Goal: Task Accomplishment & Management: Complete application form

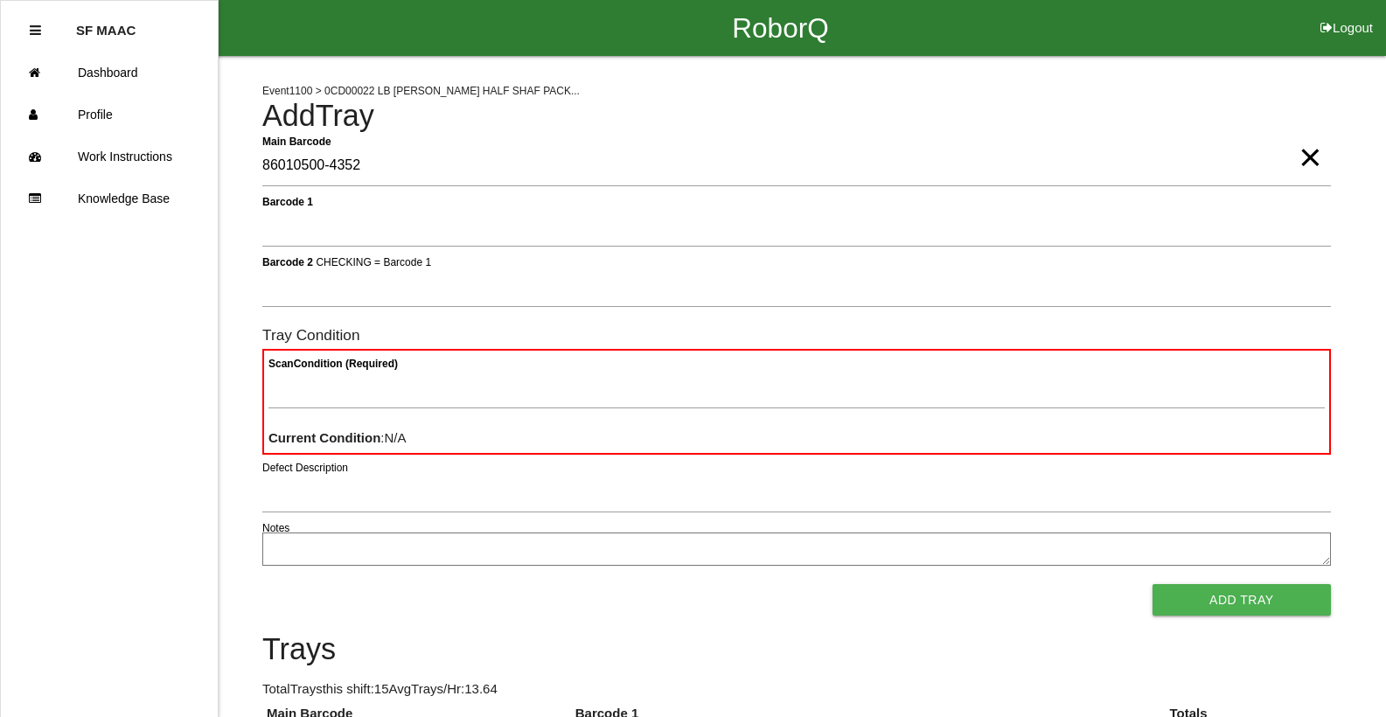
type Barcode "86010500-4352"
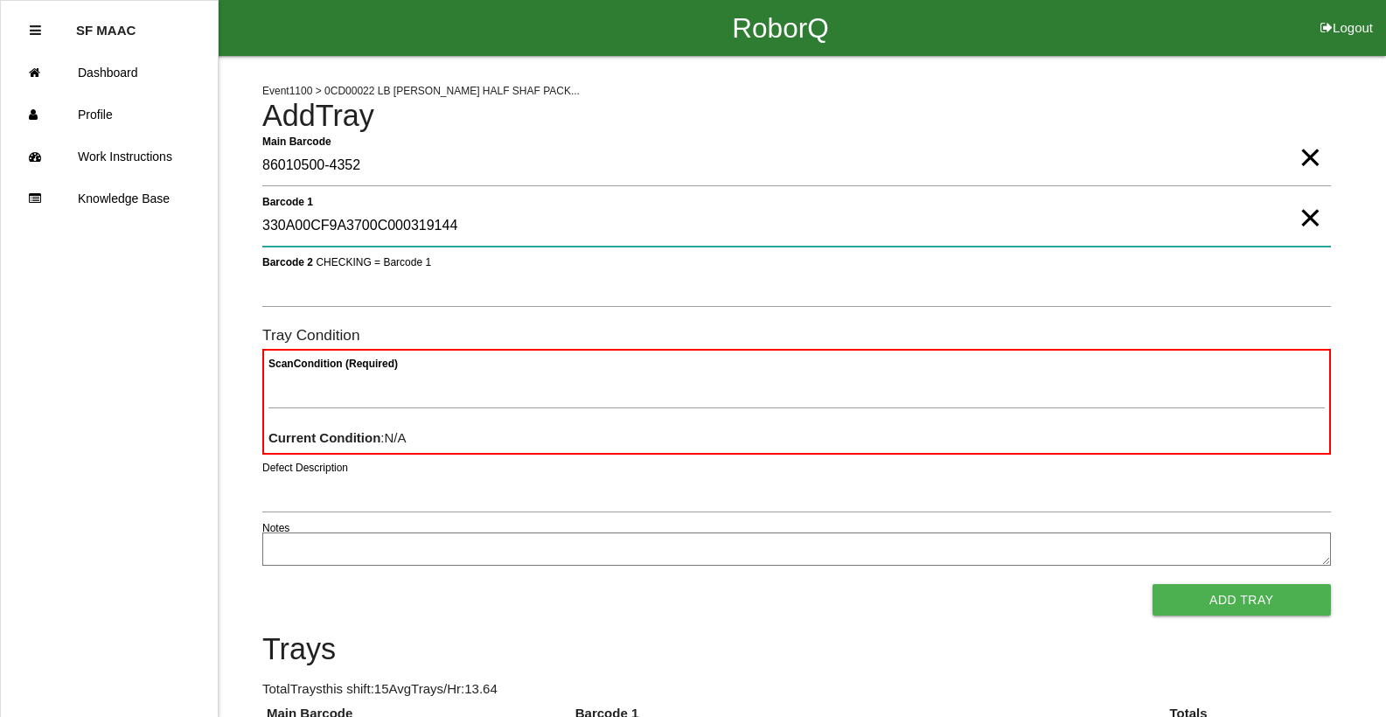
type 1 "330A00CF9A3700C000319144"
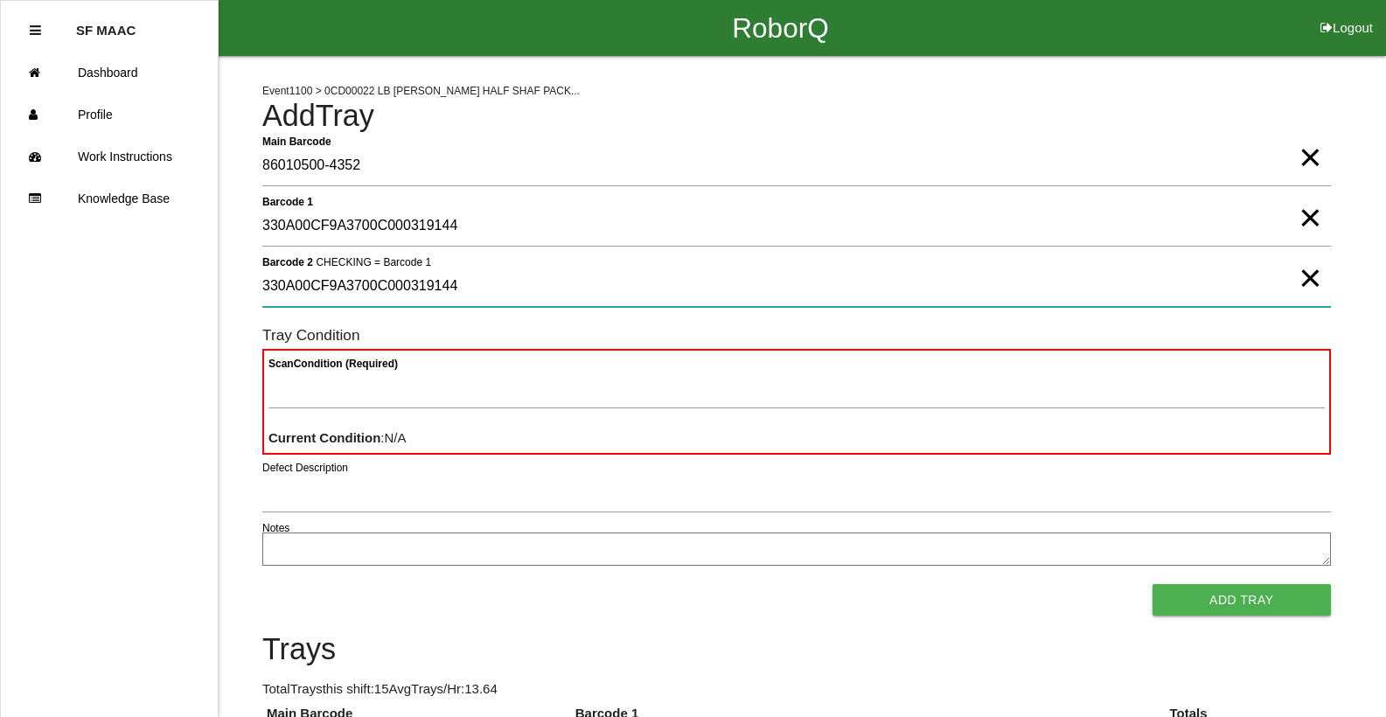
type 2 "330A00CF9A3700C000319144"
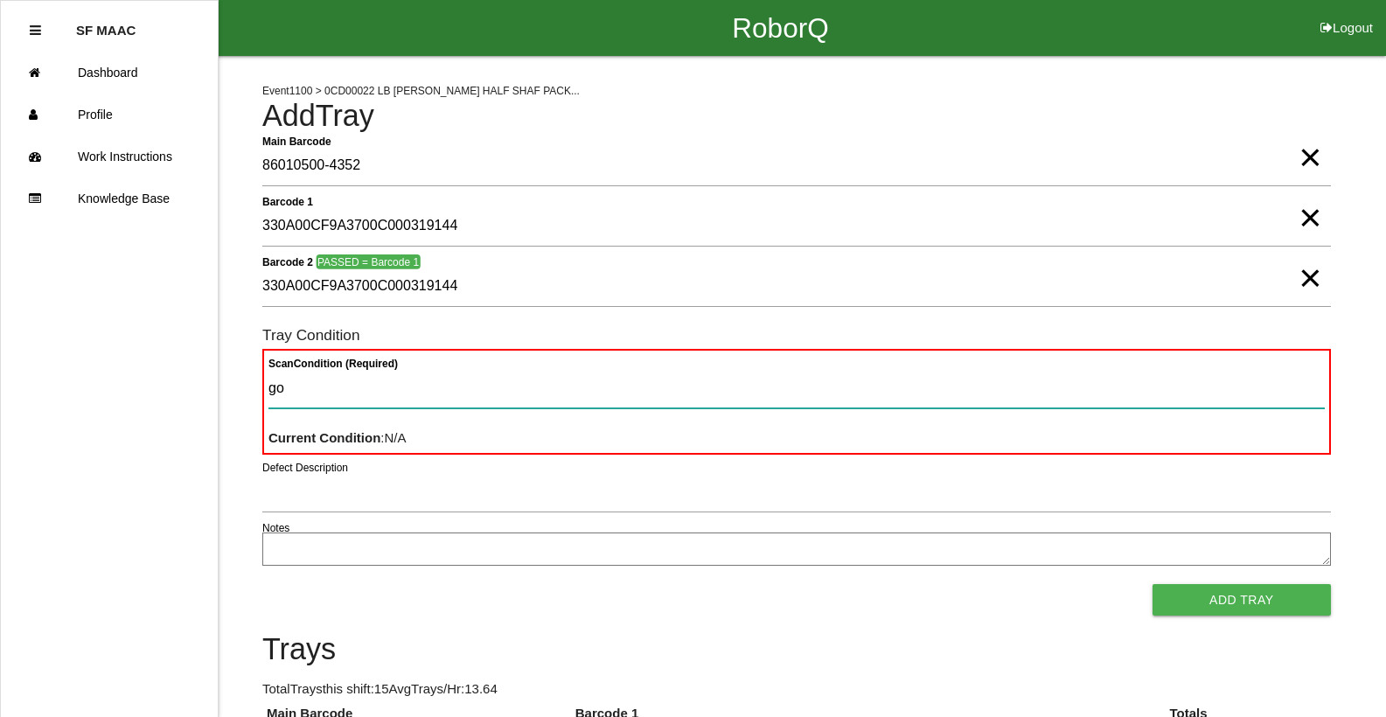
type Condition "goo"
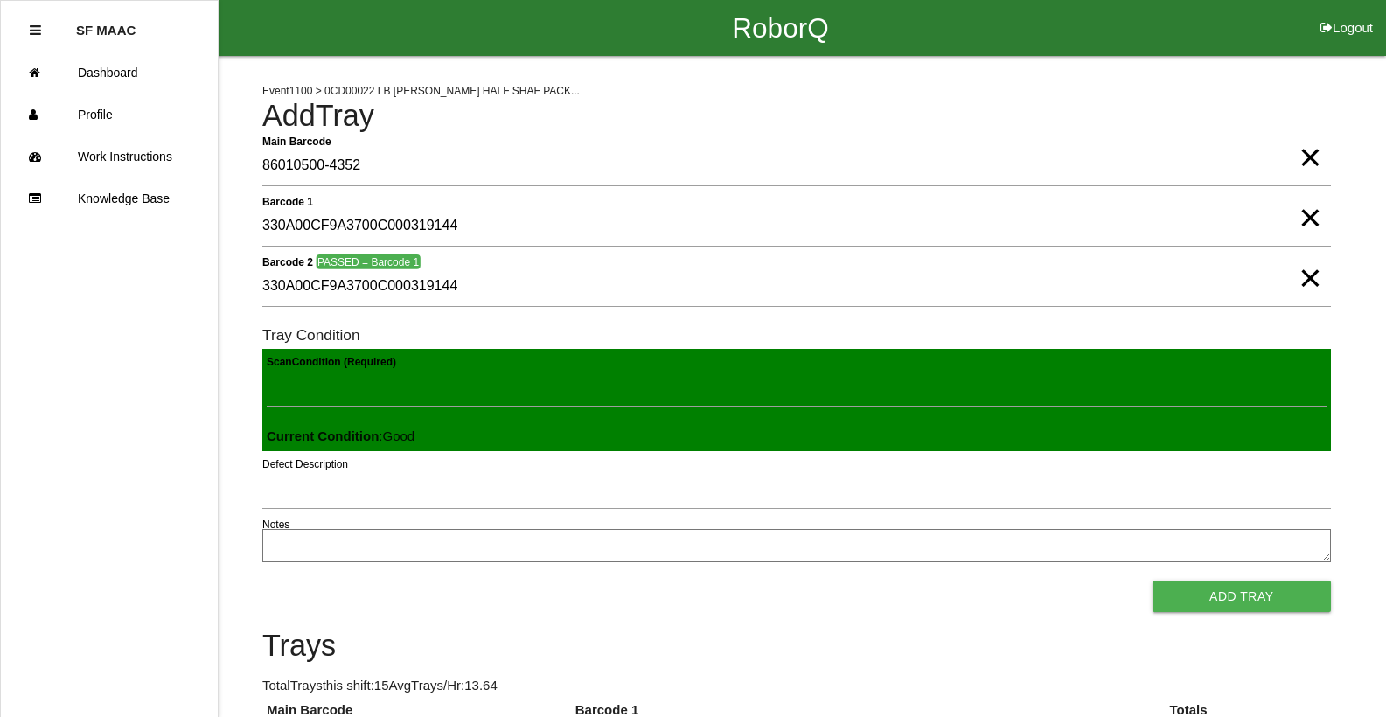
click at [1153, 581] on button "Add Tray" at bounding box center [1242, 596] width 178 height 31
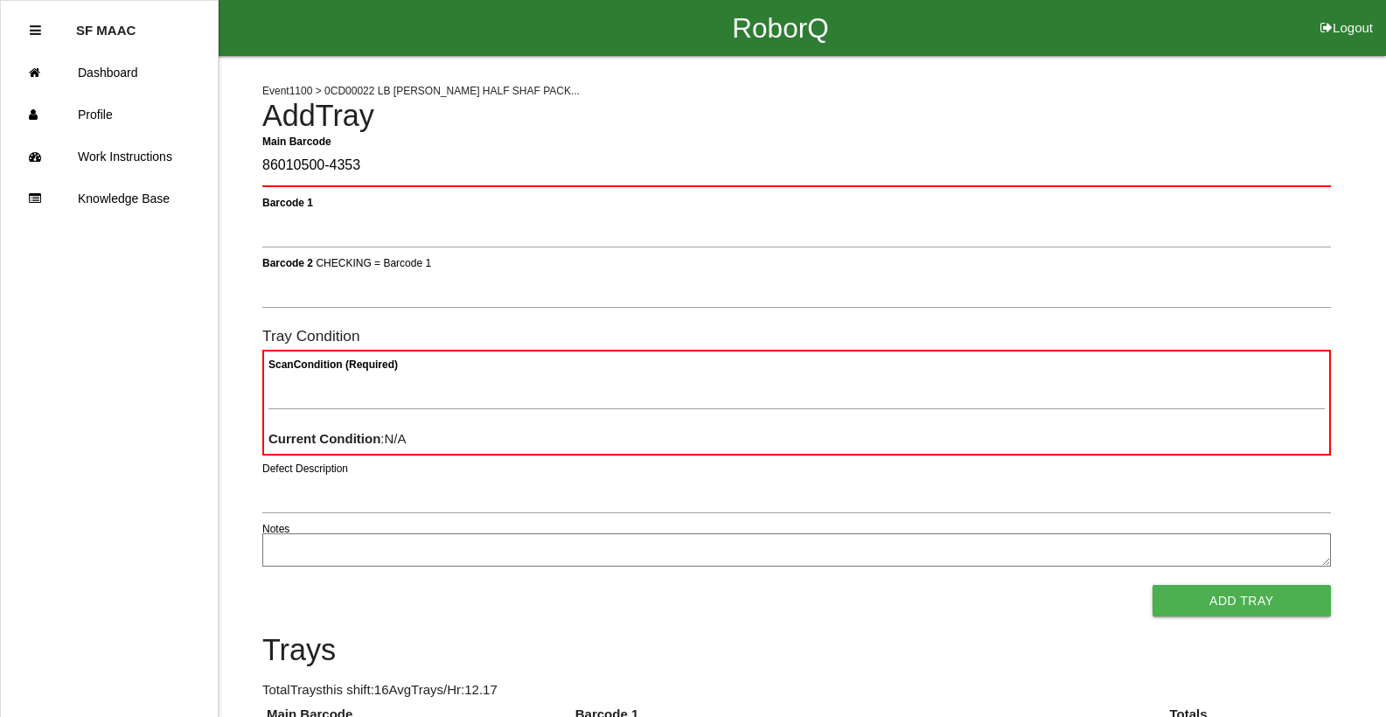
type Barcode "86010500-4353"
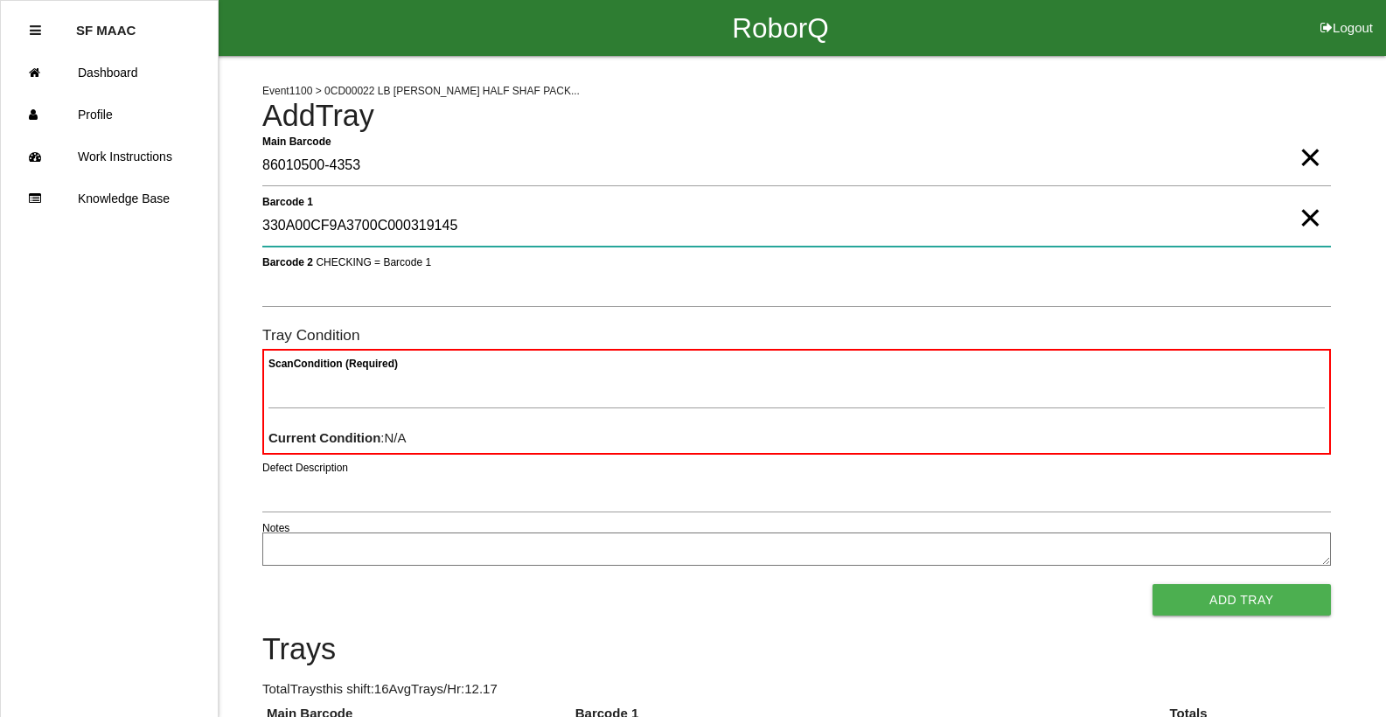
type 1 "330A00CF9A3700C000319145"
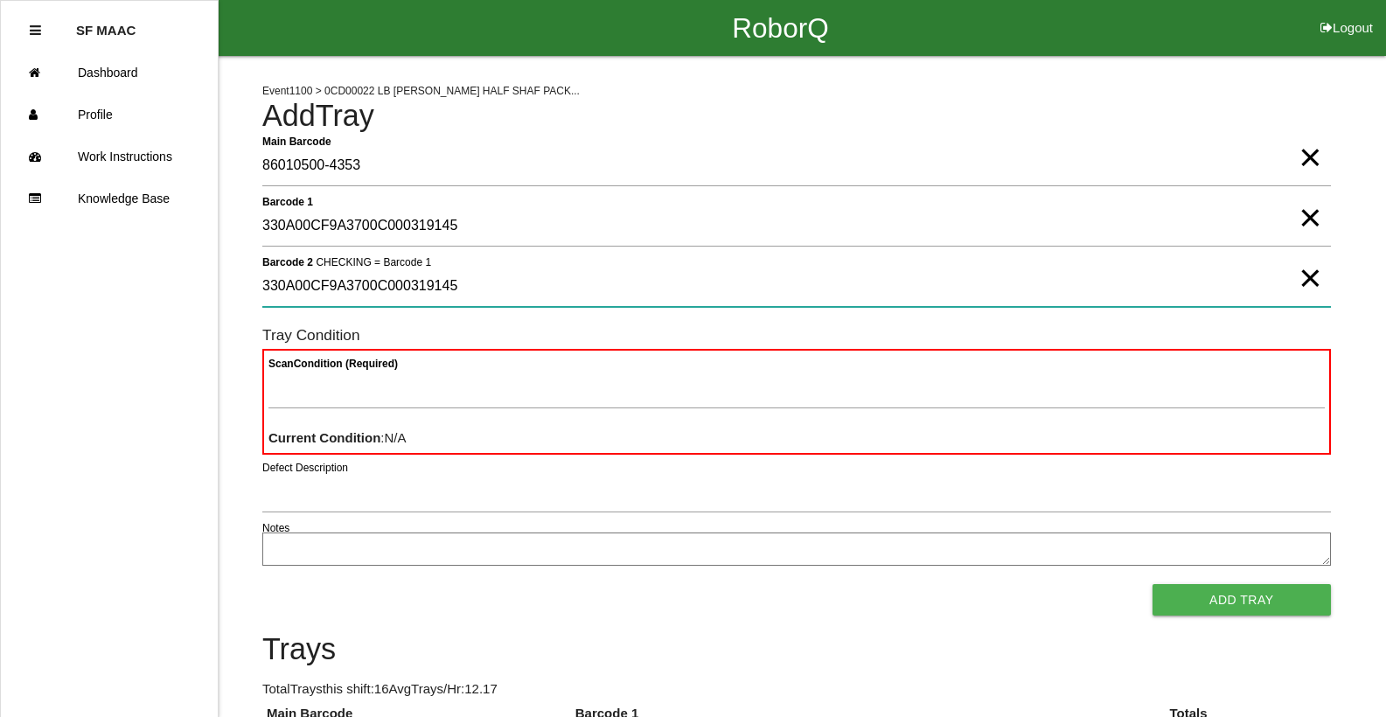
type 2 "330A00CF9A3700C000319145"
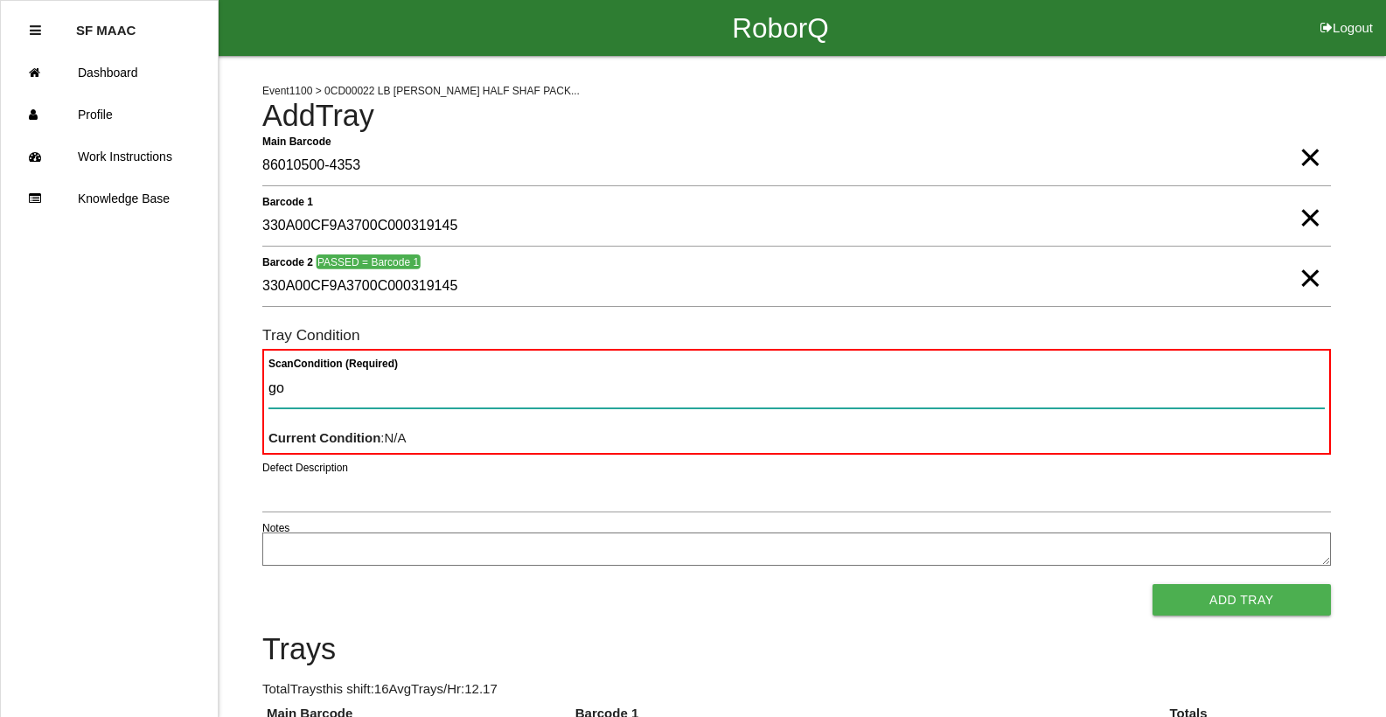
type Condition "goo"
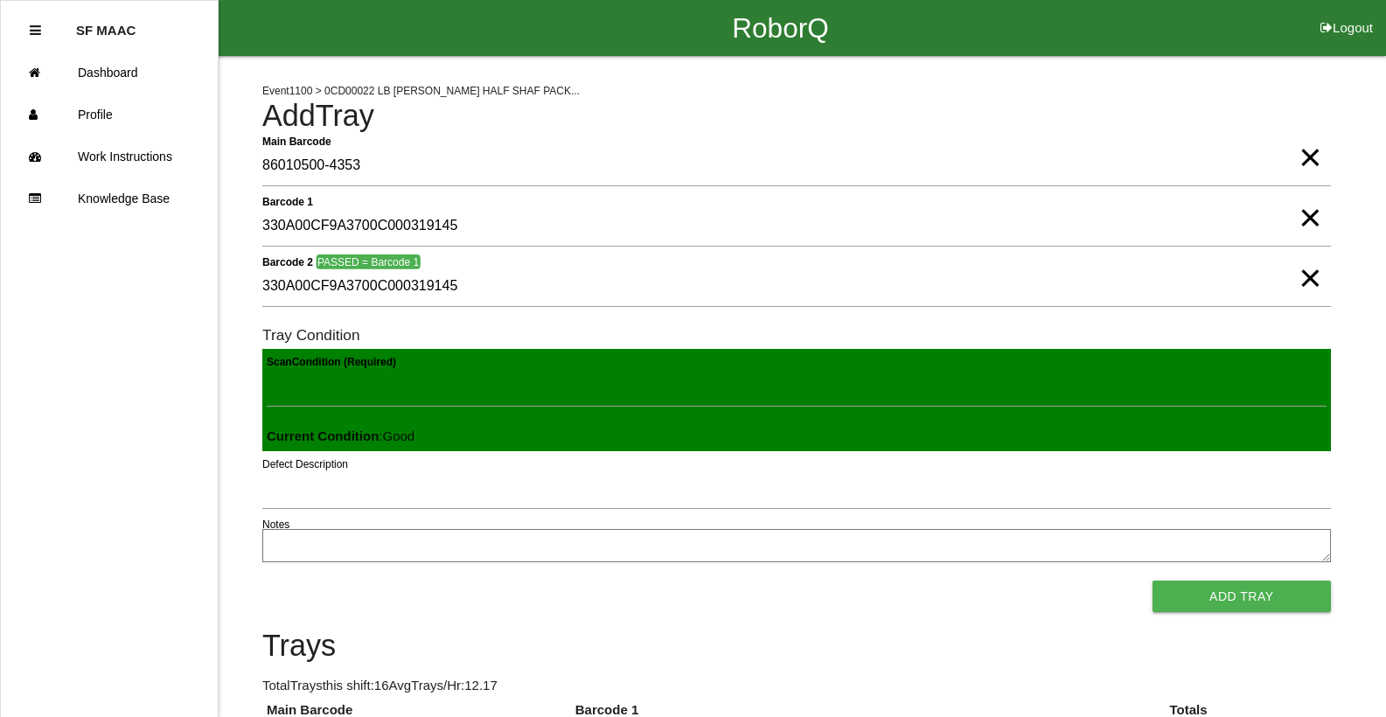
click at [1153, 581] on button "Add Tray" at bounding box center [1242, 596] width 178 height 31
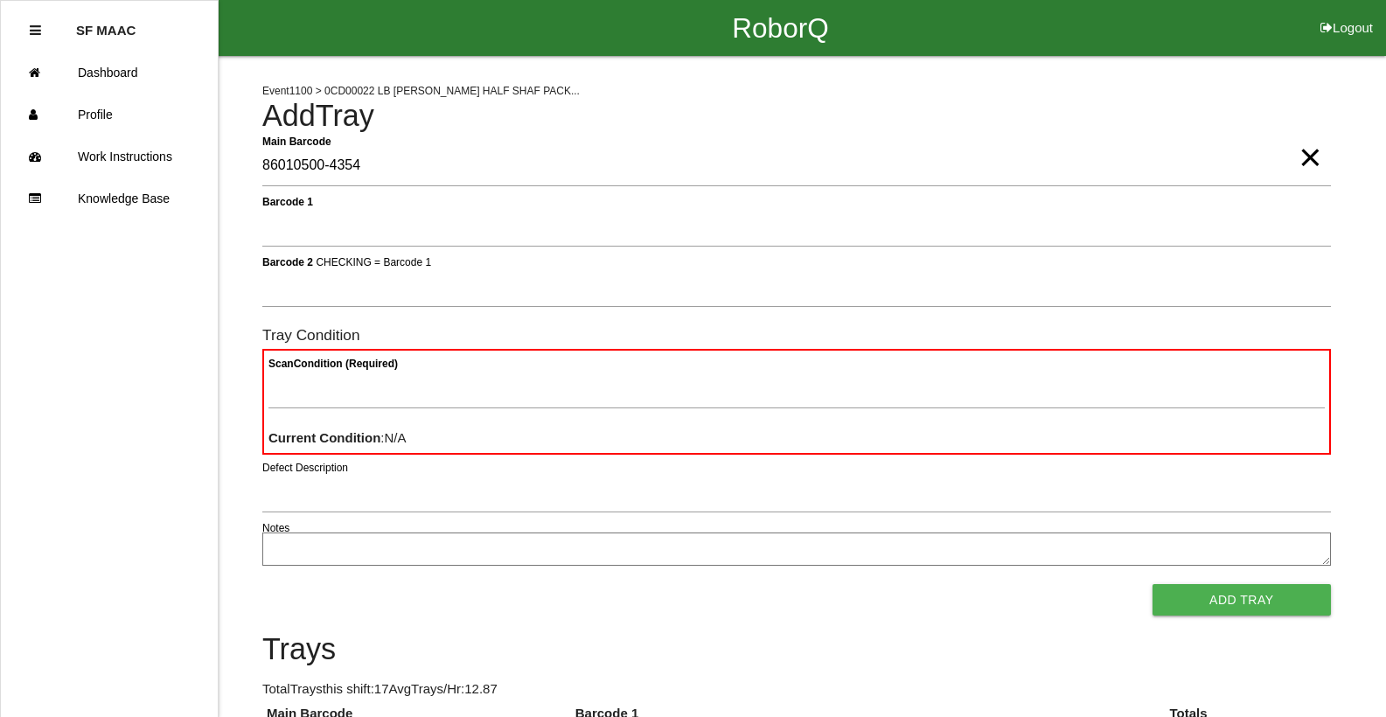
type Barcode "86010500-4354"
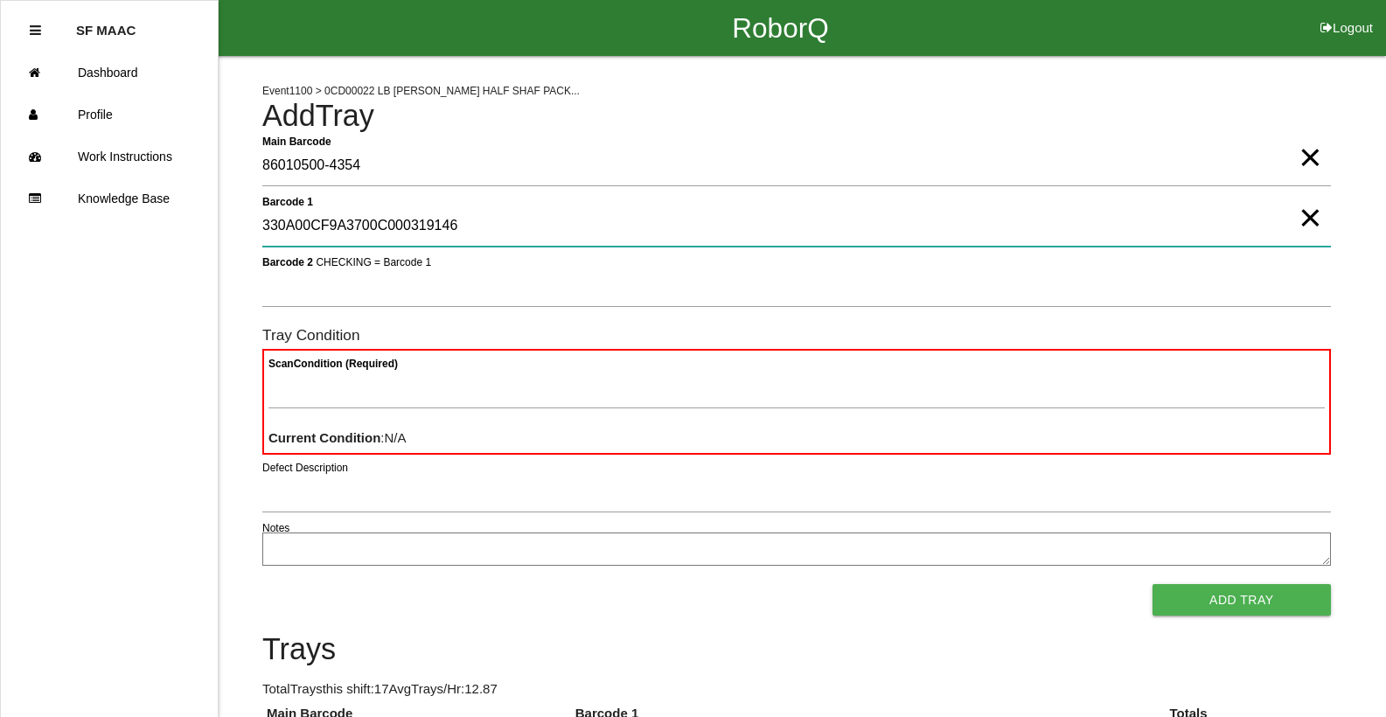
type 1 "330A00CF9A3700C000319146"
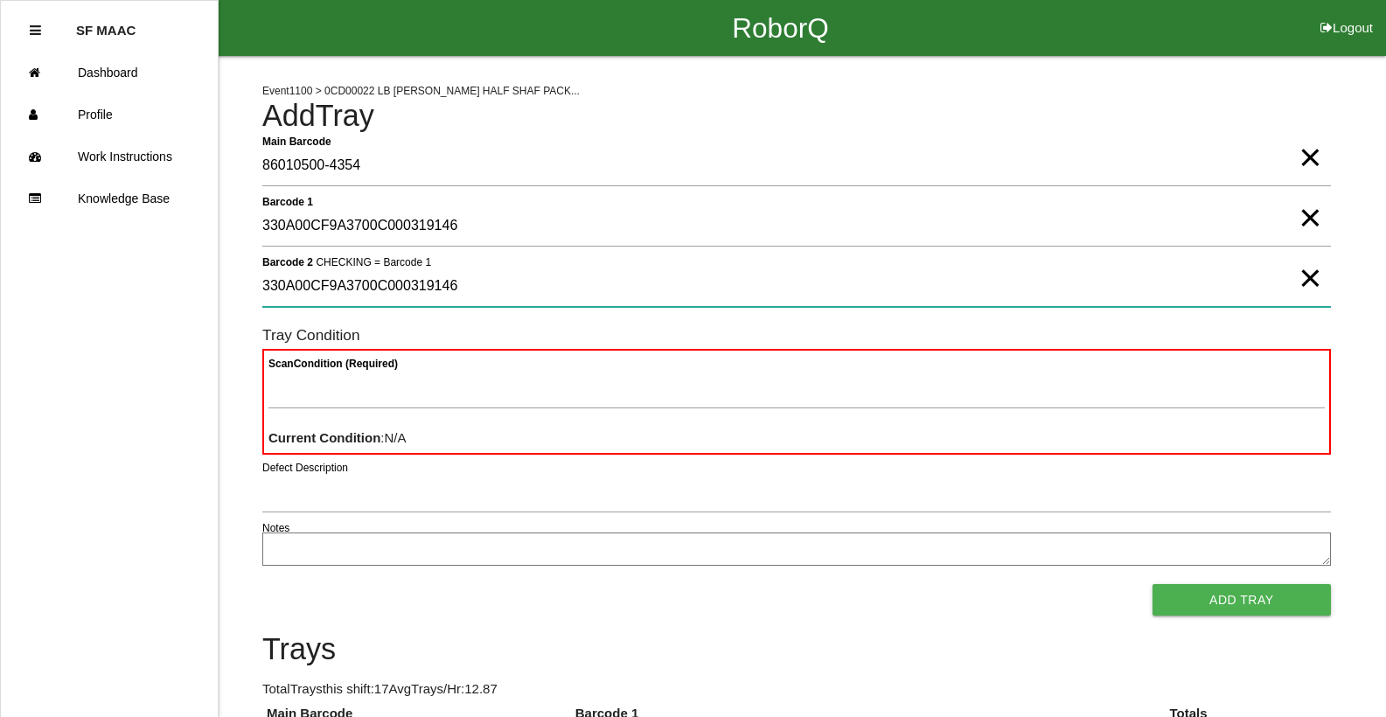
type 2 "330A00CF9A3700C000319146"
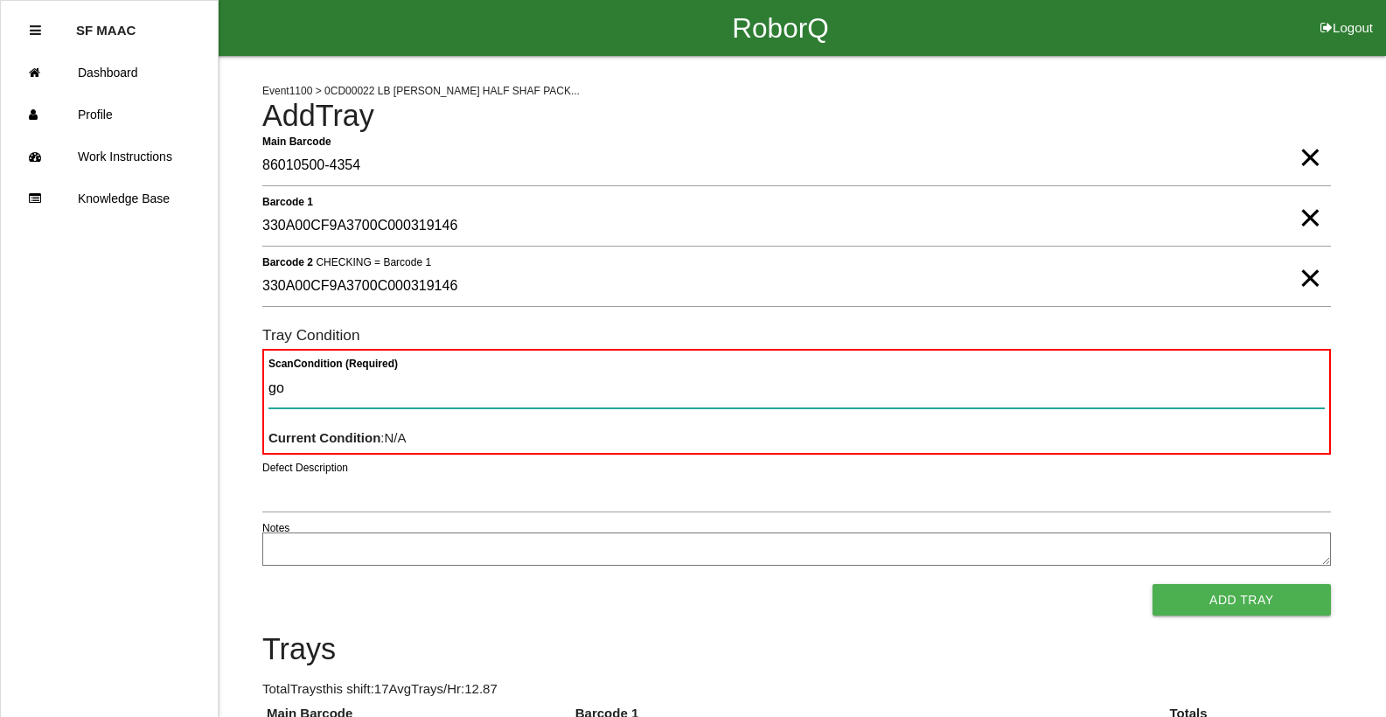
type Condition "goo"
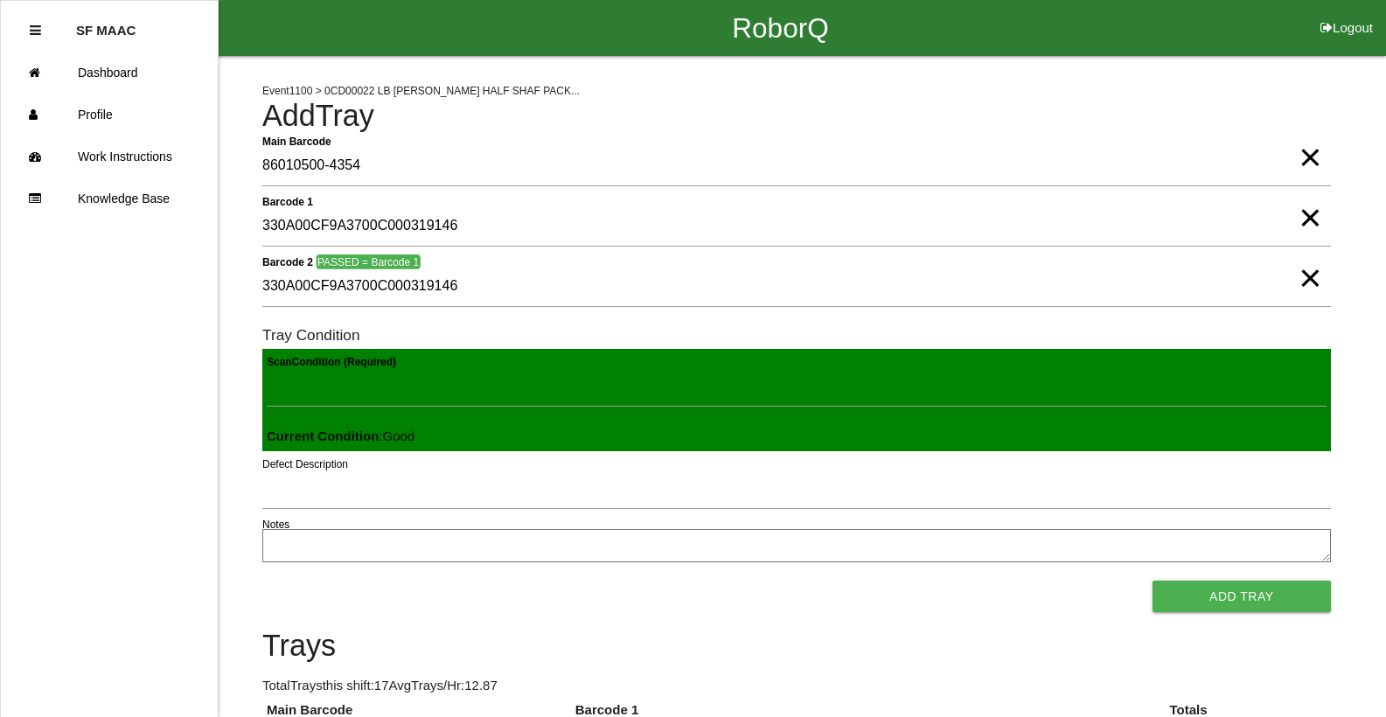
click at [1153, 581] on button "Add Tray" at bounding box center [1242, 596] width 178 height 31
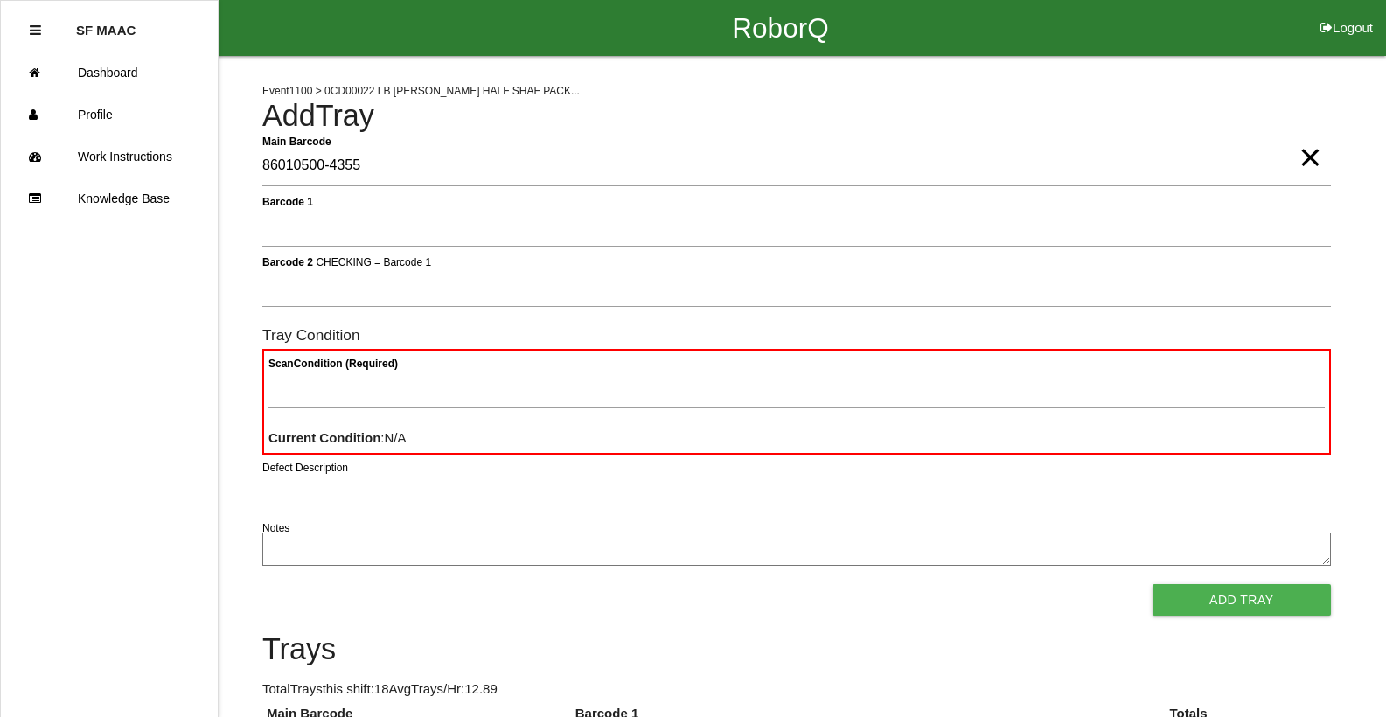
type Barcode "86010500-4355"
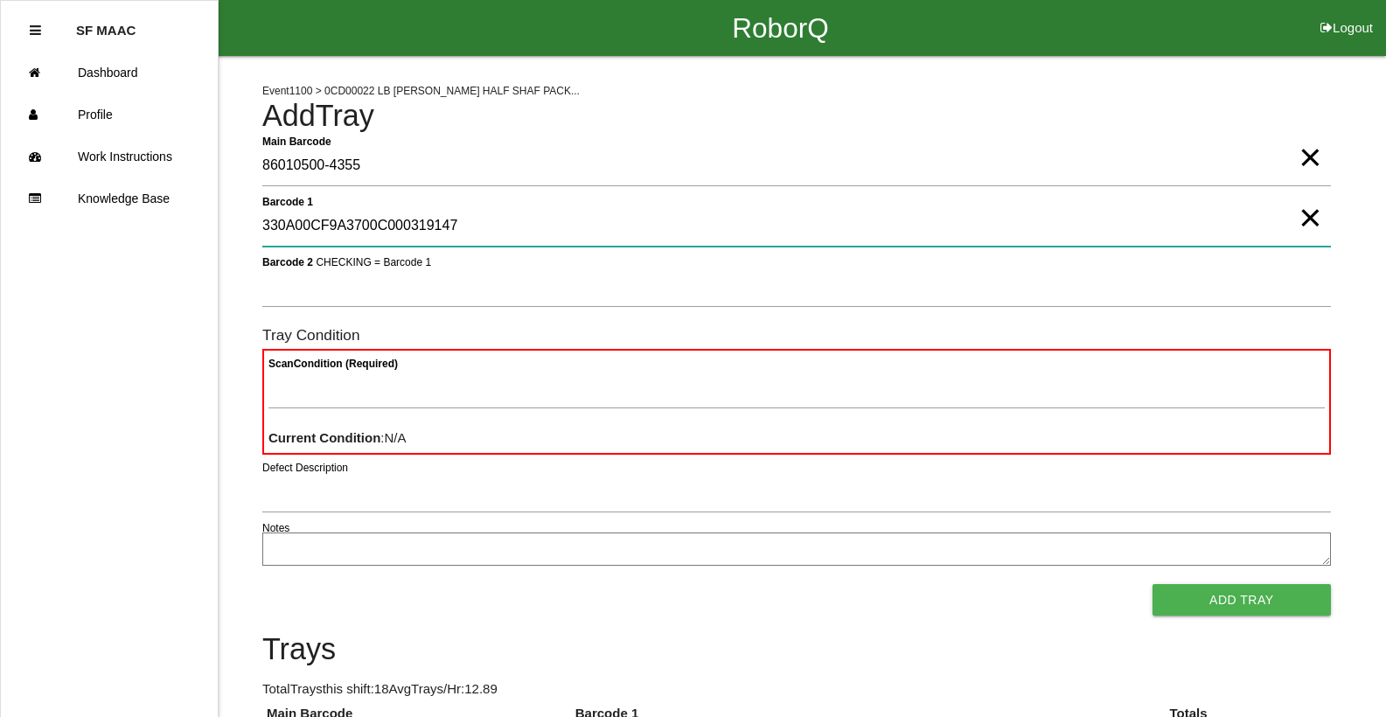
type 1 "330A00CF9A3700C000319147"
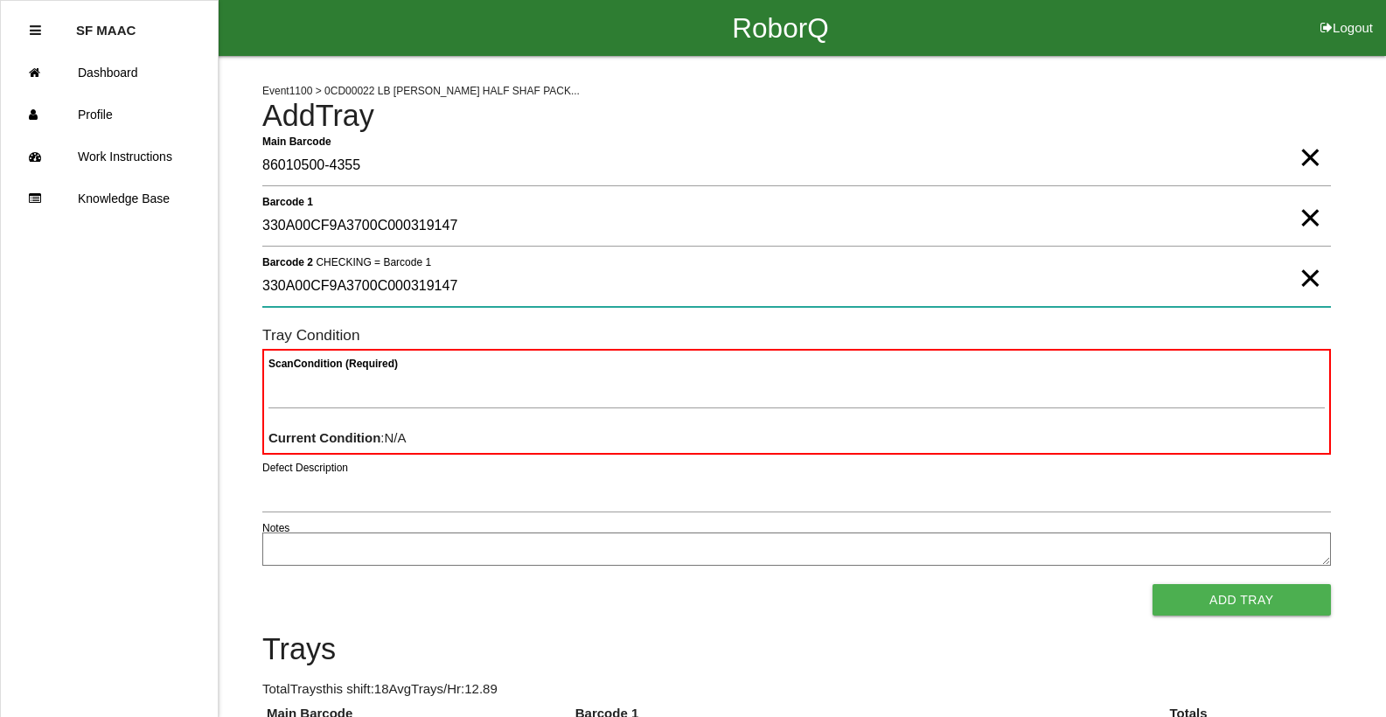
type 2 "330A00CF9A3700C000319147"
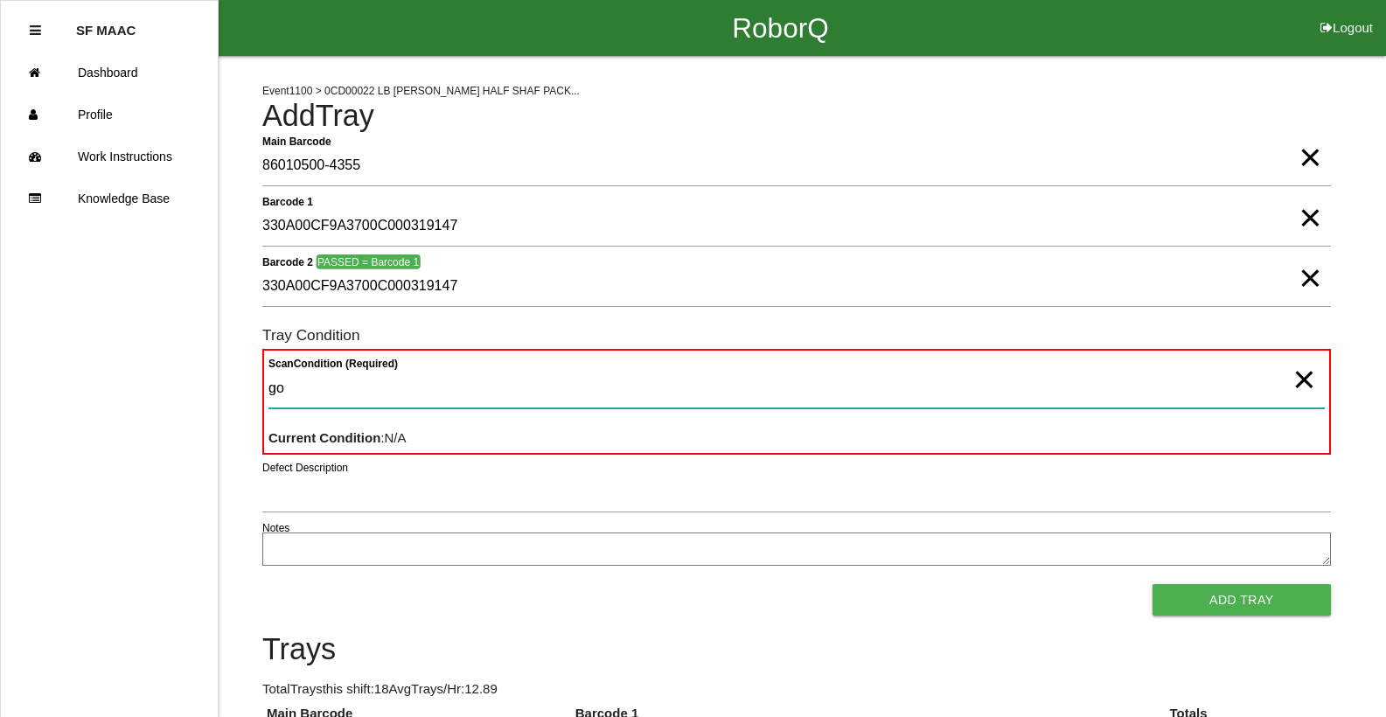
type Condition "goo"
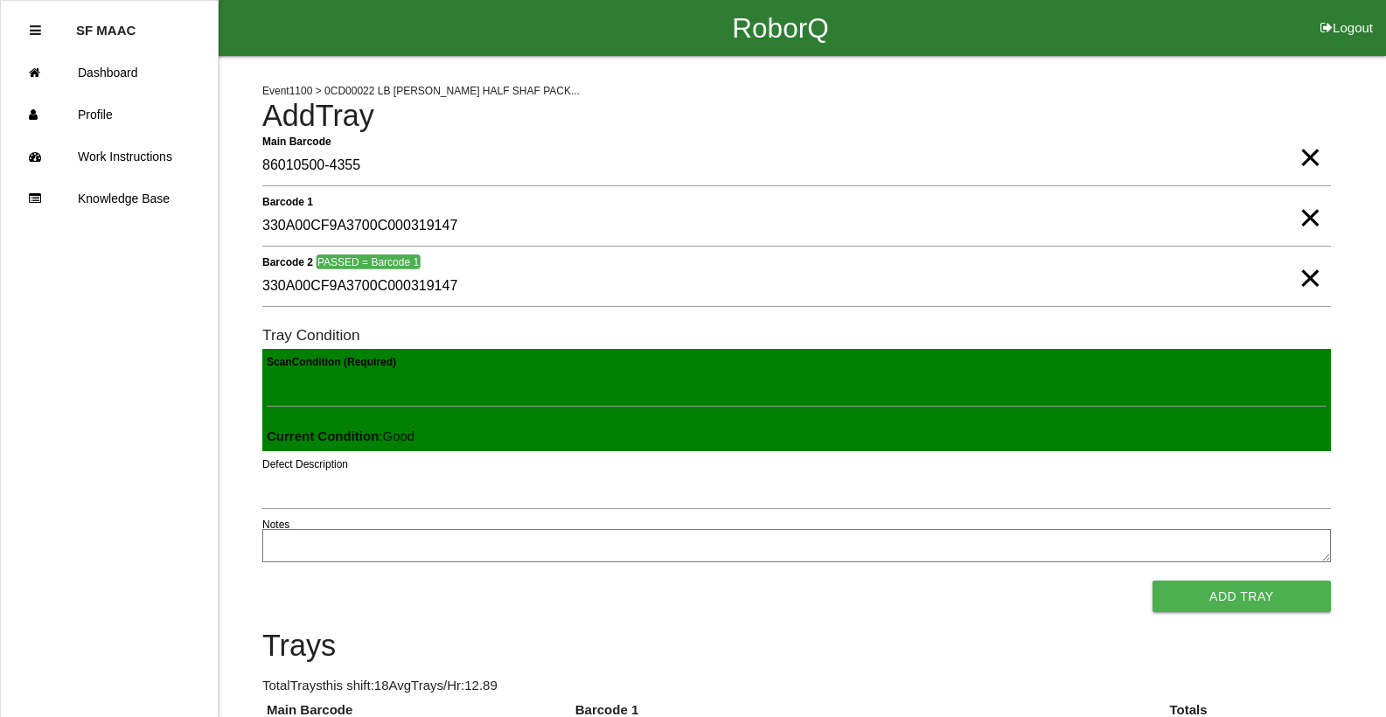
click at [1153, 581] on button "Add Tray" at bounding box center [1242, 596] width 178 height 31
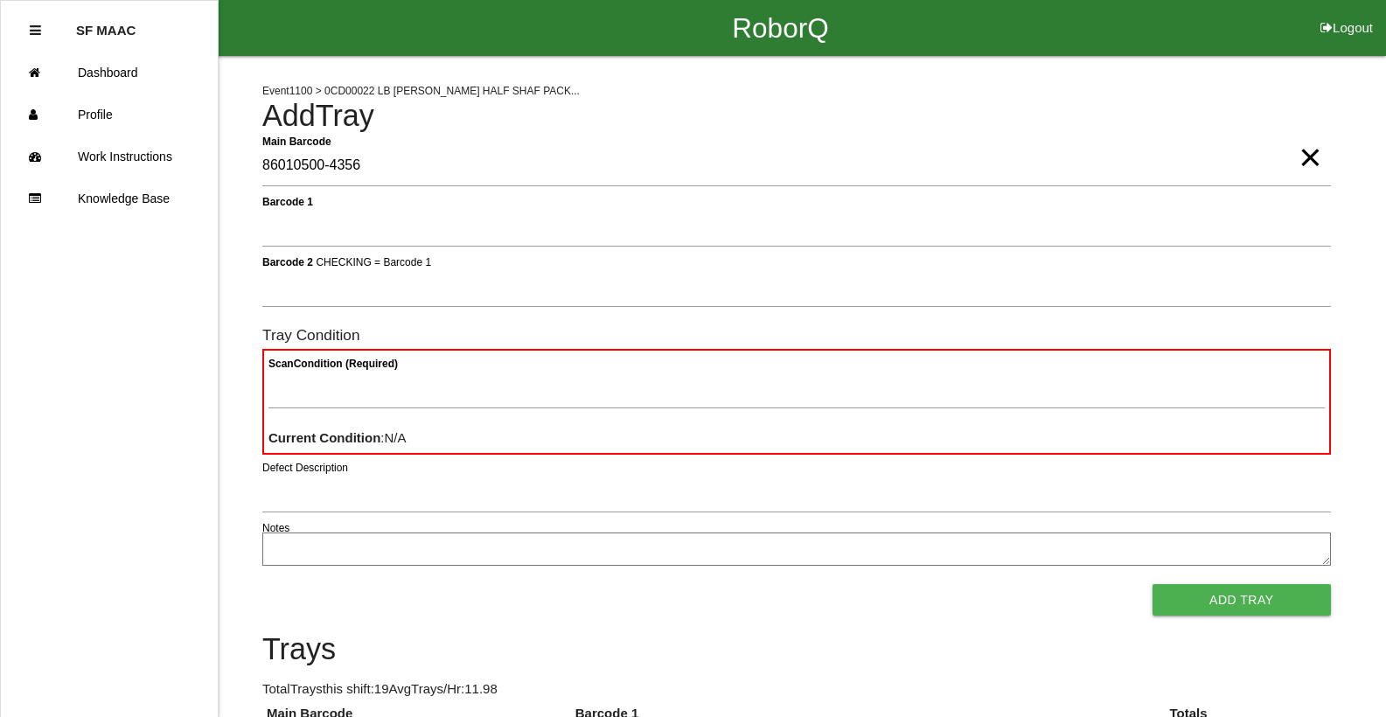
type Barcode "86010500-4356"
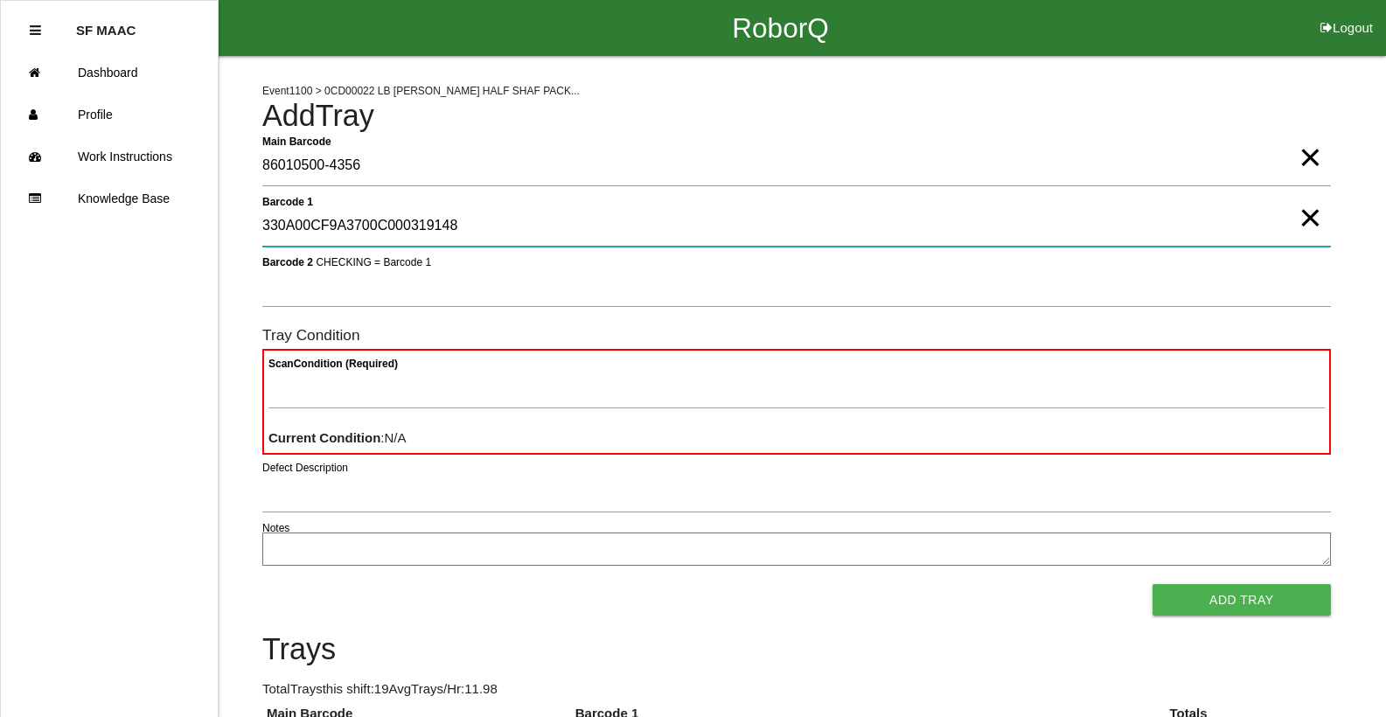
type 1 "330A00CF9A3700C000319148"
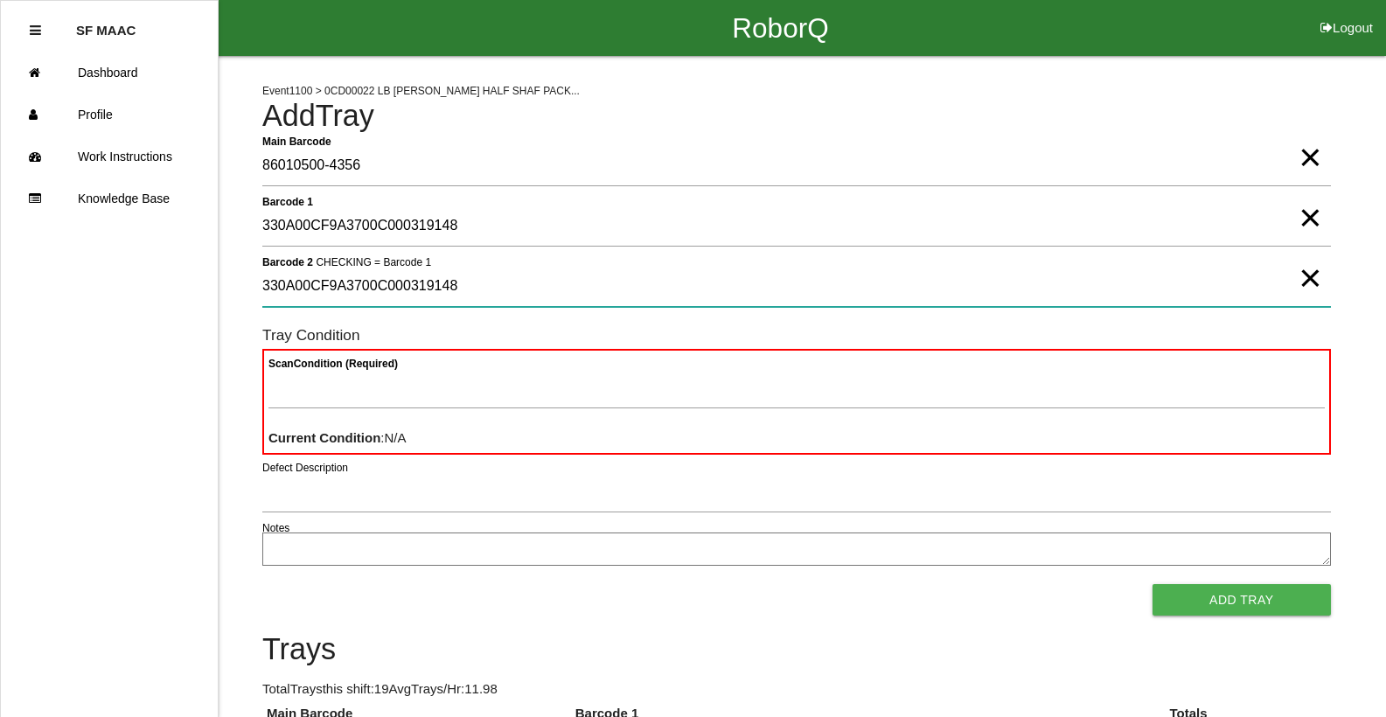
type 2 "330A00CF9A3700C000319148"
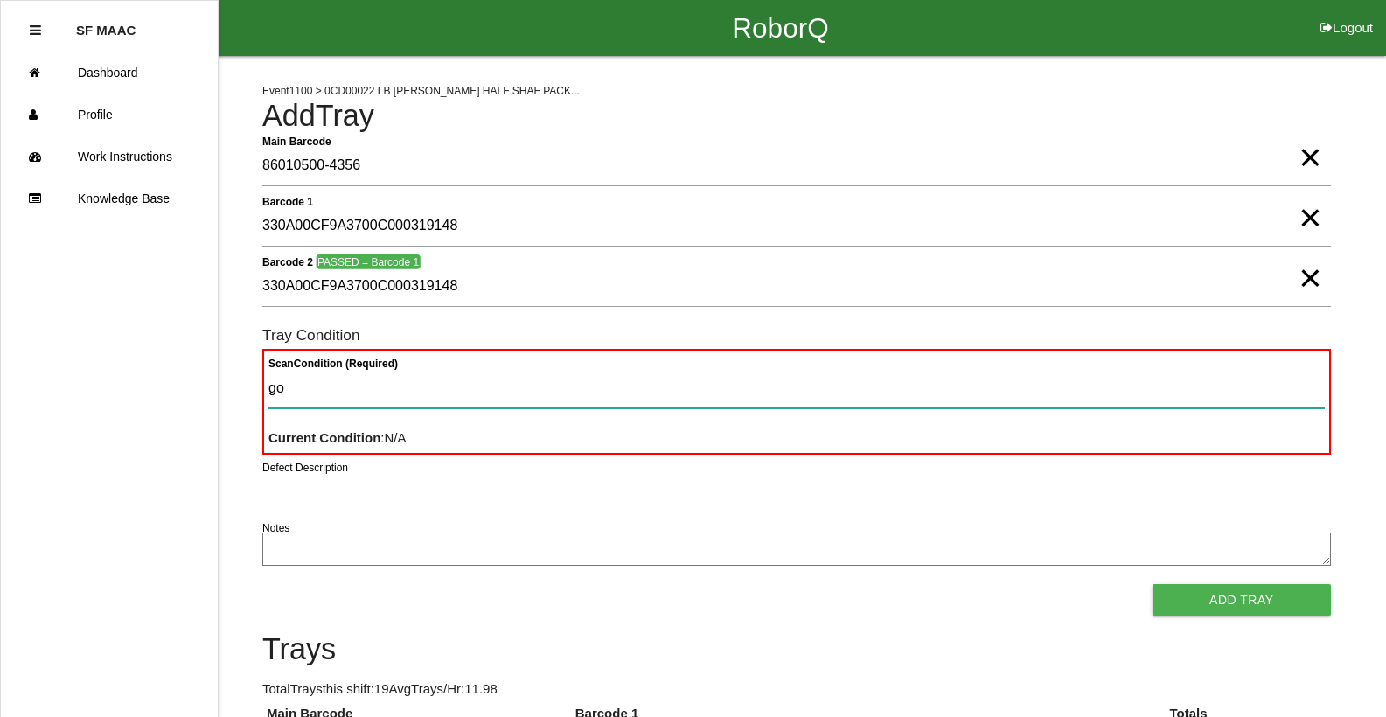
type Condition "goo"
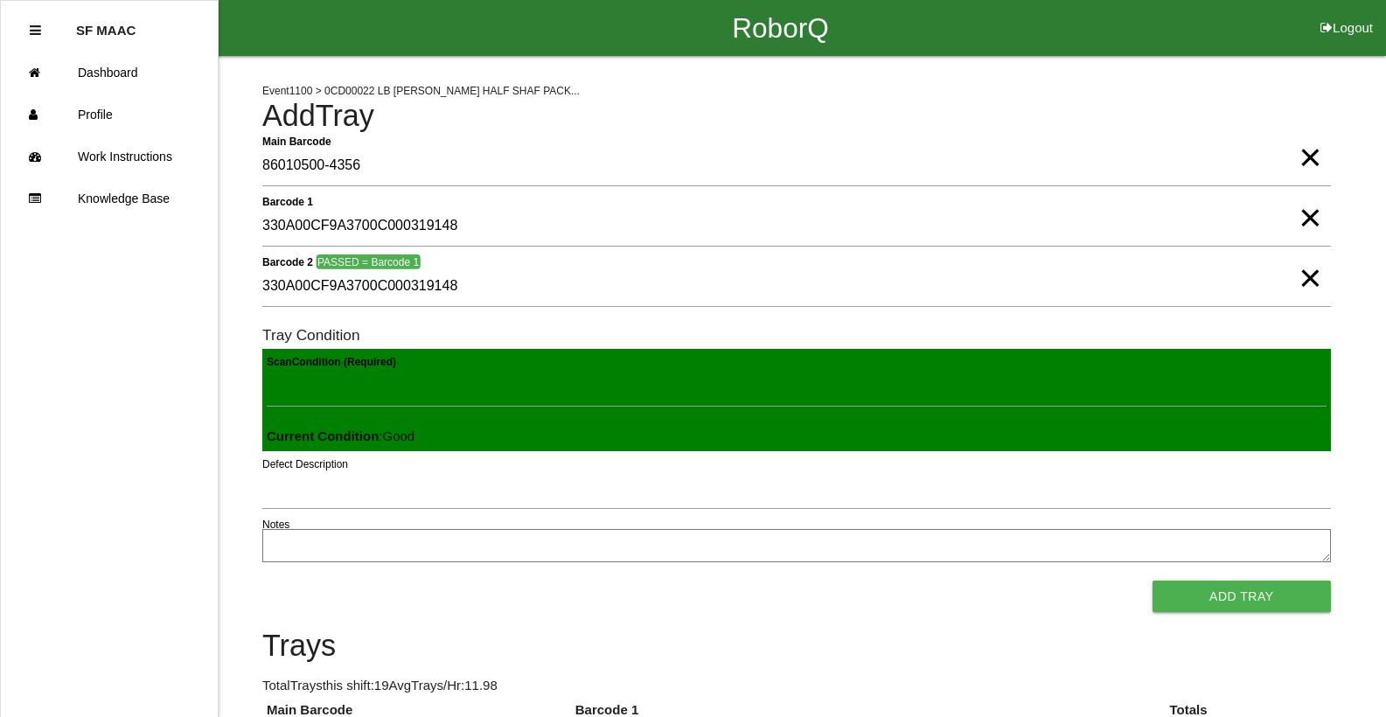
click at [1153, 581] on button "Add Tray" at bounding box center [1242, 596] width 178 height 31
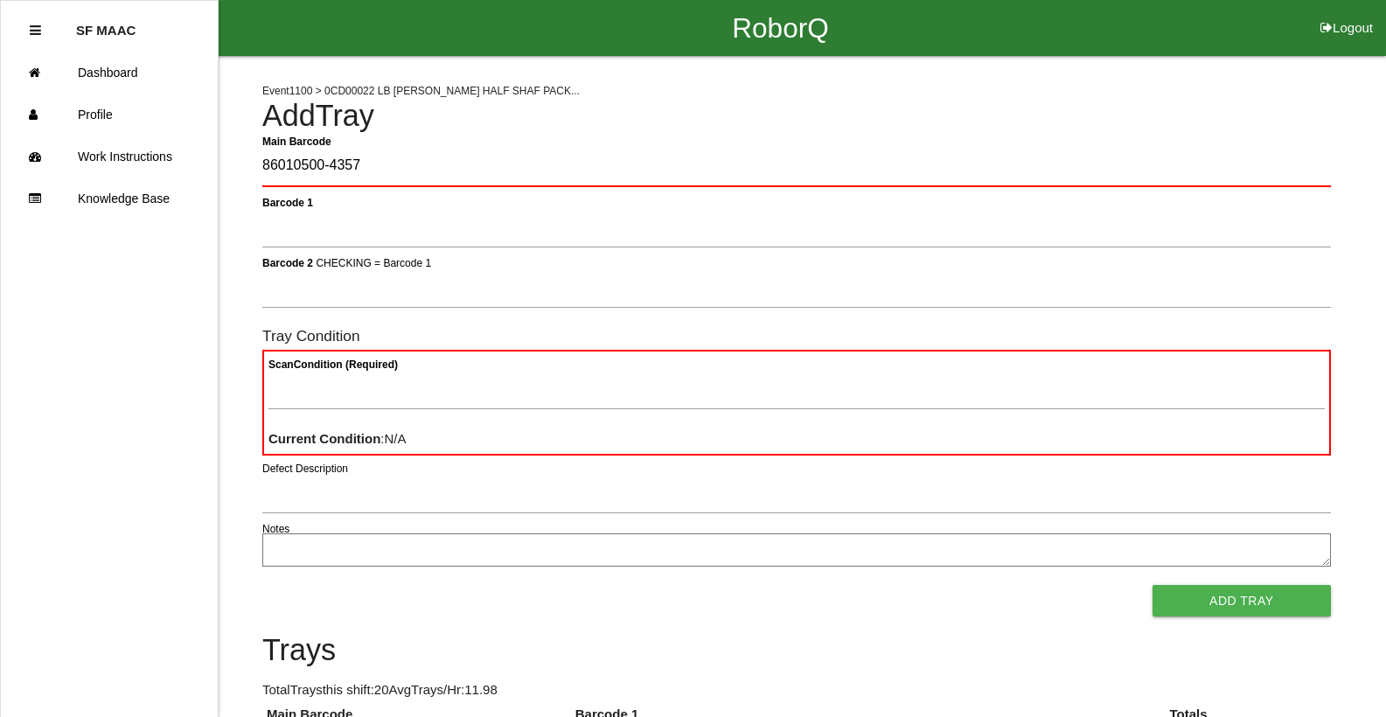
type Barcode "86010500-4357"
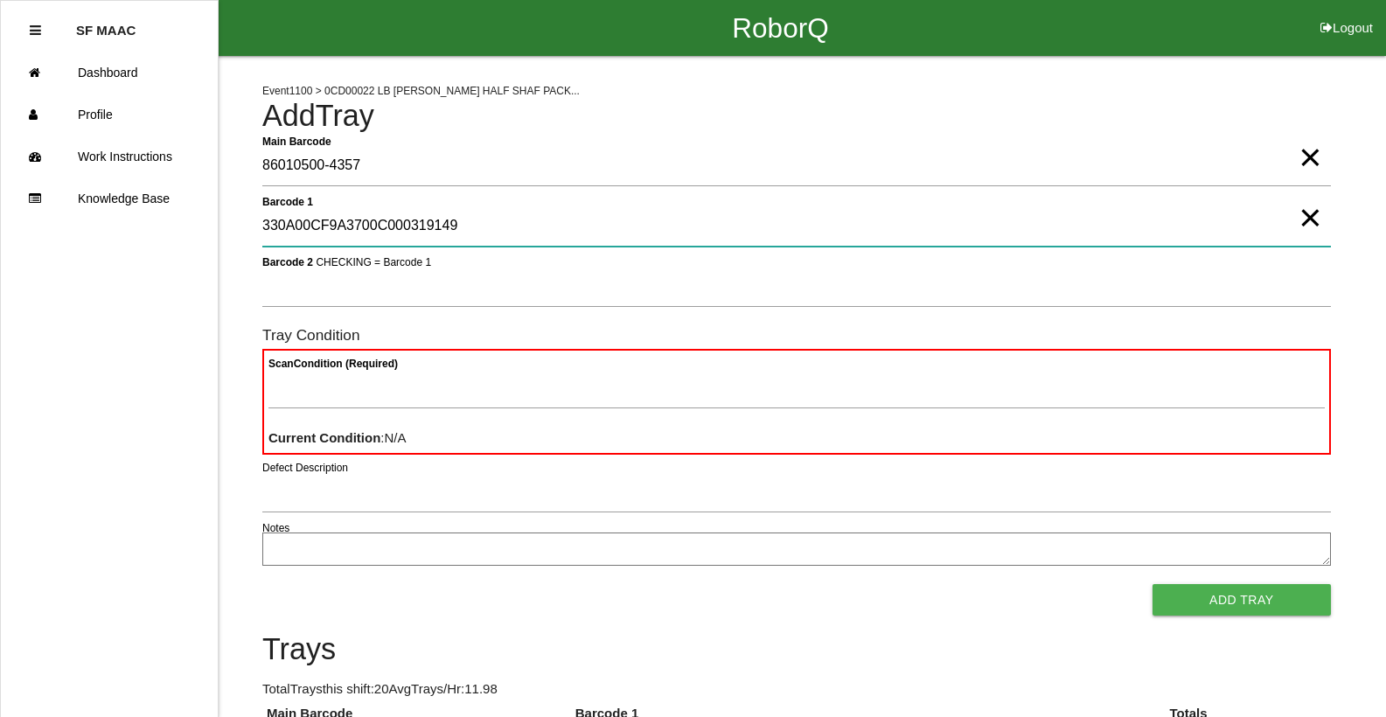
type 1 "330A00CF9A3700C000319149"
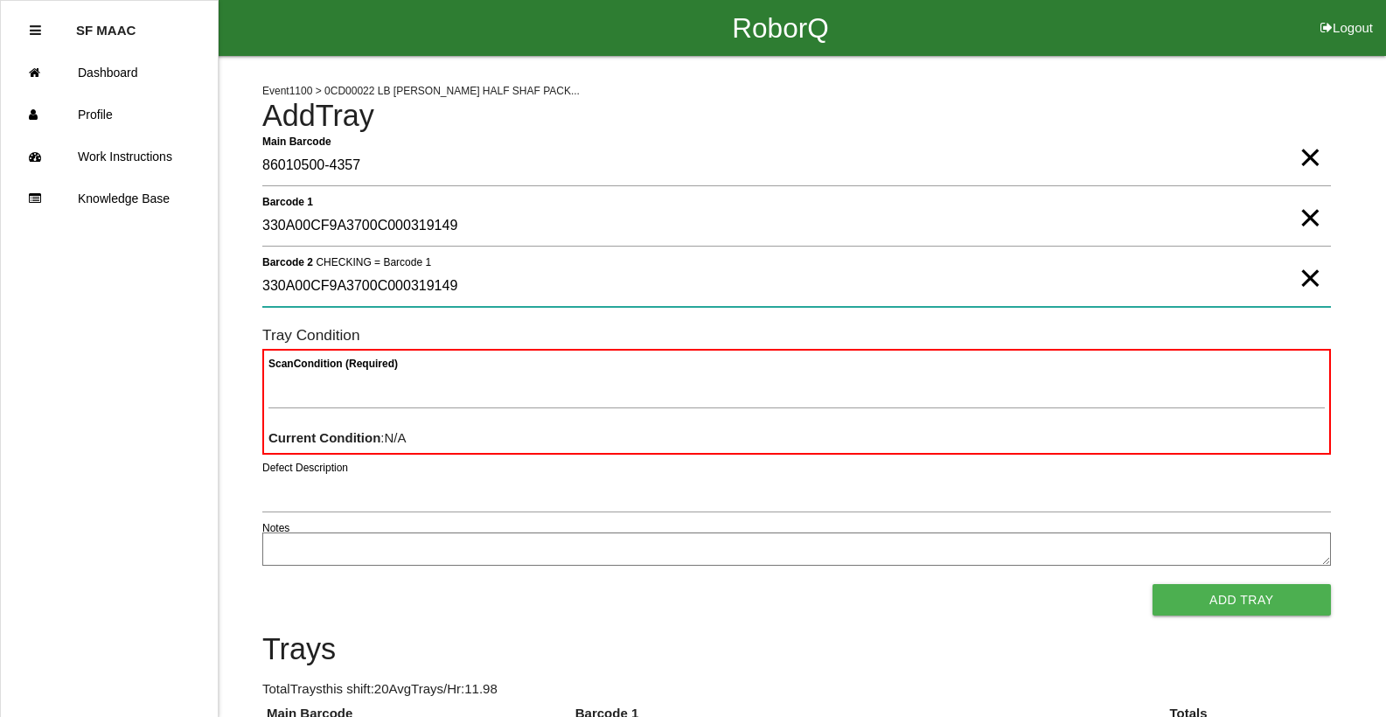
type 2 "330A00CF9A3700C000319149"
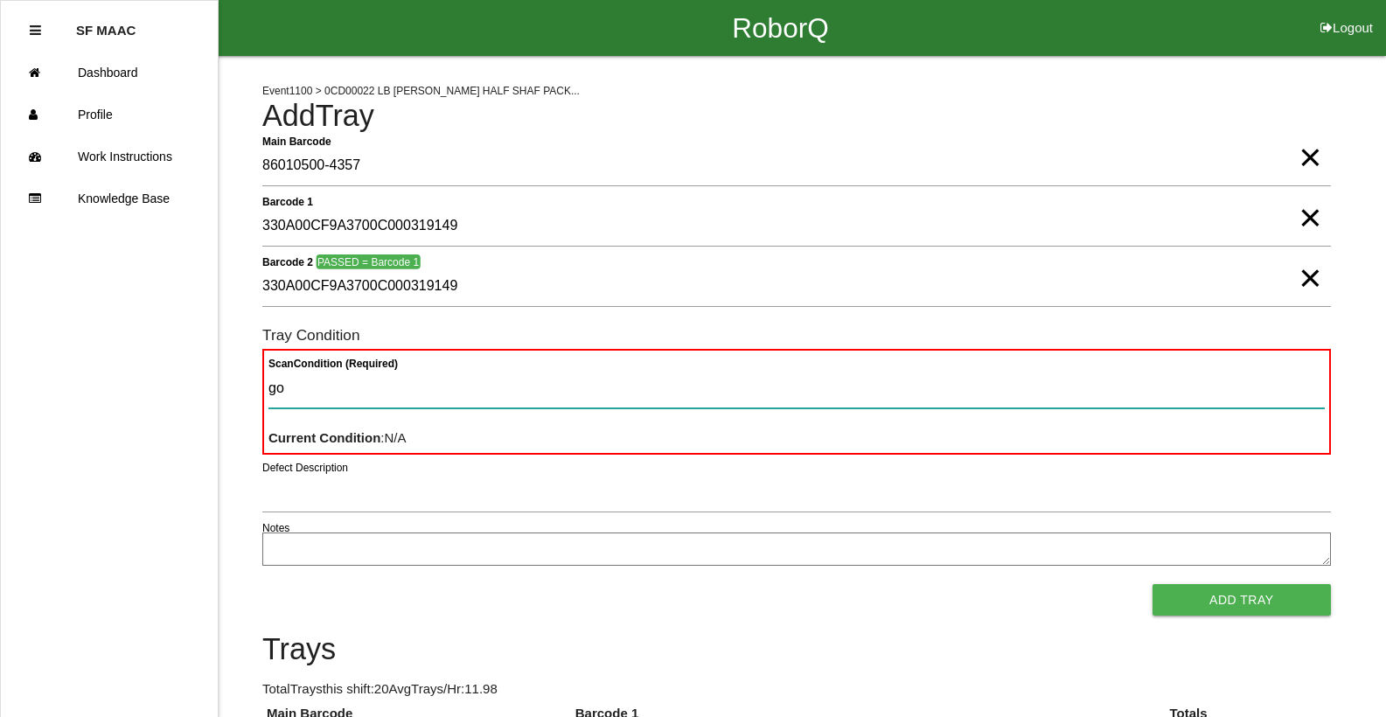
type Condition "goo"
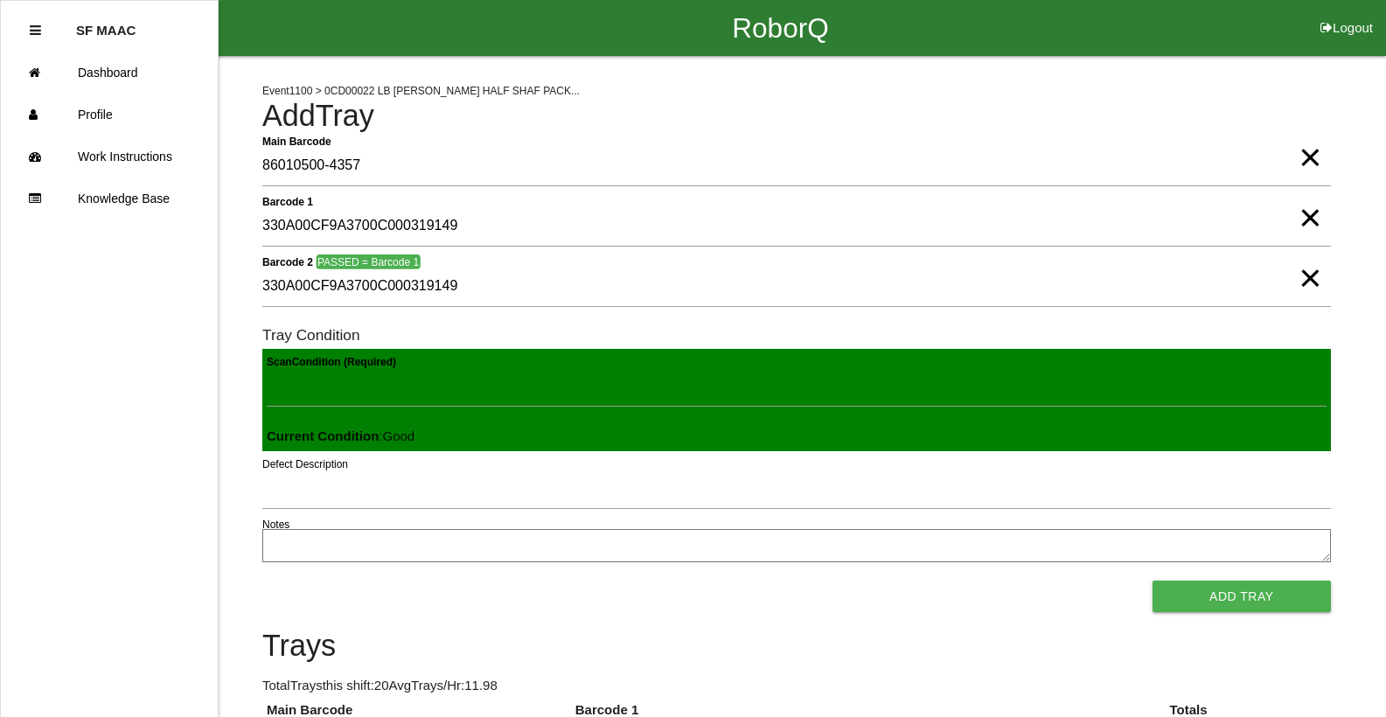
click at [1153, 581] on button "Add Tray" at bounding box center [1242, 596] width 178 height 31
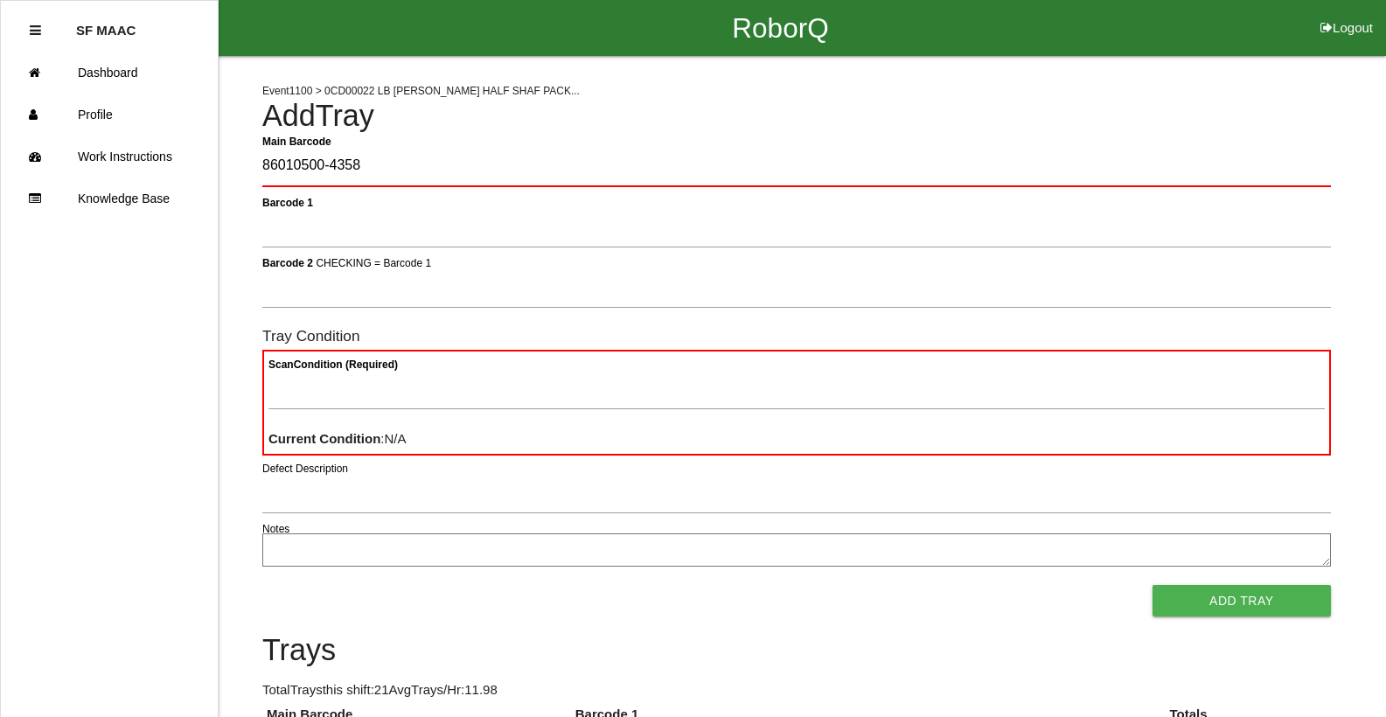
type Barcode "86010500-4358"
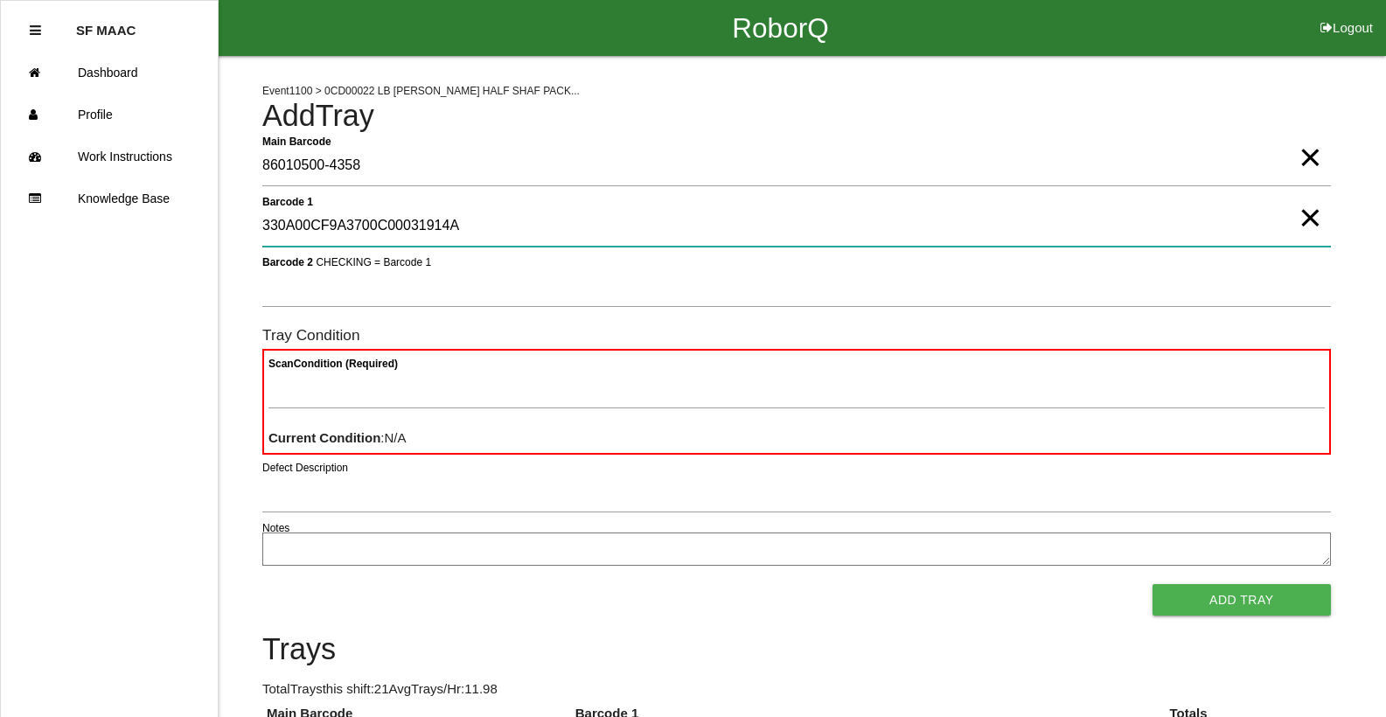
type 1 "330A00CF9A3700C00031914A"
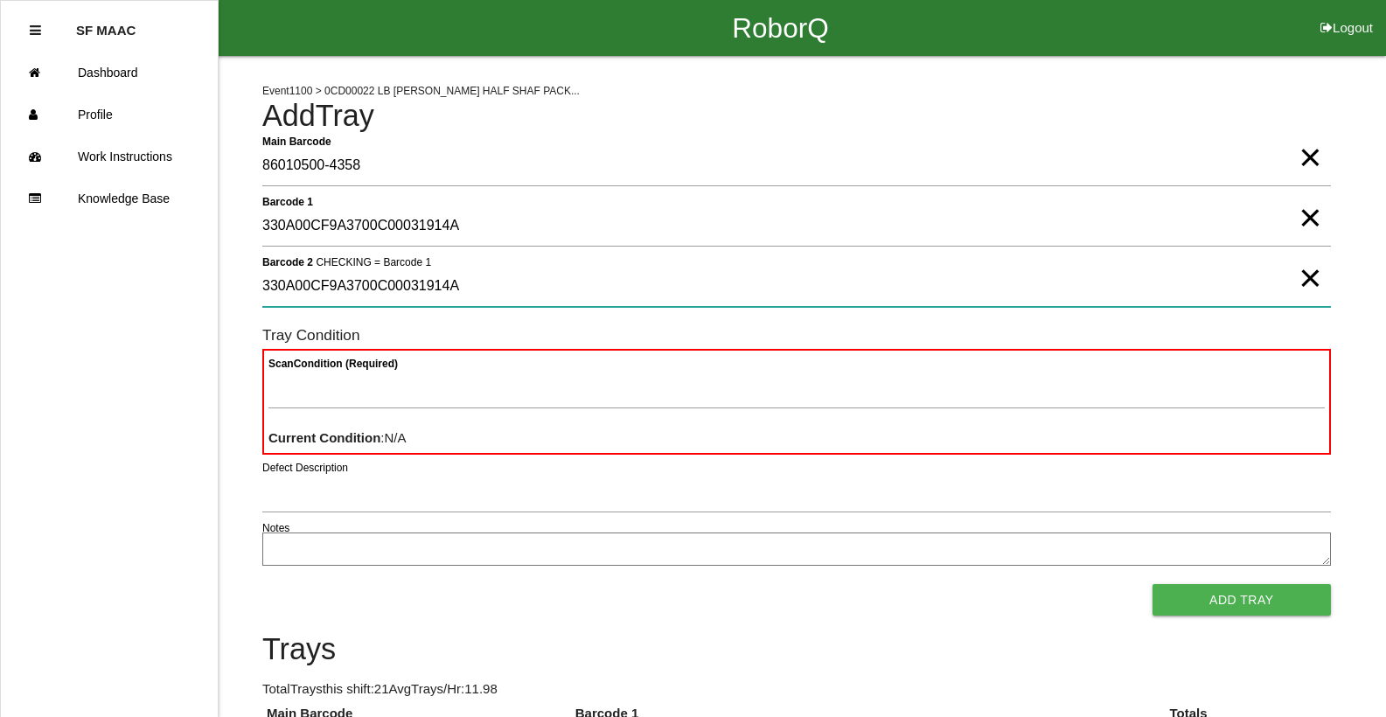
type 2 "330A00CF9A3700C00031914A"
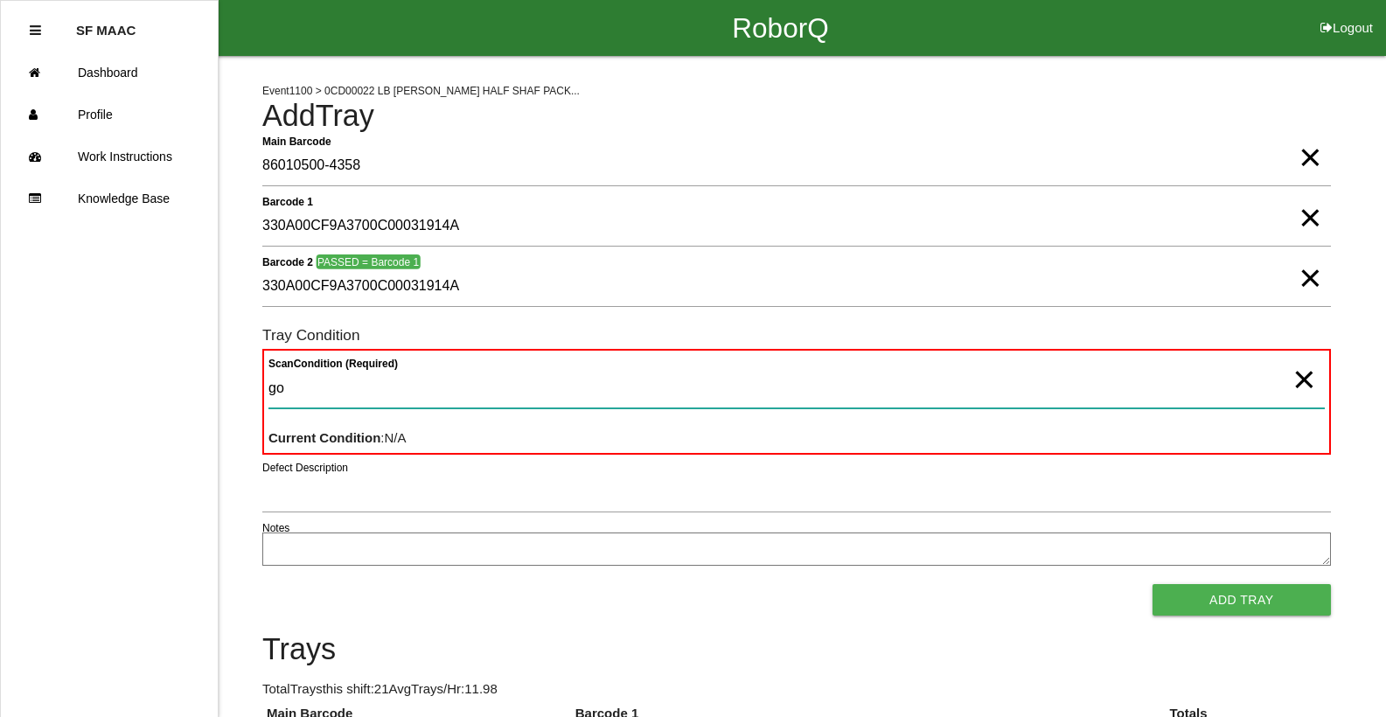
type Condition "goo"
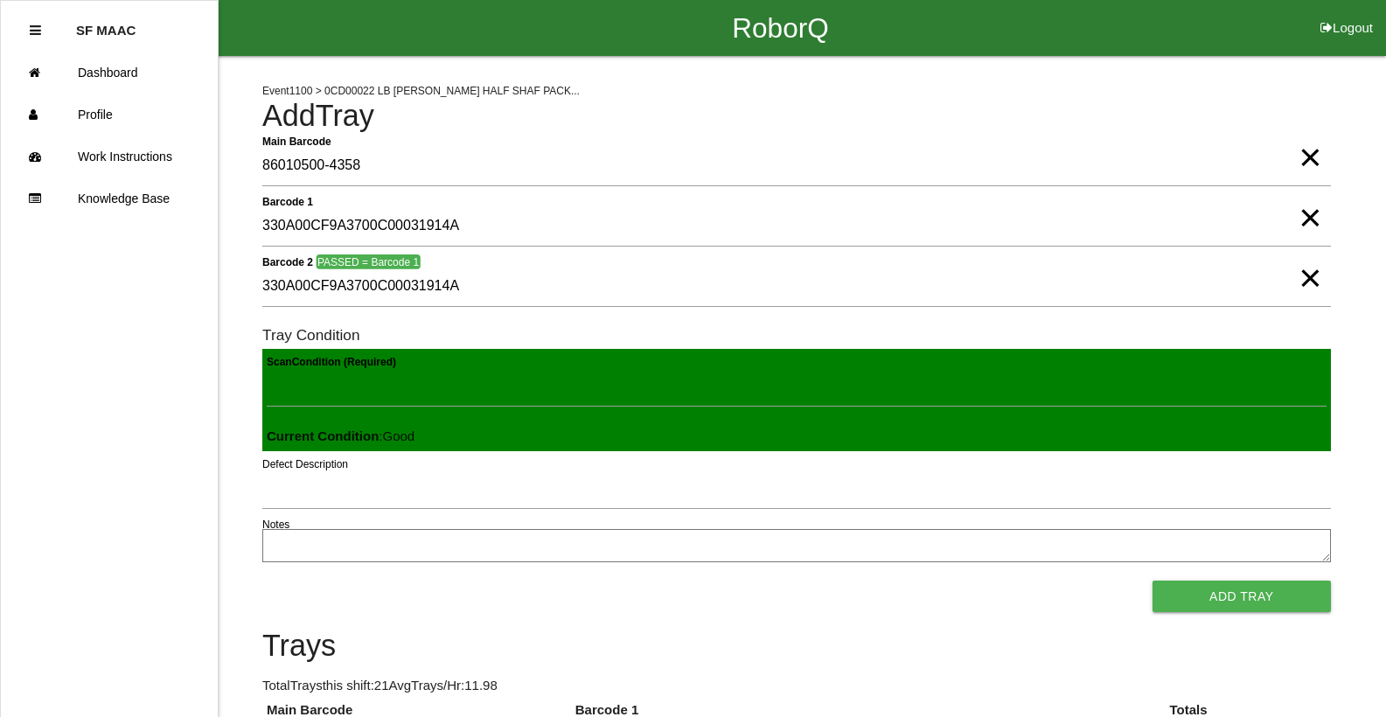
click button "Add Tray" at bounding box center [1242, 596] width 178 height 31
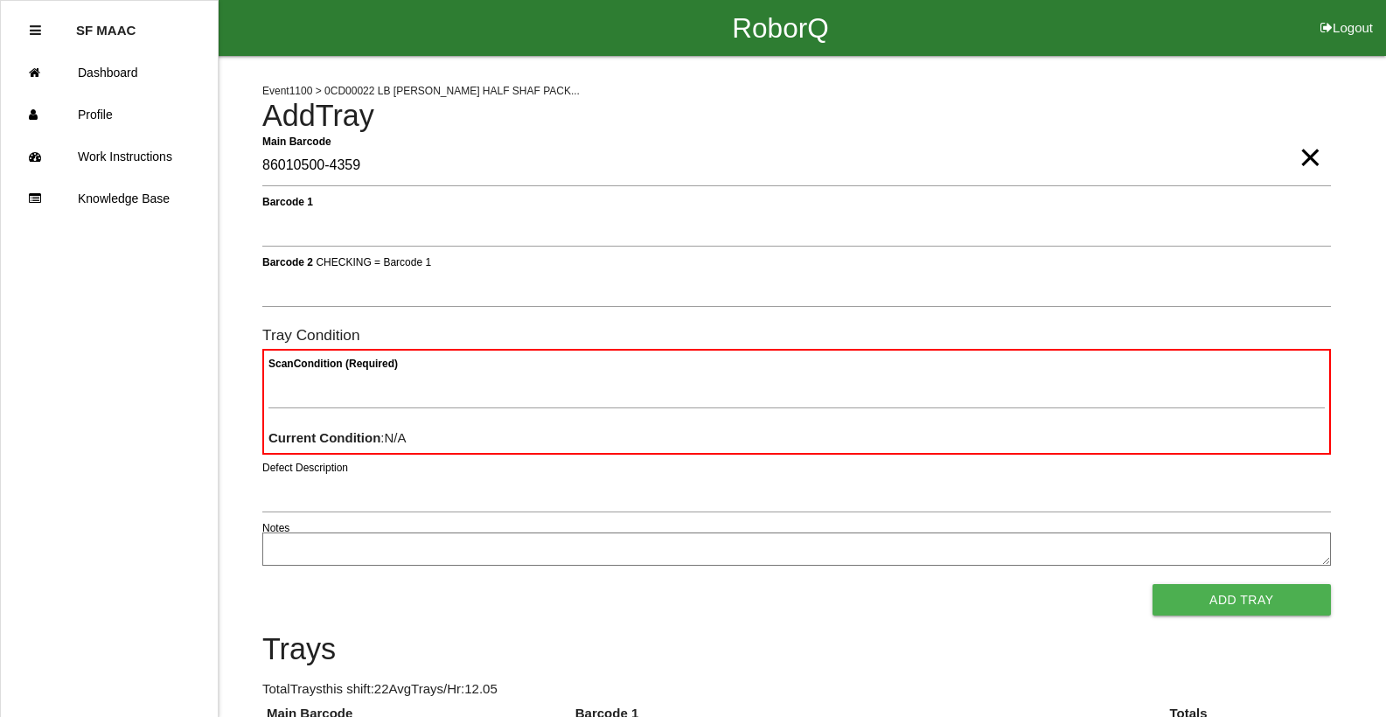
type Barcode "86010500-4359"
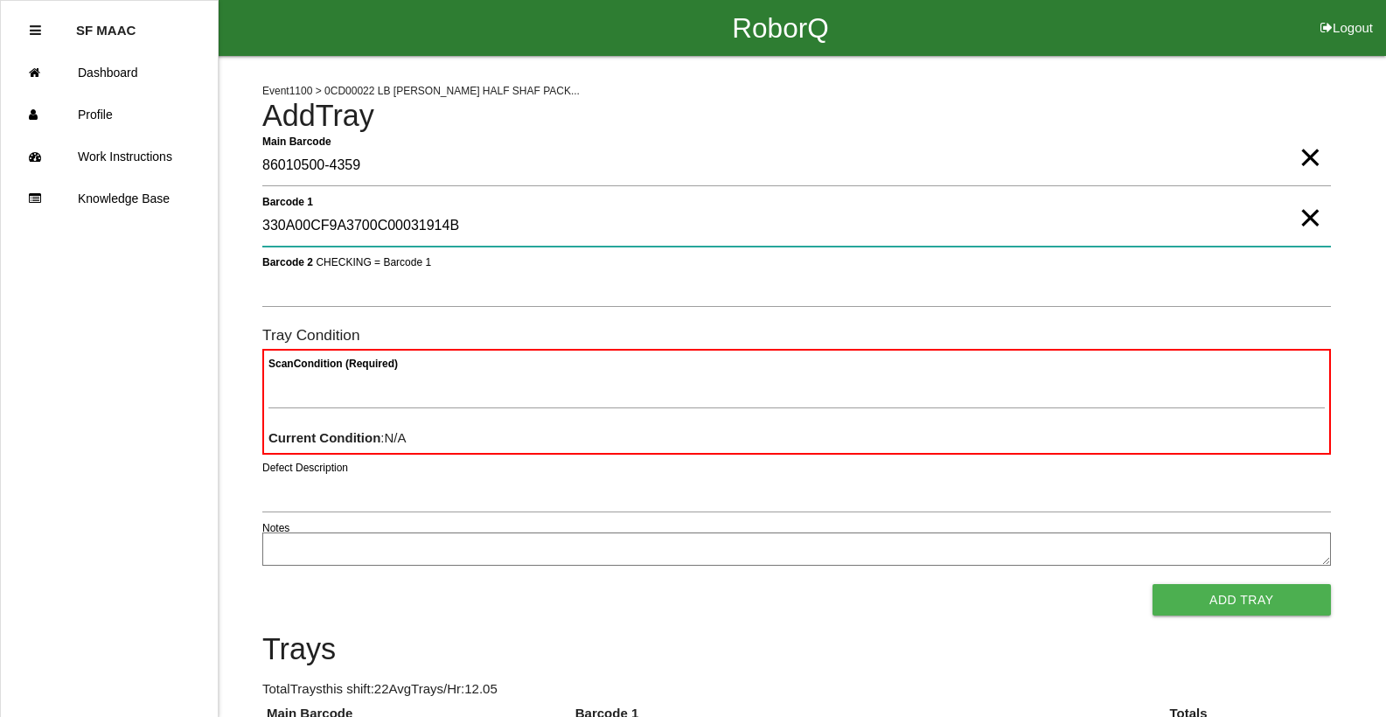
type 1 "330A00CF9A3700C00031914B"
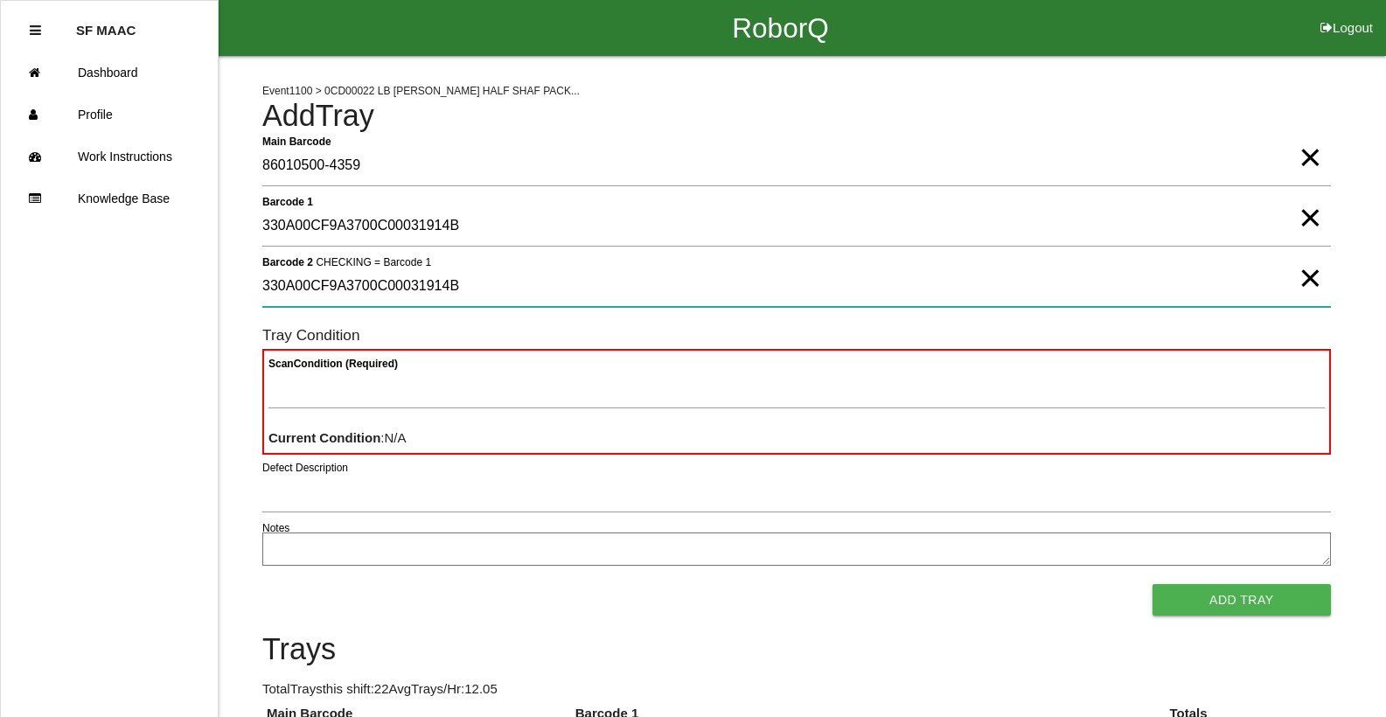
type 2 "330A00CF9A3700C00031914B"
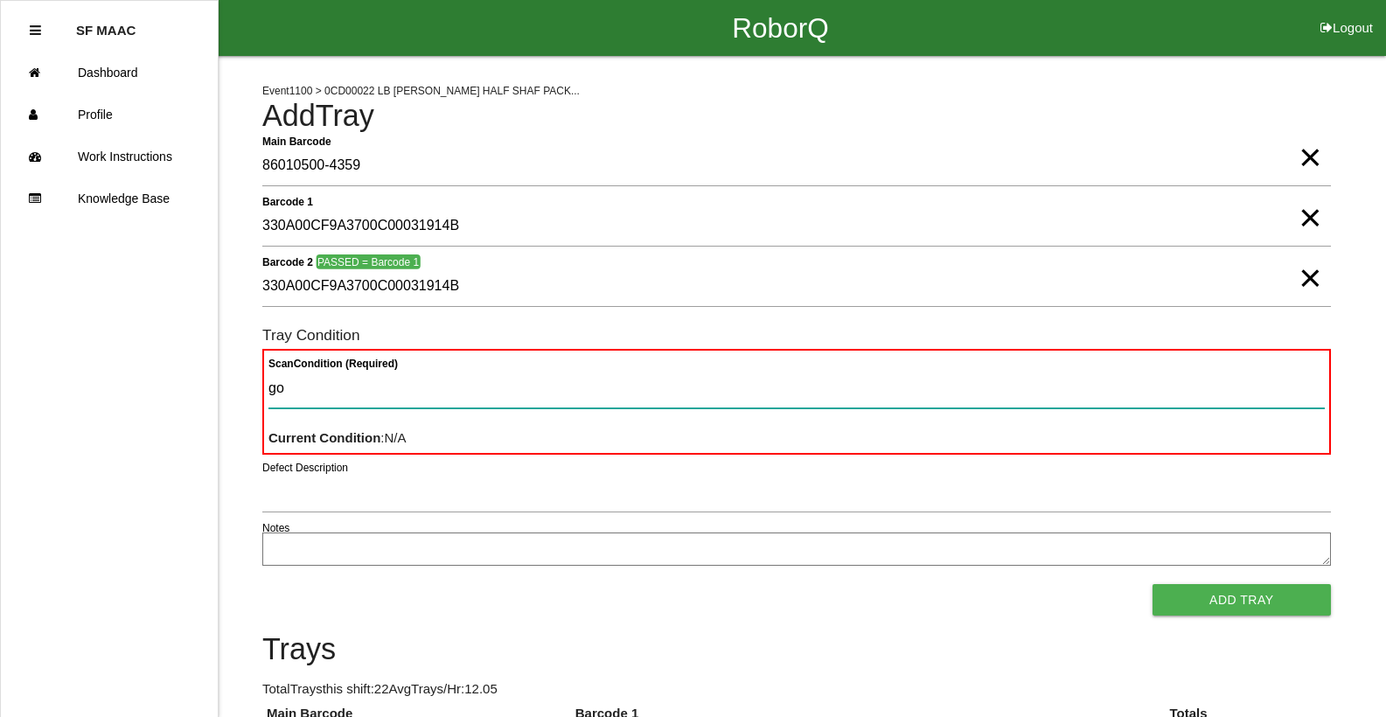
type Condition "goo"
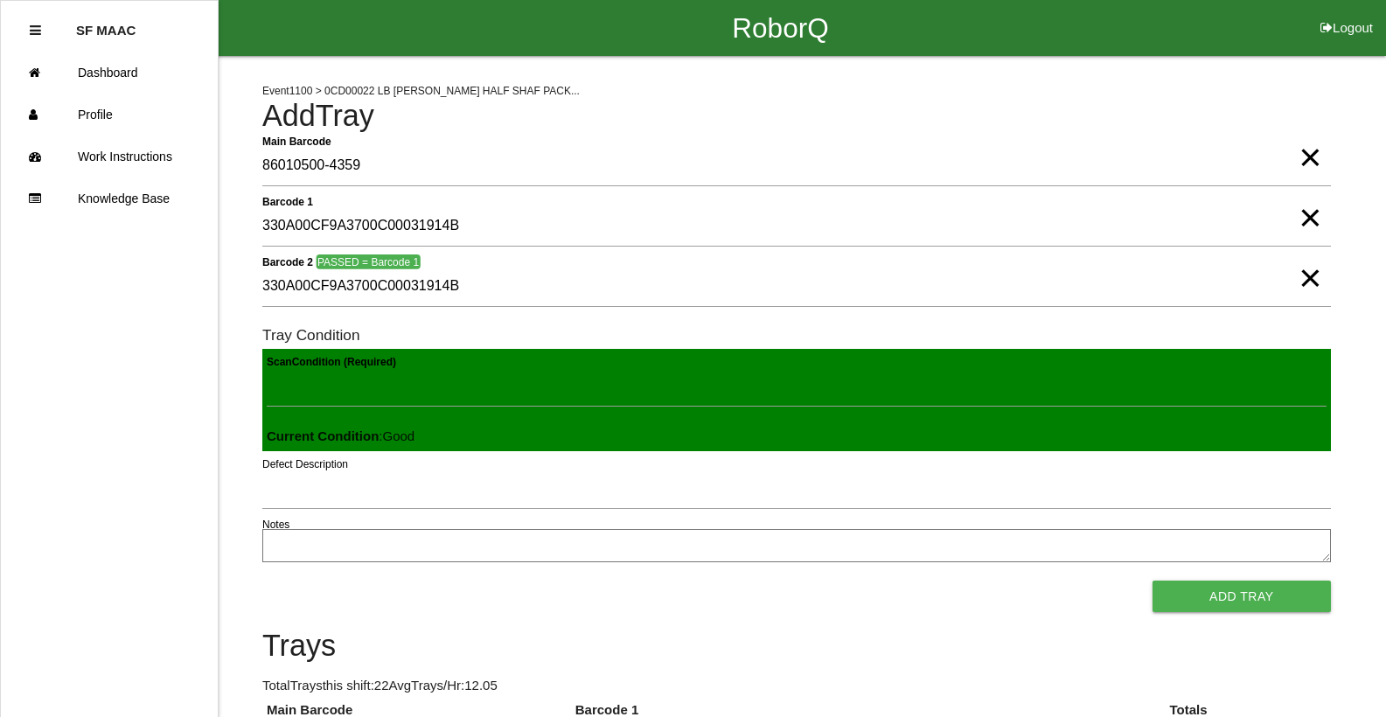
click at [1153, 581] on button "Add Tray" at bounding box center [1242, 596] width 178 height 31
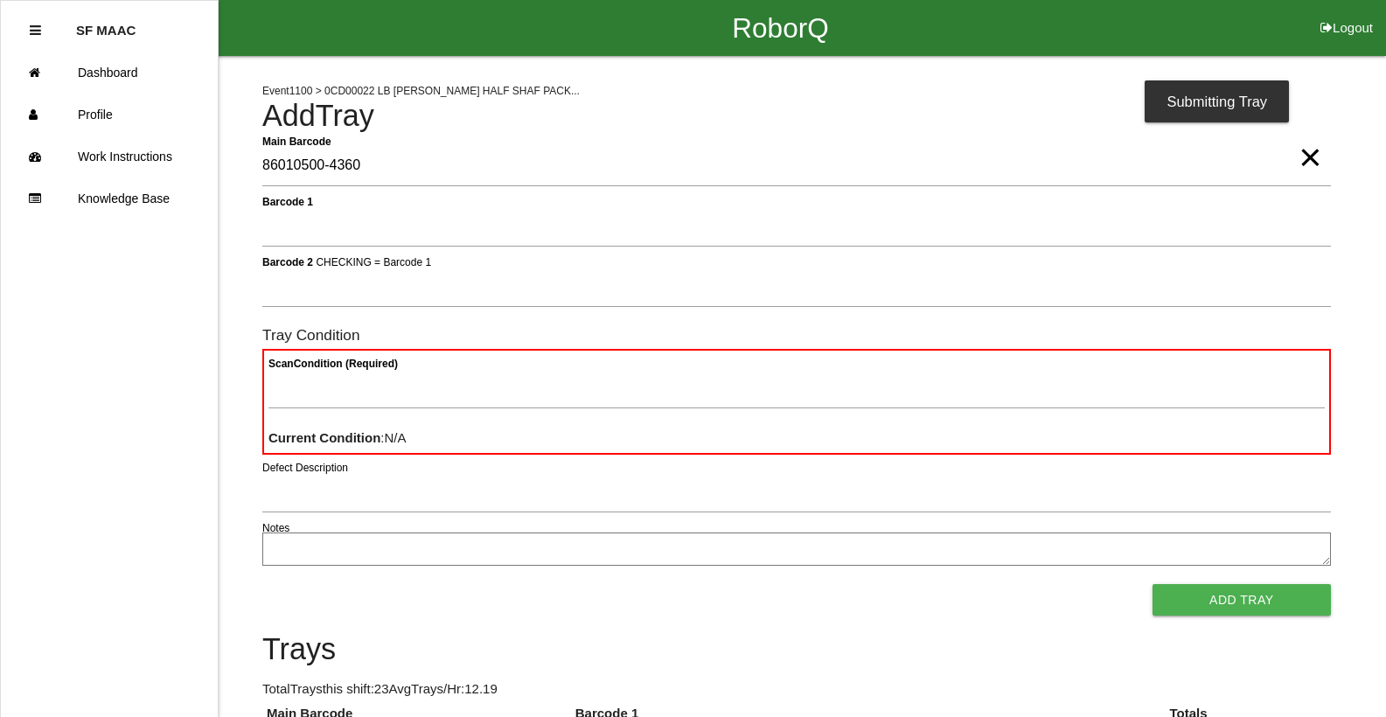
type Barcode "86010500-4360"
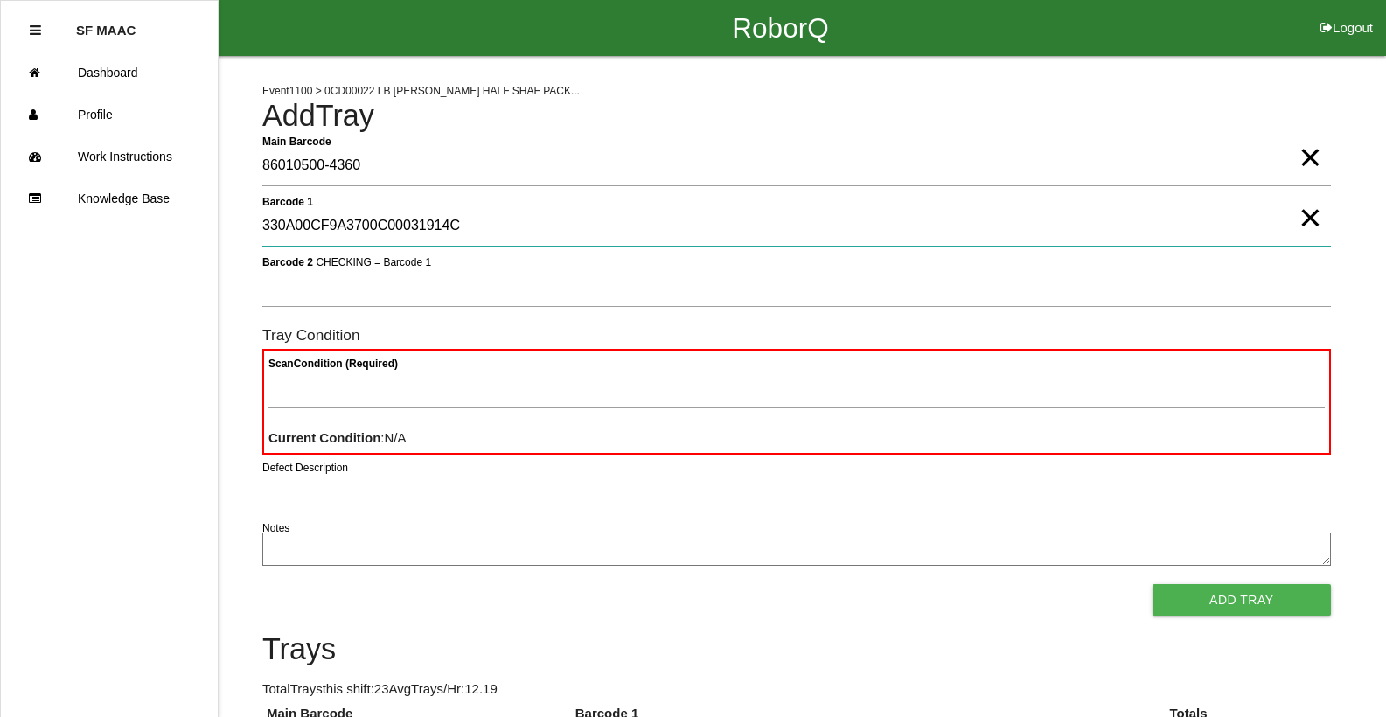
type 1 "330A00CF9A3700C00031914C"
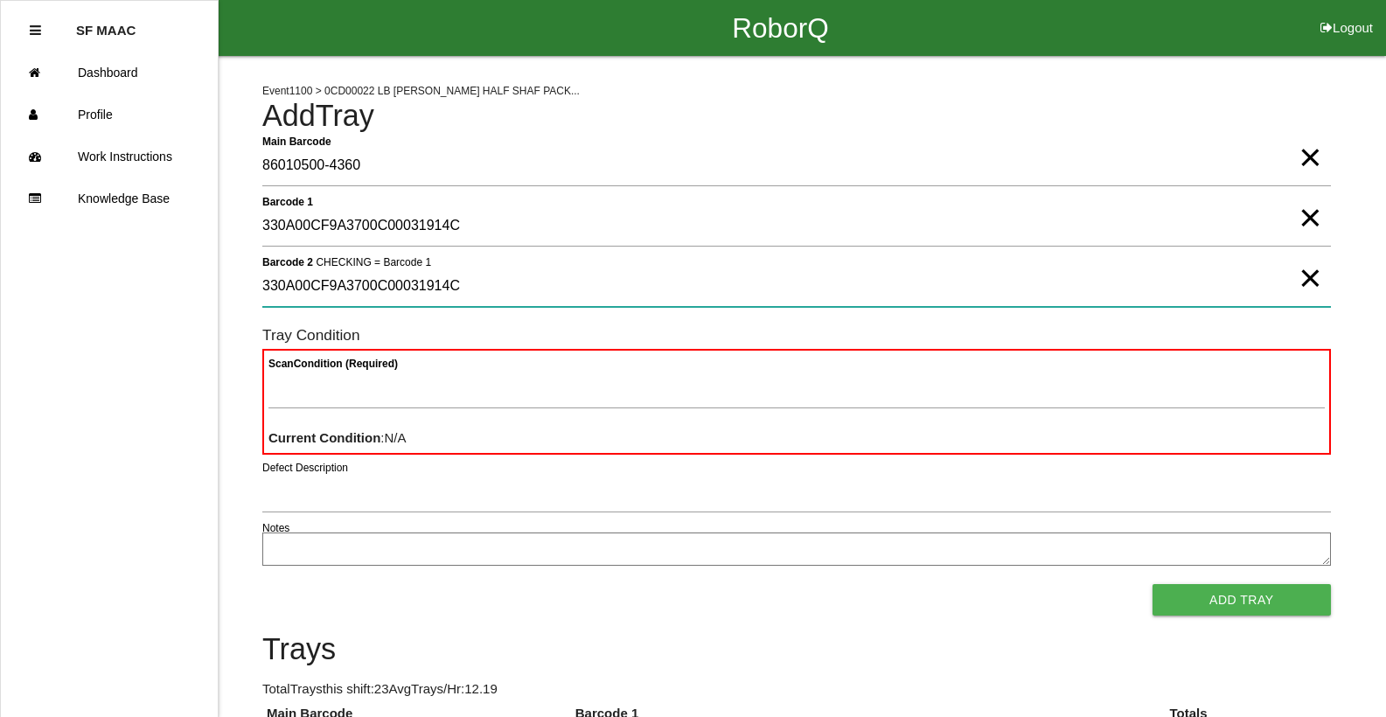
type 2 "330A00CF9A3700C00031914C"
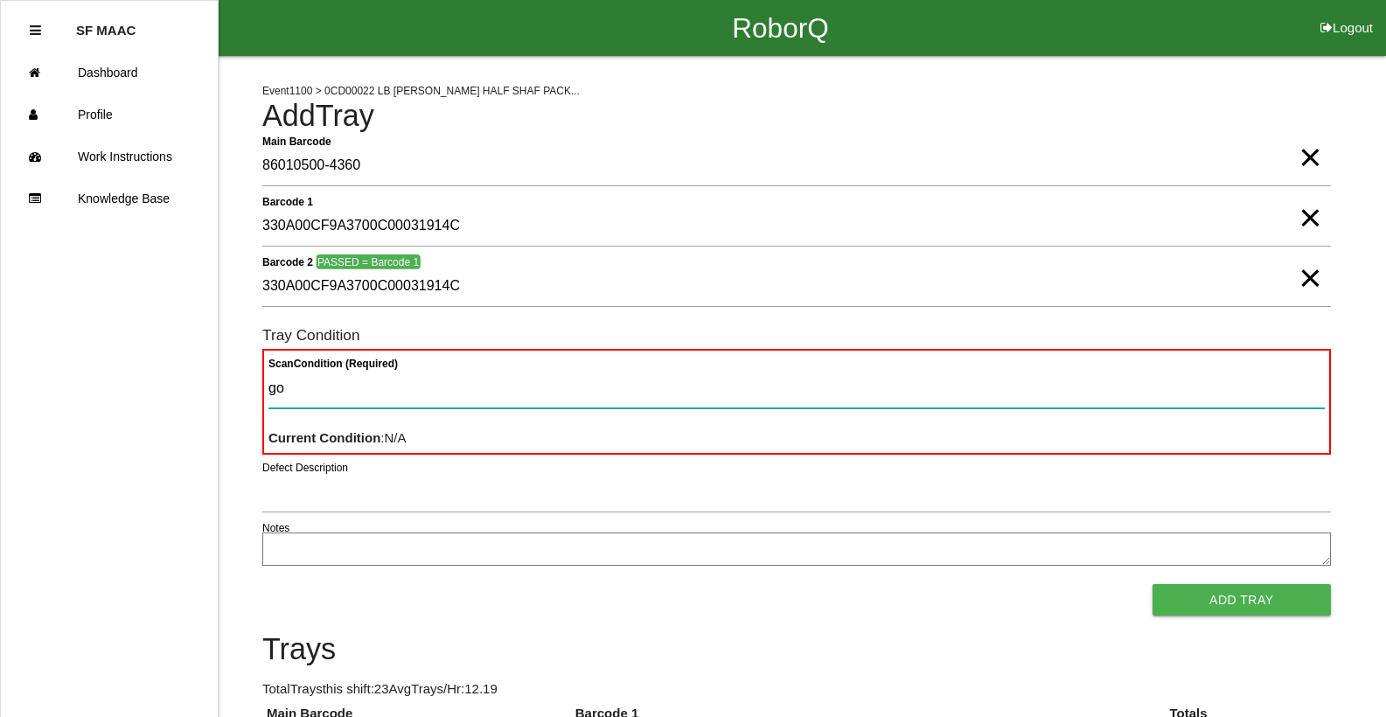
type Condition "goo"
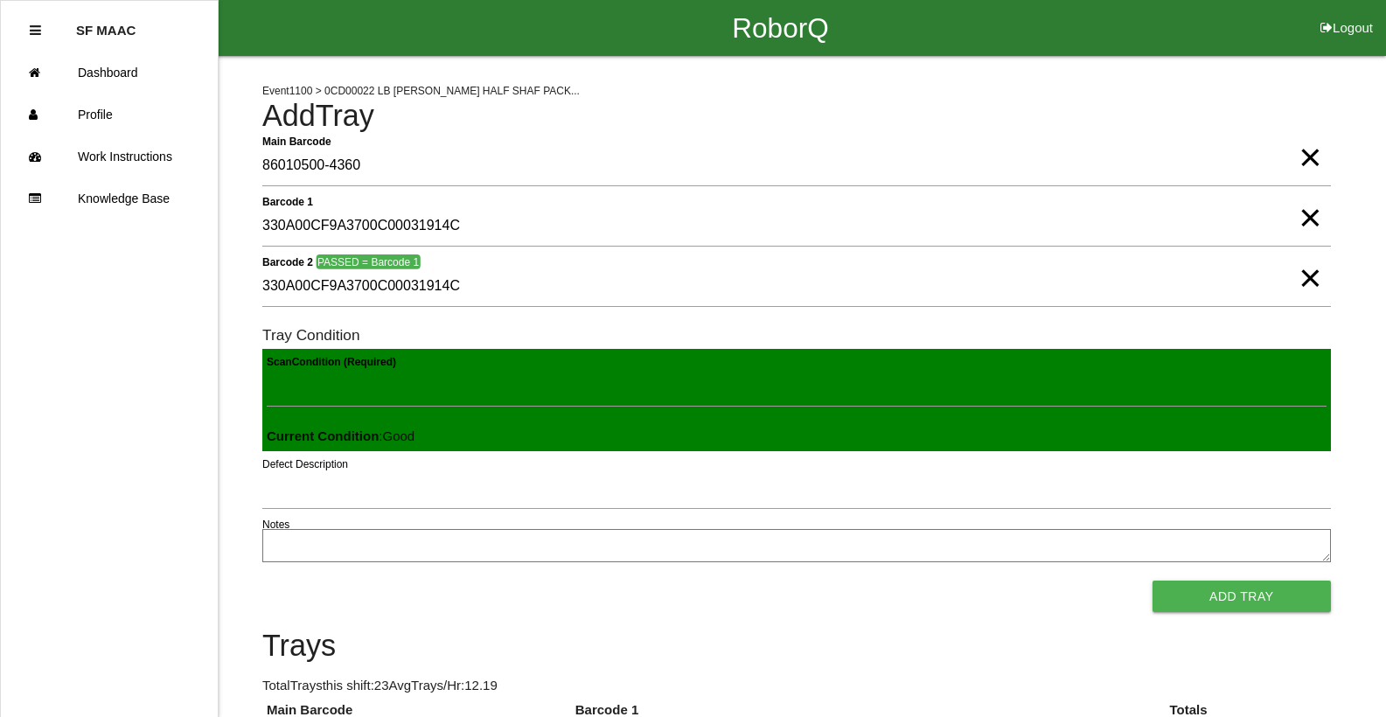
click at [1153, 581] on button "Add Tray" at bounding box center [1242, 596] width 178 height 31
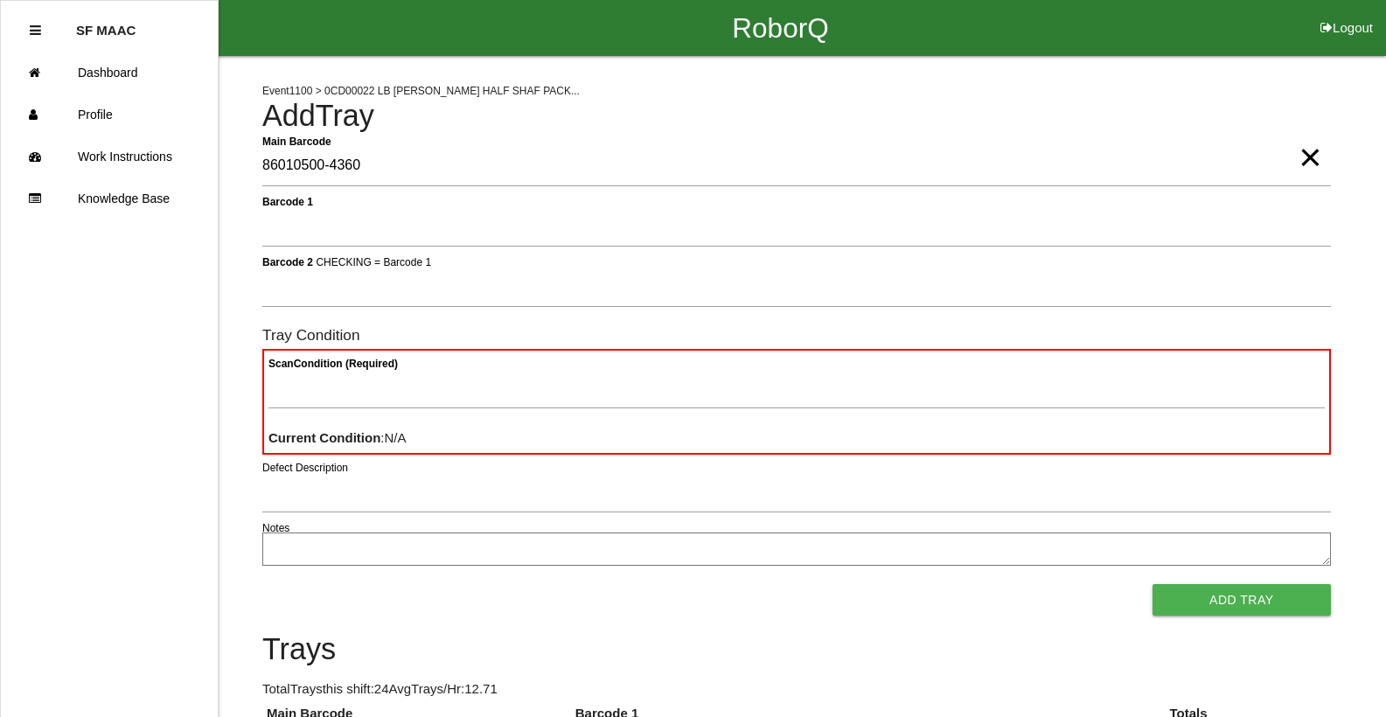
type Barcode "86010500-4360"
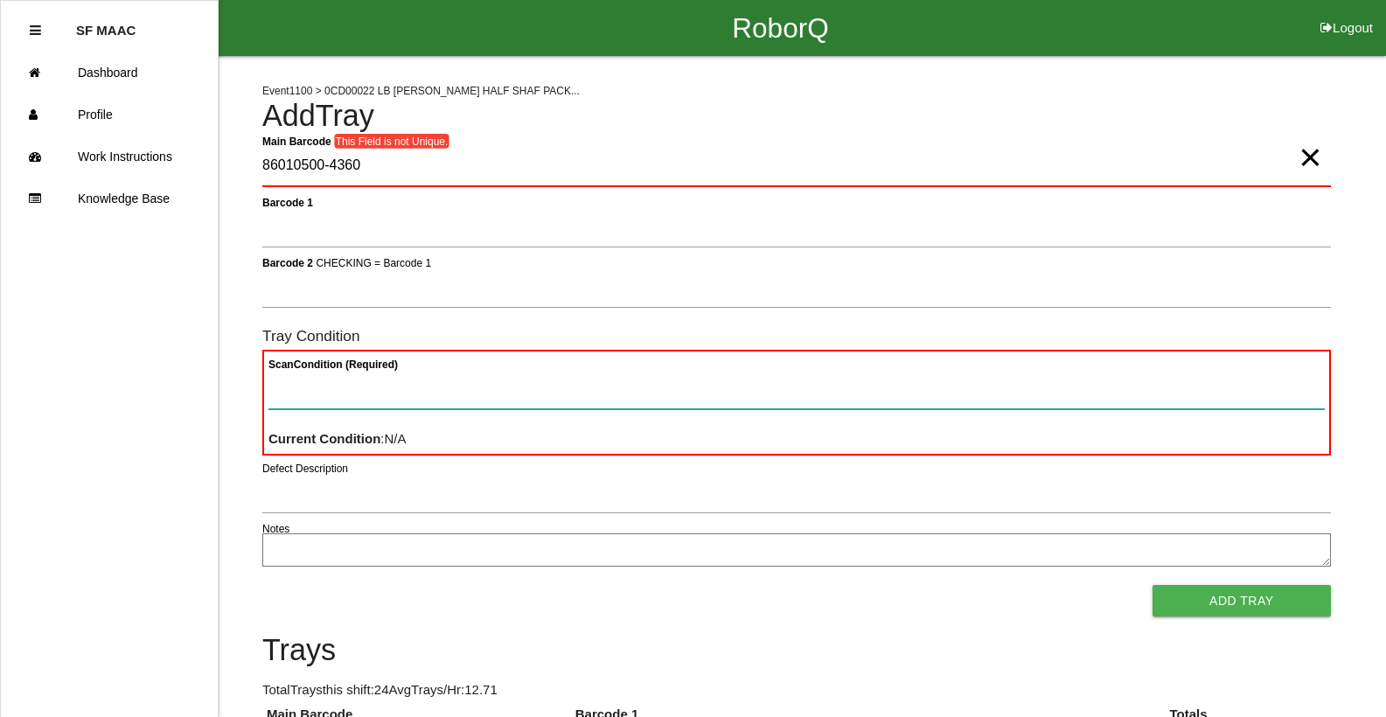
click at [406, 385] on Condition "Scan Condition (Required)" at bounding box center [796, 389] width 1056 height 40
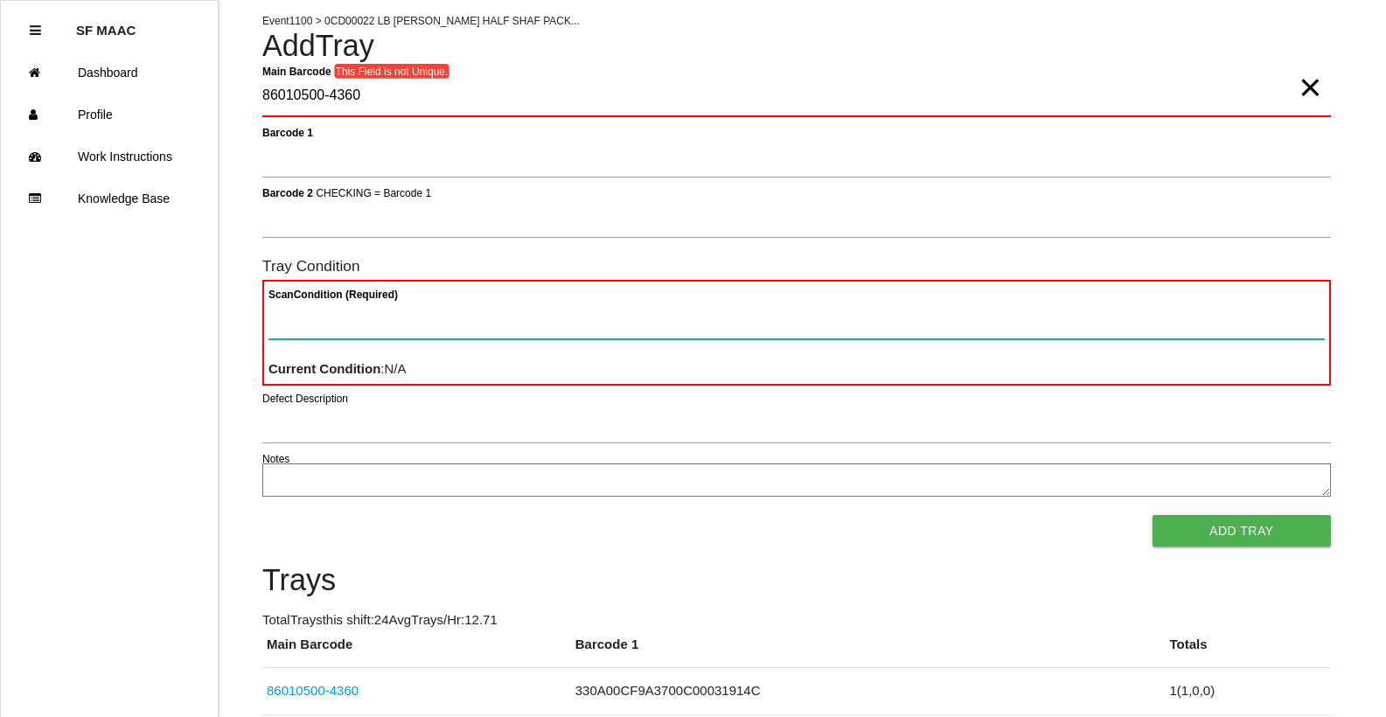
scroll to position [105, 0]
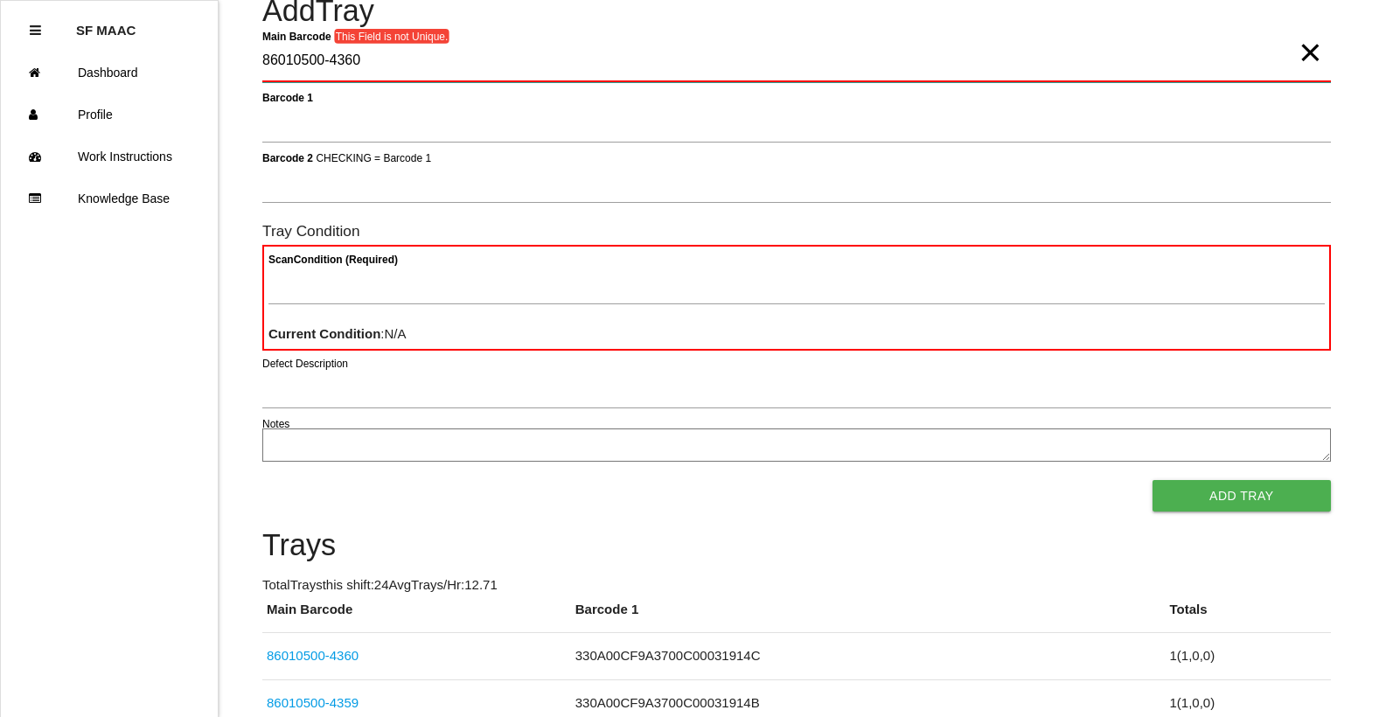
drag, startPoint x: 1322, startPoint y: 57, endPoint x: 1266, endPoint y: 86, distance: 63.0
click at [1321, 59] on div "Main Barcode This Field is not Unique. 86010500-4360 ×" at bounding box center [796, 65] width 1069 height 48
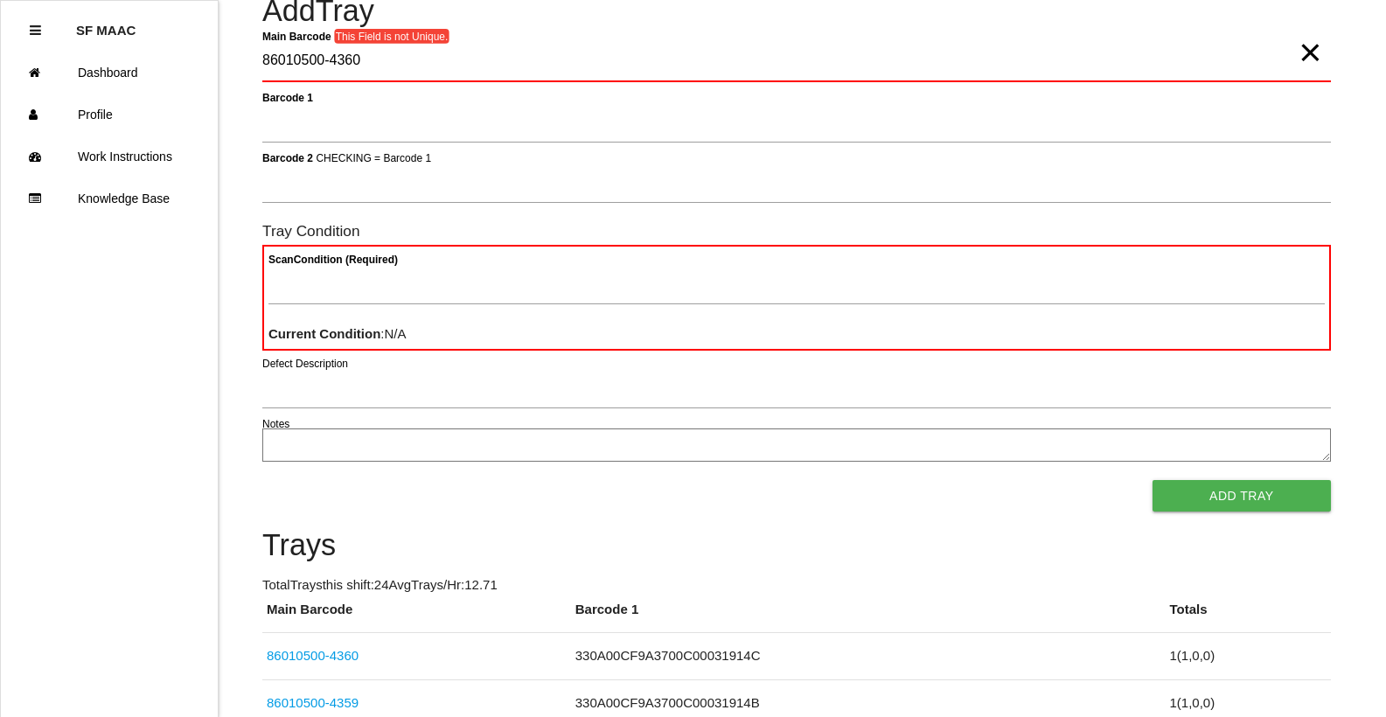
click at [1312, 52] on span "×" at bounding box center [1310, 34] width 23 height 35
click at [1238, 87] on div "Main Barcode" at bounding box center [796, 65] width 1069 height 48
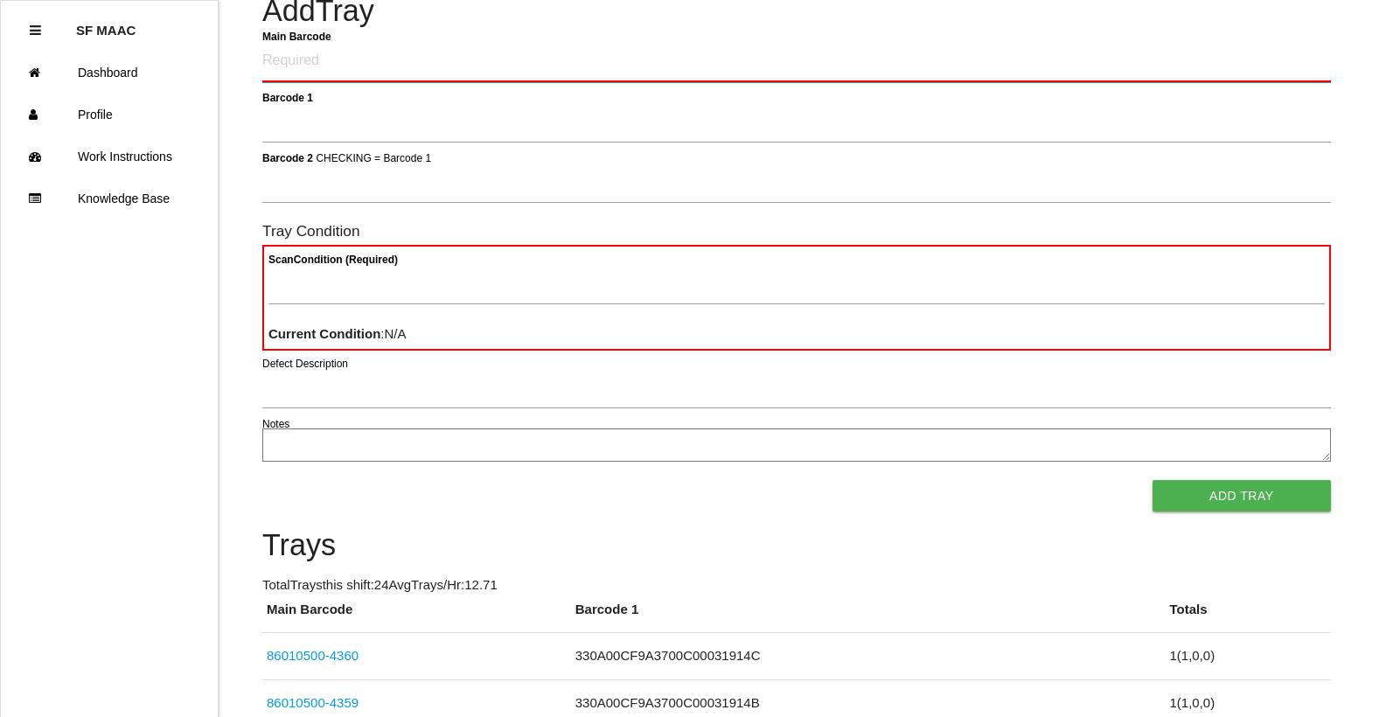
click at [1302, 57] on Barcode "Main Barcode" at bounding box center [796, 61] width 1069 height 41
type Barcode "86010500-4321"
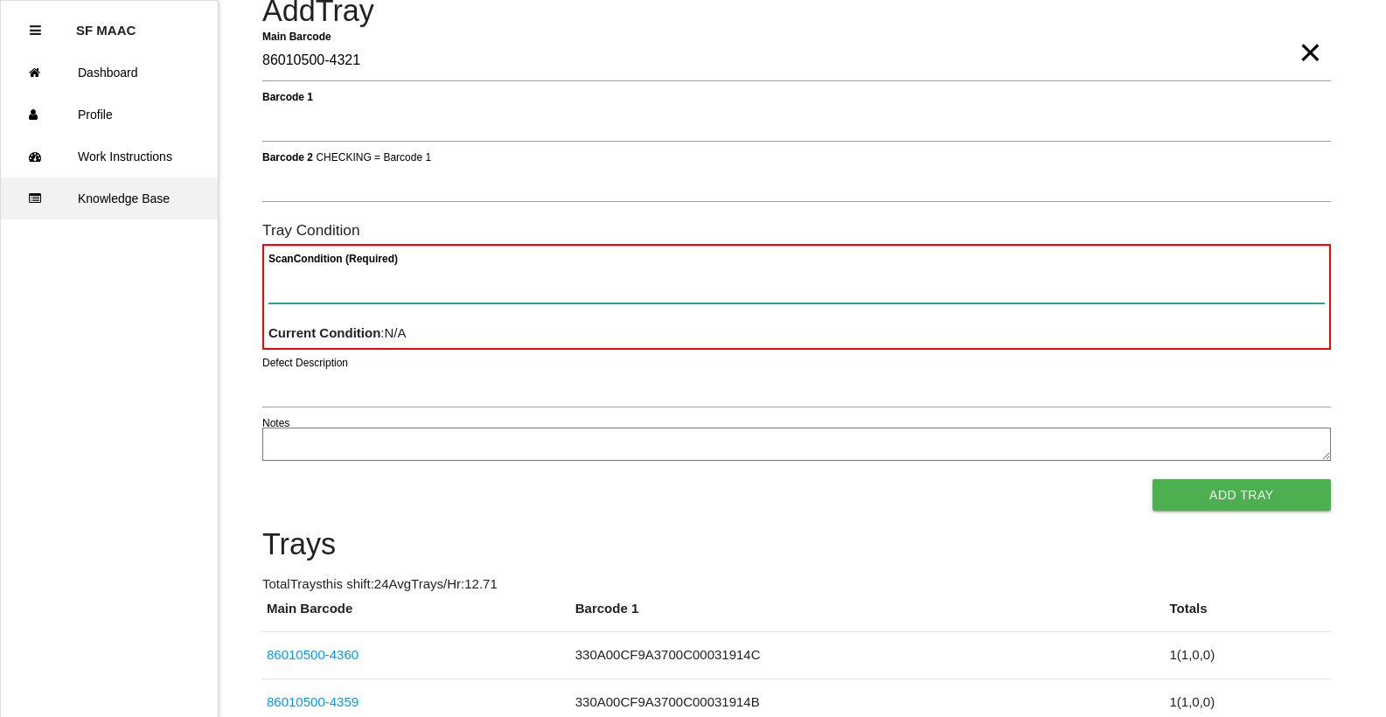
drag, startPoint x: 319, startPoint y: 290, endPoint x: 203, endPoint y: 192, distance: 152.1
click at [320, 290] on Condition "Scan Condition (Required)" at bounding box center [796, 283] width 1056 height 40
type Condition "ba"
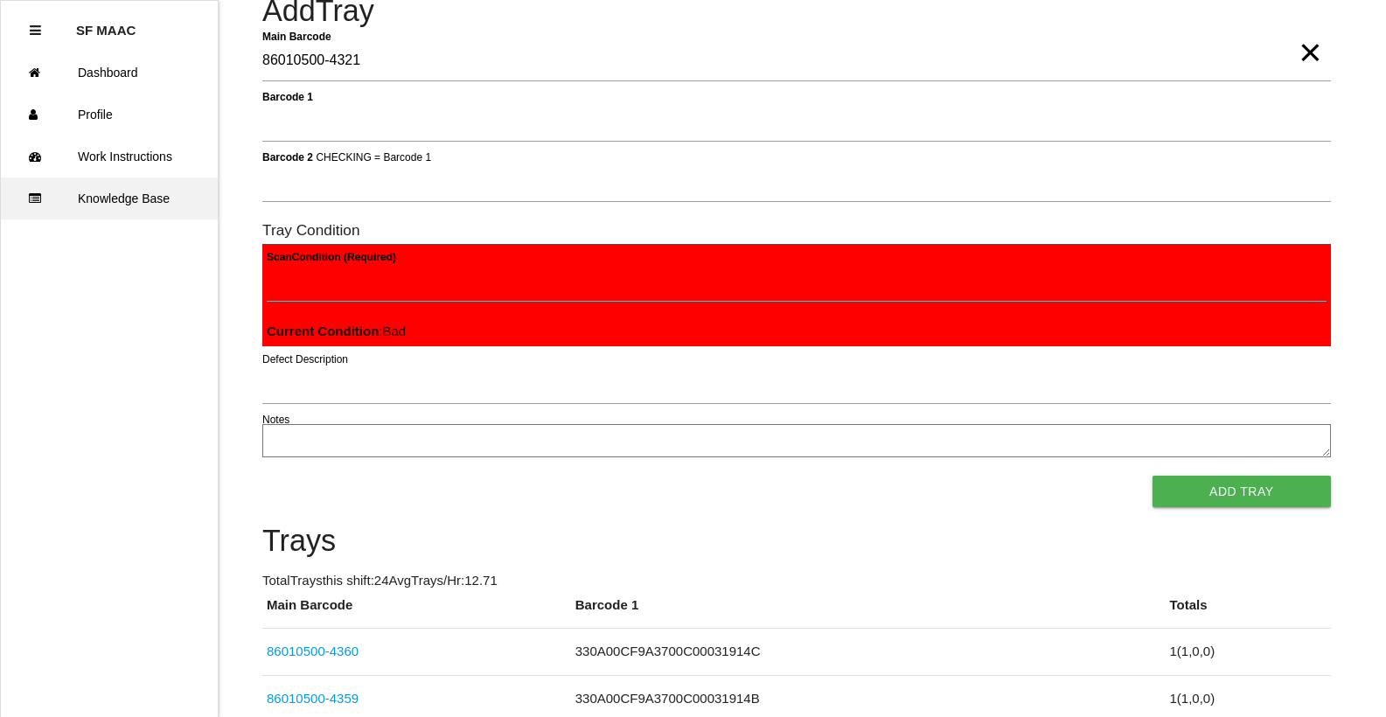
click at [1153, 476] on button "Add Tray" at bounding box center [1242, 491] width 178 height 31
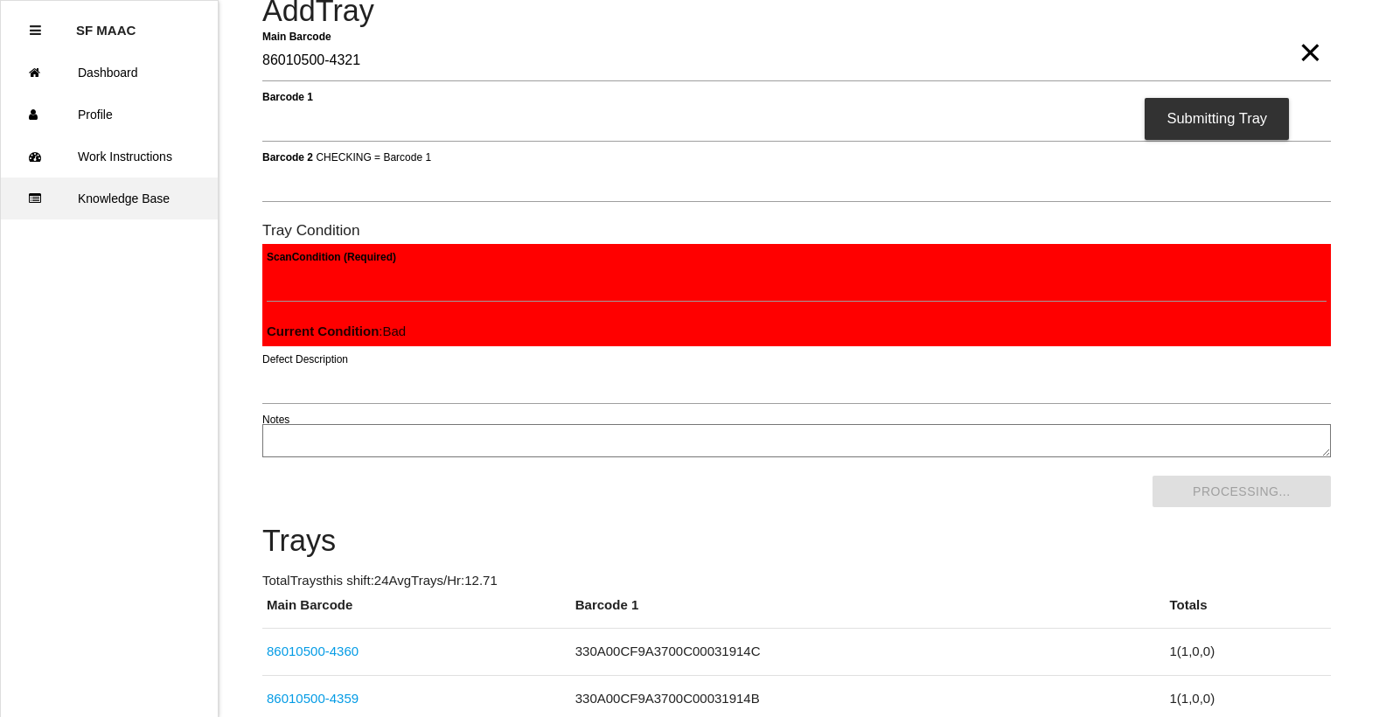
scroll to position [0, 0]
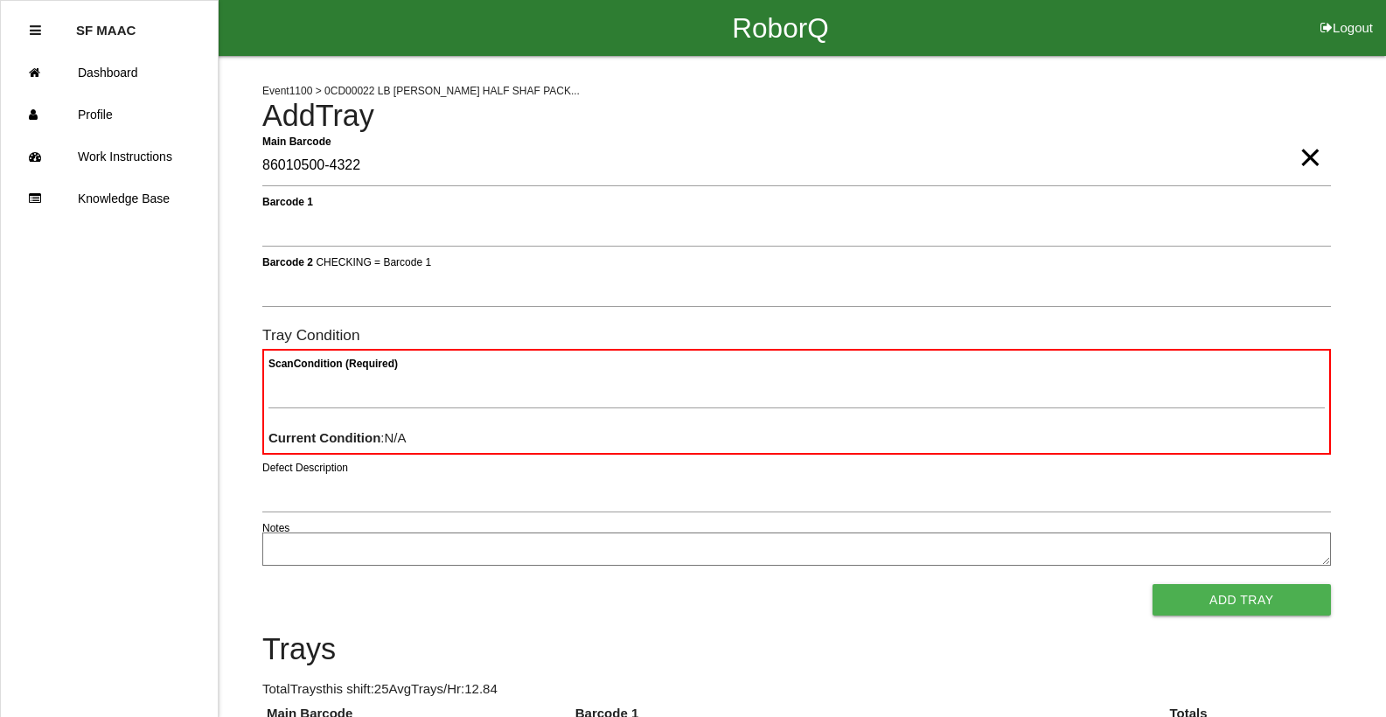
type Barcode "86010500-4322"
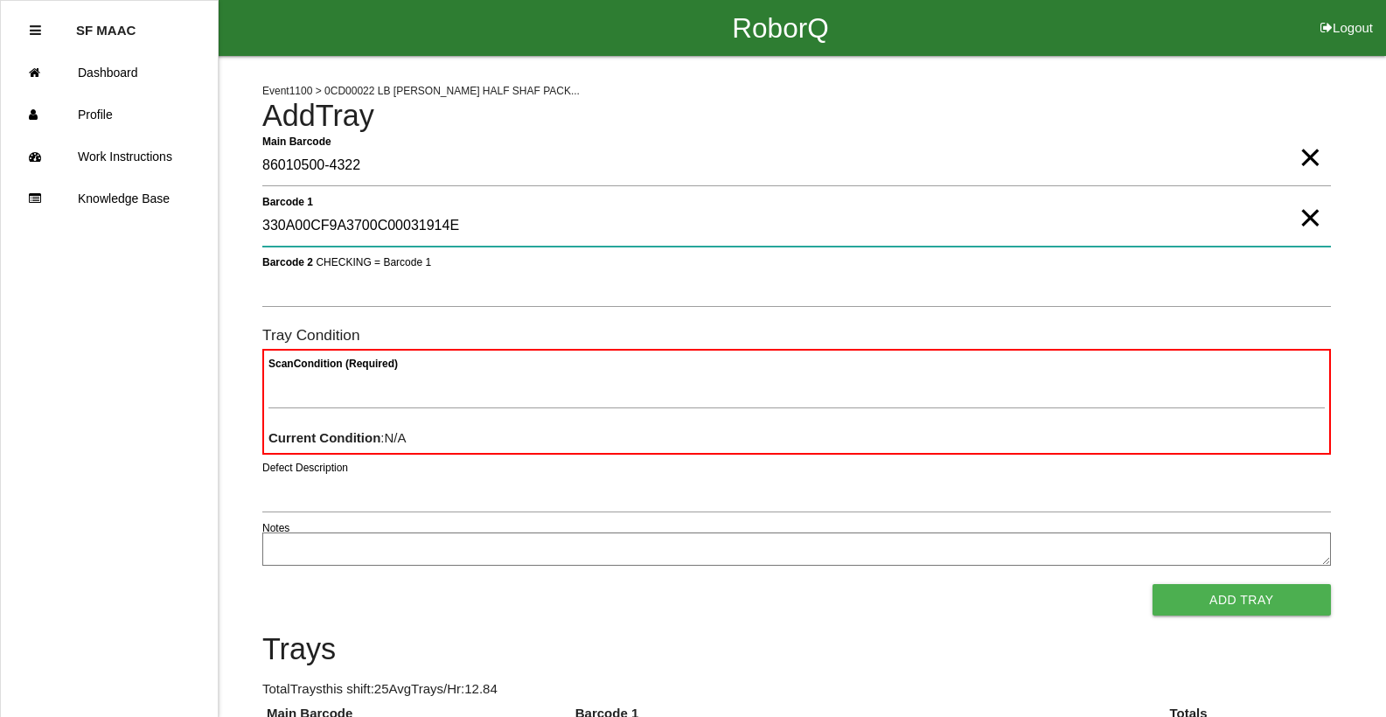
type 1 "330A00CF9A3700C00031914E"
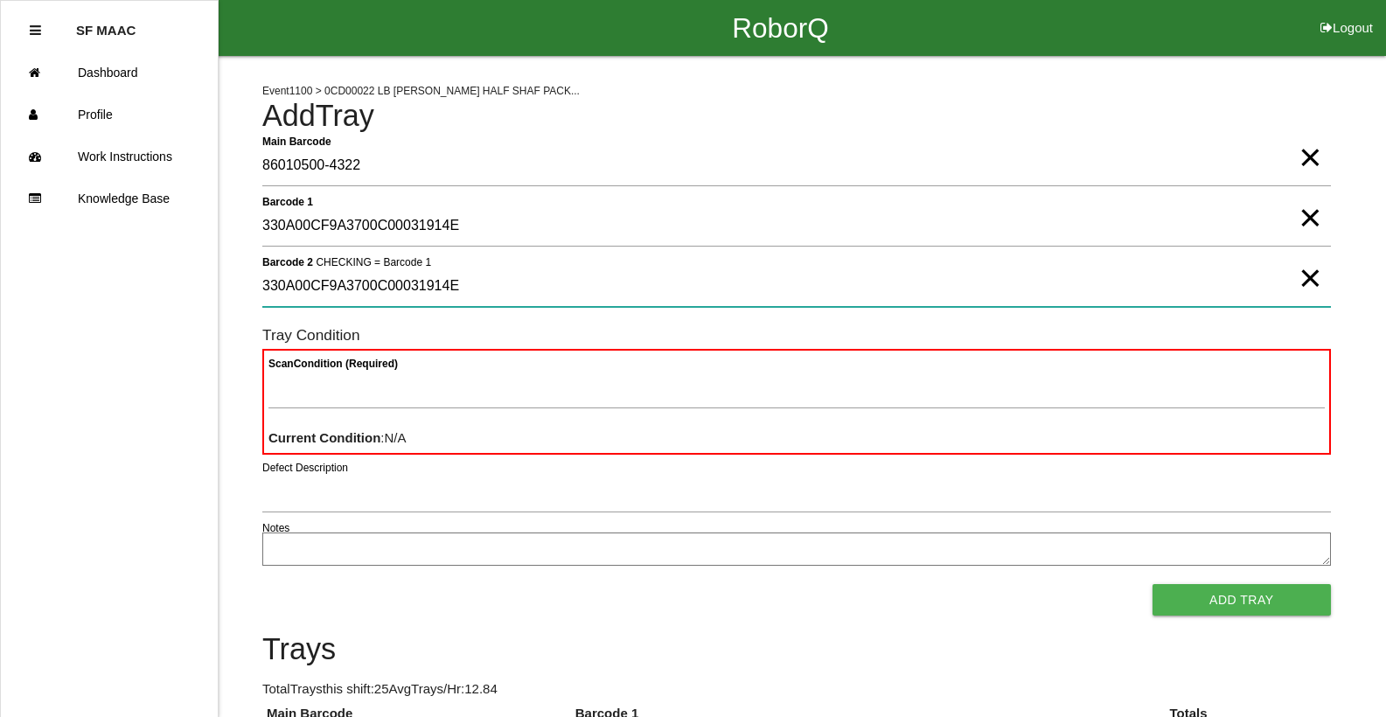
type 2 "330A00CF9A3700C00031914E"
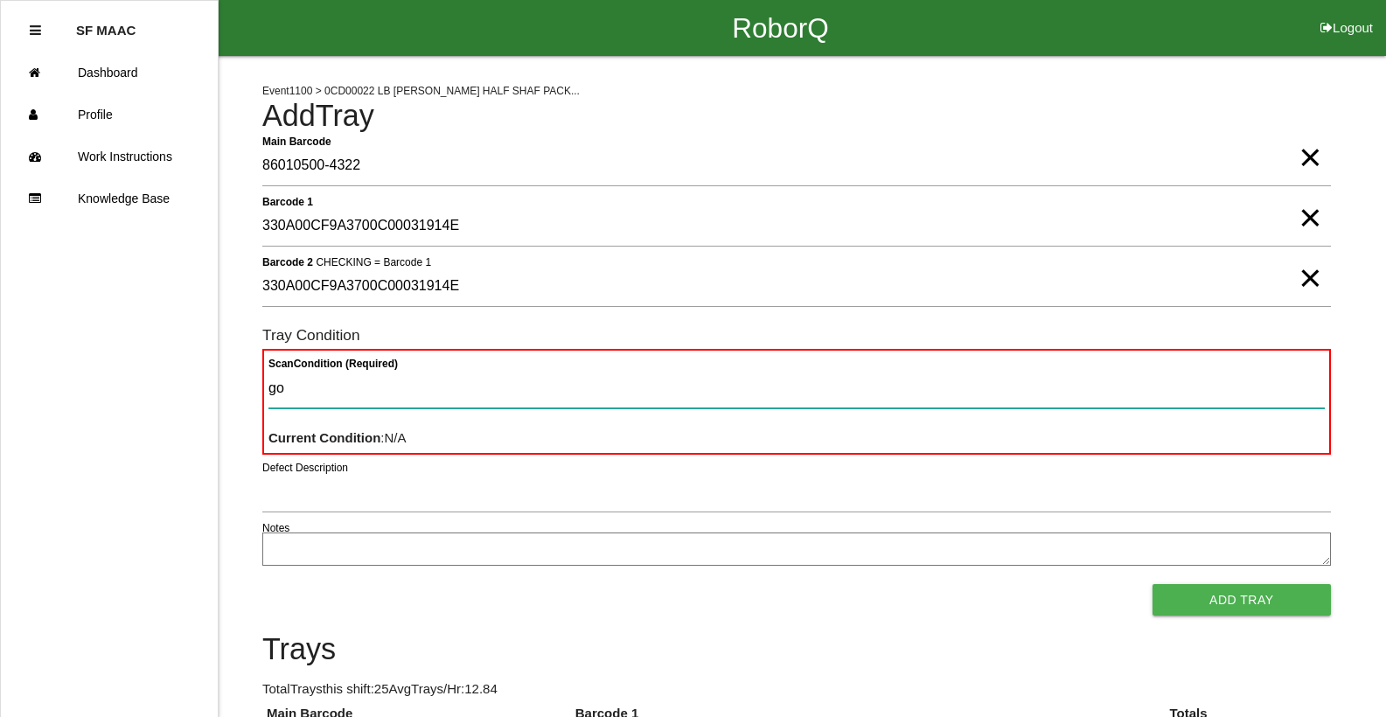
type Condition "goo"
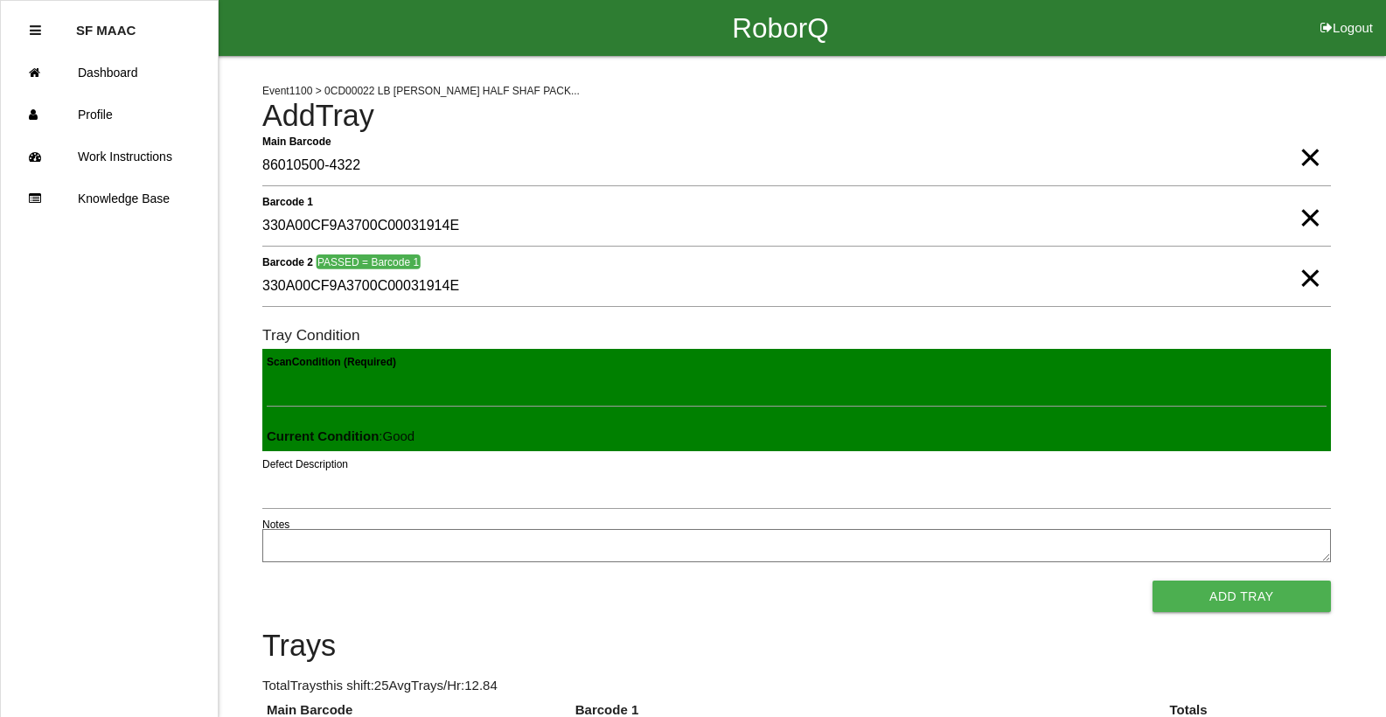
click at [1153, 581] on button "Add Tray" at bounding box center [1242, 596] width 178 height 31
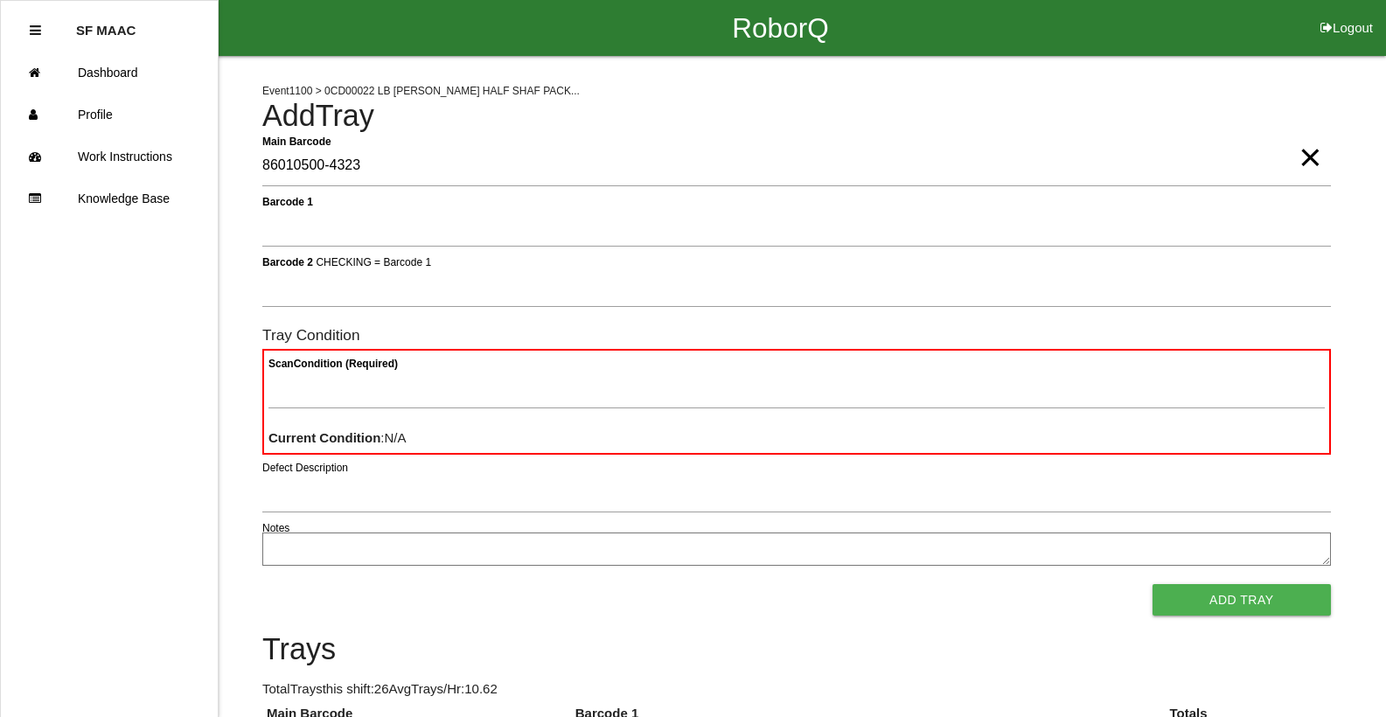
type Barcode "86010500-4323"
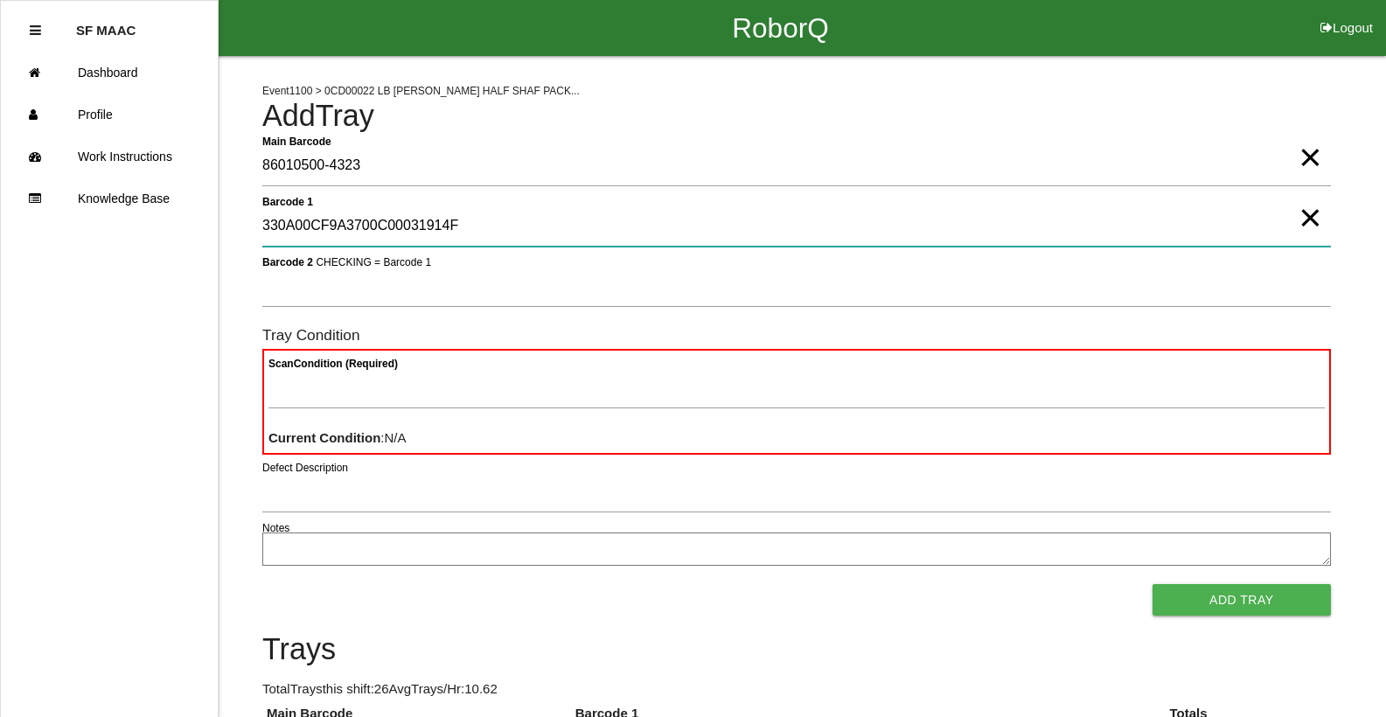
type 1 "330A00CF9A3700C00031914F"
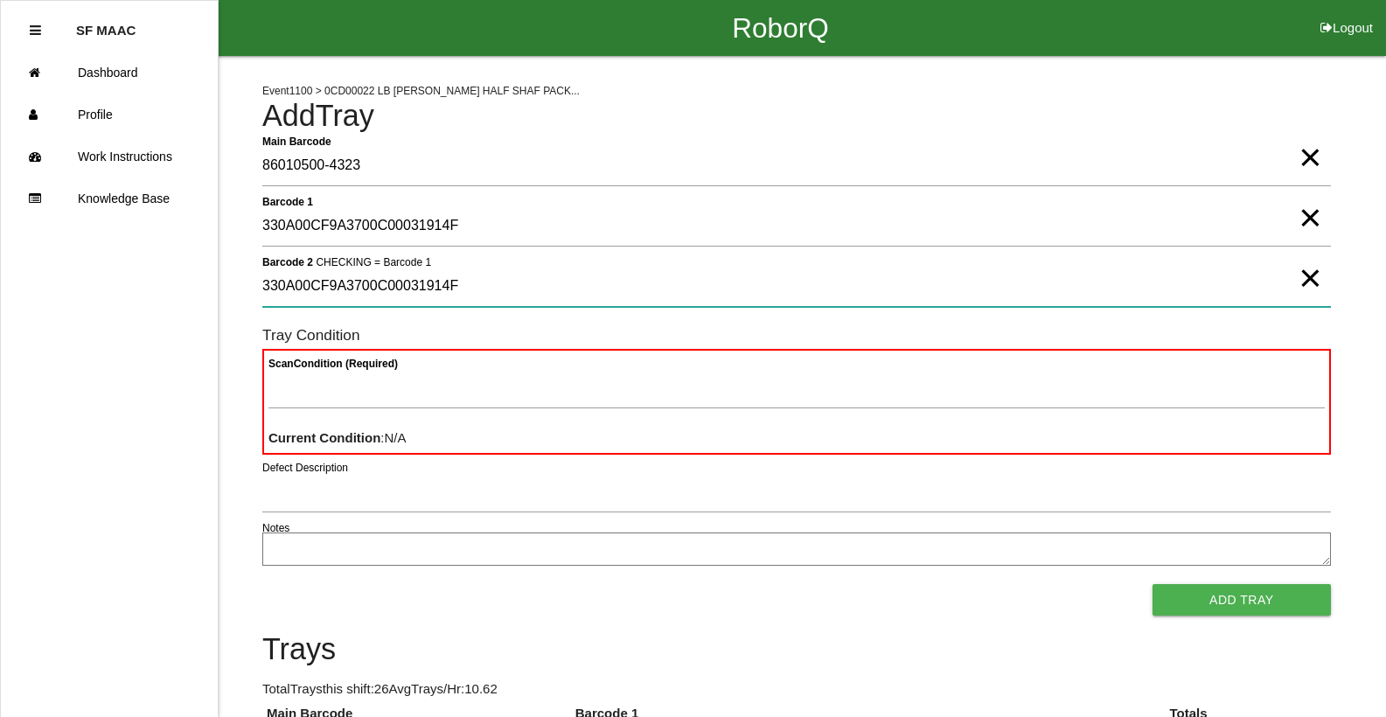
type 2 "330A00CF9A3700C00031914F"
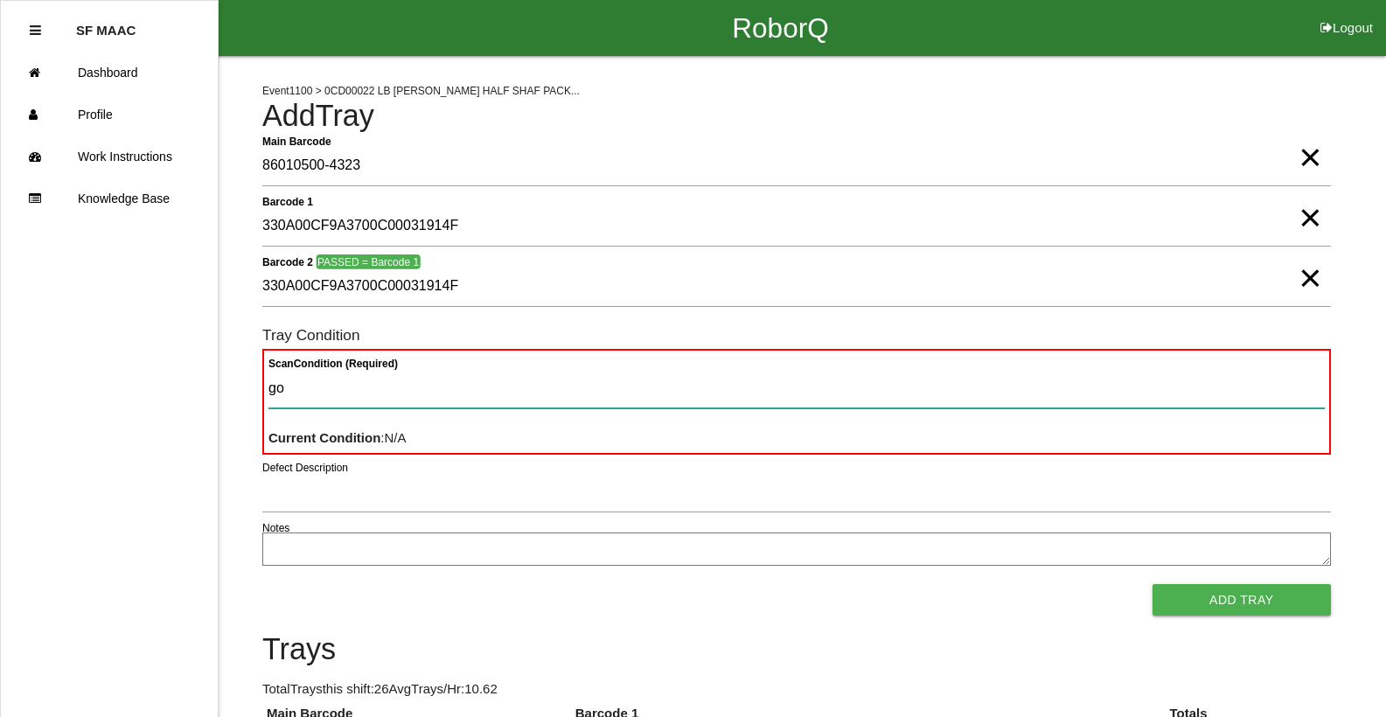
type Condition "goo"
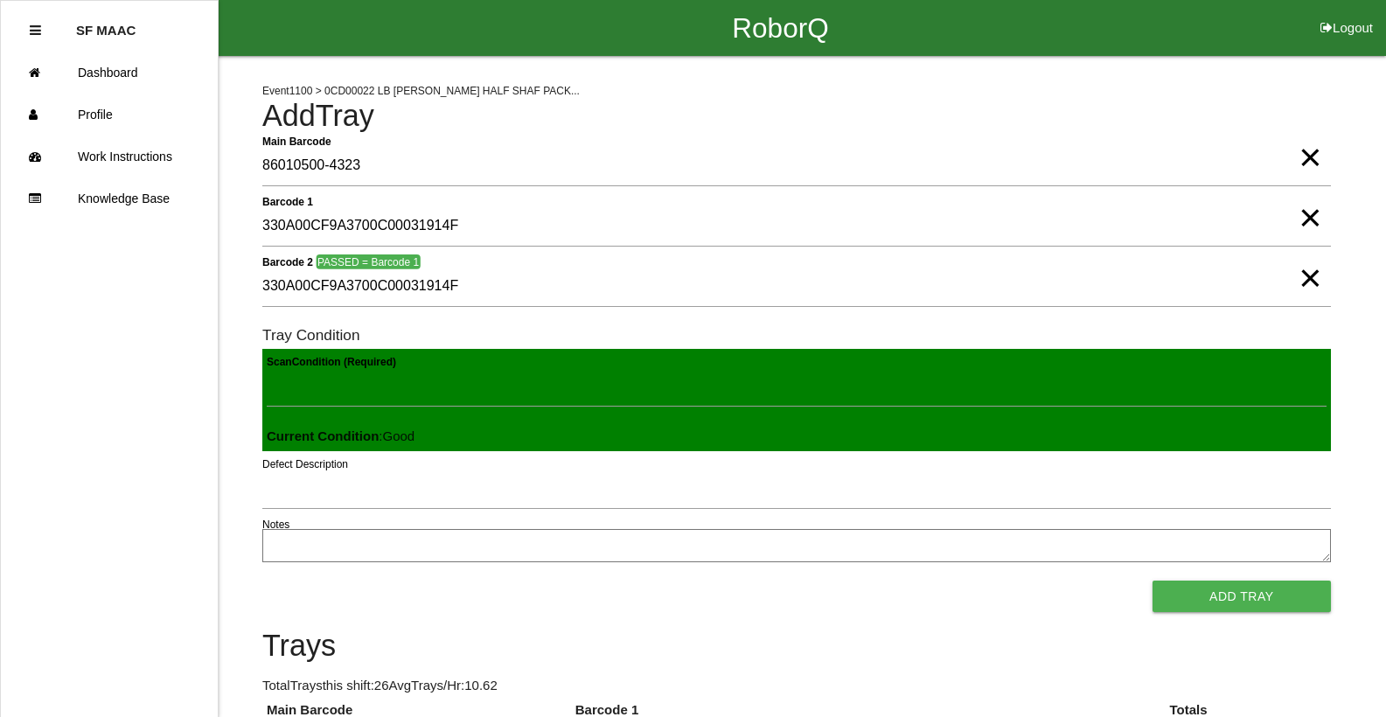
click at [1153, 581] on button "Add Tray" at bounding box center [1242, 596] width 178 height 31
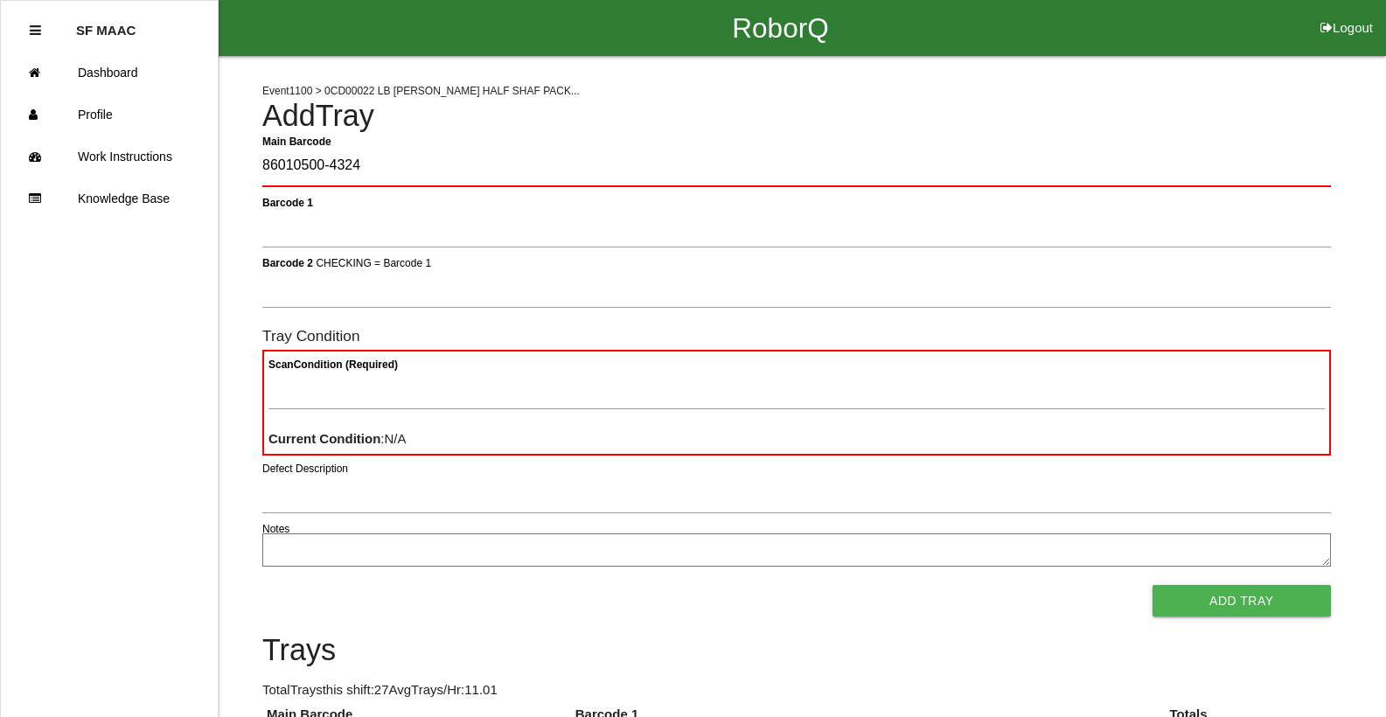
type Barcode "86010500-4324"
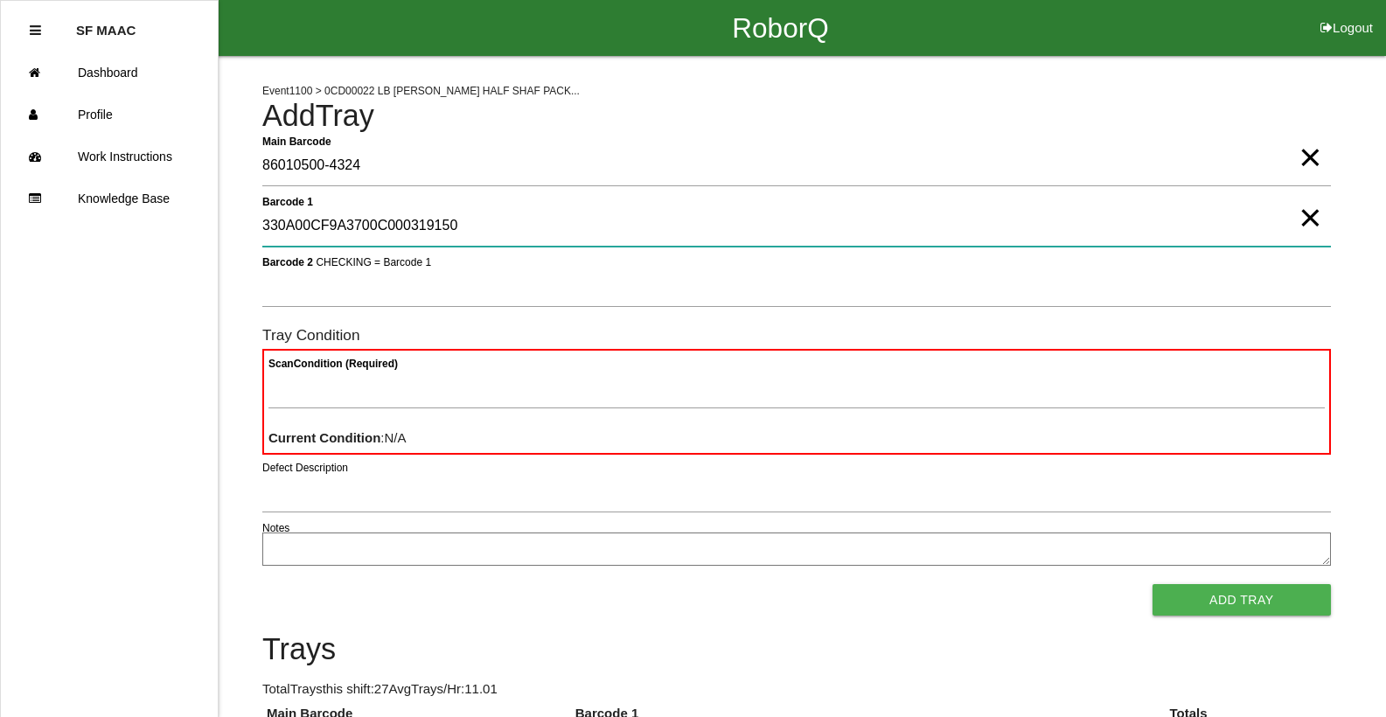
type 1 "330A00CF9A3700C000319150"
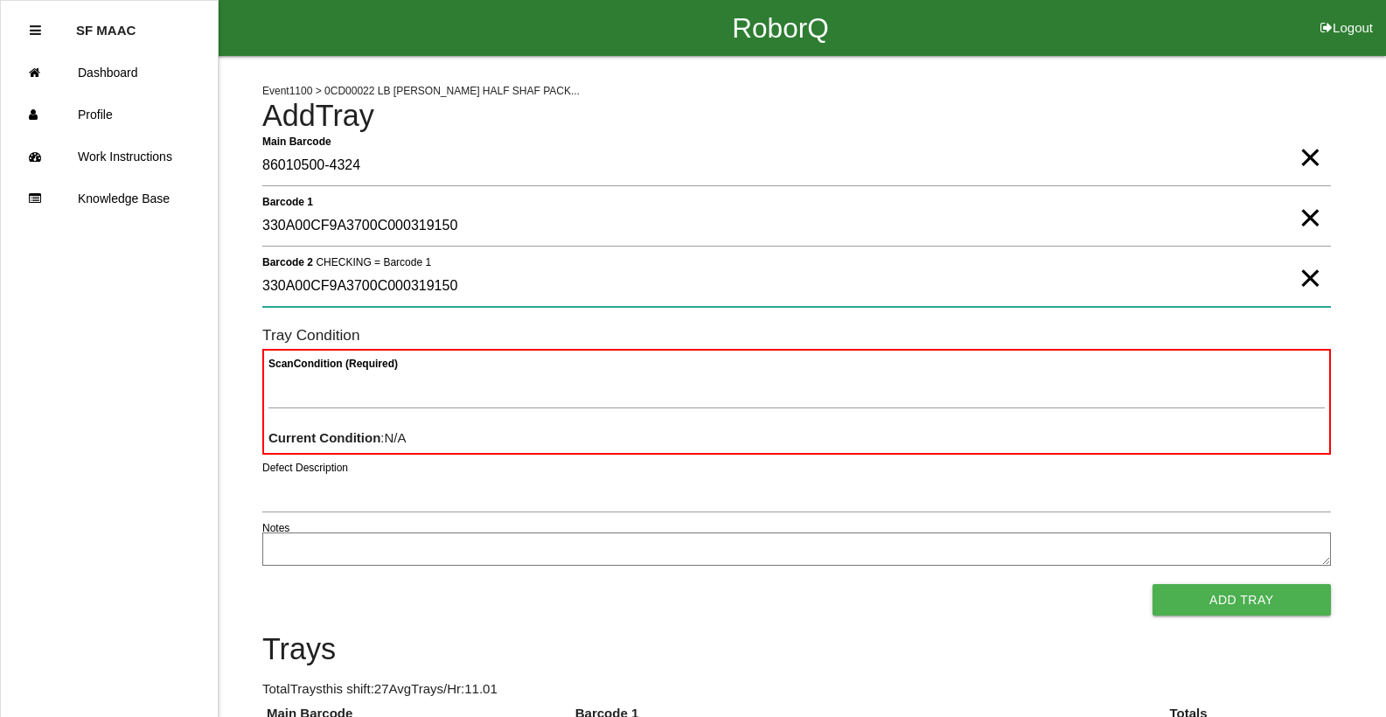
type 2 "330A00CF9A3700C000319150"
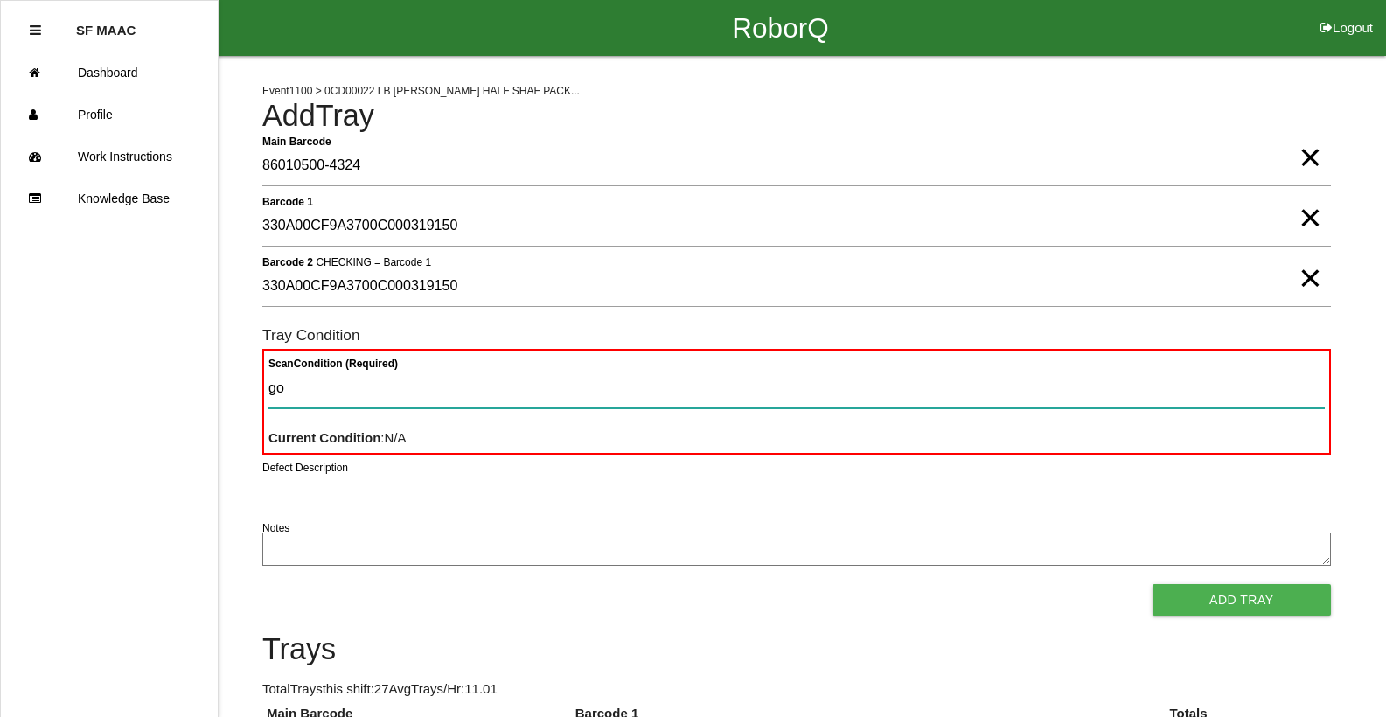
type Condition "goo"
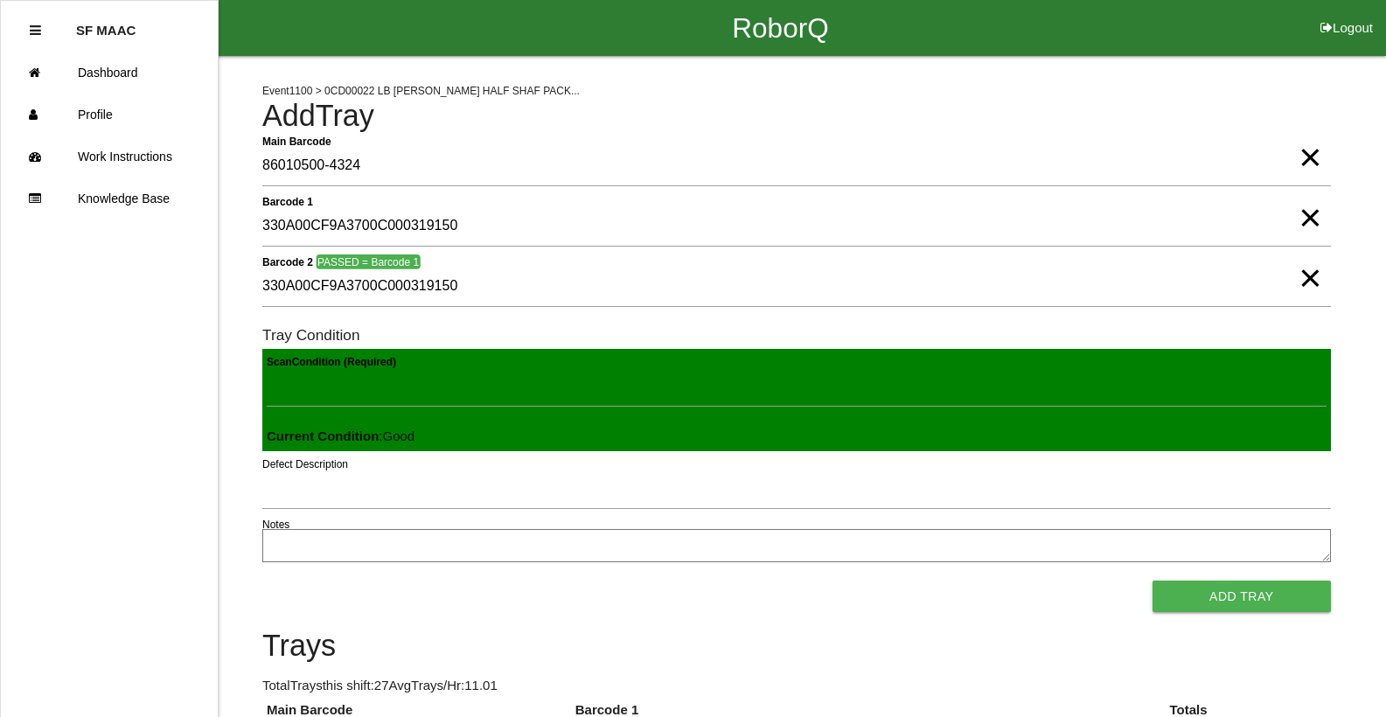
click at [1153, 581] on button "Add Tray" at bounding box center [1242, 596] width 178 height 31
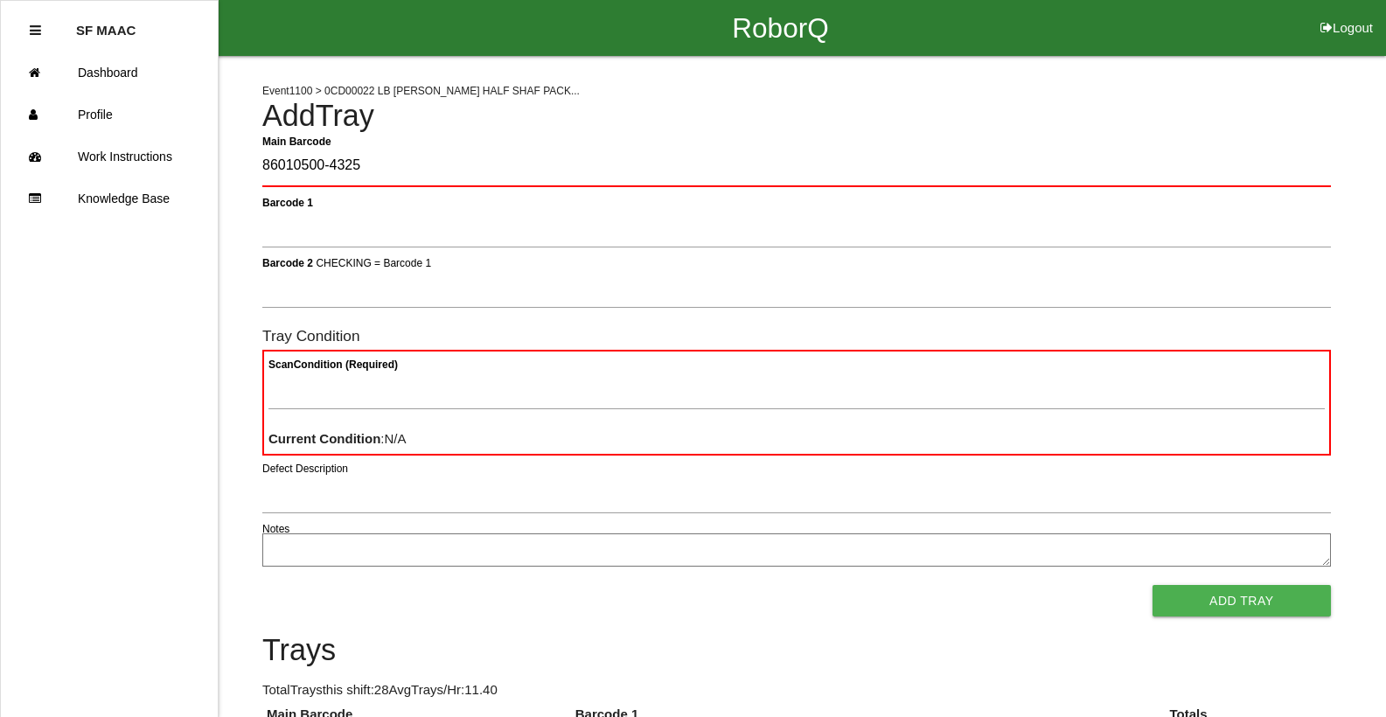
type Barcode "86010500-4325"
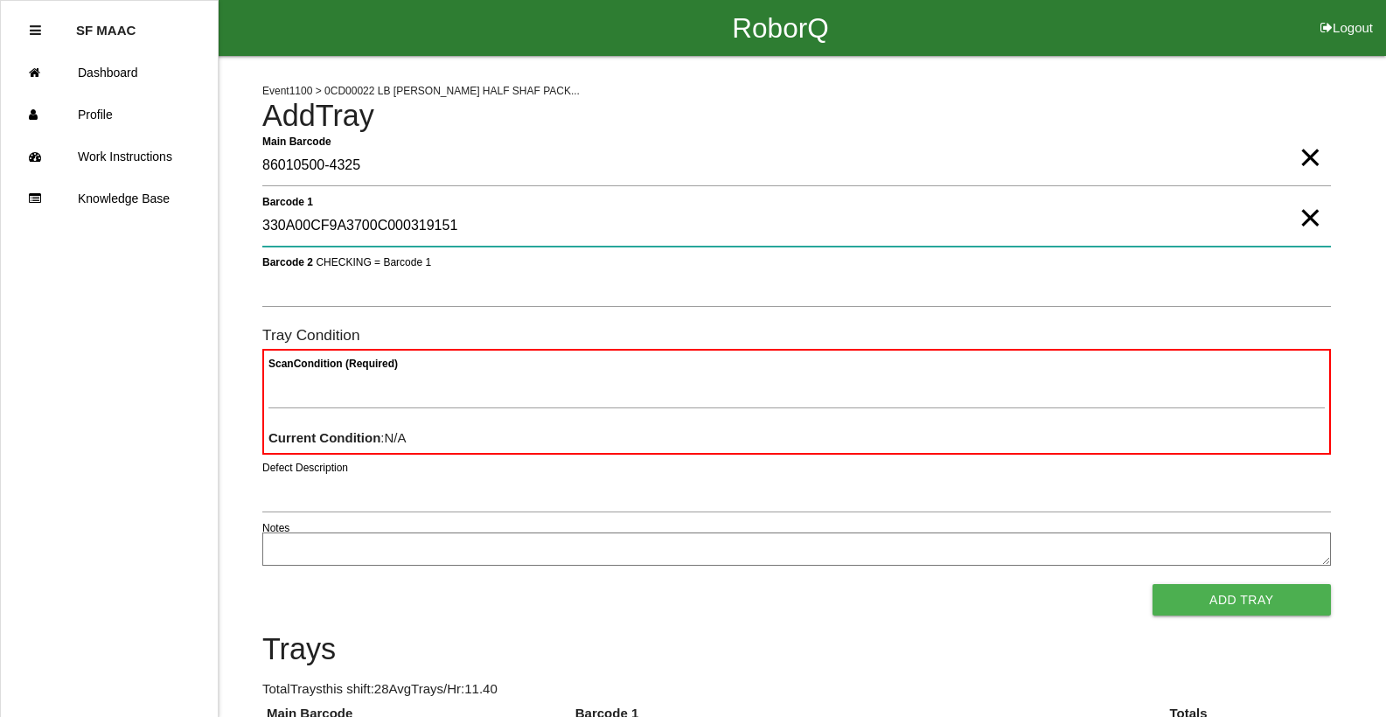
type 1 "330A00CF9A3700C000319151"
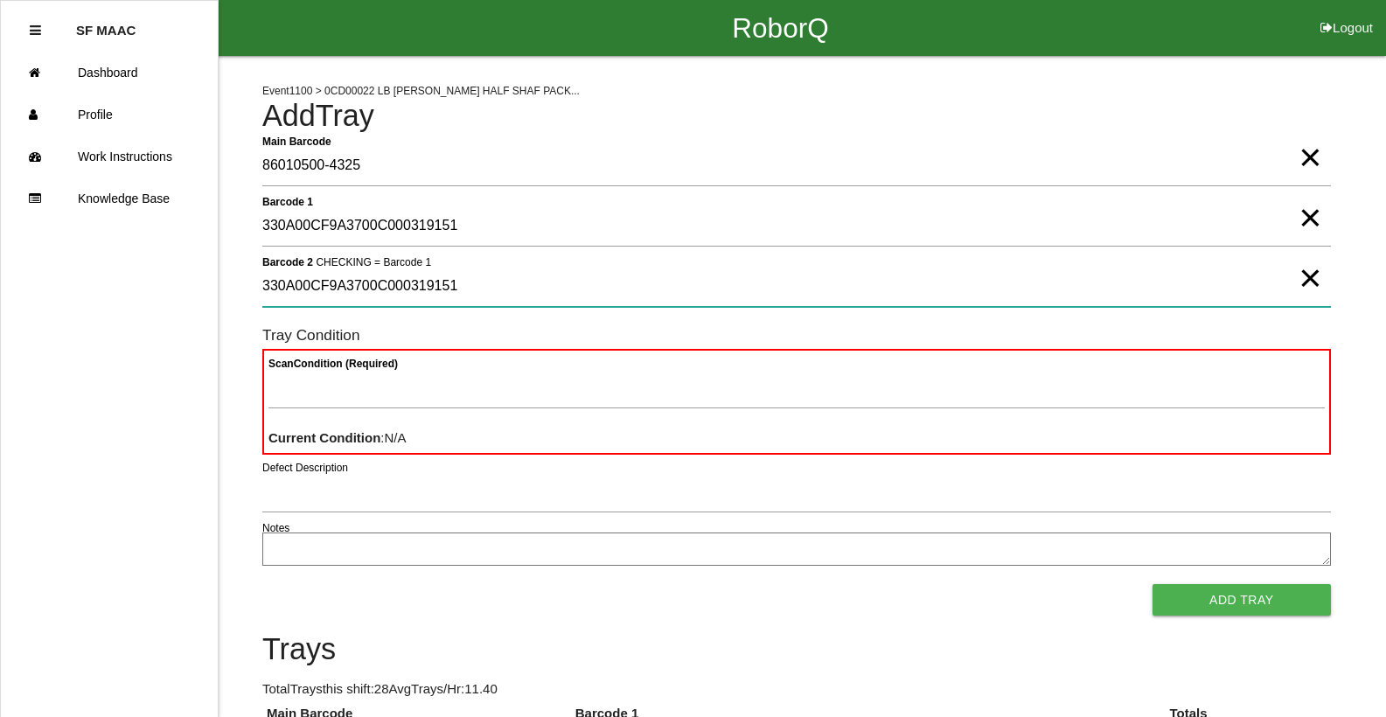
type 2 "330A00CF9A3700C000319151"
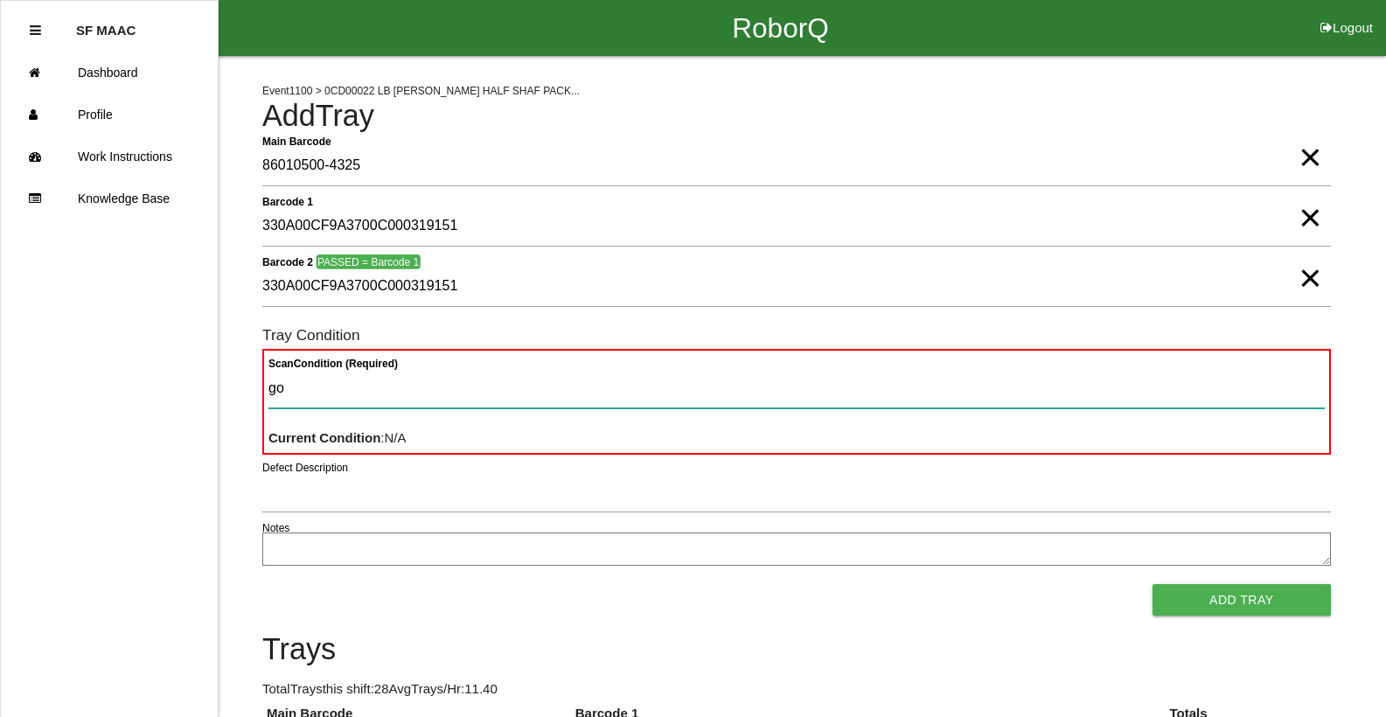
type Condition "goo"
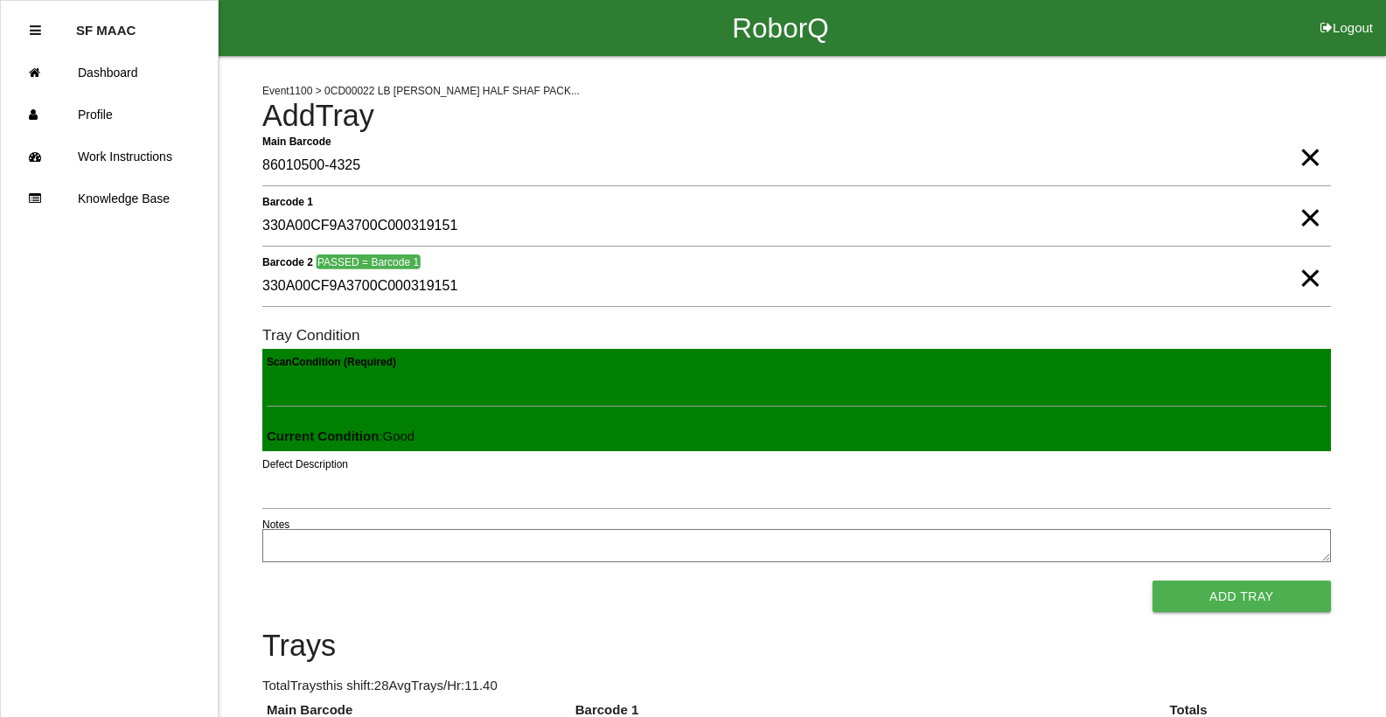
click at [1153, 581] on button "Add Tray" at bounding box center [1242, 596] width 178 height 31
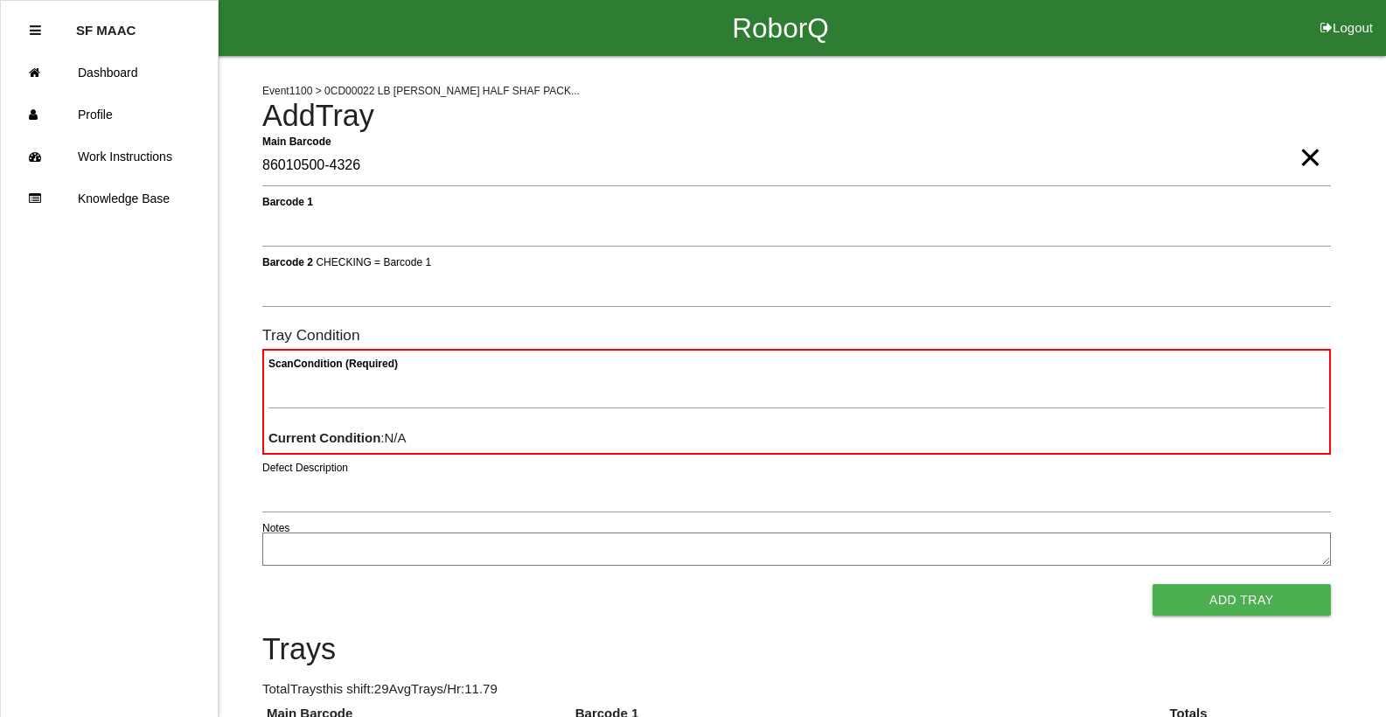
type Barcode "86010500-4326"
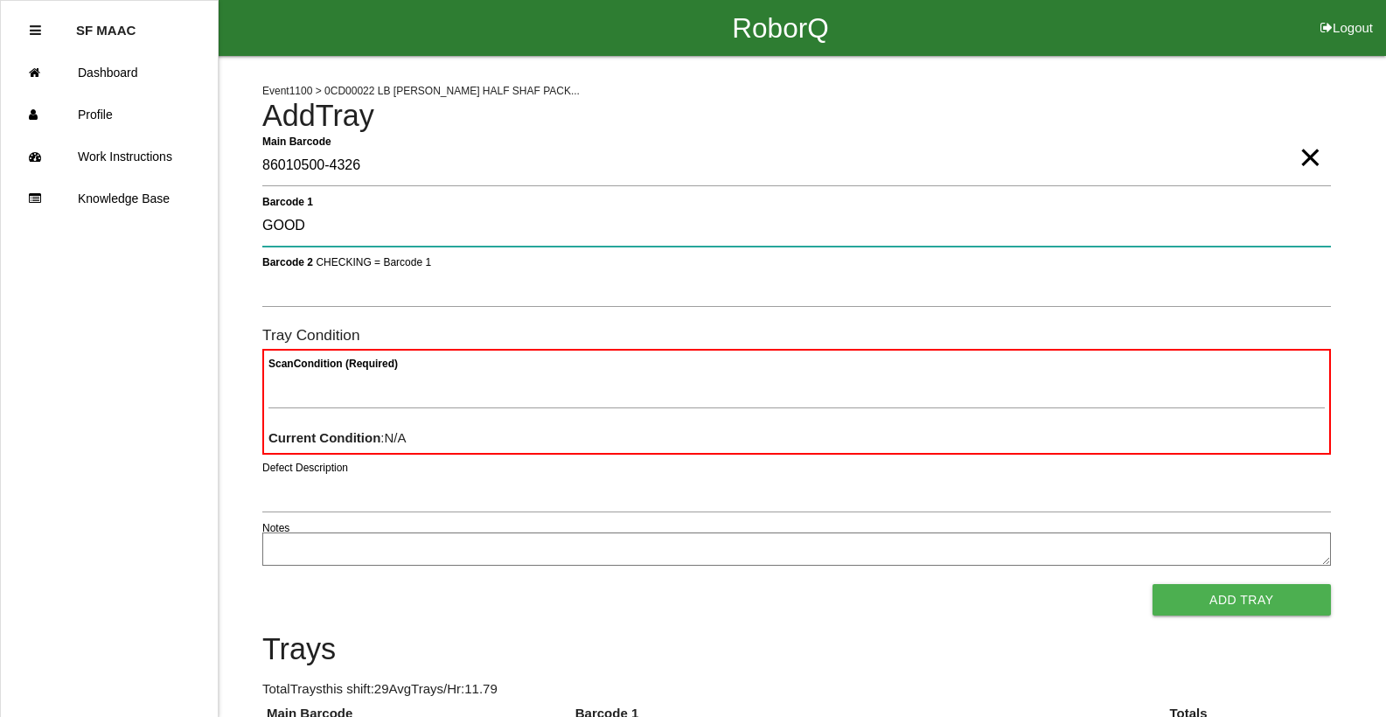
type 1 "GOOD"
click at [1290, 220] on 1 "GOOD" at bounding box center [796, 226] width 1069 height 40
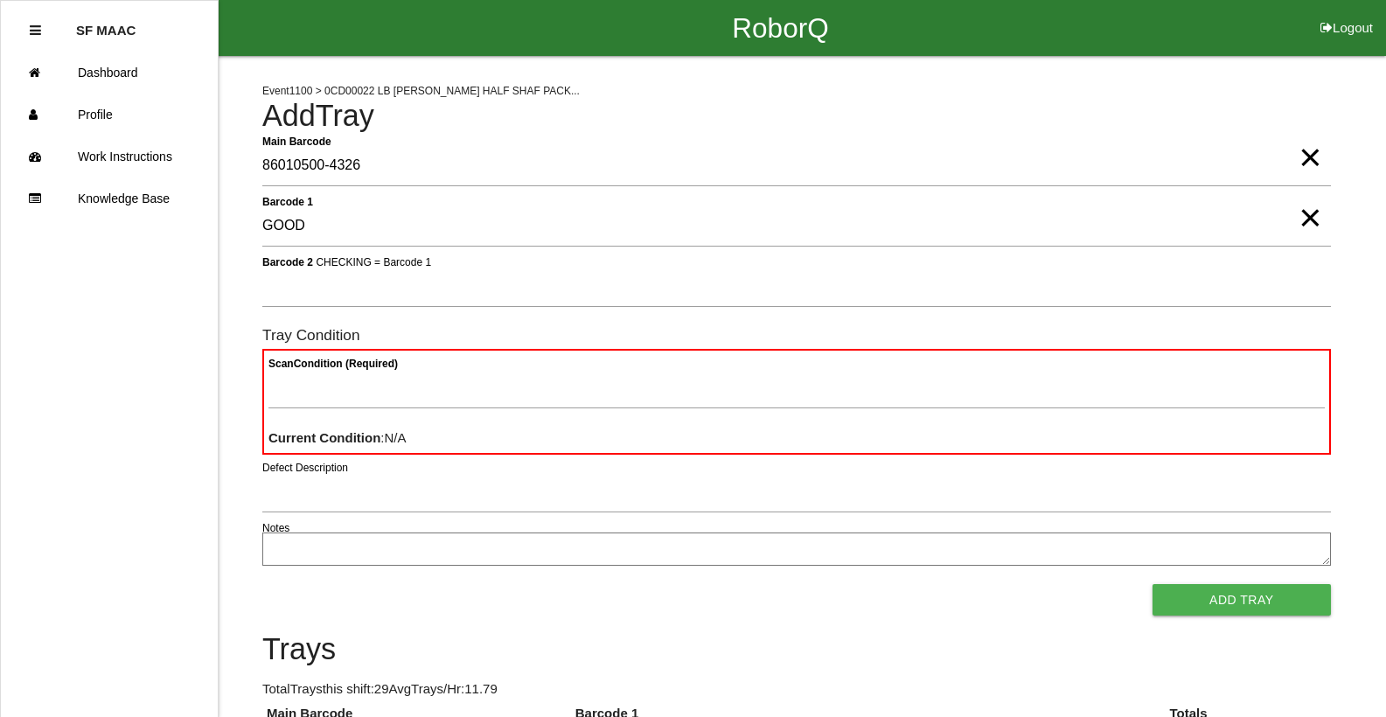
drag, startPoint x: 1310, startPoint y: 222, endPoint x: 1300, endPoint y: 226, distance: 11.1
click at [1307, 218] on span "×" at bounding box center [1310, 200] width 23 height 35
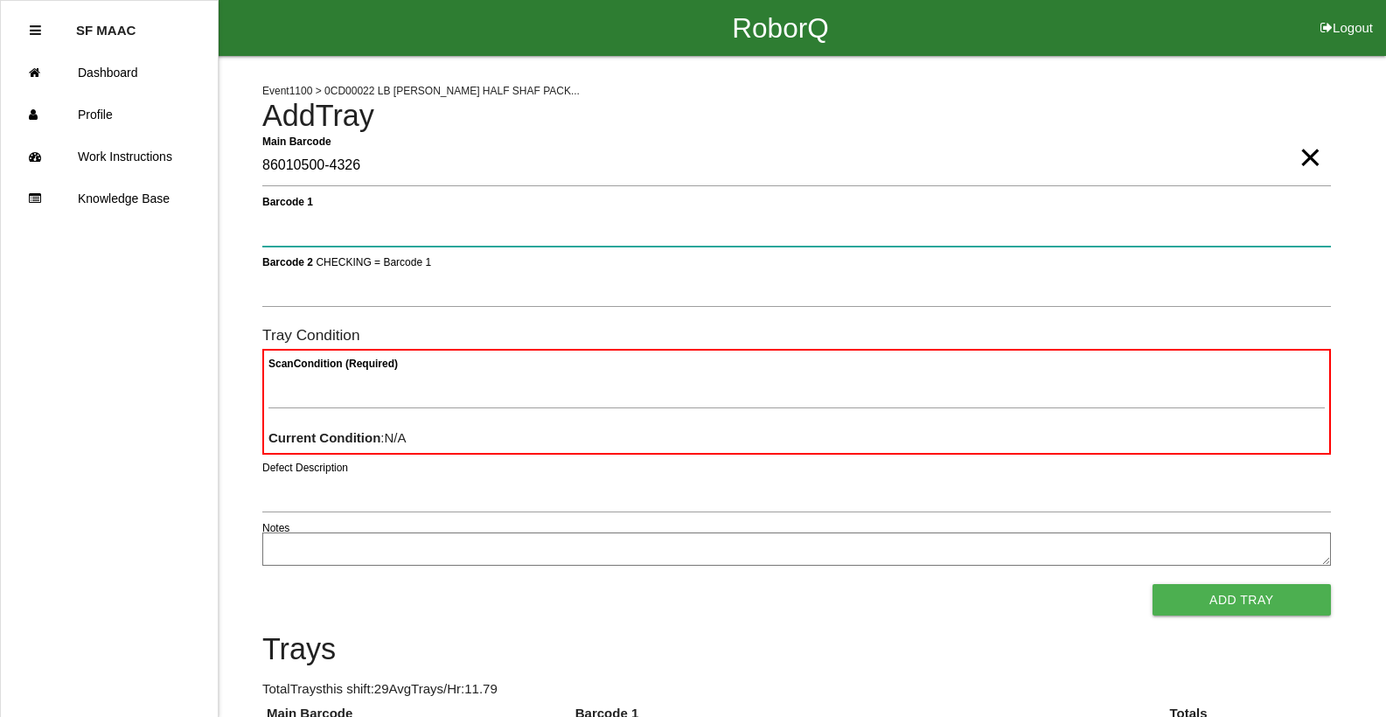
drag, startPoint x: 1267, startPoint y: 240, endPoint x: 1260, endPoint y: 232, distance: 11.2
click at [1265, 239] on 1 "Barcode 1" at bounding box center [796, 226] width 1069 height 40
type 1 "330A00CF9A3700C000319152"
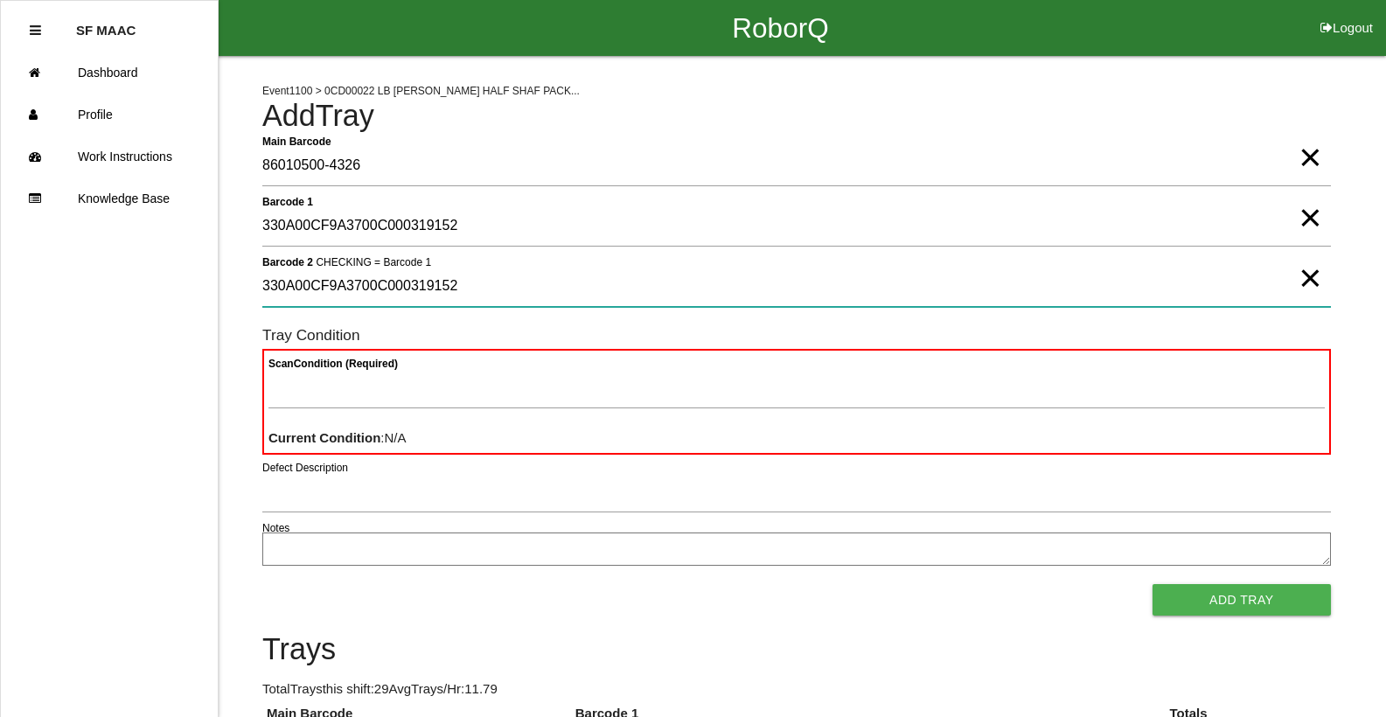
type 2 "330A00CF9A3700C000319152"
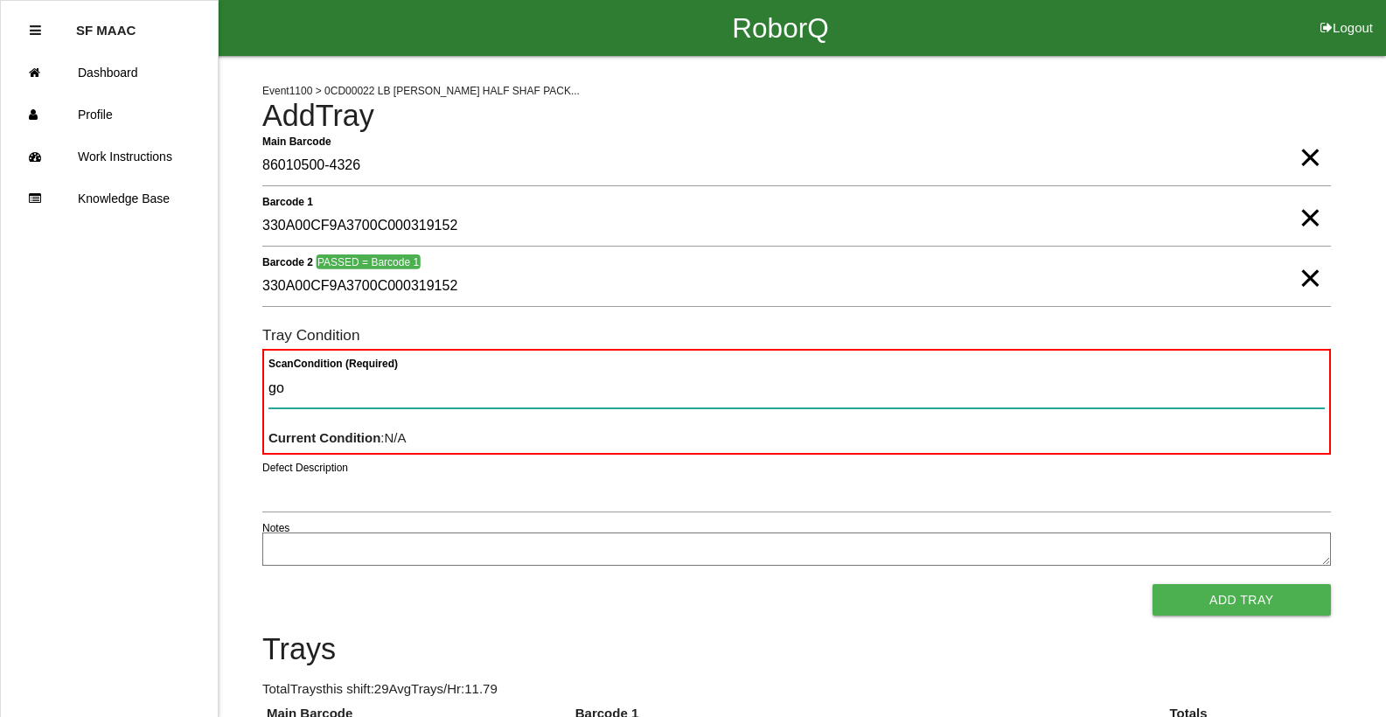
type Condition "goo"
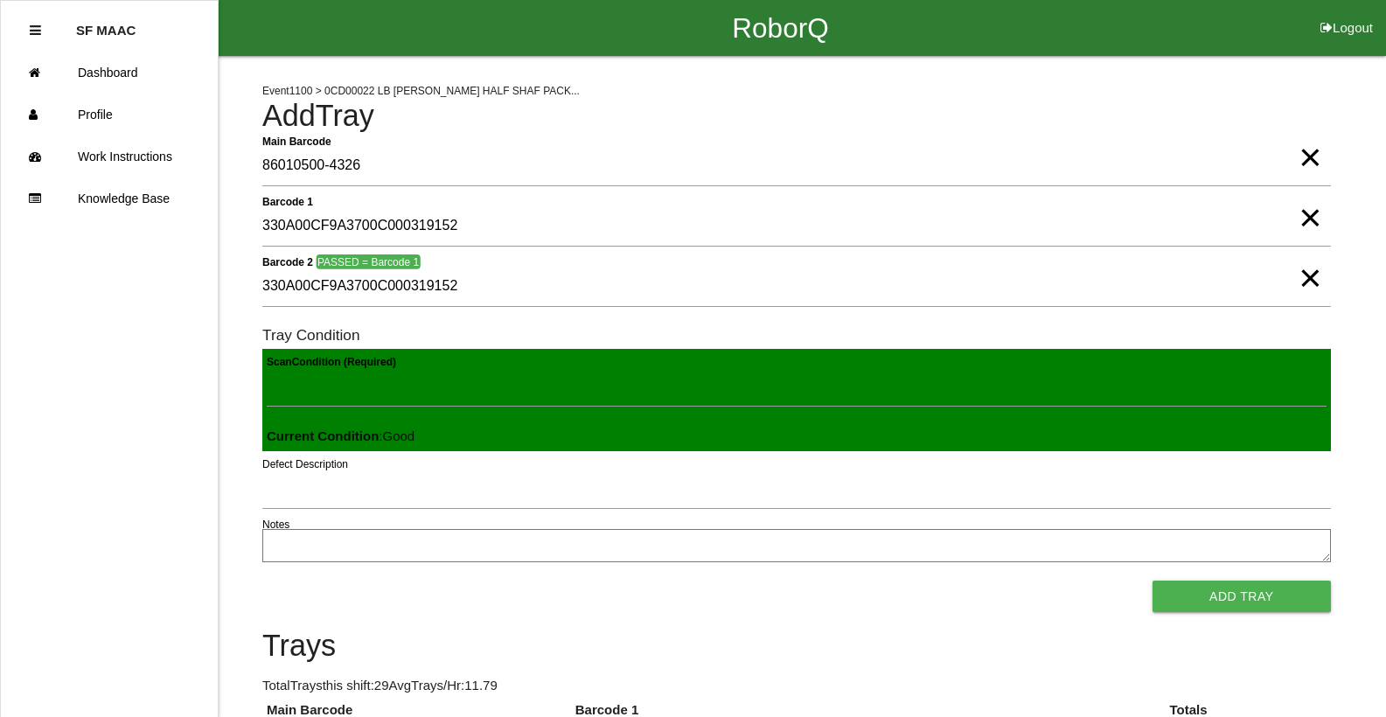
click at [1153, 581] on button "Add Tray" at bounding box center [1242, 596] width 178 height 31
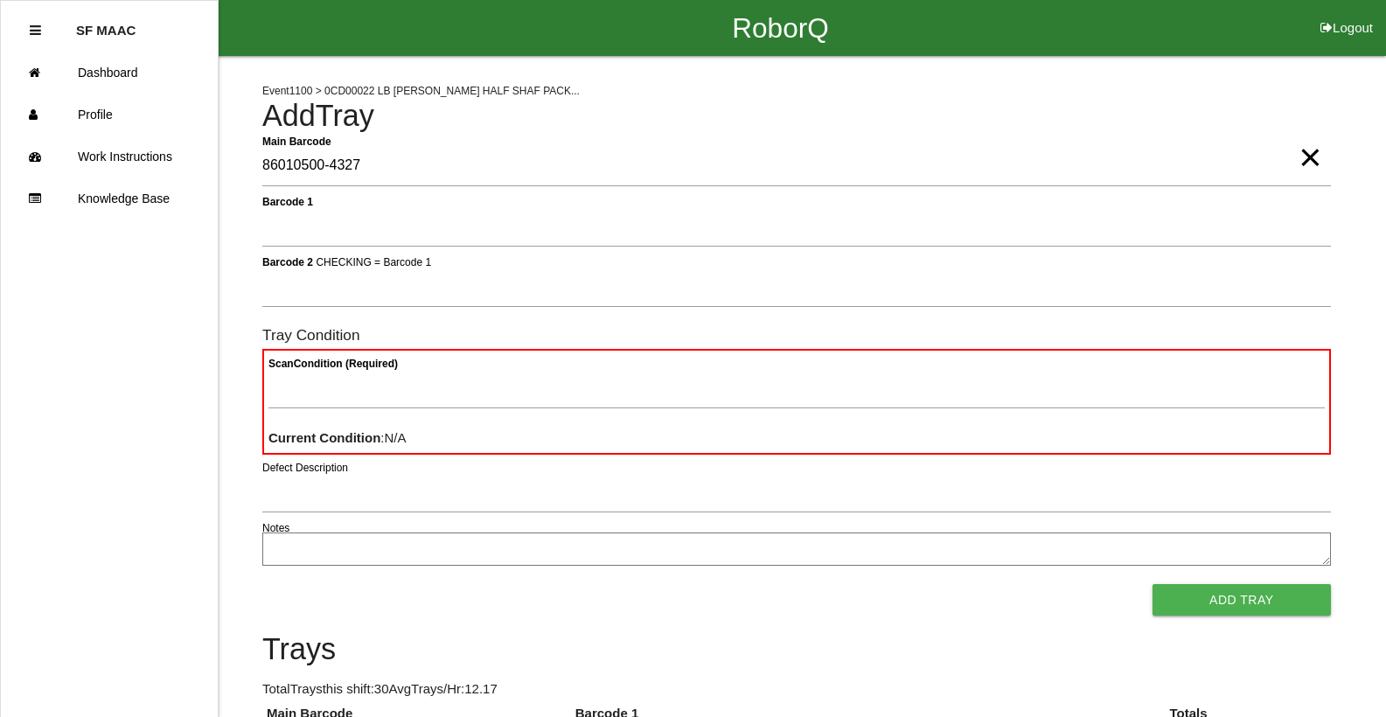
type Barcode "86010500-4327"
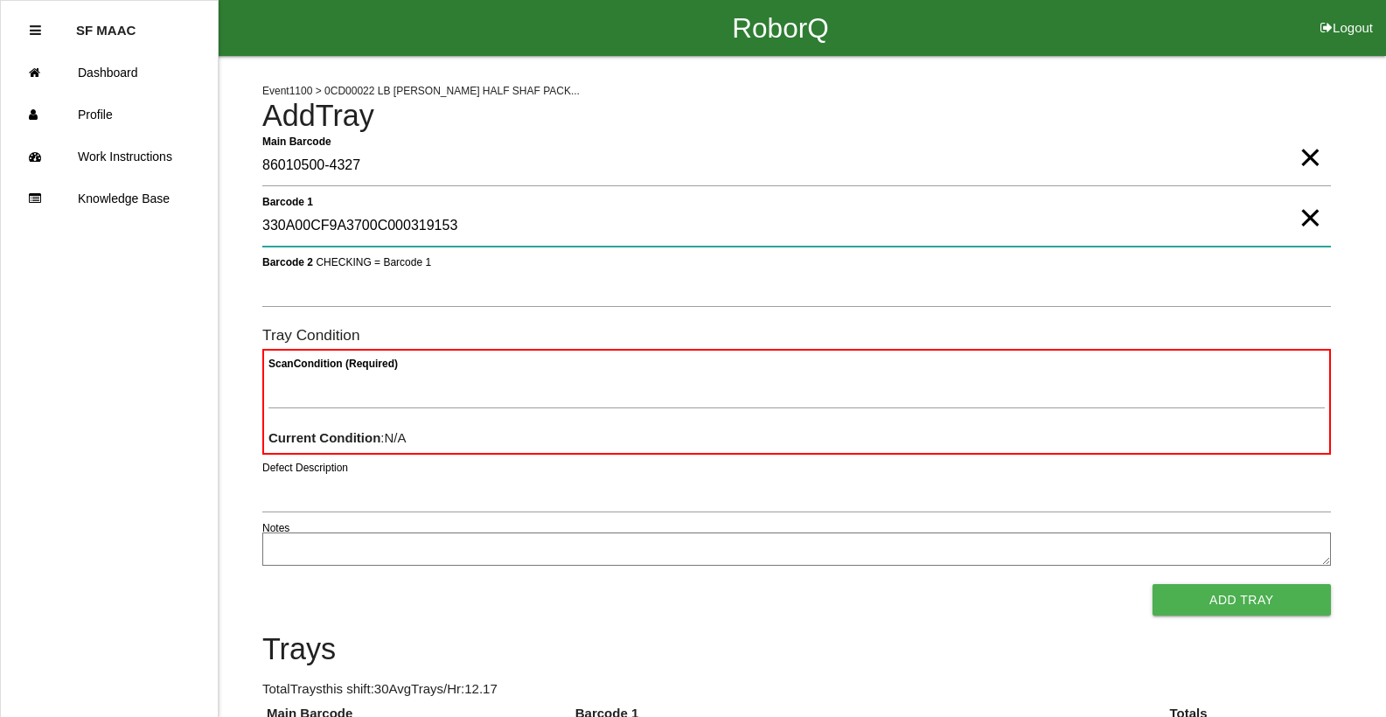
type 1 "330A00CF9A3700C000319153"
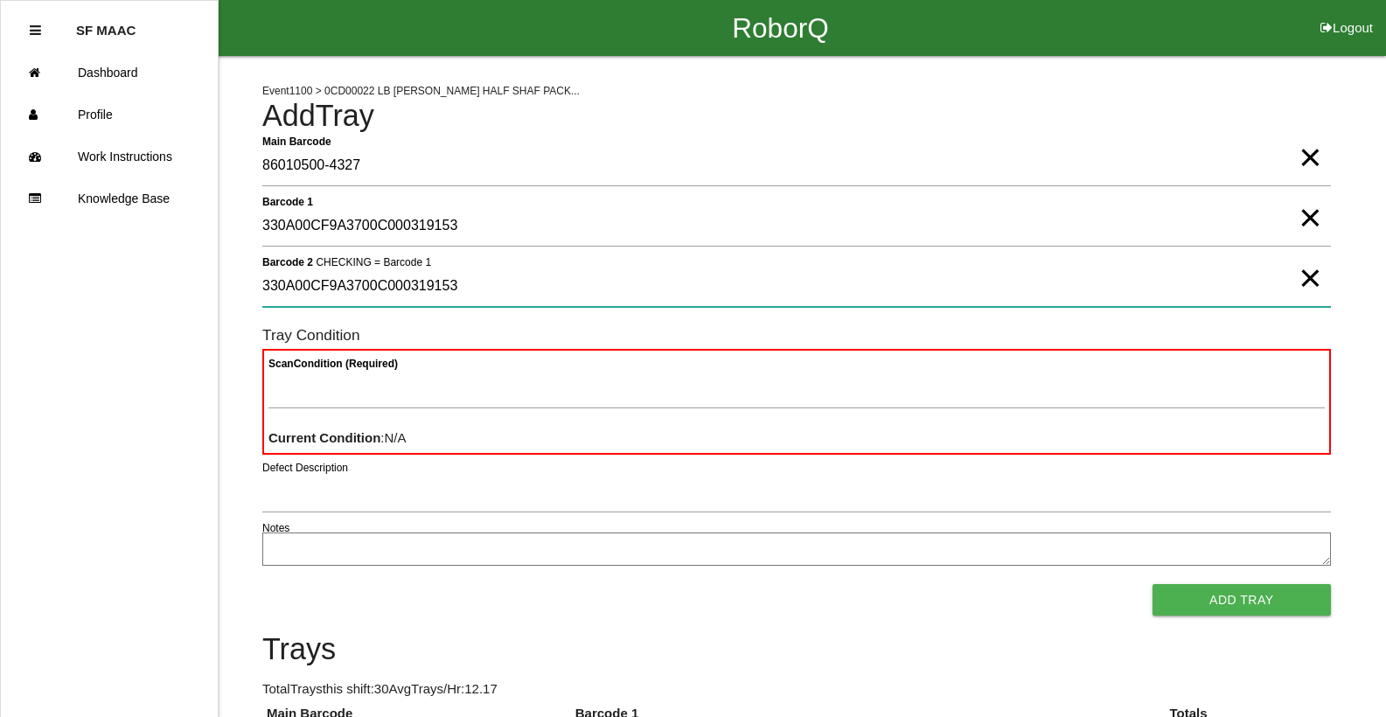
type 2 "330A00CF9A3700C000319153"
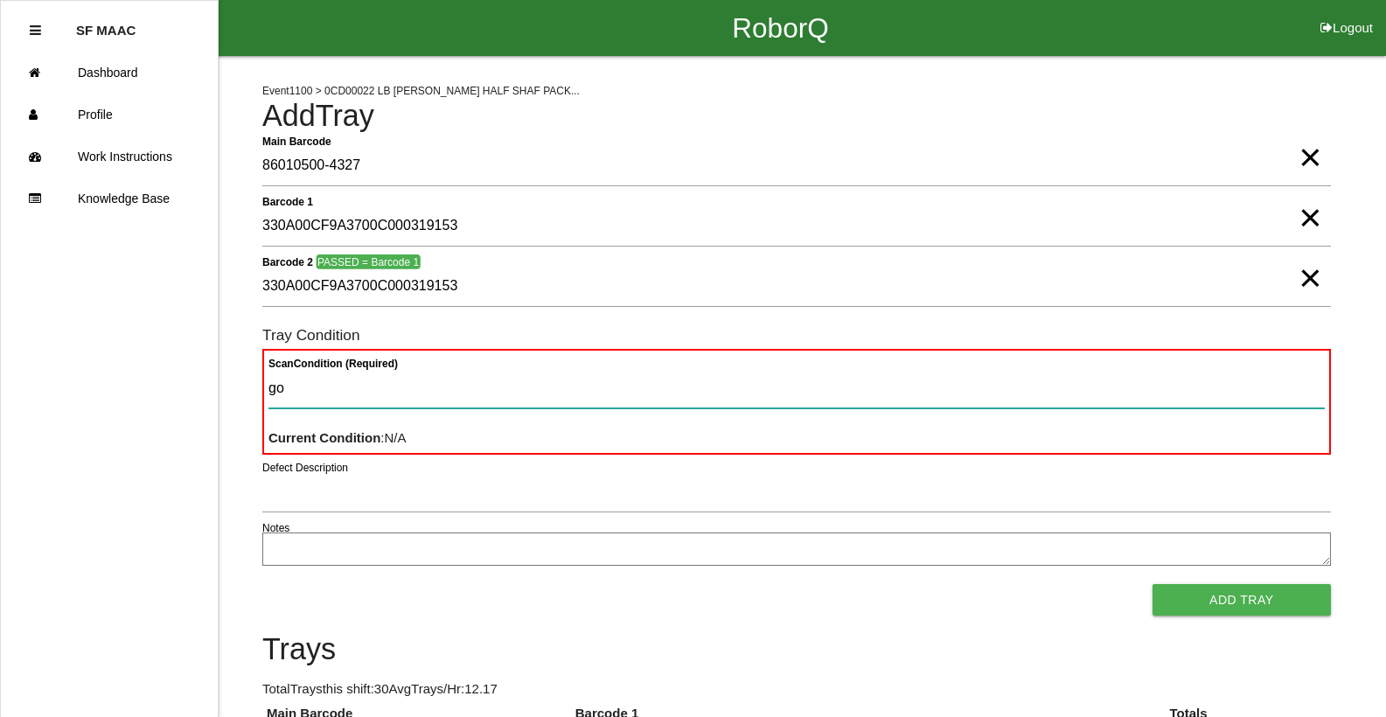
type Condition "goo"
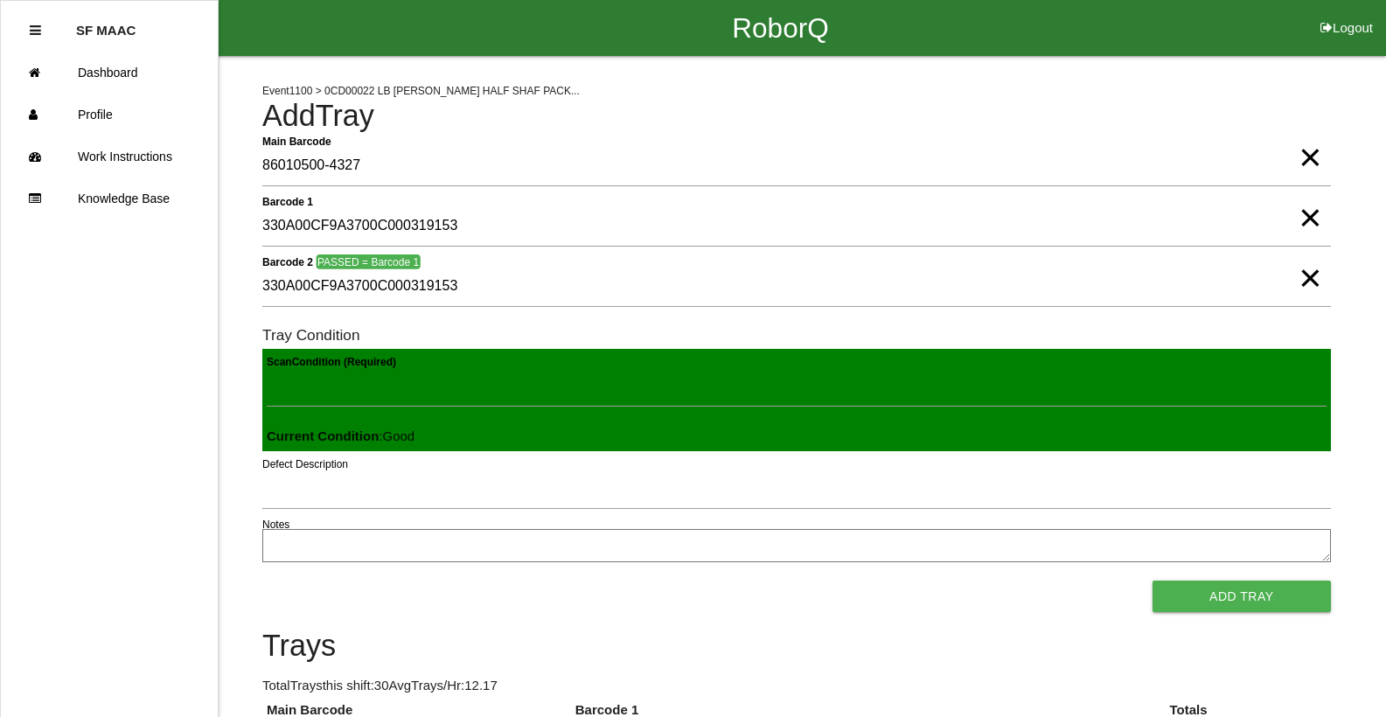
click at [1153, 581] on button "Add Tray" at bounding box center [1242, 596] width 178 height 31
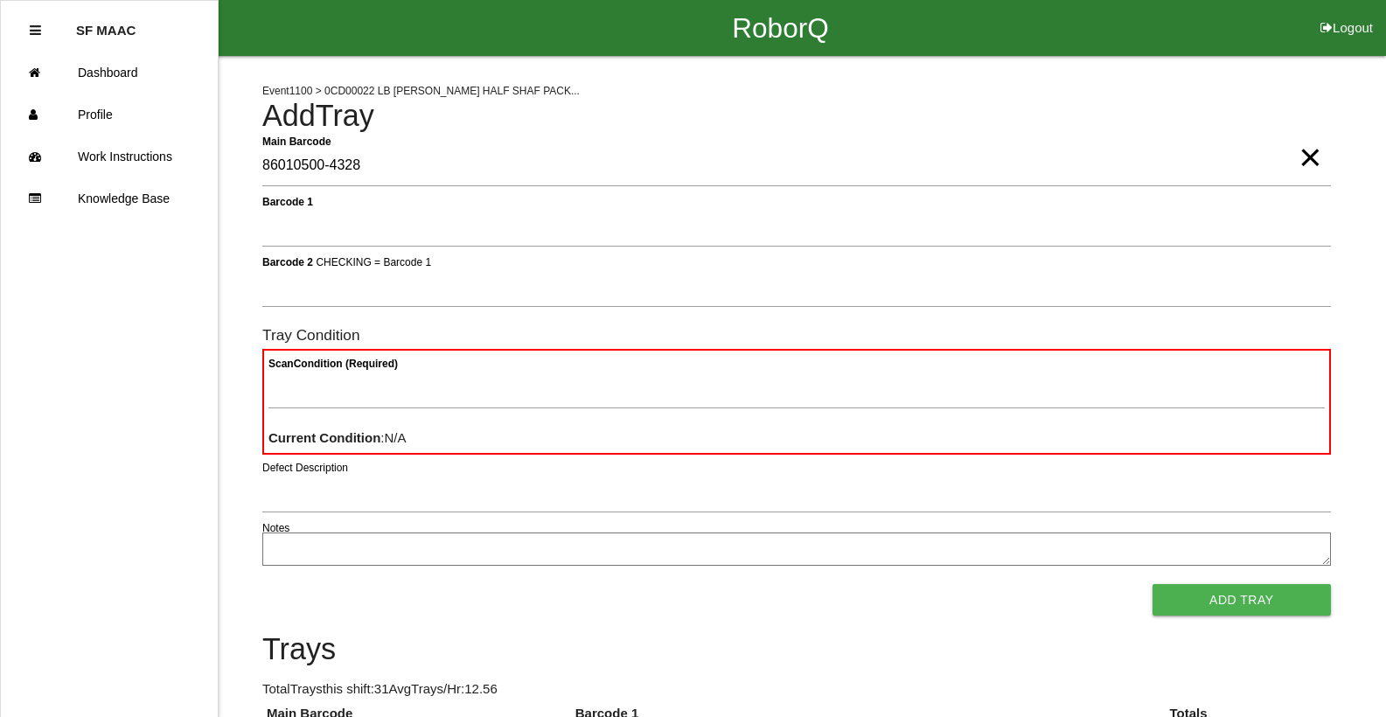
type Barcode "86010500-4328"
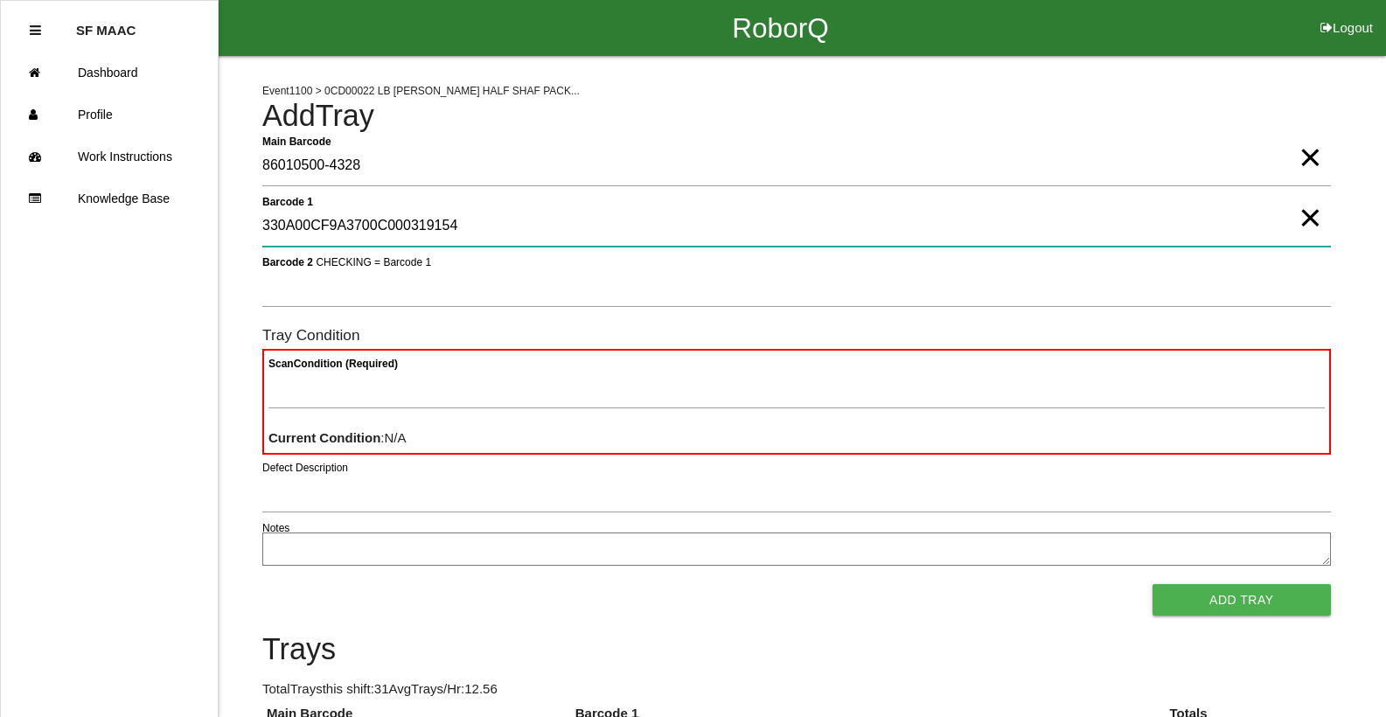
type 1 "330A00CF9A3700C000319154"
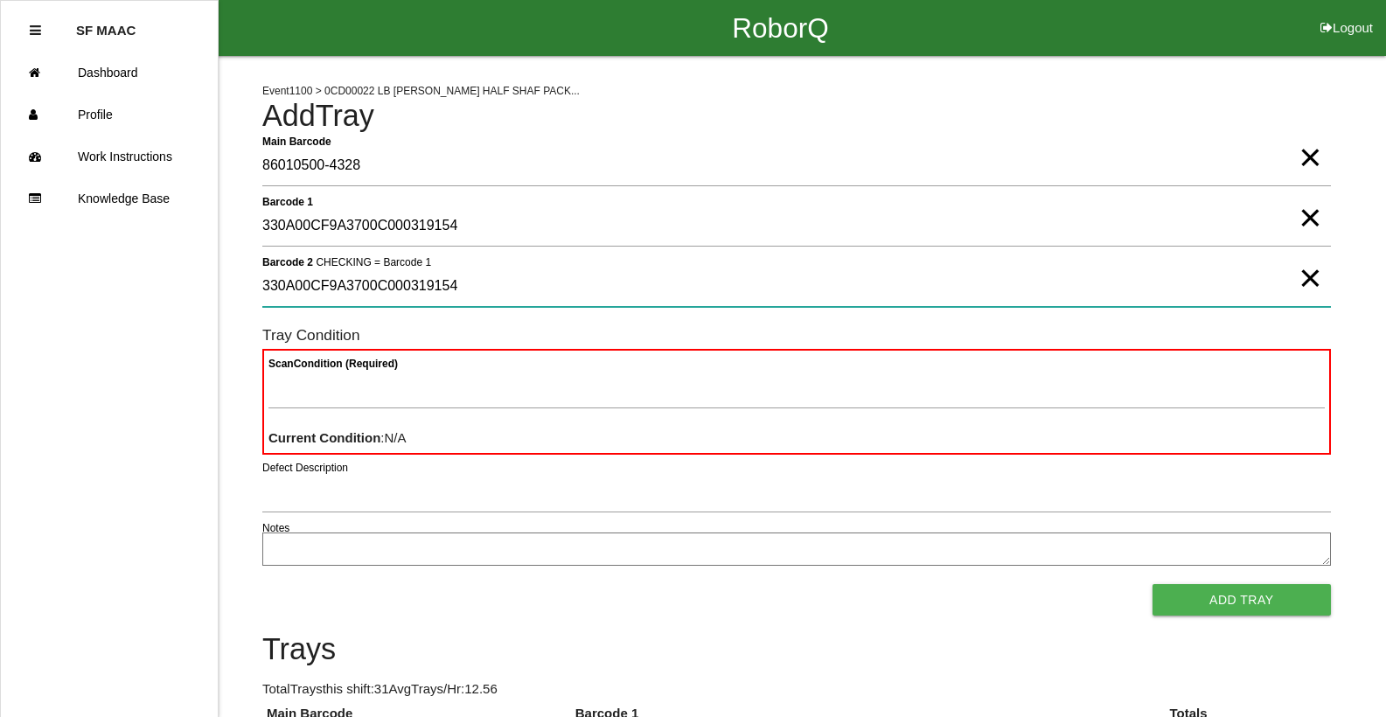
type 2 "330A00CF9A3700C000319154"
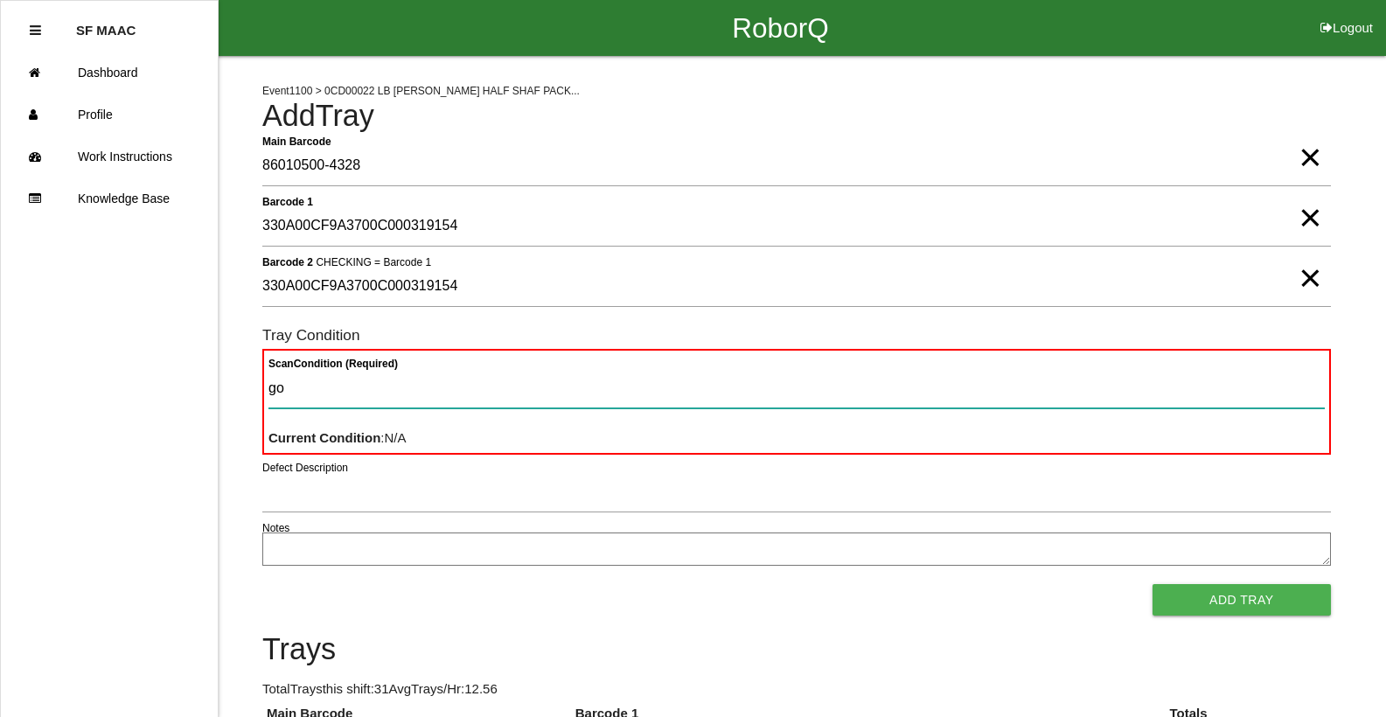
type Condition "goo"
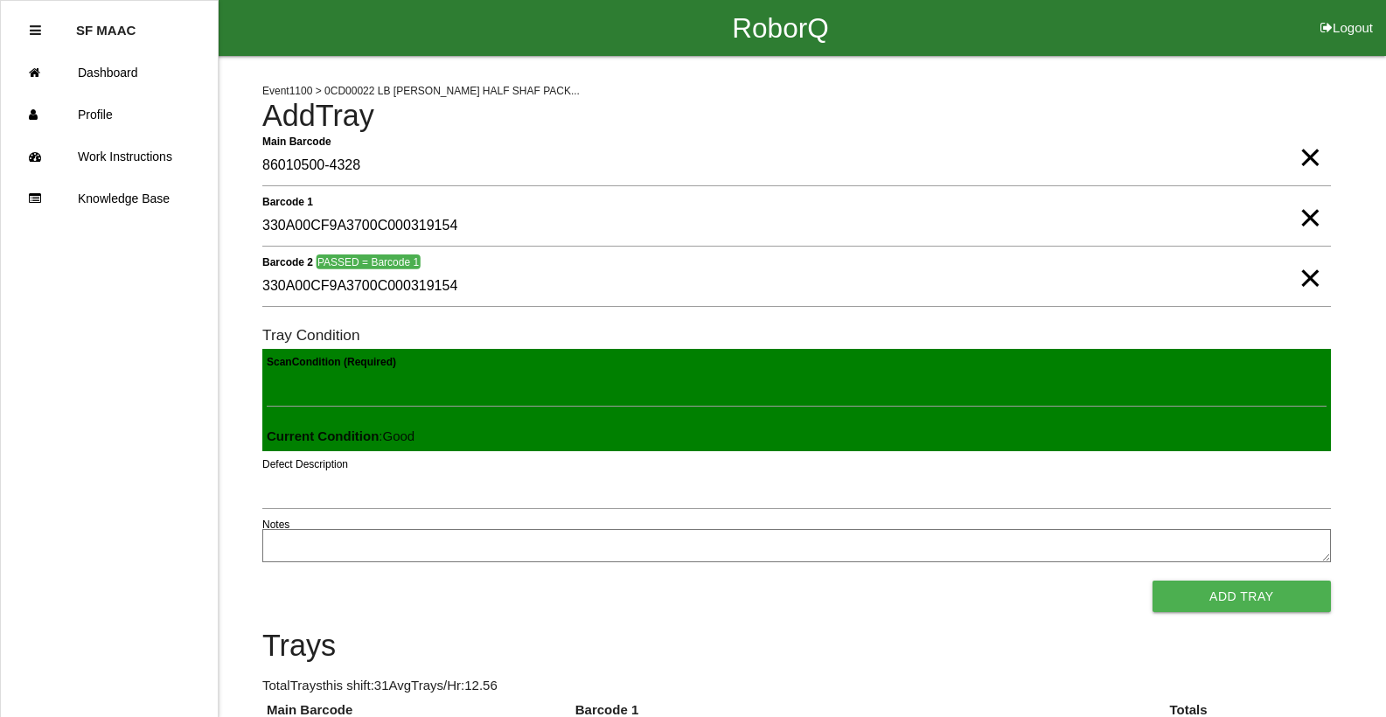
click button "Add Tray" at bounding box center [1242, 596] width 178 height 31
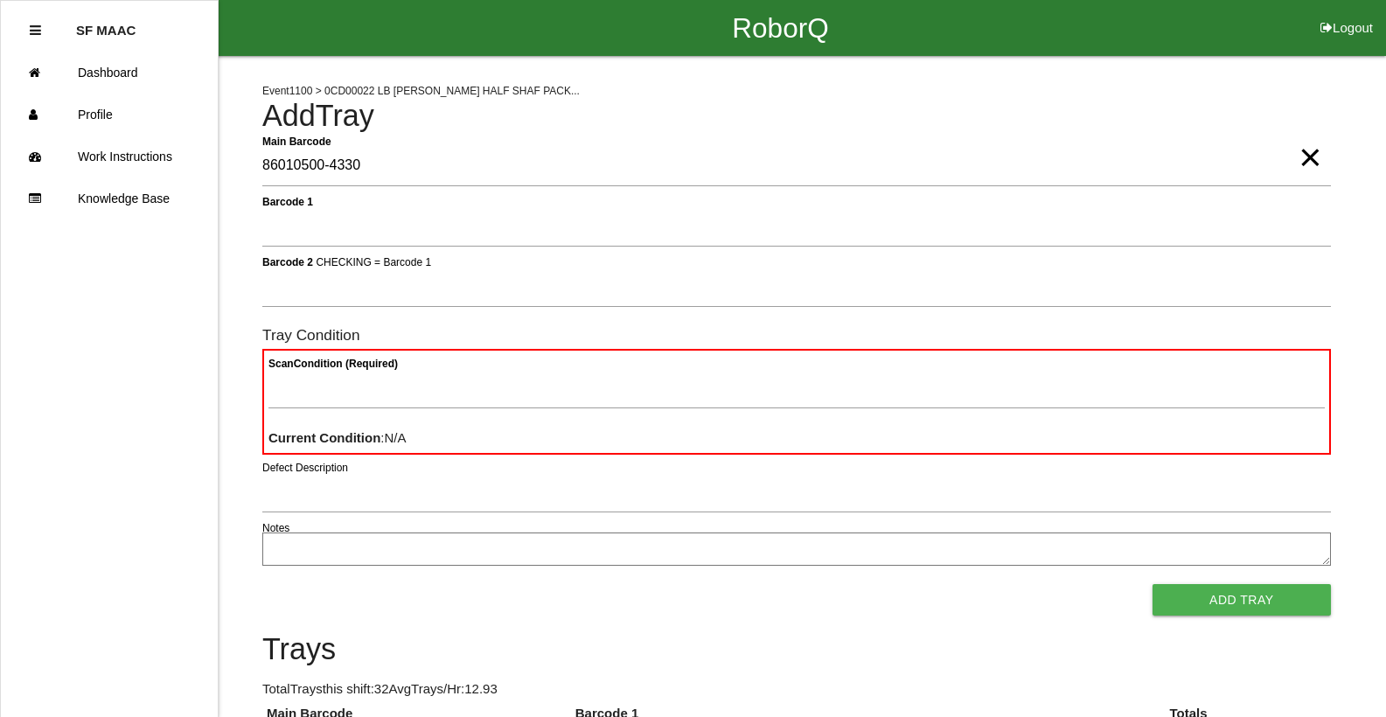
type Barcode "86010500-4330"
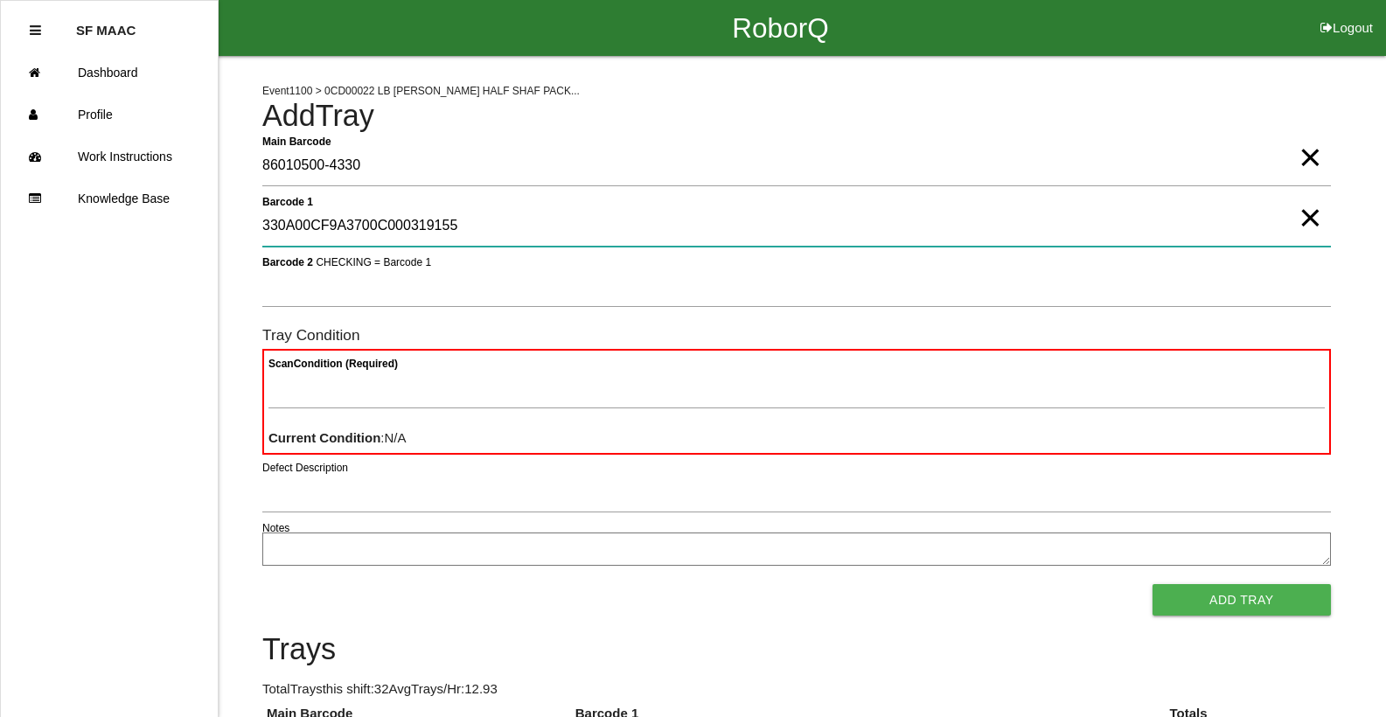
type 1 "330A00CF9A3700C000319155"
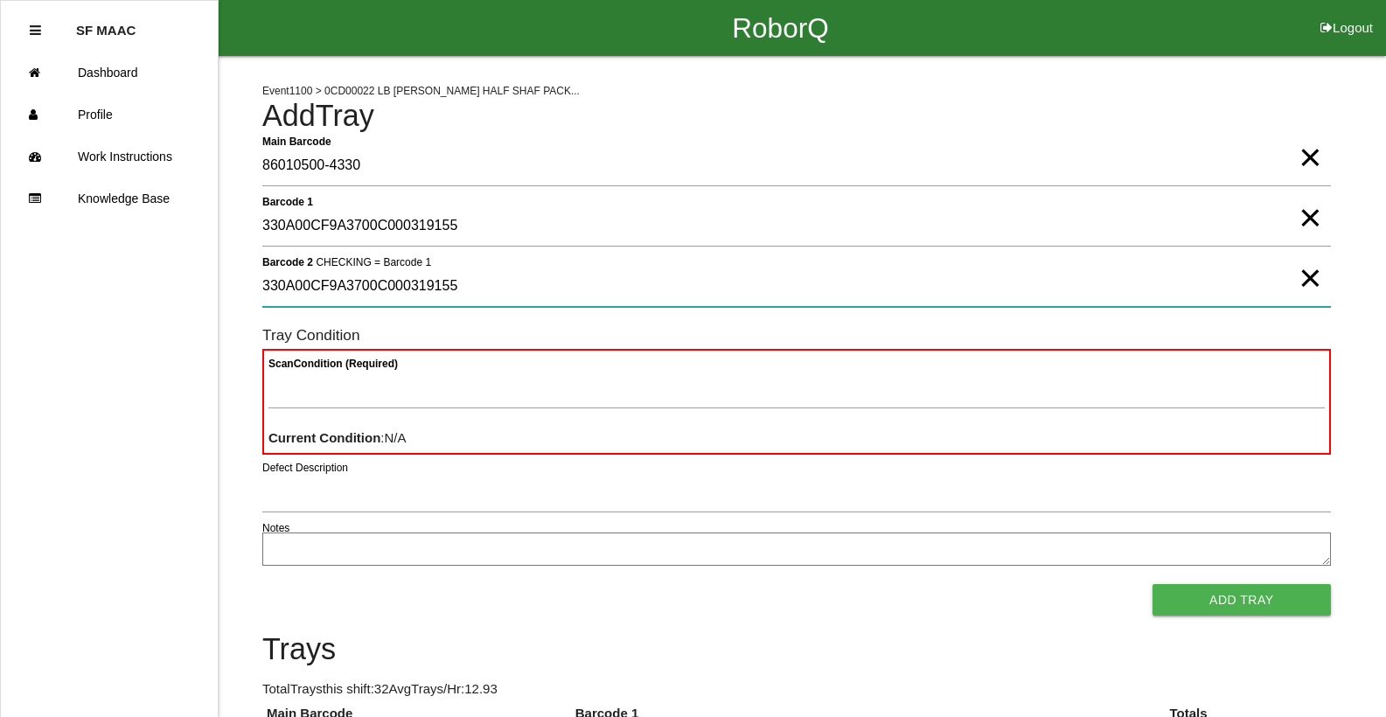
type 2 "330A00CF9A3700C000319155"
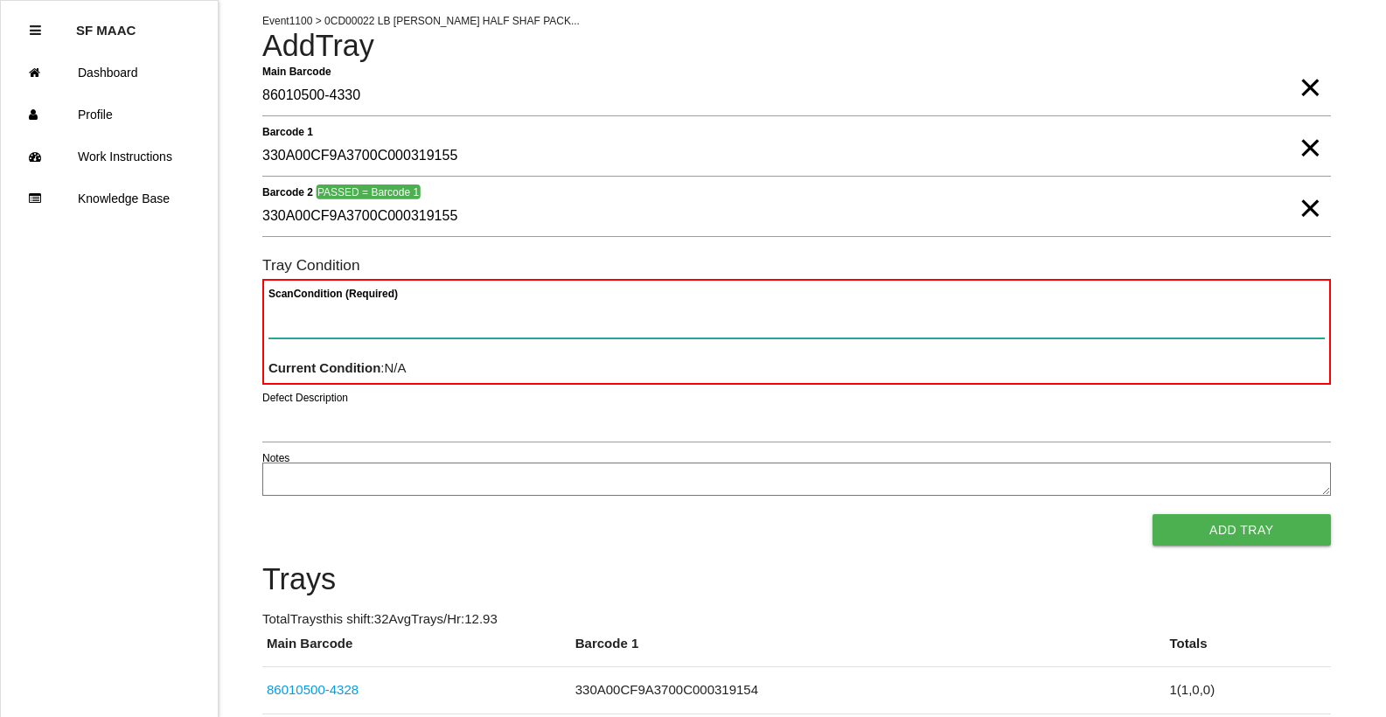
scroll to position [105, 0]
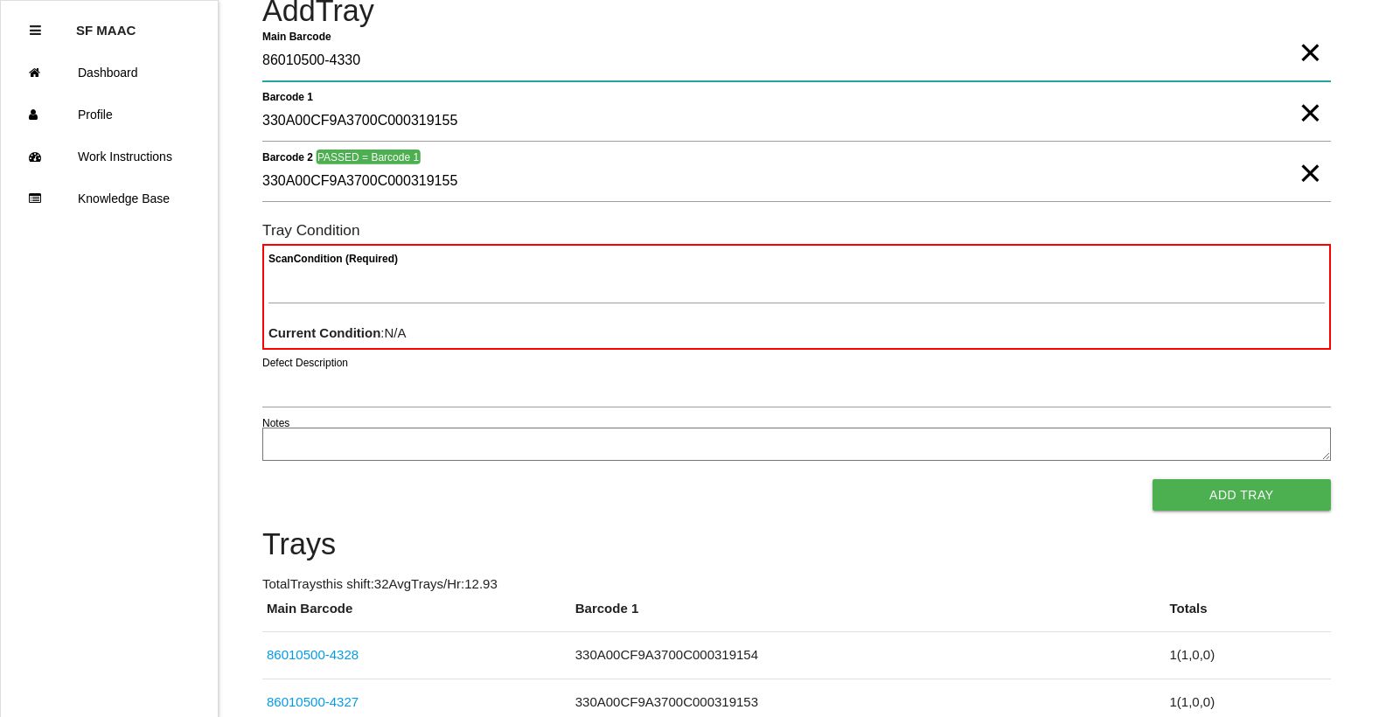
click at [1317, 64] on div "Main Barcode 86010500-4330 ×" at bounding box center [796, 64] width 1069 height 47
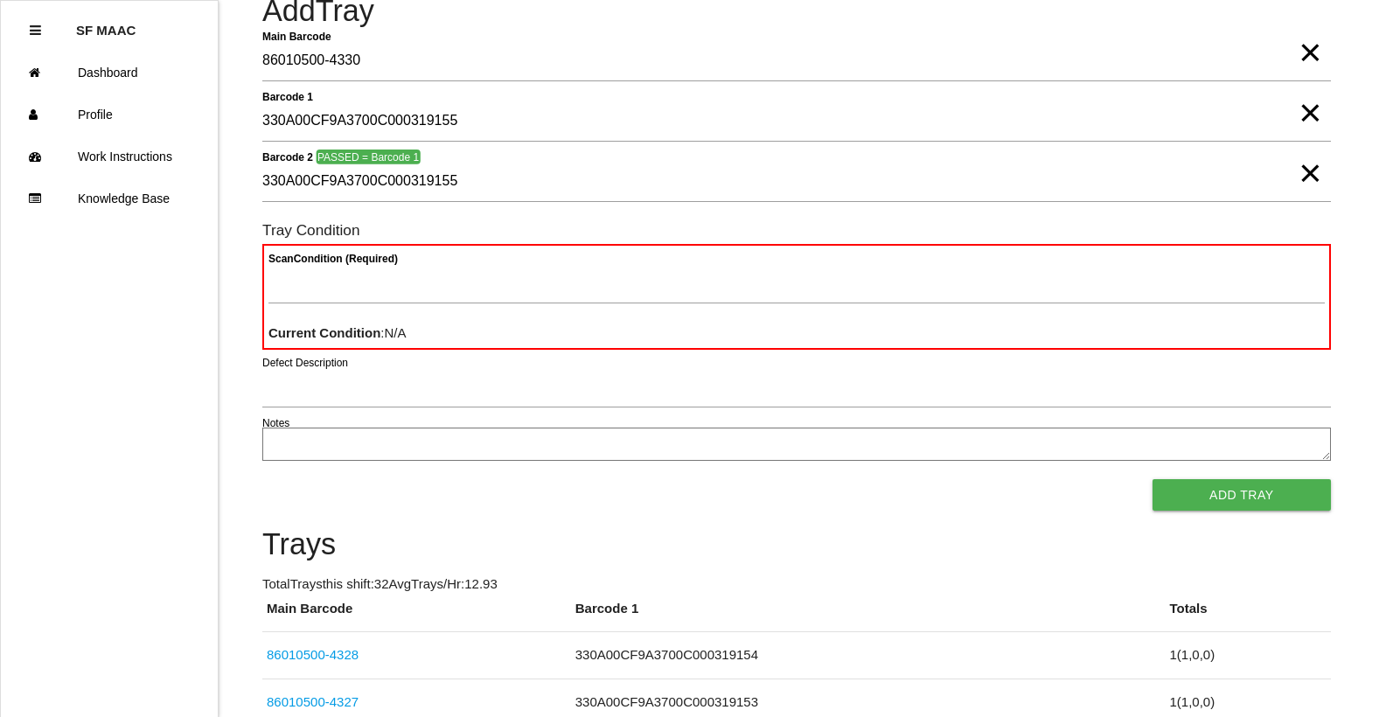
click at [1309, 51] on span "×" at bounding box center [1310, 34] width 23 height 35
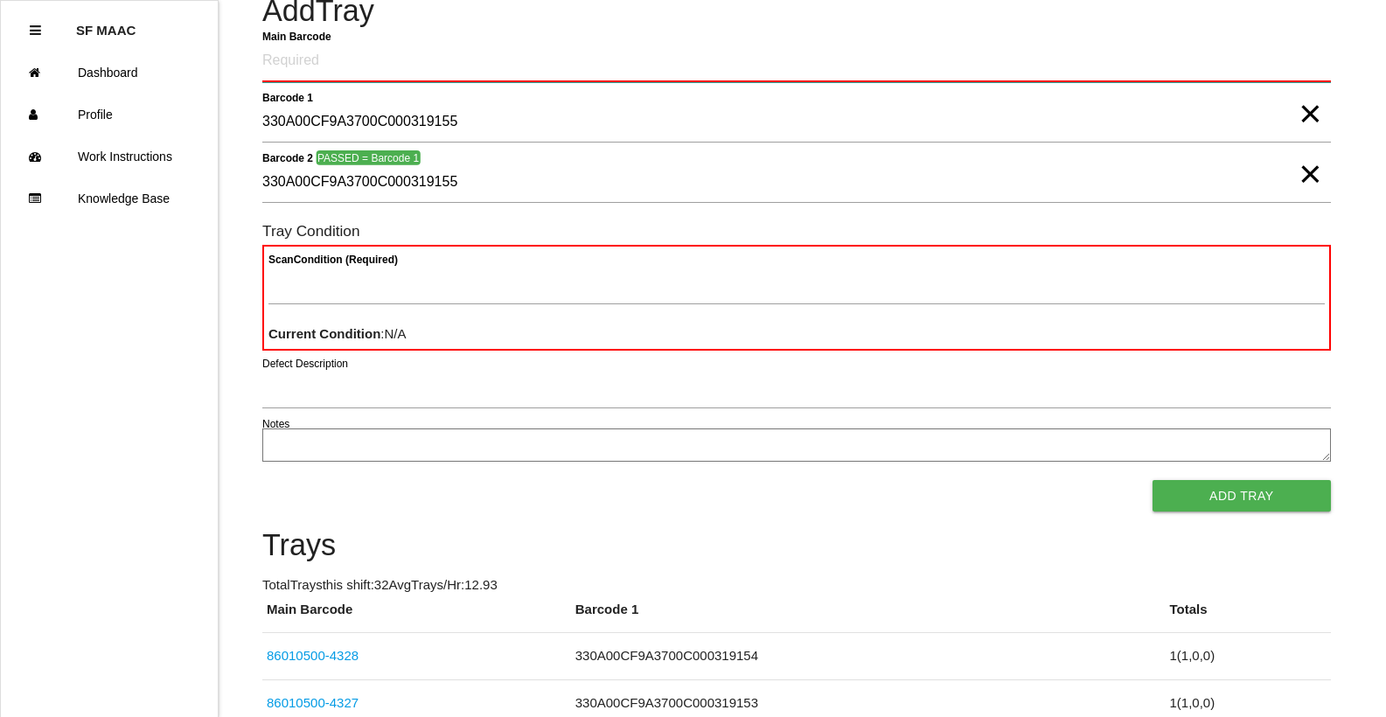
click at [1285, 73] on Barcode "Main Barcode" at bounding box center [796, 61] width 1069 height 41
type Barcode "86010500-4329"
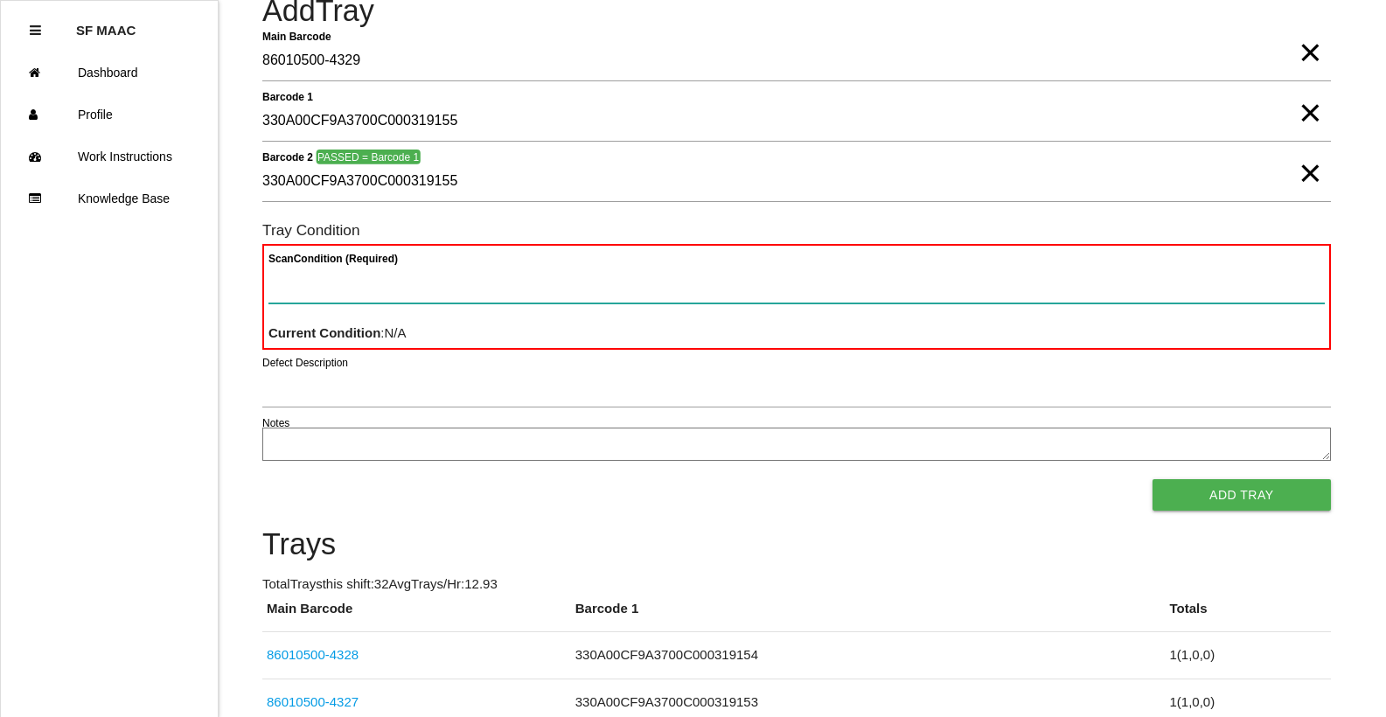
click at [840, 264] on Condition "Scan Condition (Required)" at bounding box center [796, 283] width 1056 height 40
type Condition "goo"
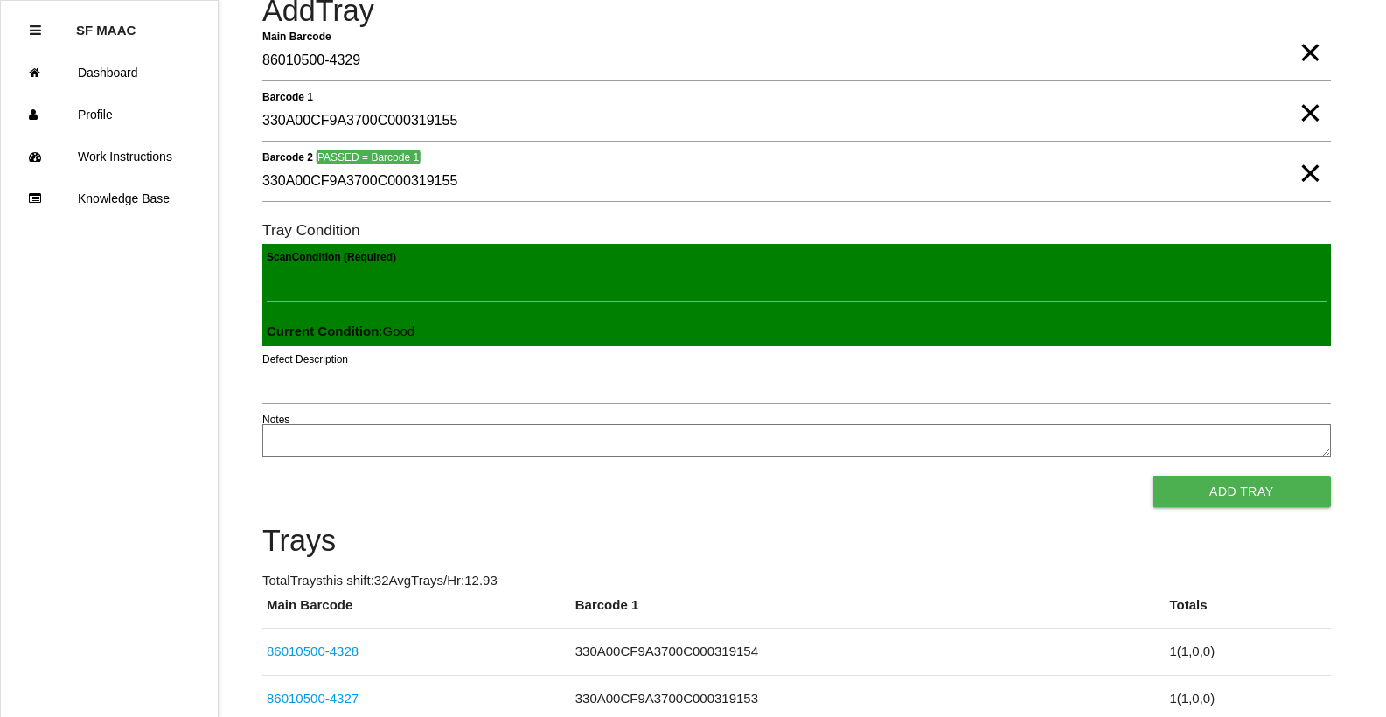
click at [1153, 476] on button "Add Tray" at bounding box center [1242, 491] width 178 height 31
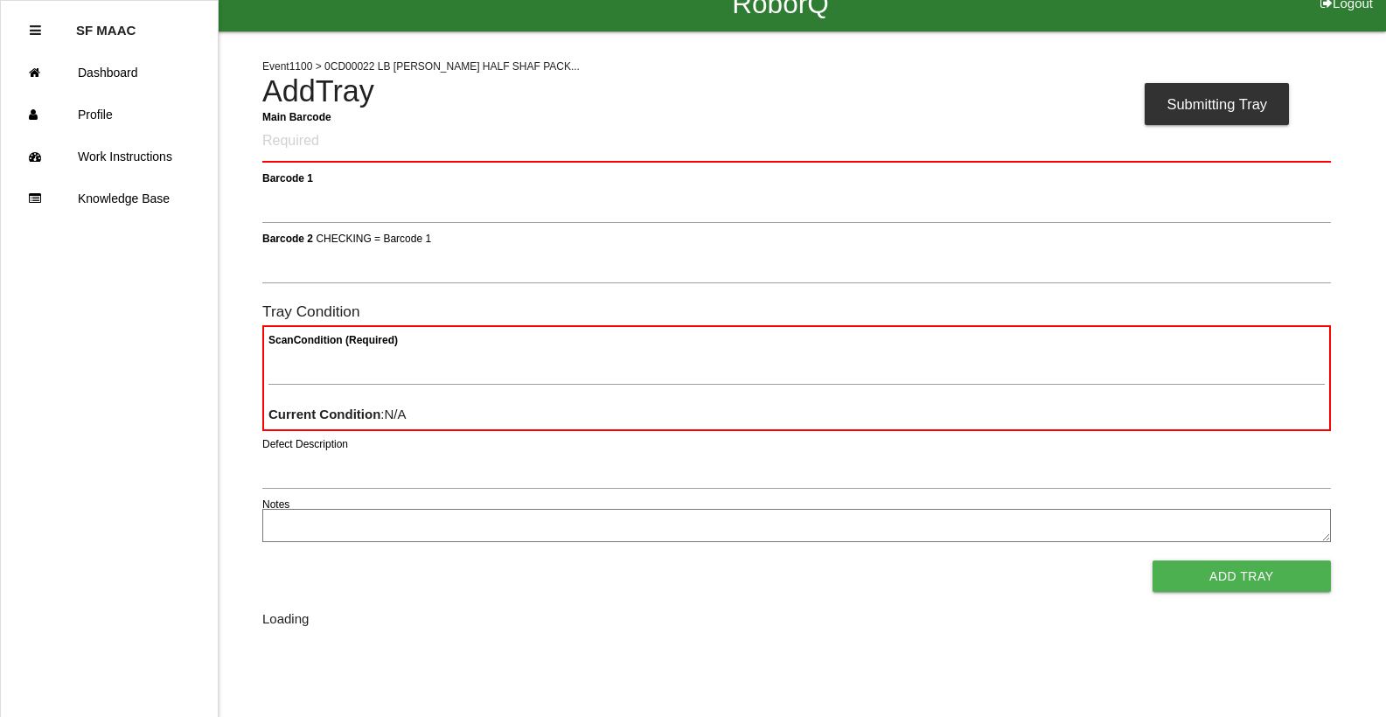
scroll to position [0, 0]
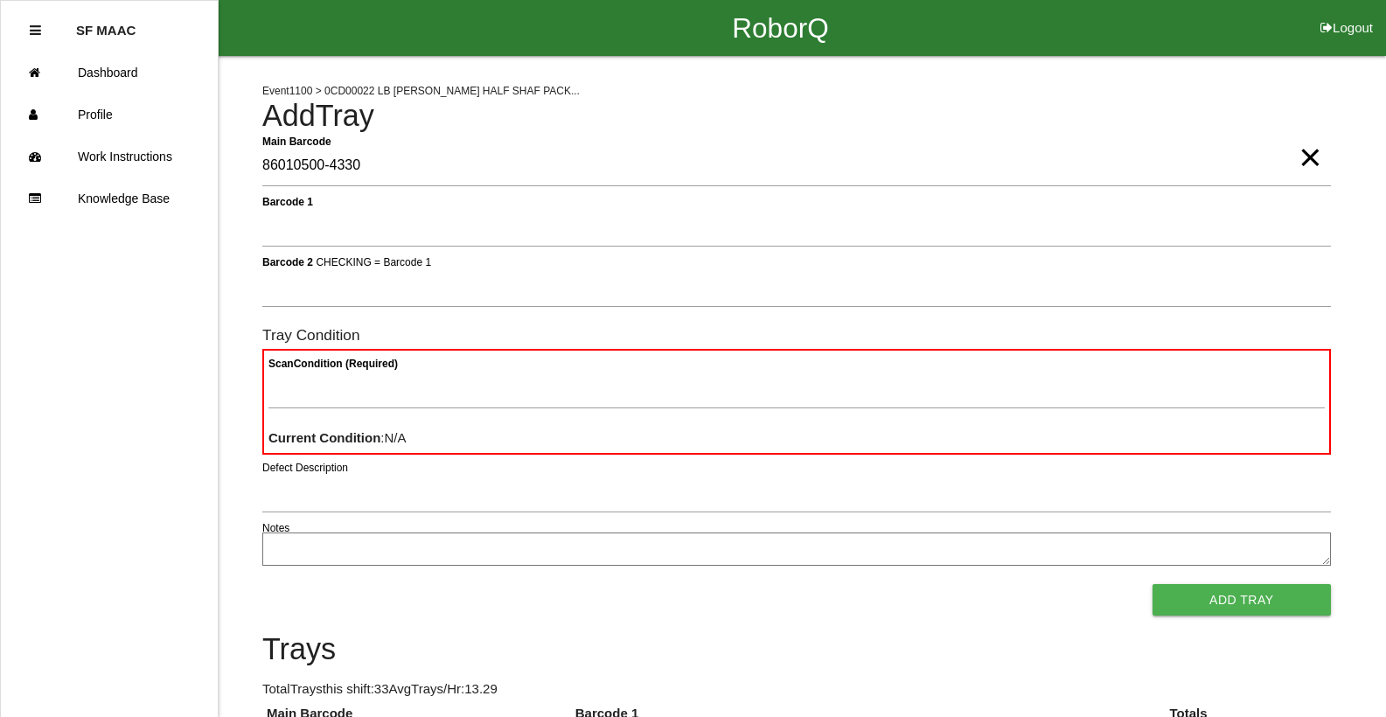
type Barcode "86010500-4330"
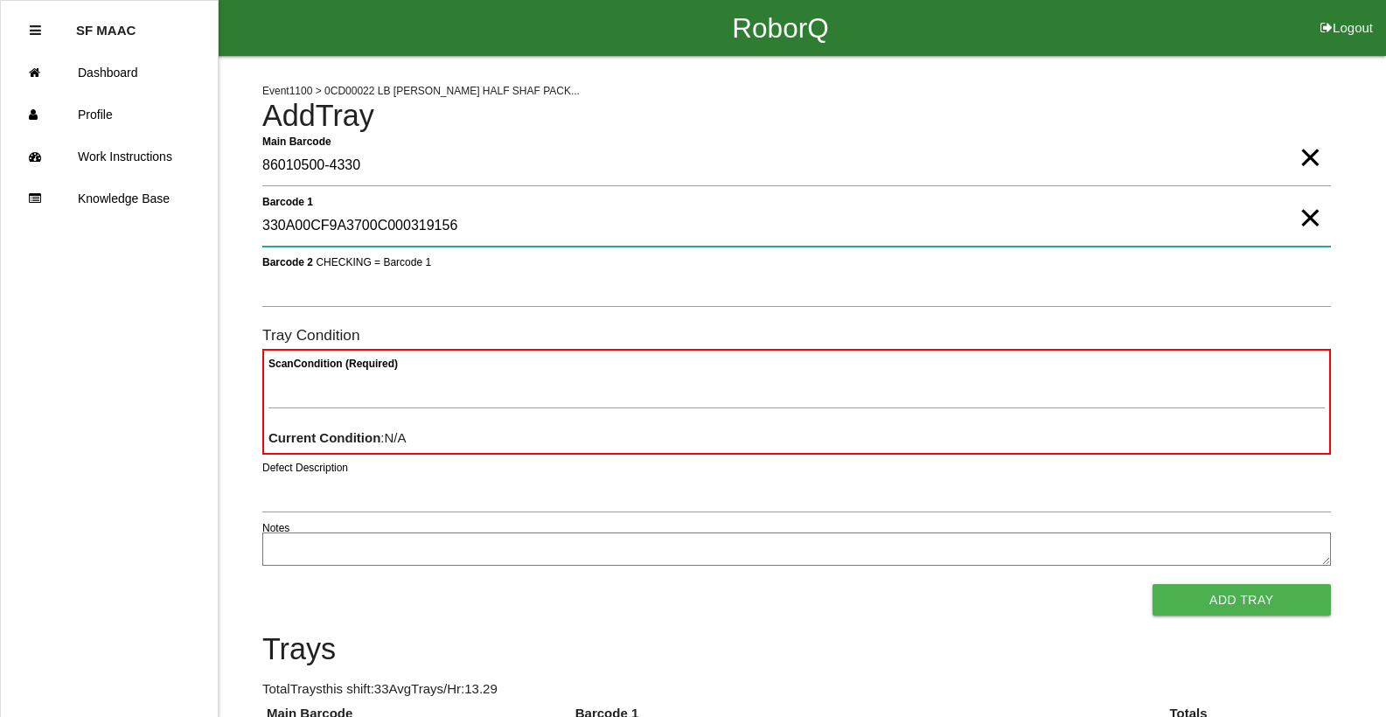
type 1 "330A00CF9A3700C000319156"
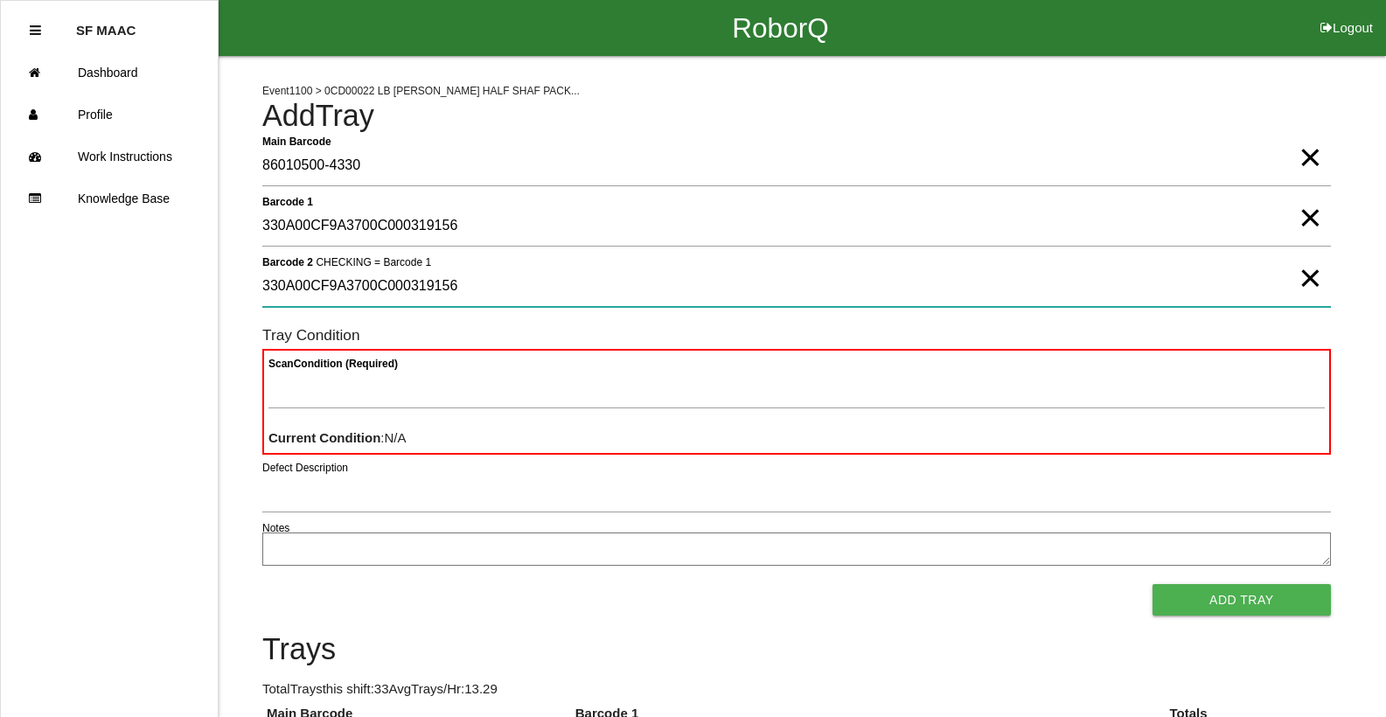
type 2 "330A00CF9A3700C000319156"
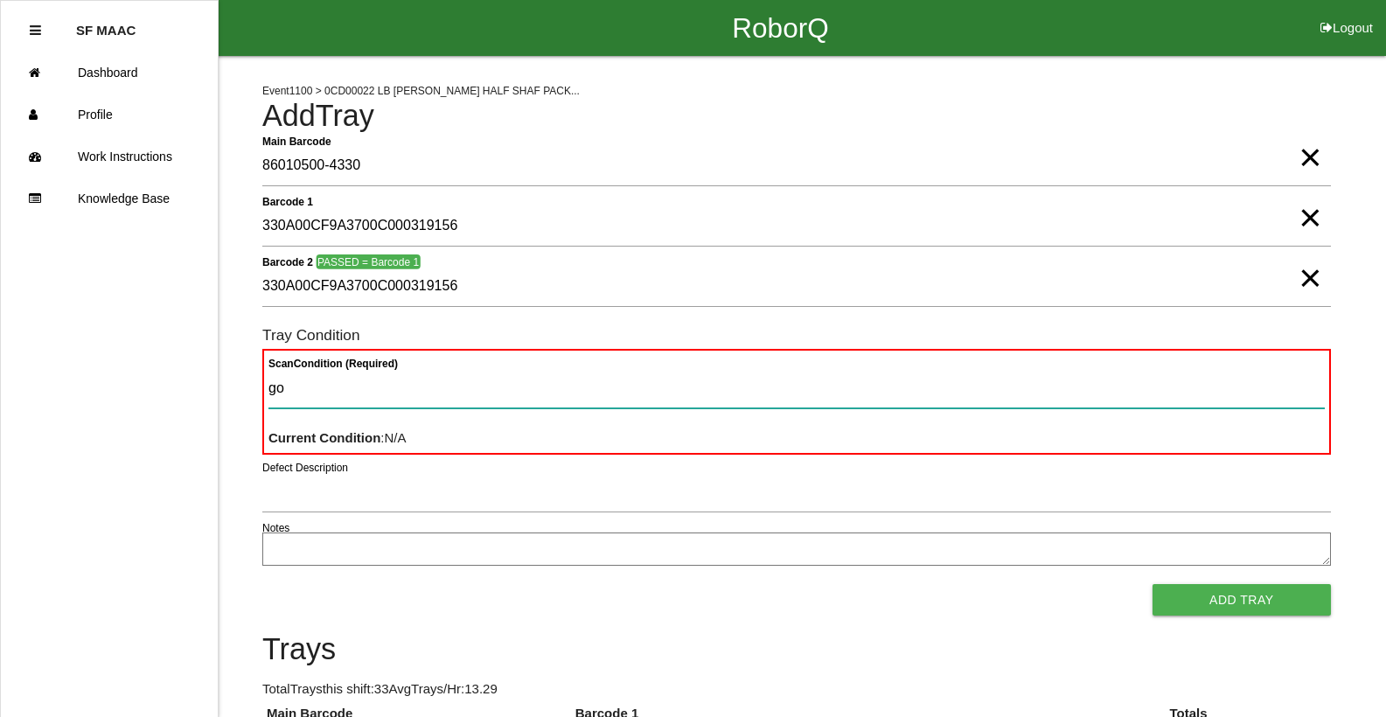
type Condition "goo"
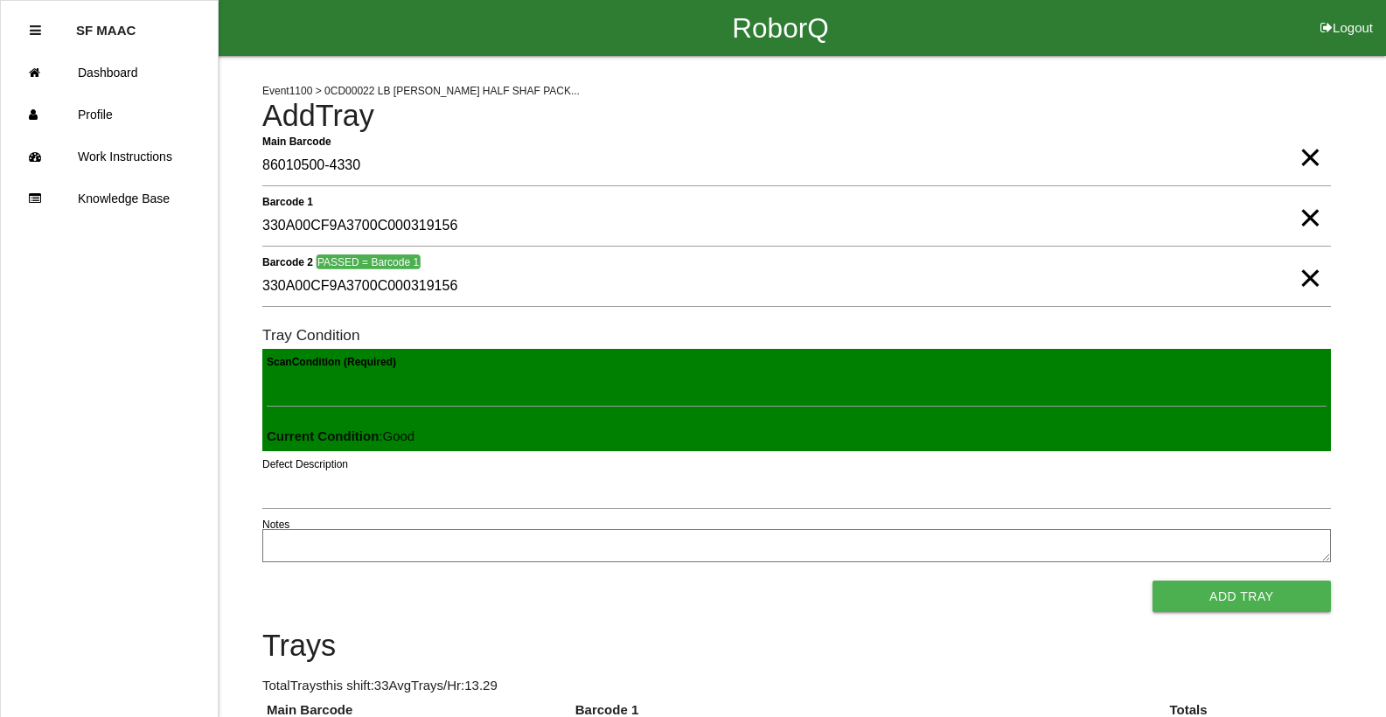
click at [1153, 581] on button "Add Tray" at bounding box center [1242, 596] width 178 height 31
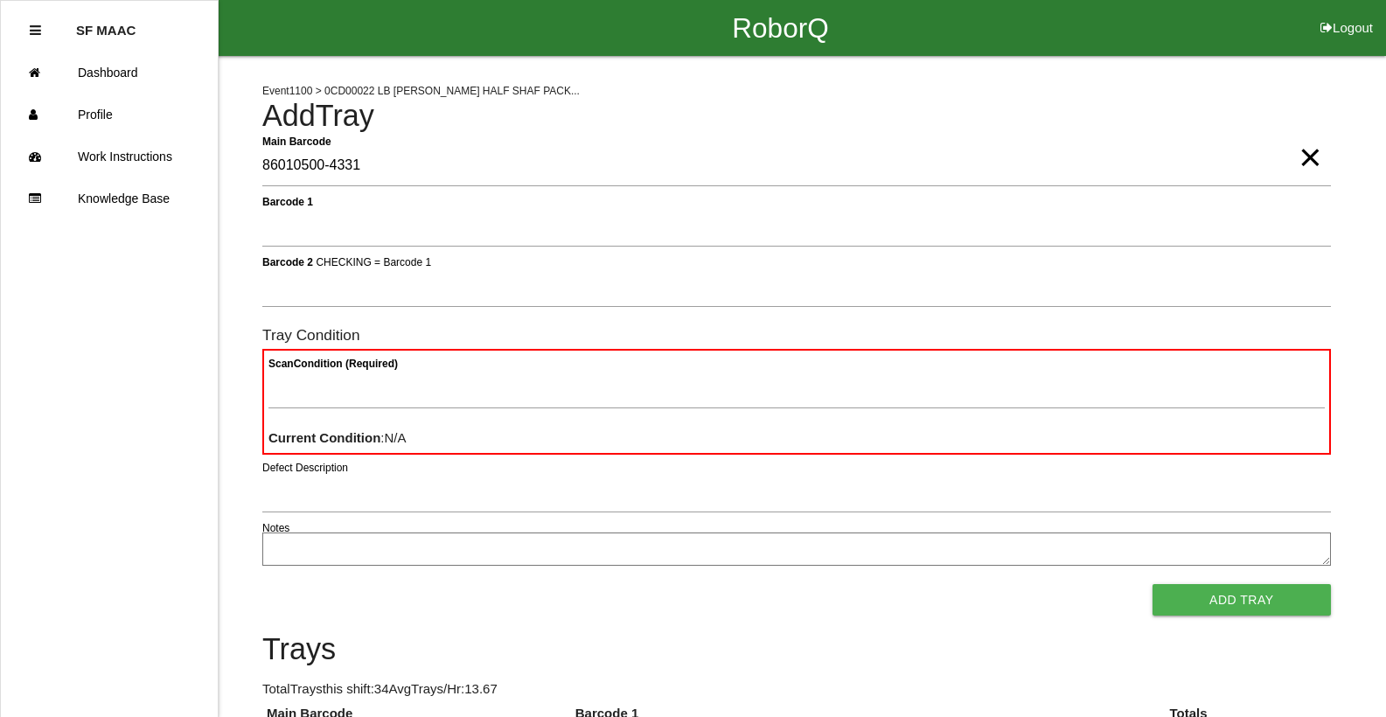
type Barcode "86010500-4331"
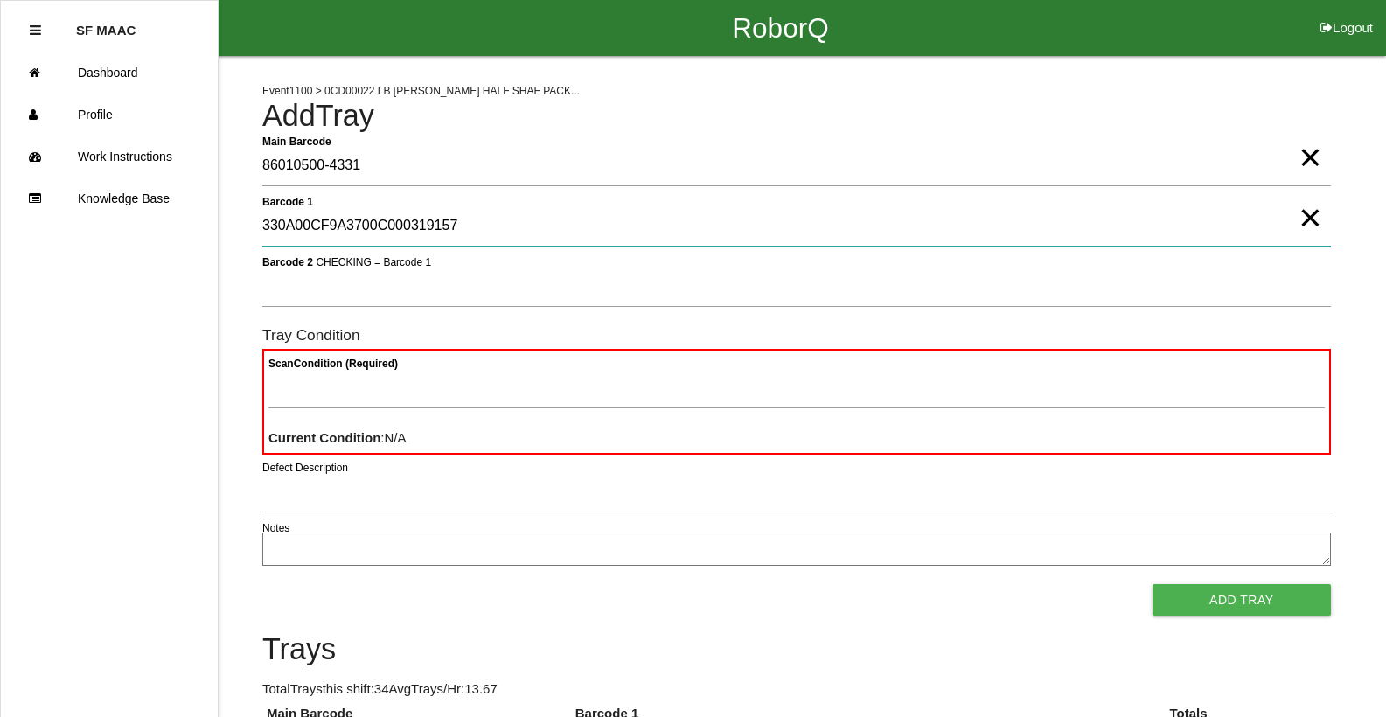
type 1 "330A00CF9A3700C000319157"
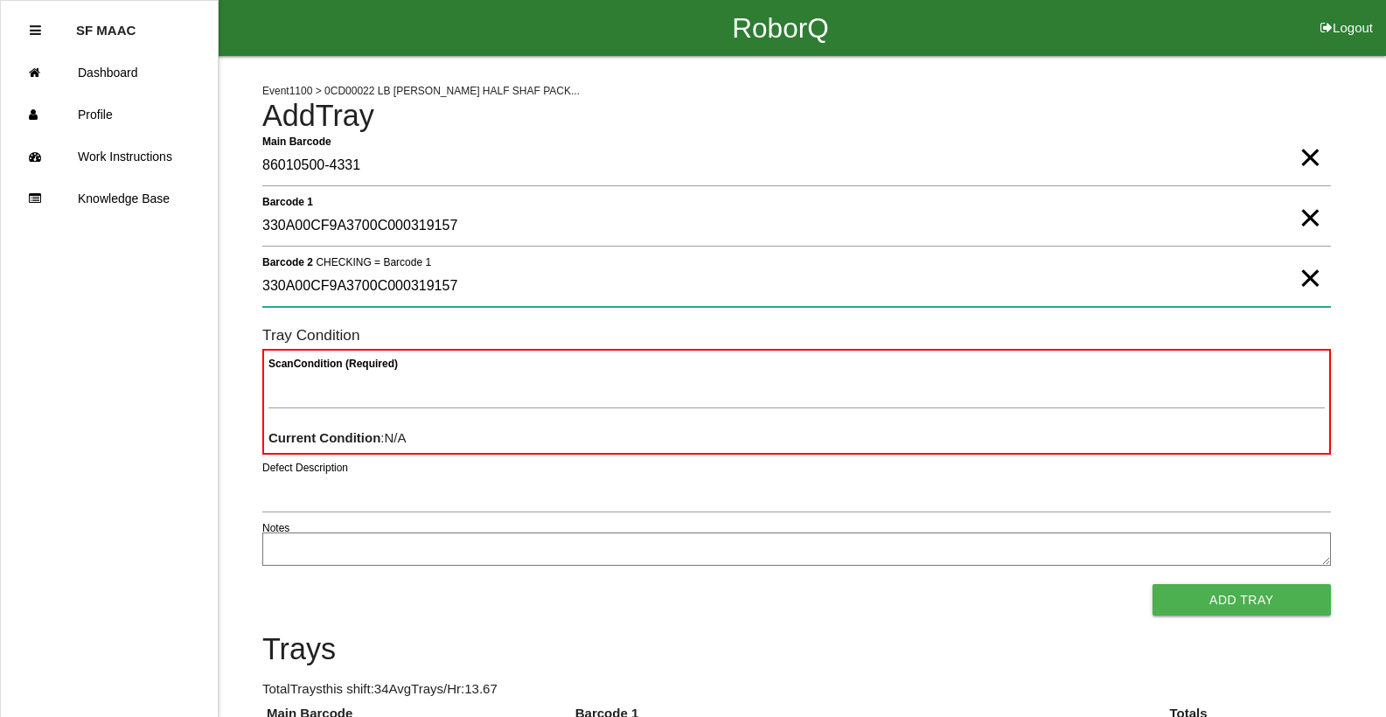
type 2 "330A00CF9A3700C000319157"
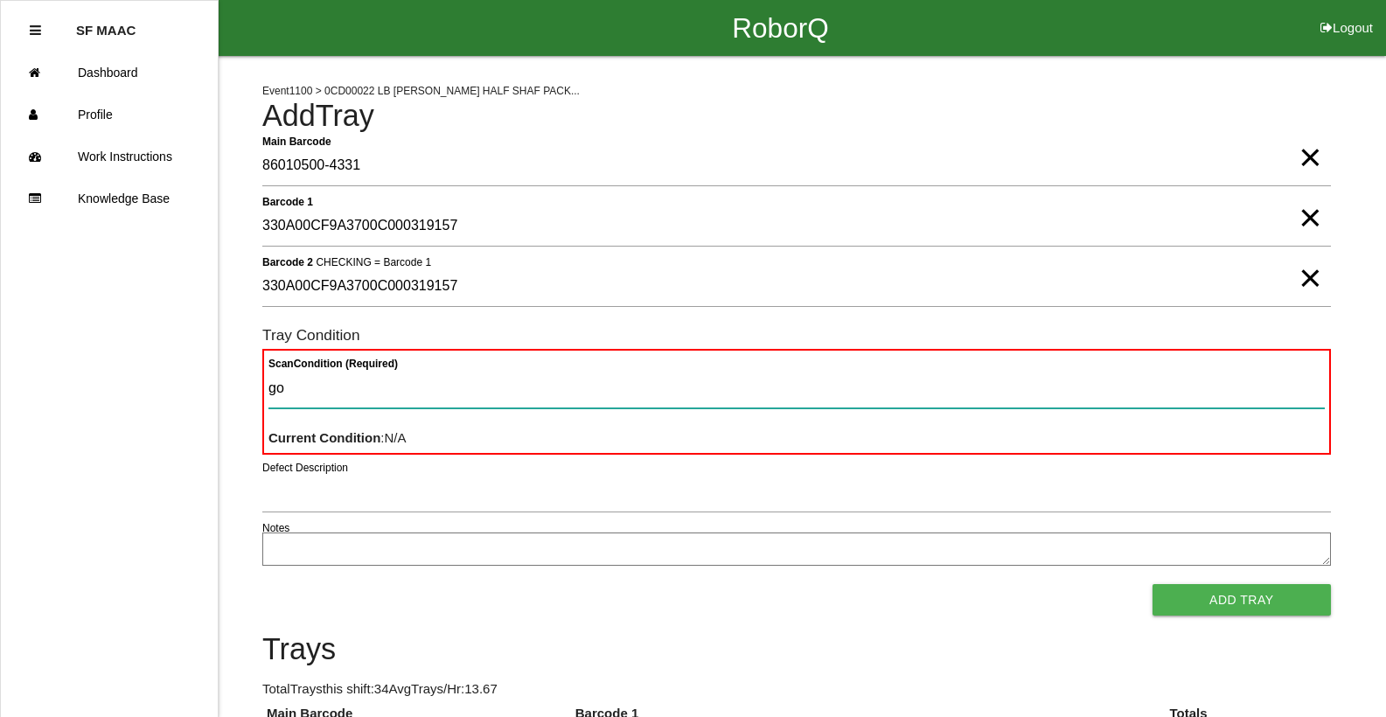
type Condition "goo"
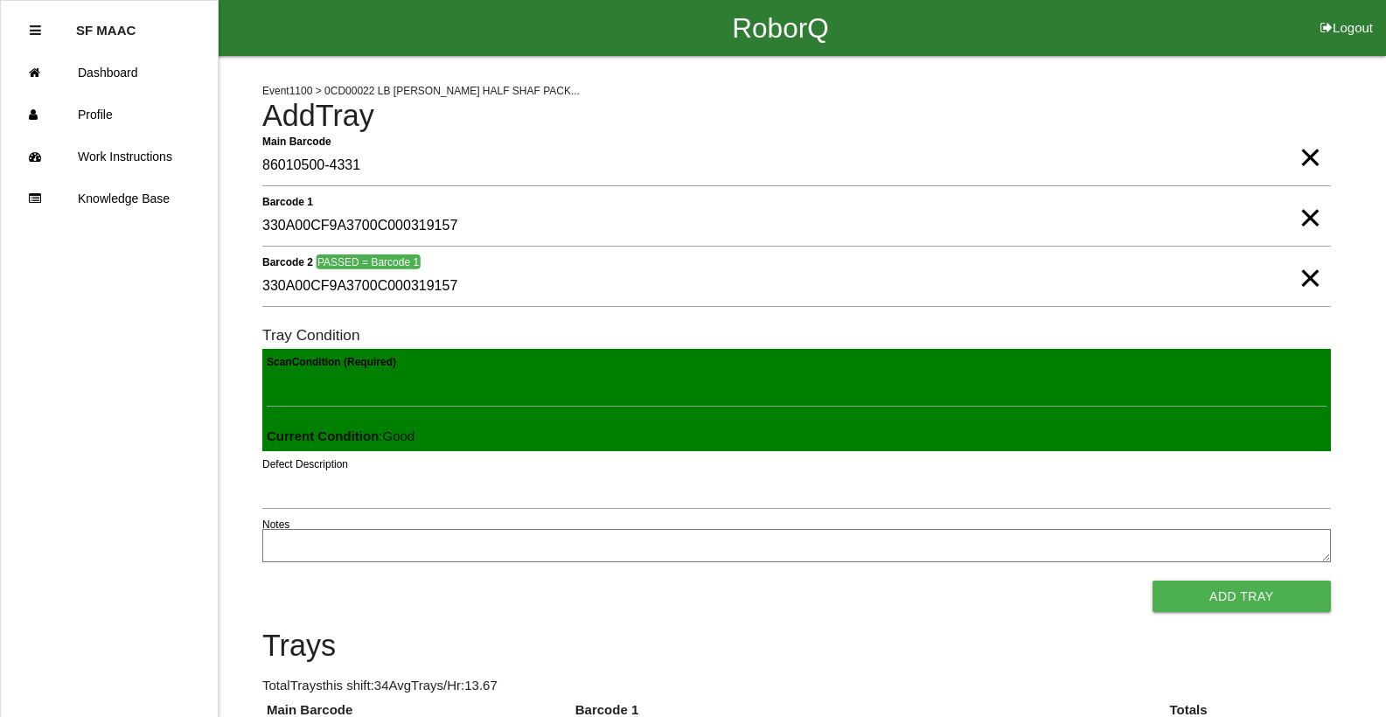
click at [1153, 581] on button "Add Tray" at bounding box center [1242, 596] width 178 height 31
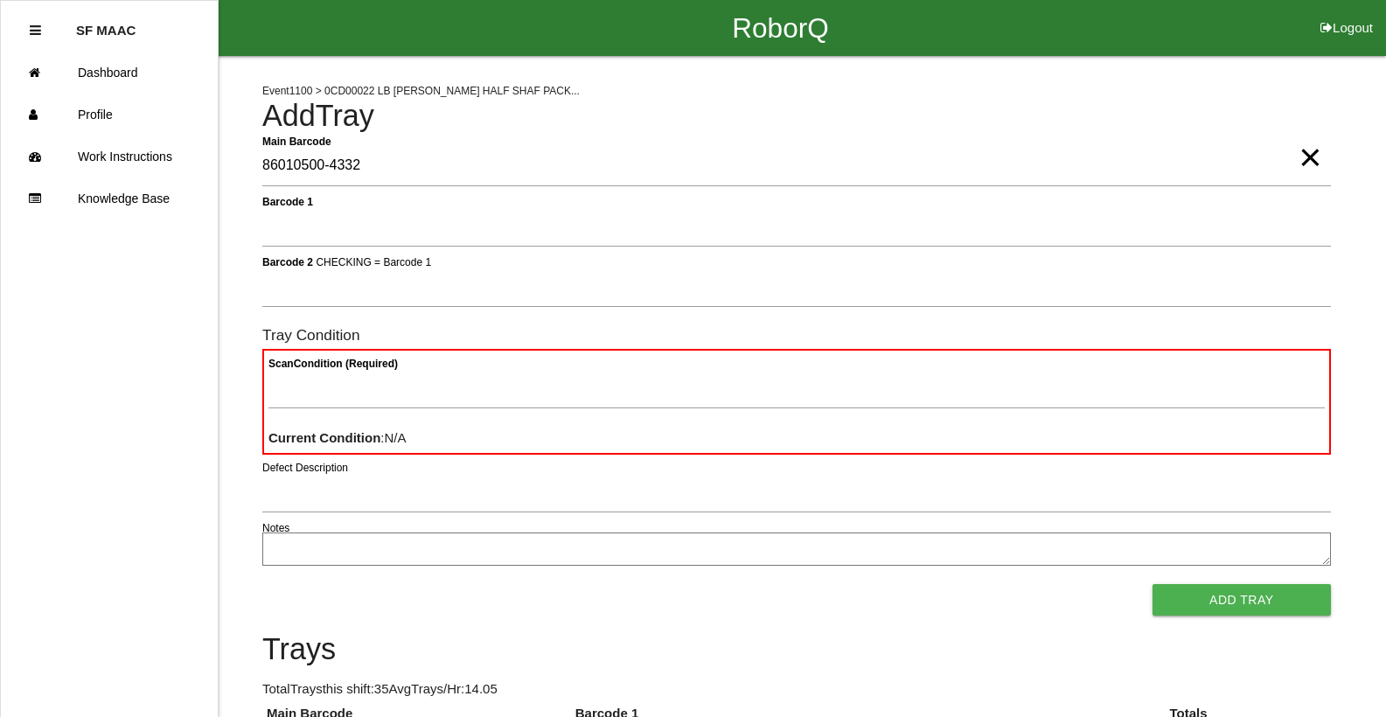
type Barcode "86010500-4332"
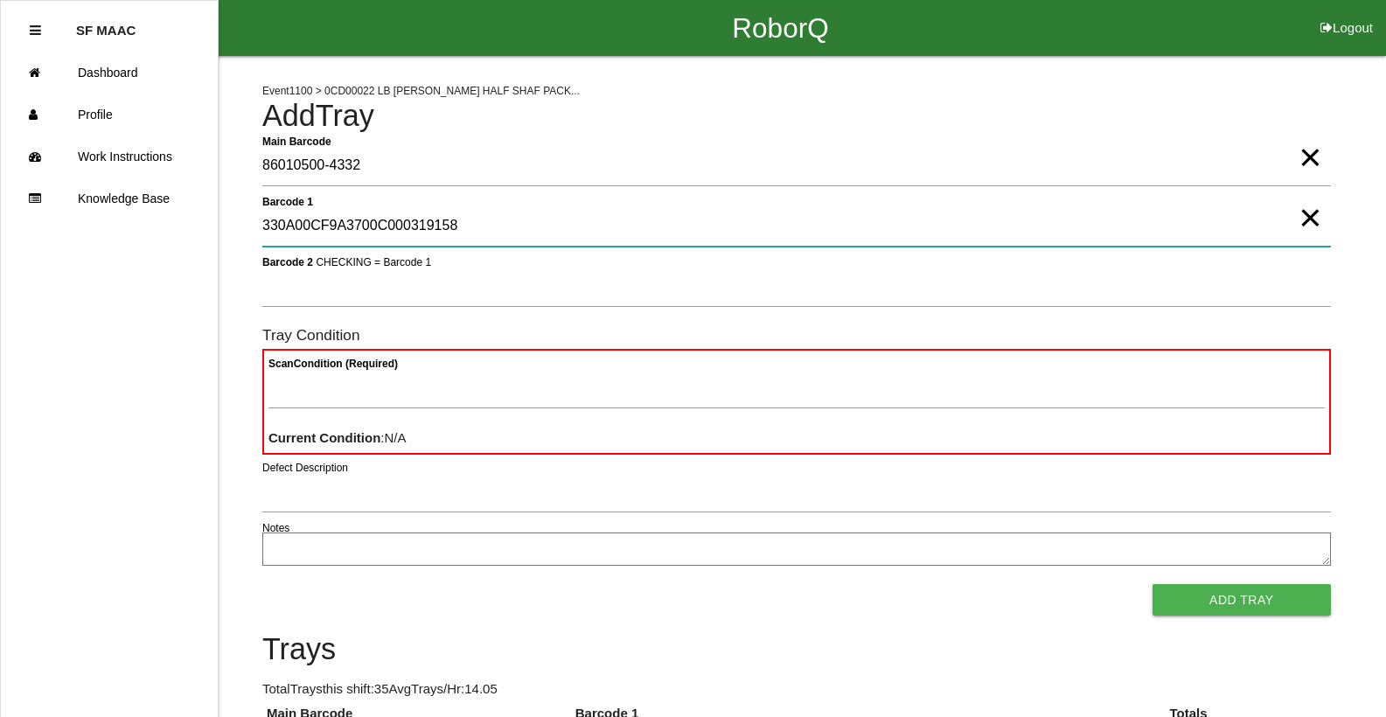
type 1 "330A00CF9A3700C000319158"
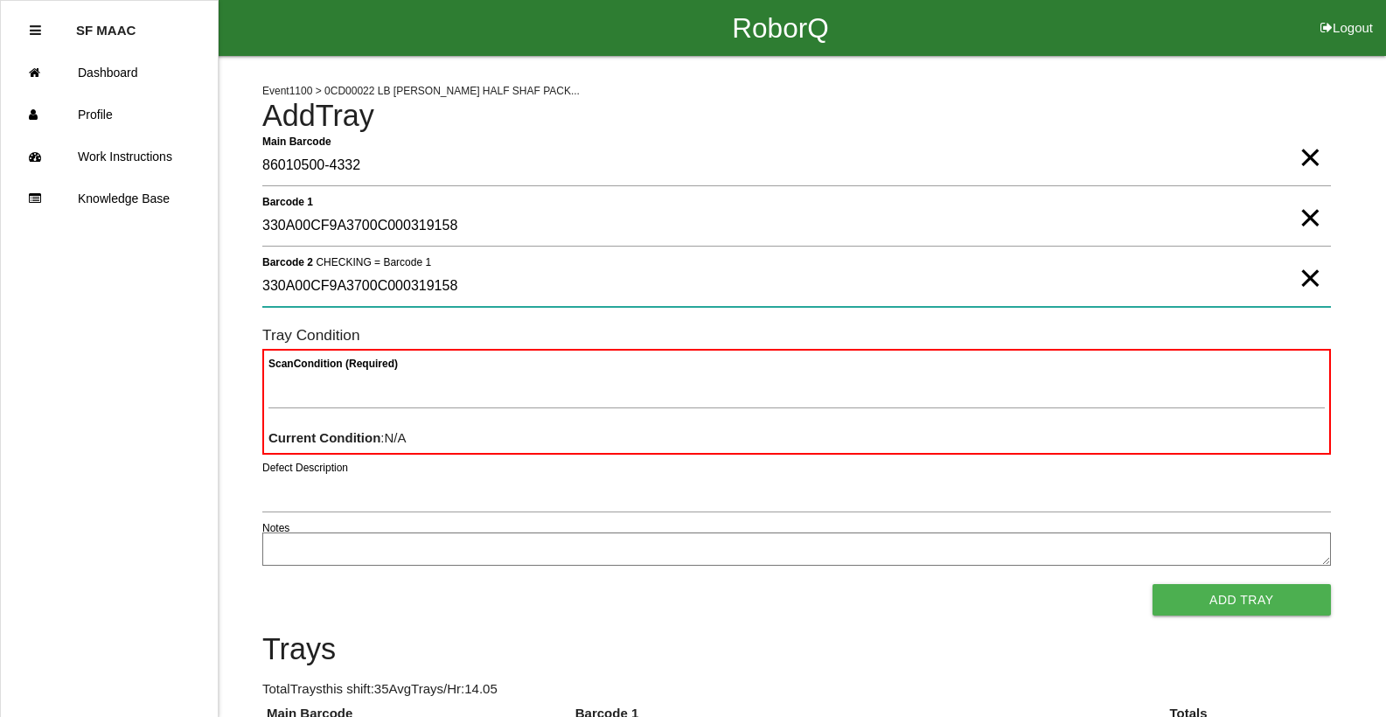
type 2 "330A00CF9A3700C000319158"
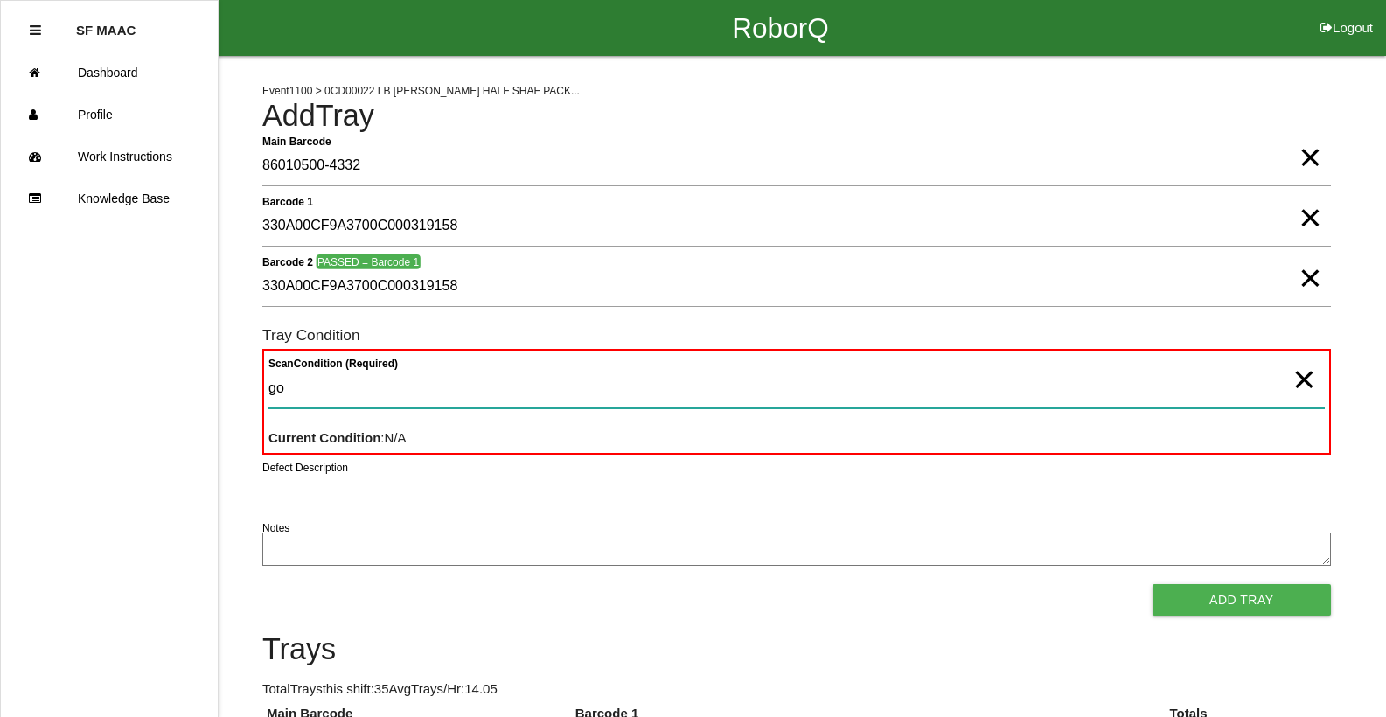
type Condition "goo"
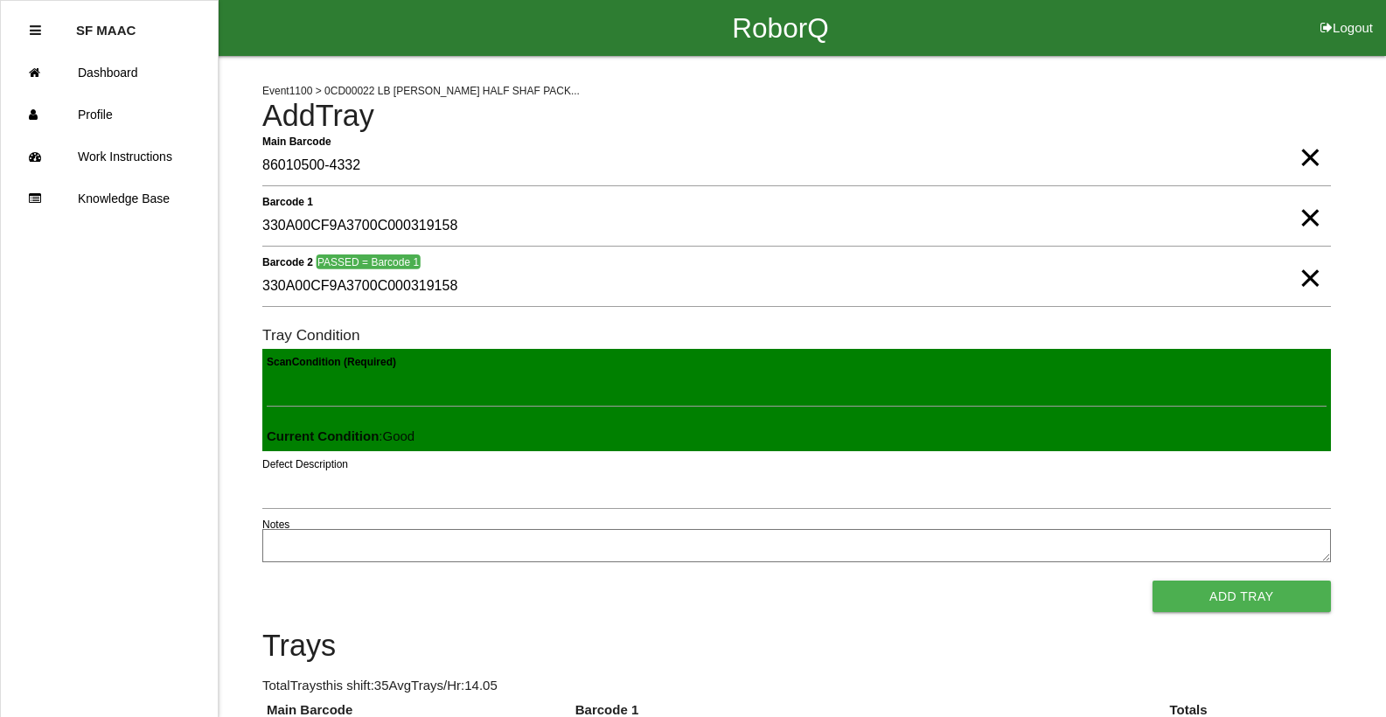
click at [1153, 581] on button "Add Tray" at bounding box center [1242, 596] width 178 height 31
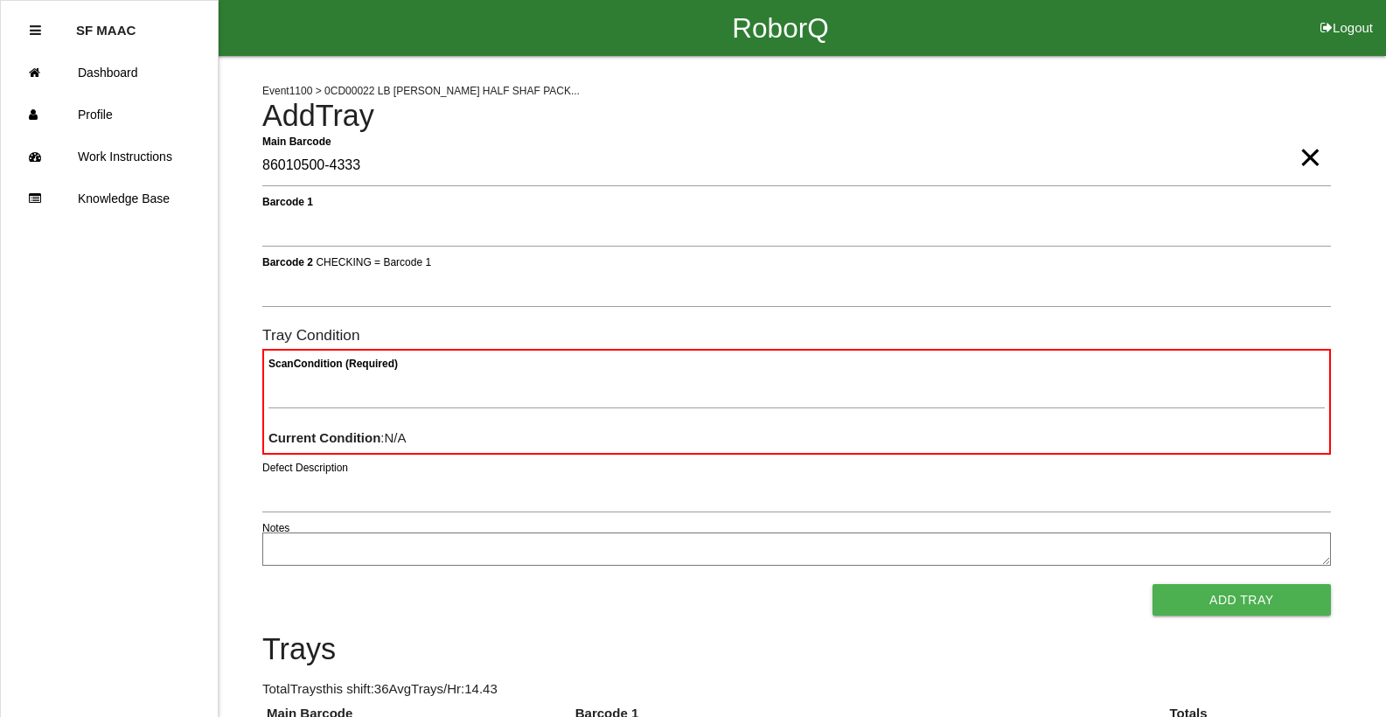
type Barcode "86010500-4333"
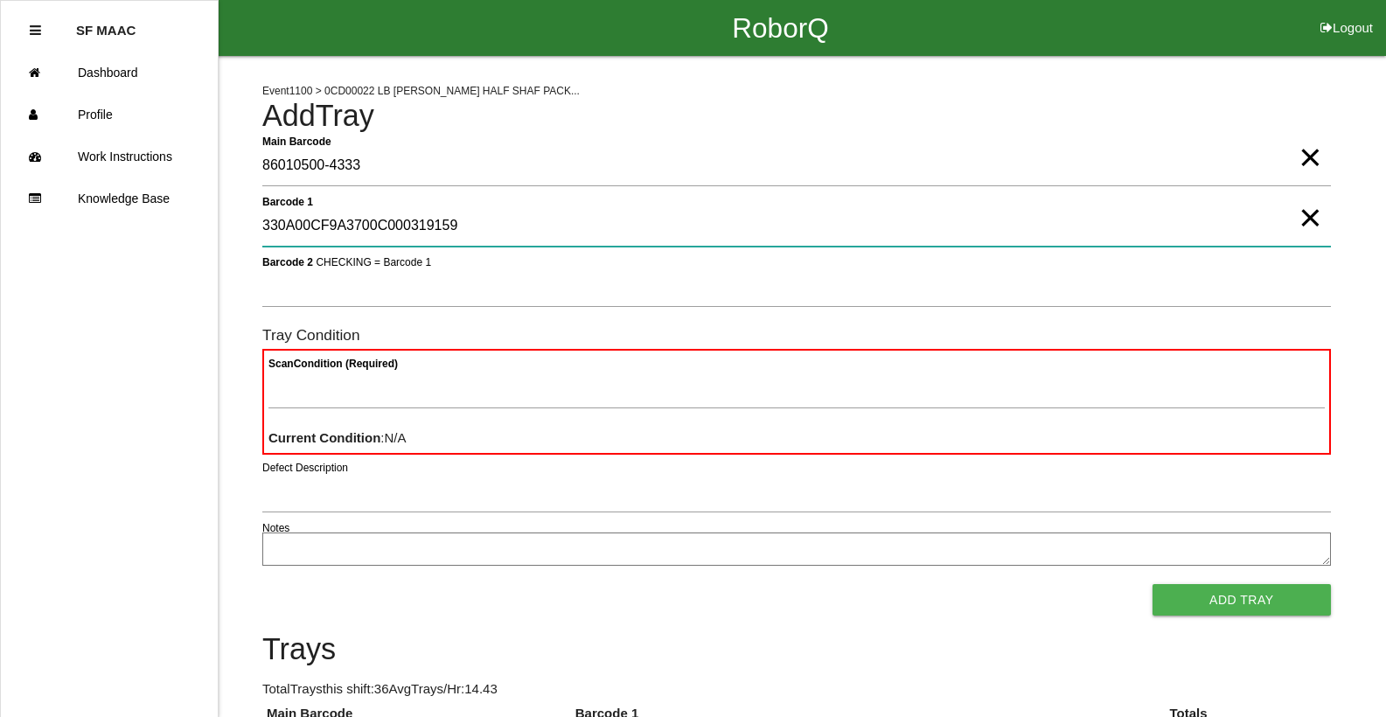
type 1 "330A00CF9A3700C000319159"
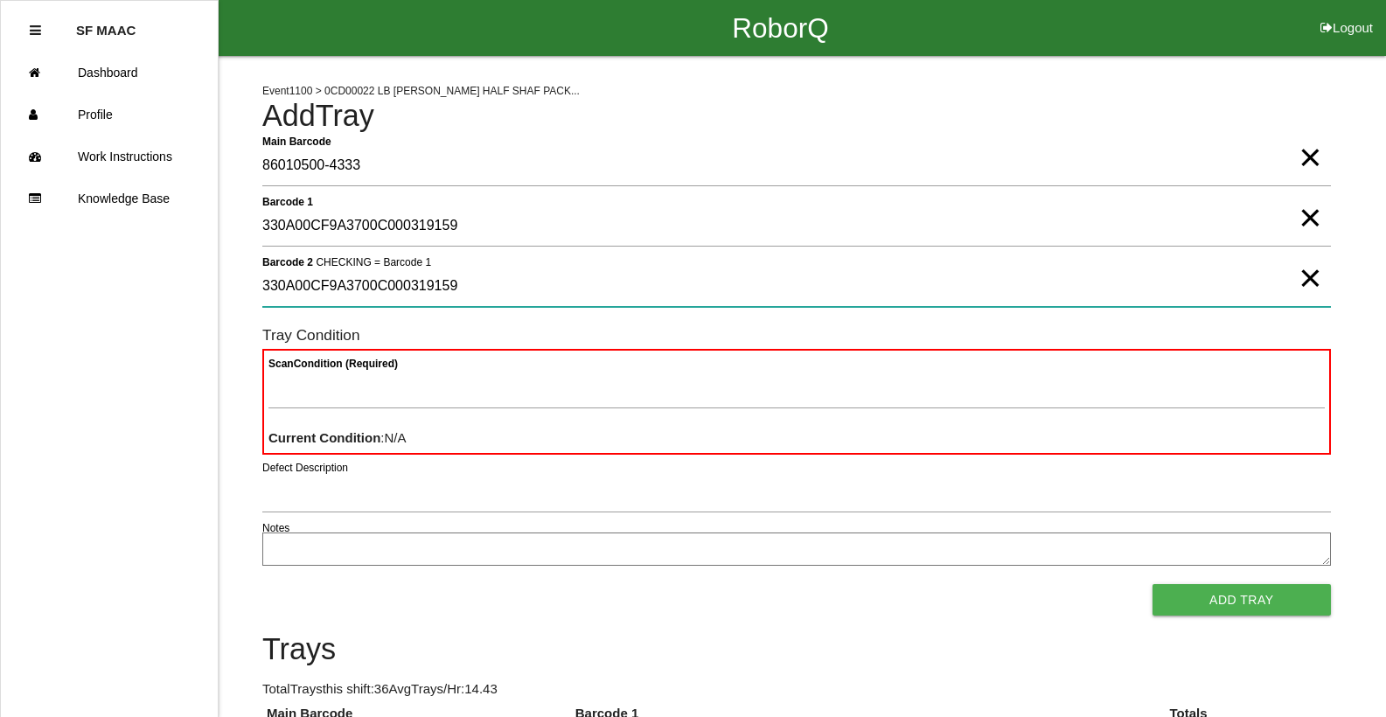
type 2 "330A00CF9A3700C000319159"
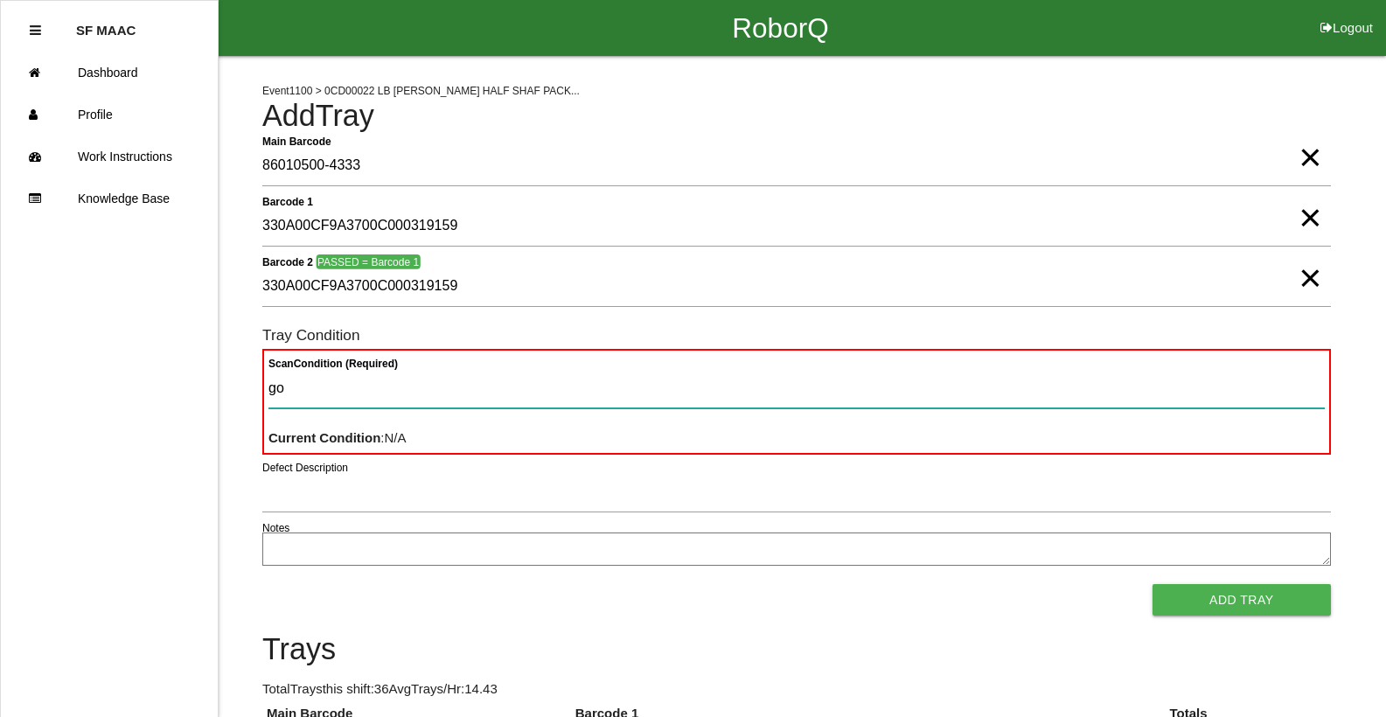
type Condition "goo"
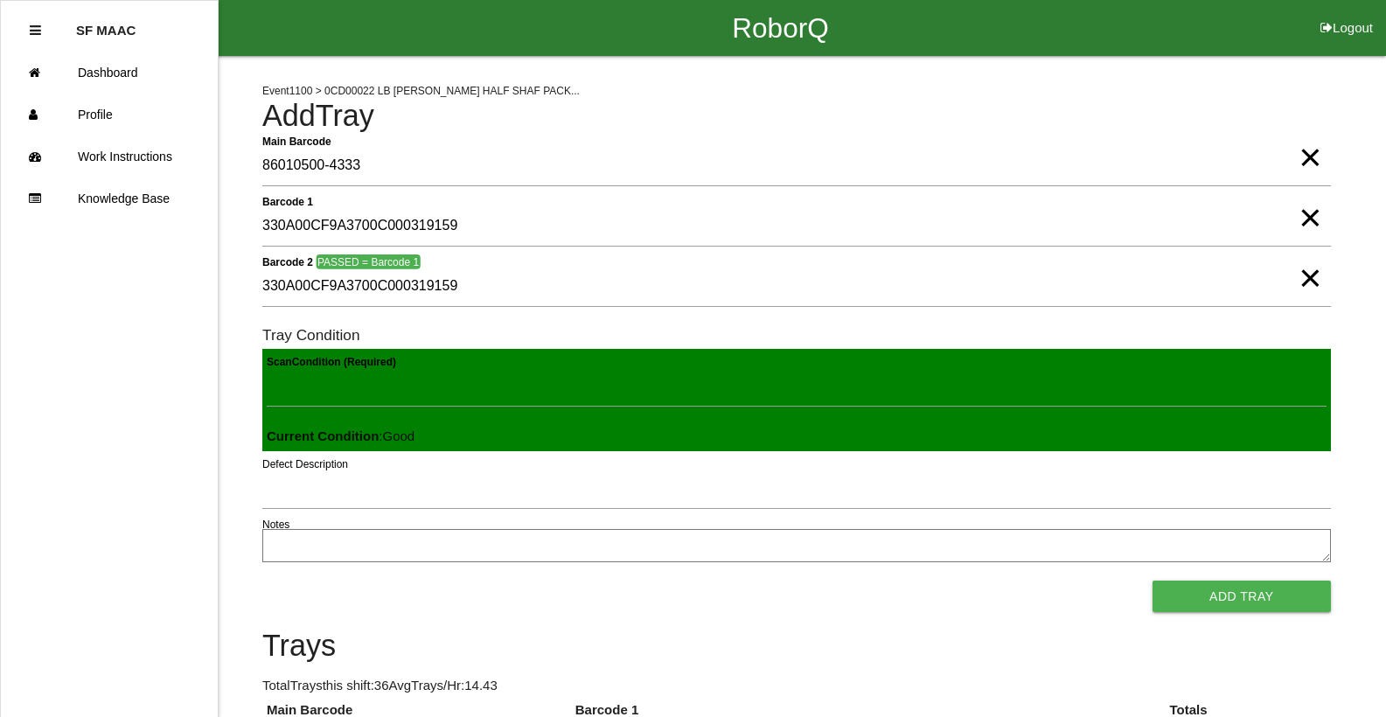
click at [1153, 581] on button "Add Tray" at bounding box center [1242, 596] width 178 height 31
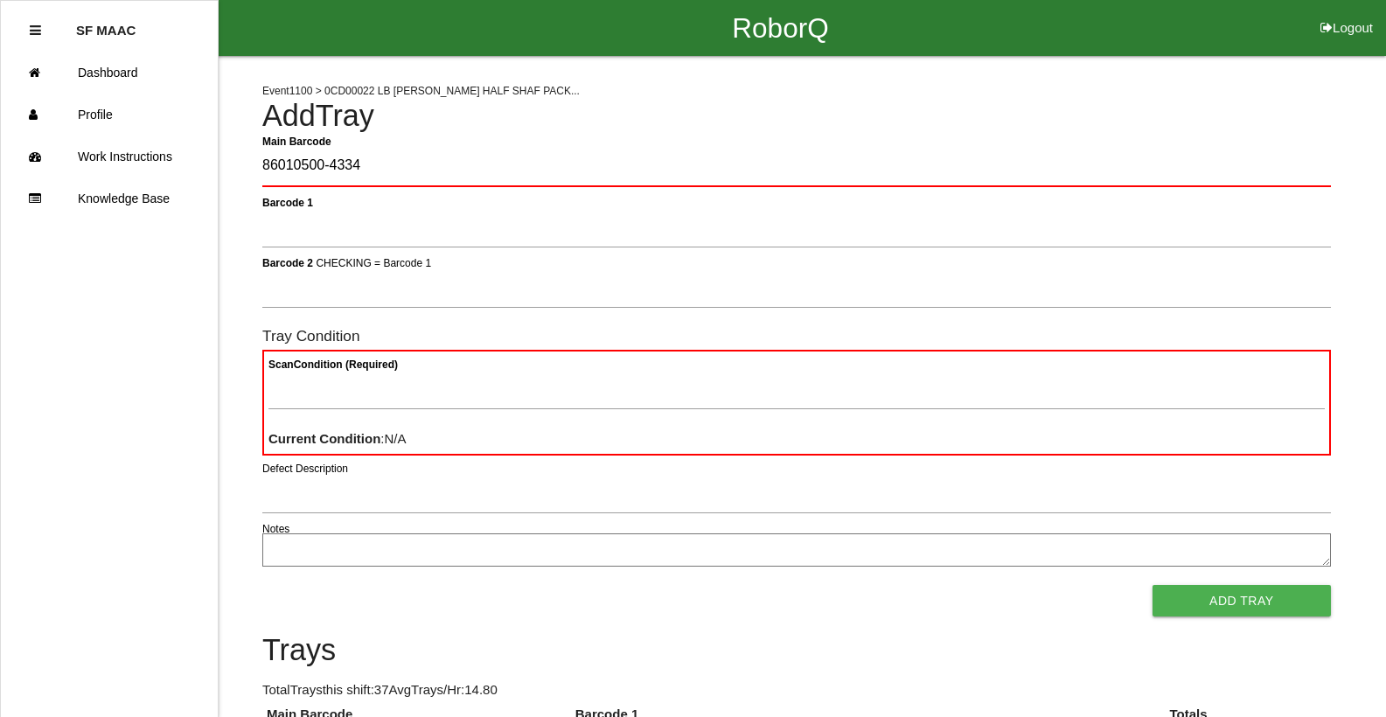
type Barcode "86010500-4334"
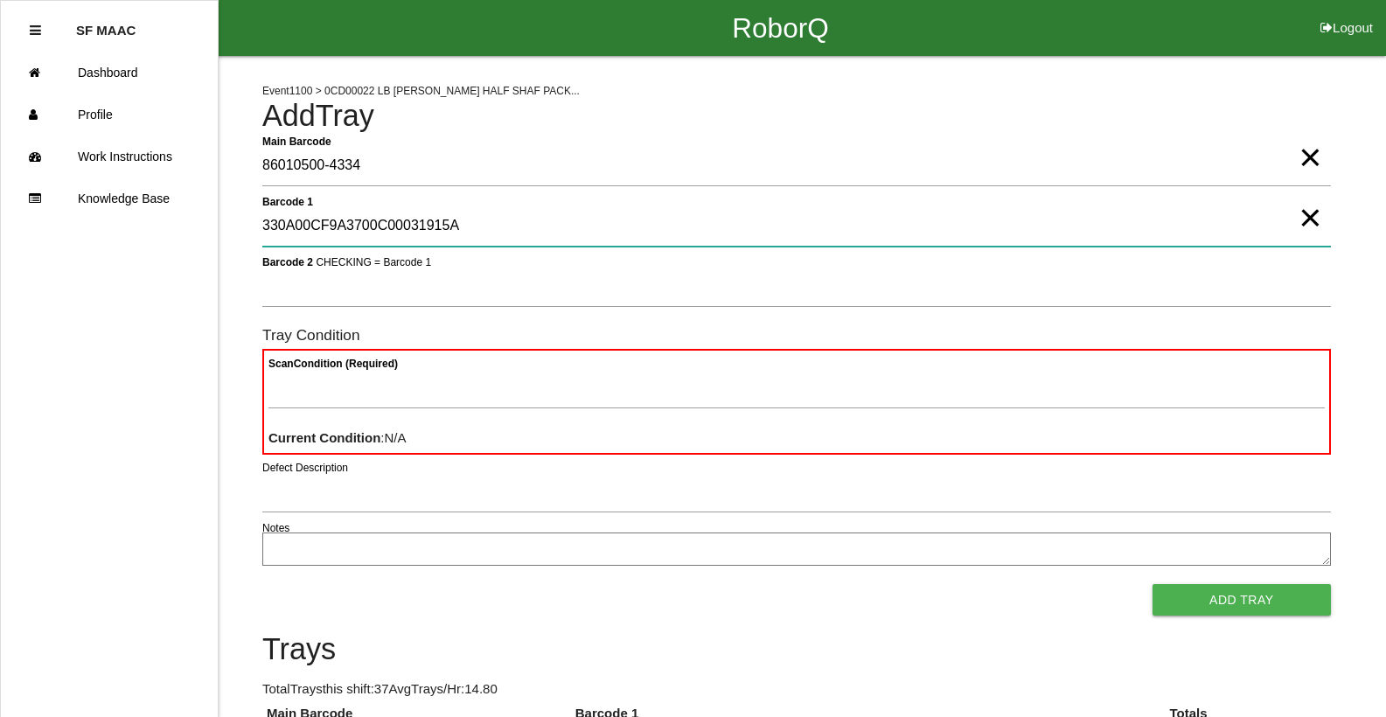
type 1 "330A00CF9A3700C00031915A"
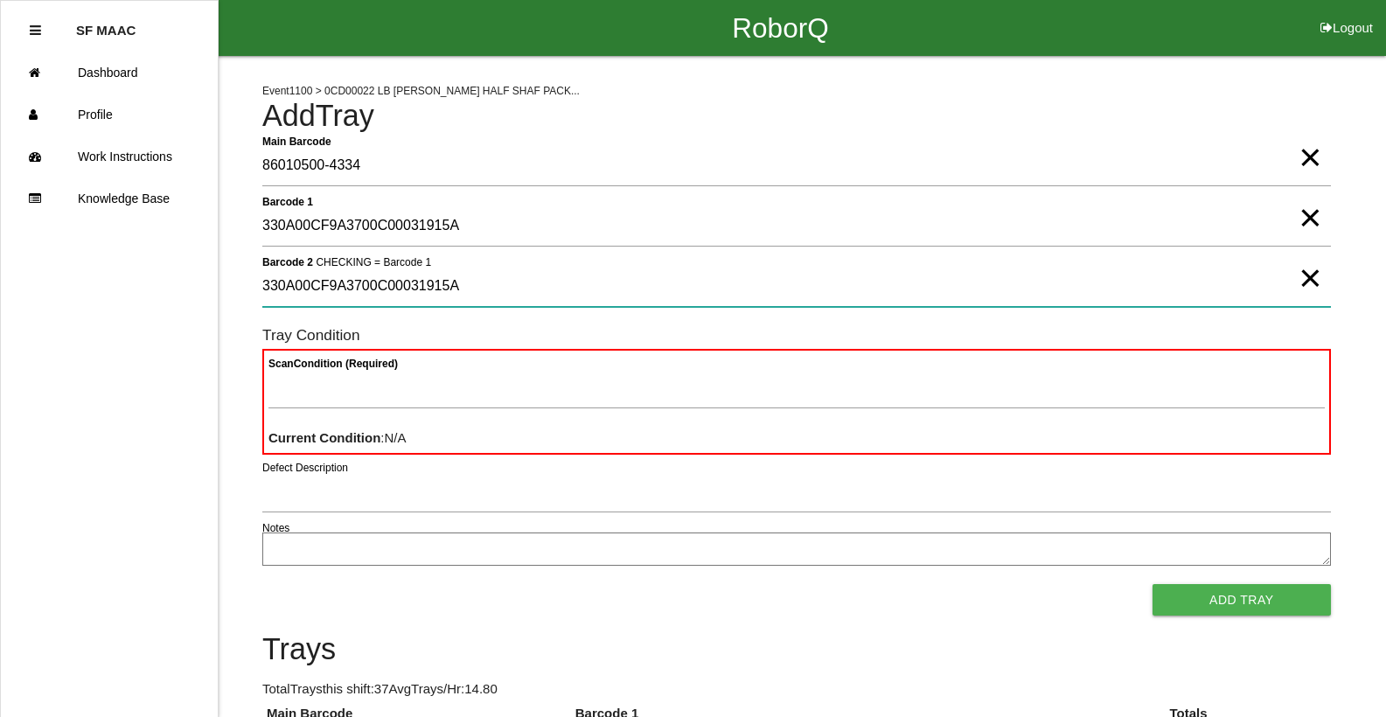
type 2 "330A00CF9A3700C00031915A"
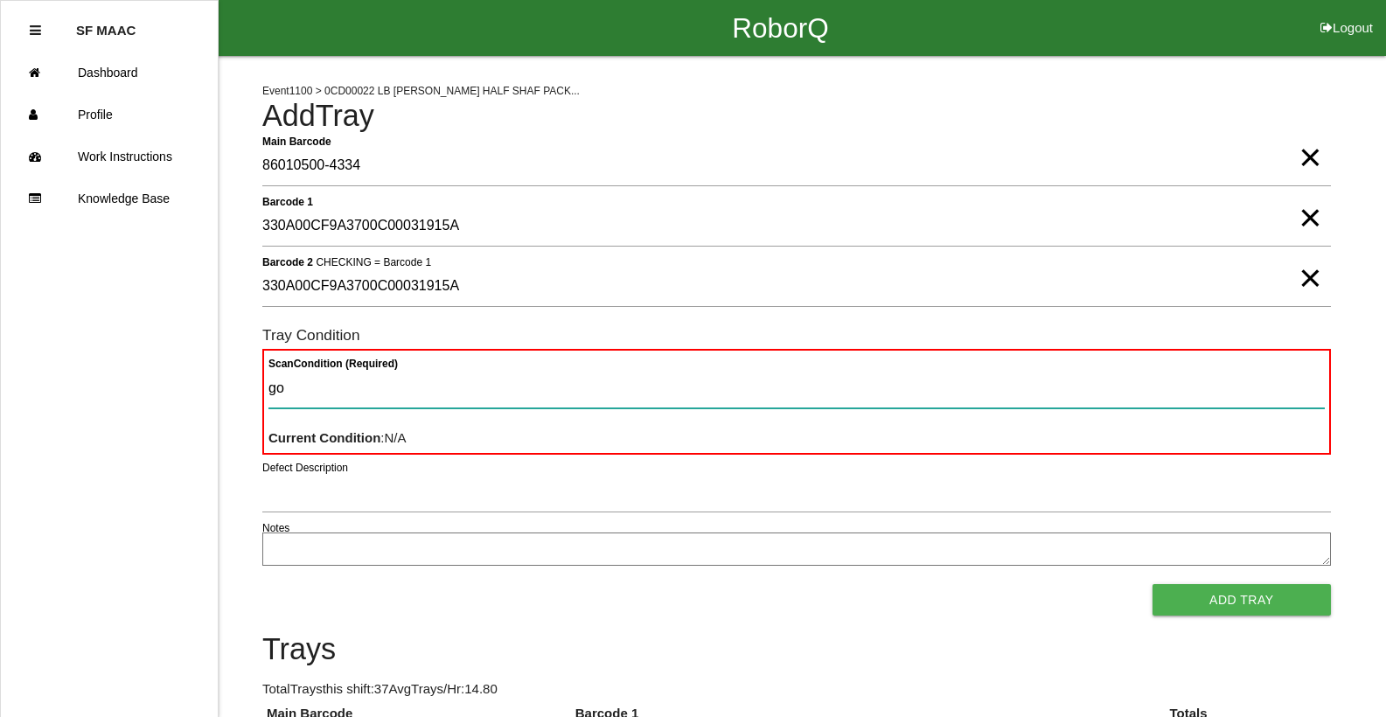
type Condition "goo"
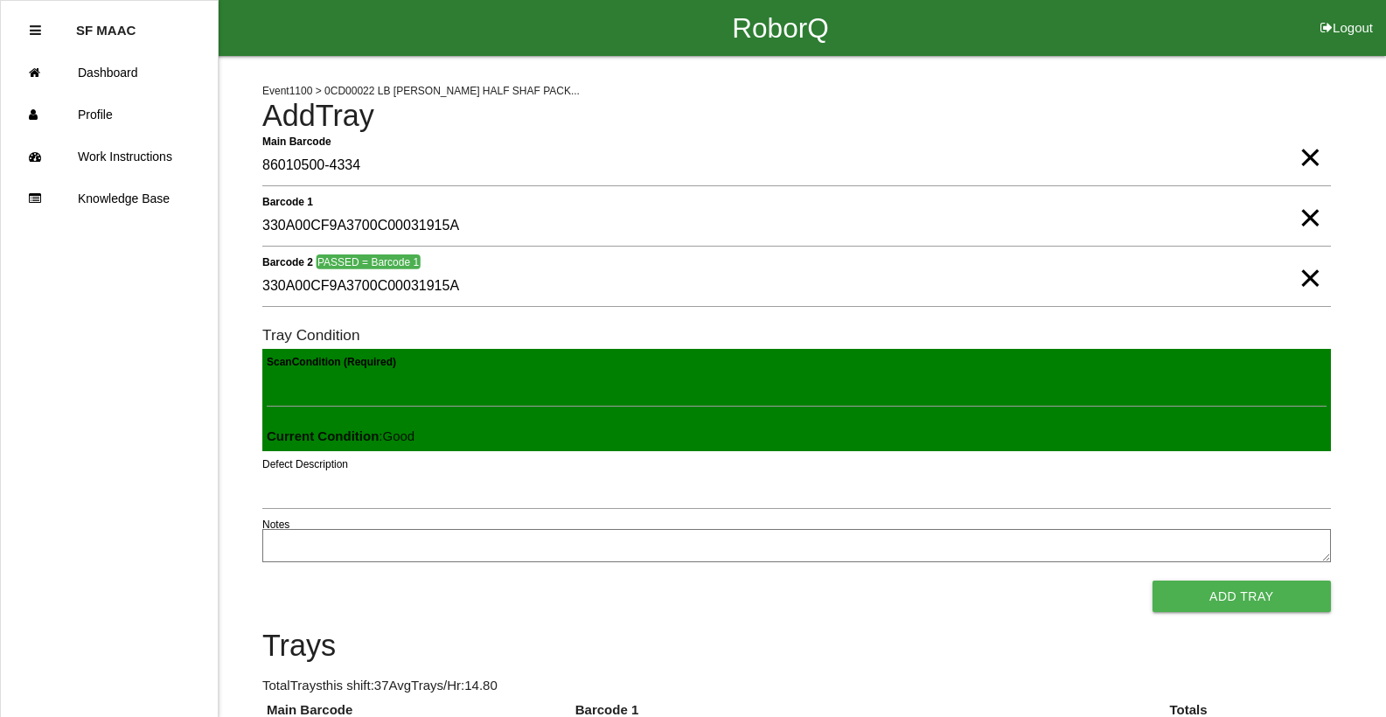
click at [1153, 581] on button "Add Tray" at bounding box center [1242, 596] width 178 height 31
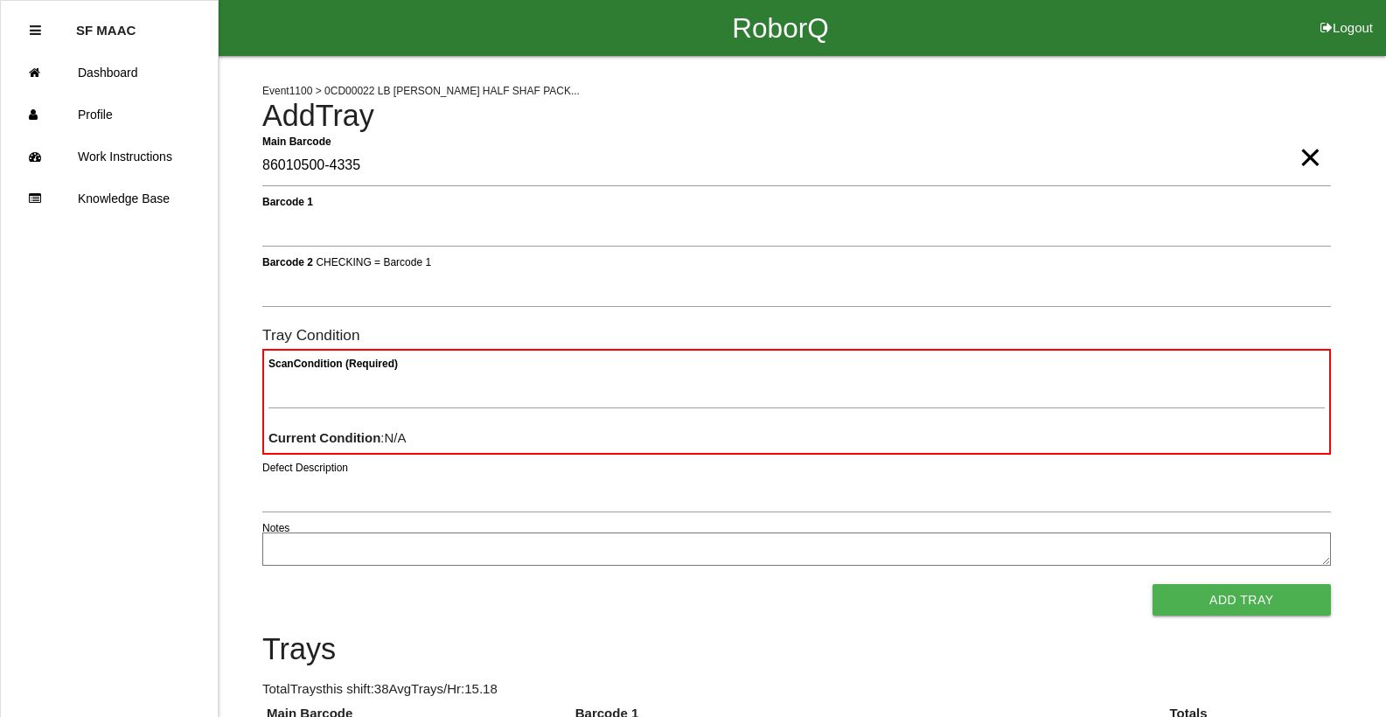
type Barcode "86010500-4335"
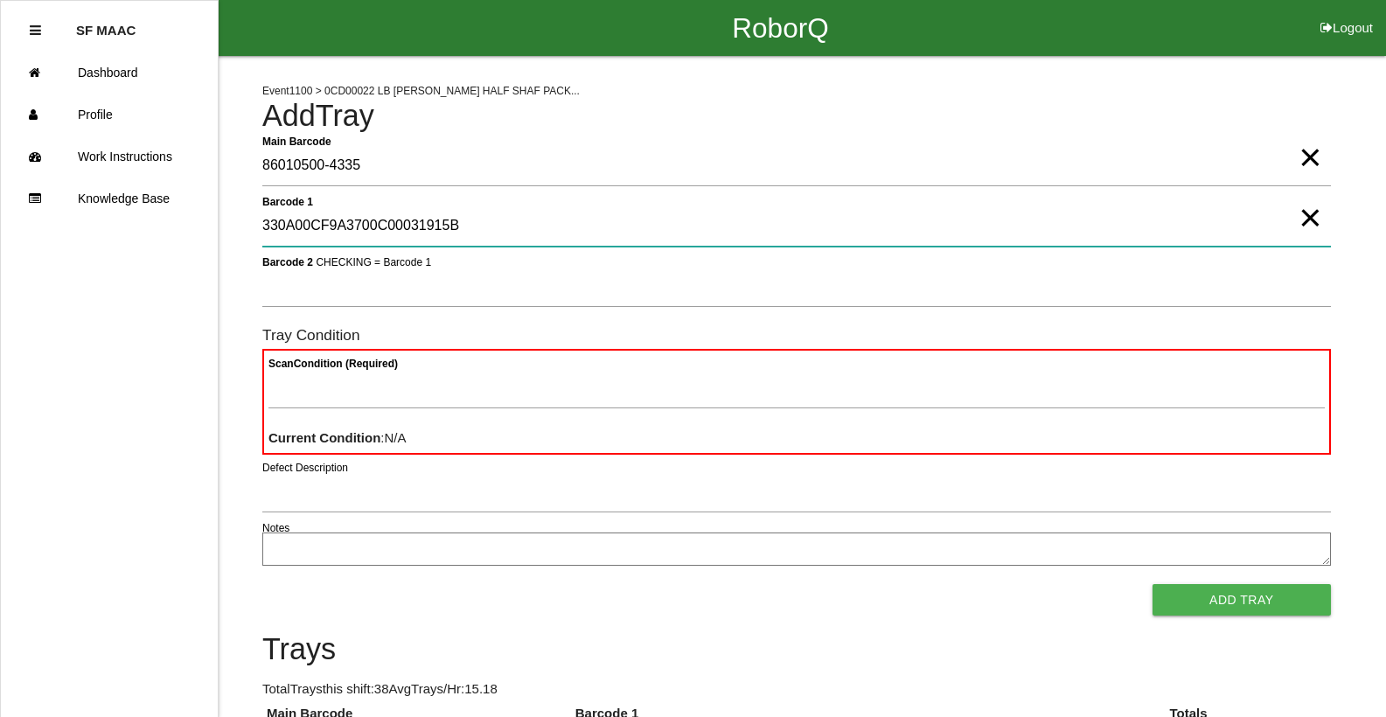
type 1 "330A00CF9A3700C00031915B"
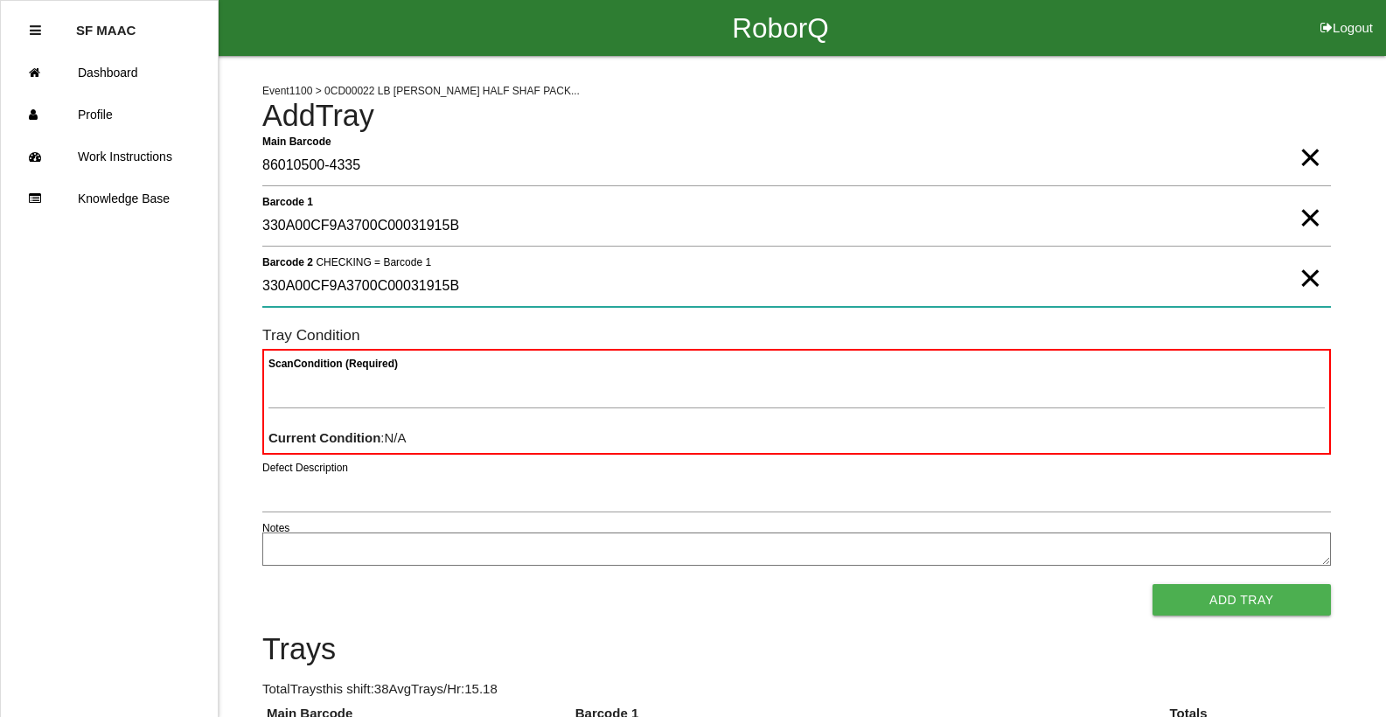
type 2 "330A00CF9A3700C00031915B"
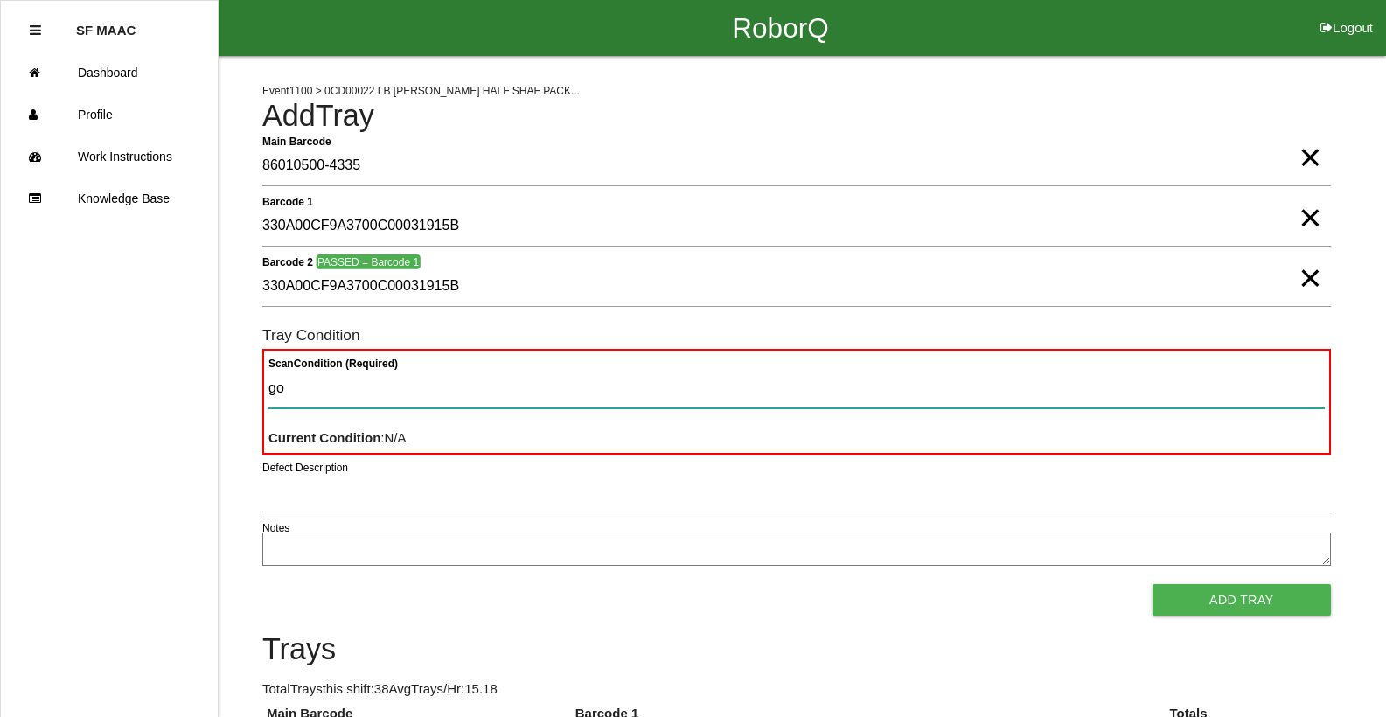
type Condition "goo"
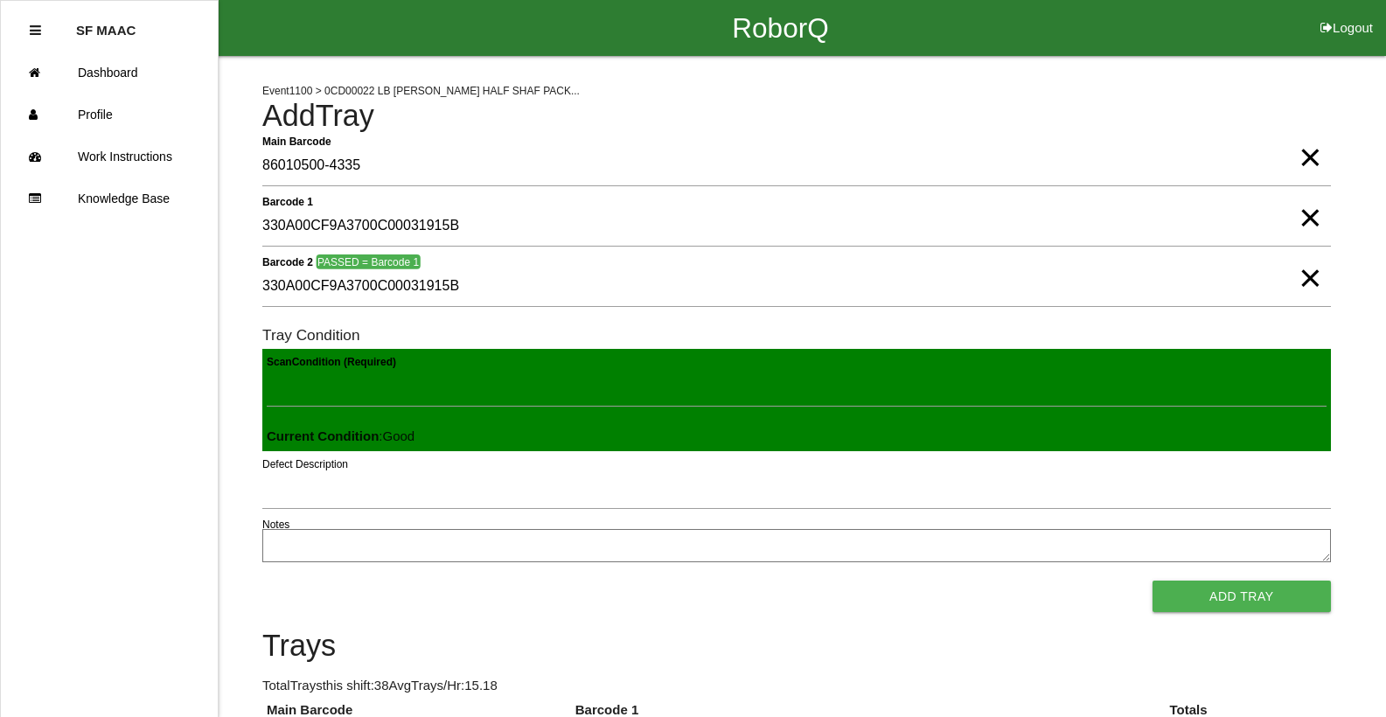
click at [1153, 581] on button "Add Tray" at bounding box center [1242, 596] width 178 height 31
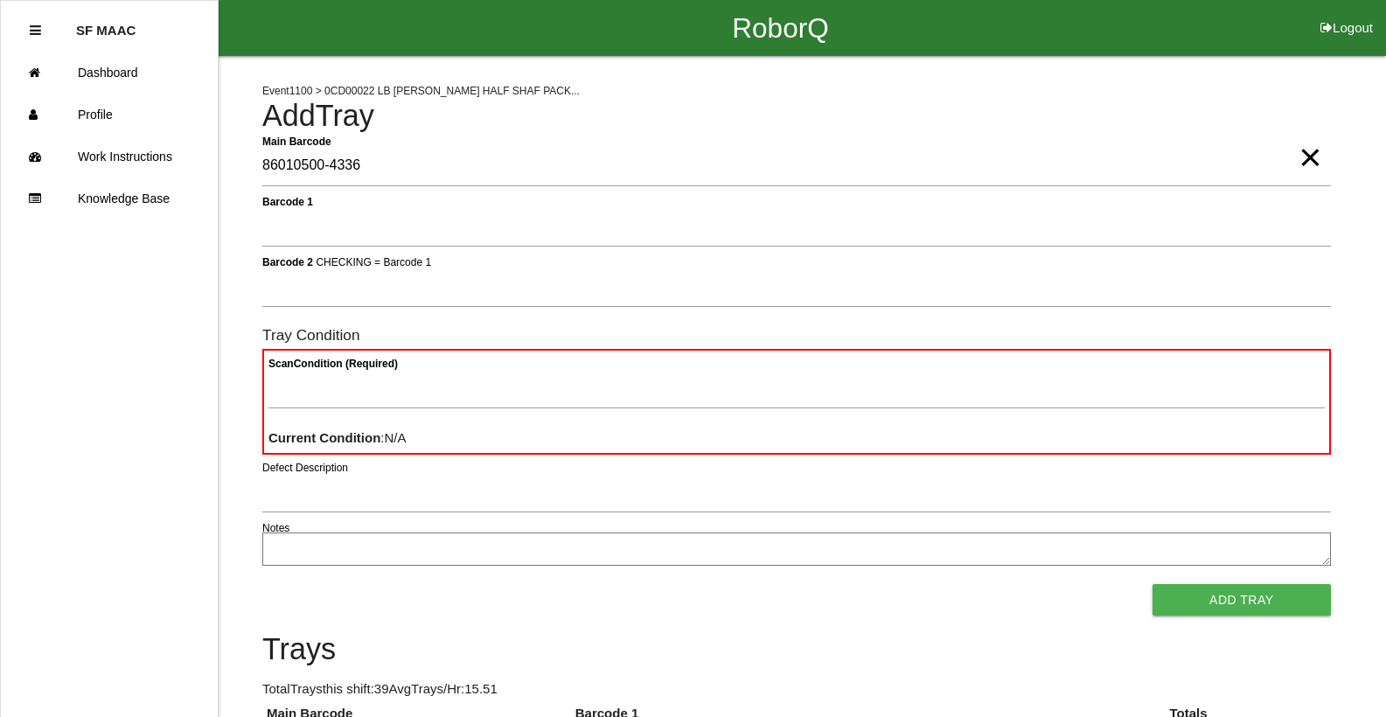
type Barcode "86010500-4336"
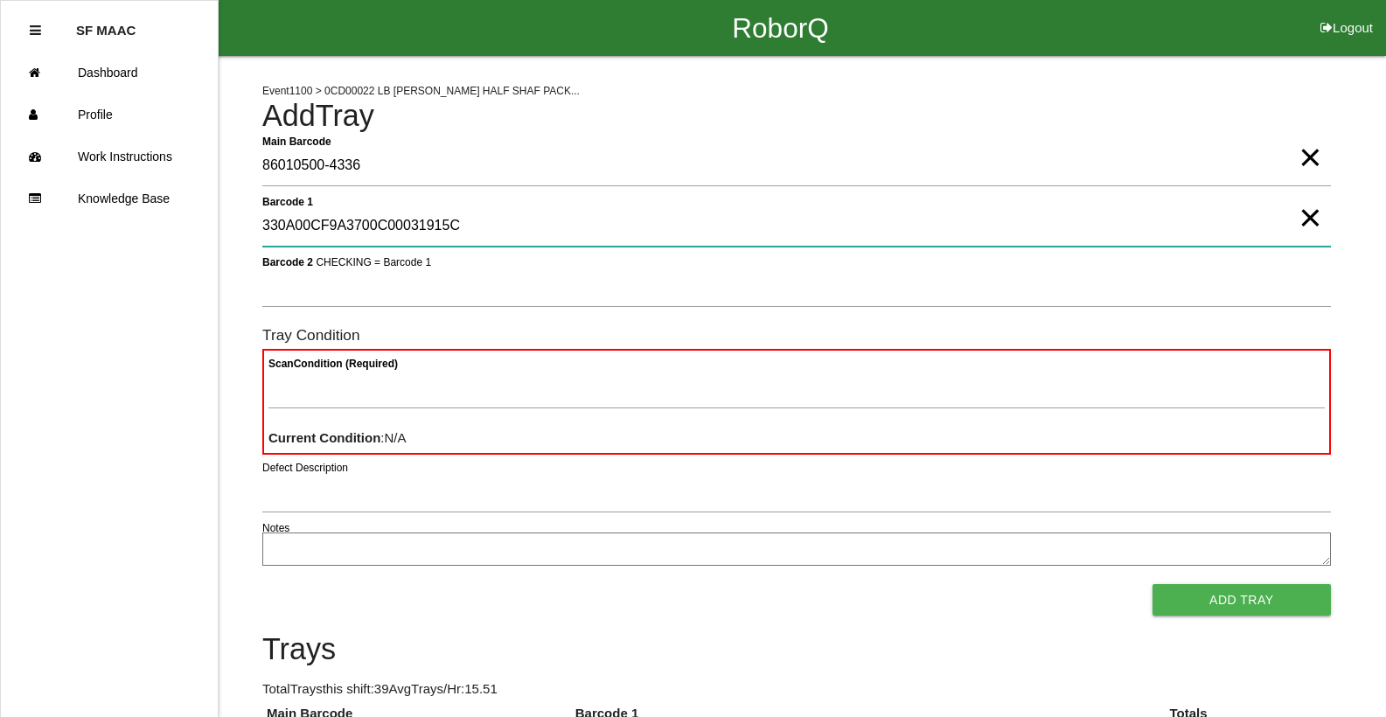
type 1 "330A00CF9A3700C00031915C"
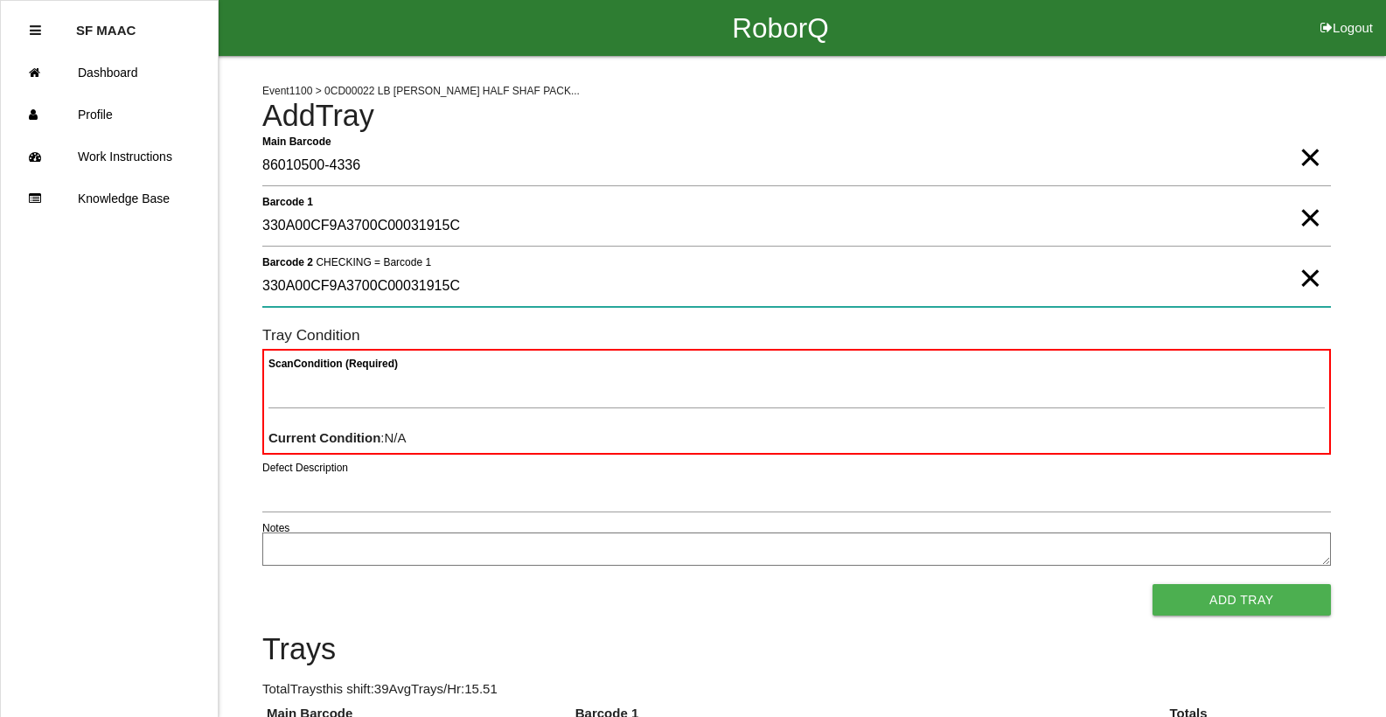
type 2 "330A00CF9A3700C00031915C"
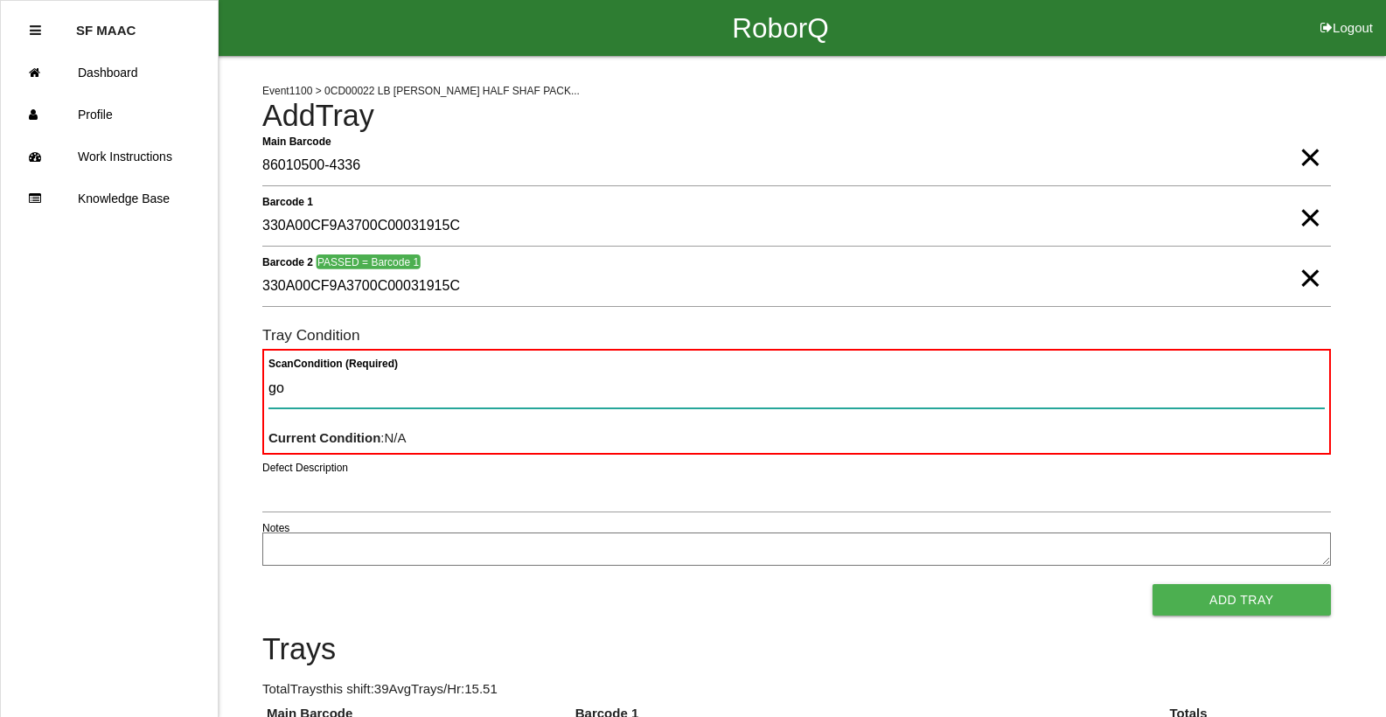
type Condition "goo"
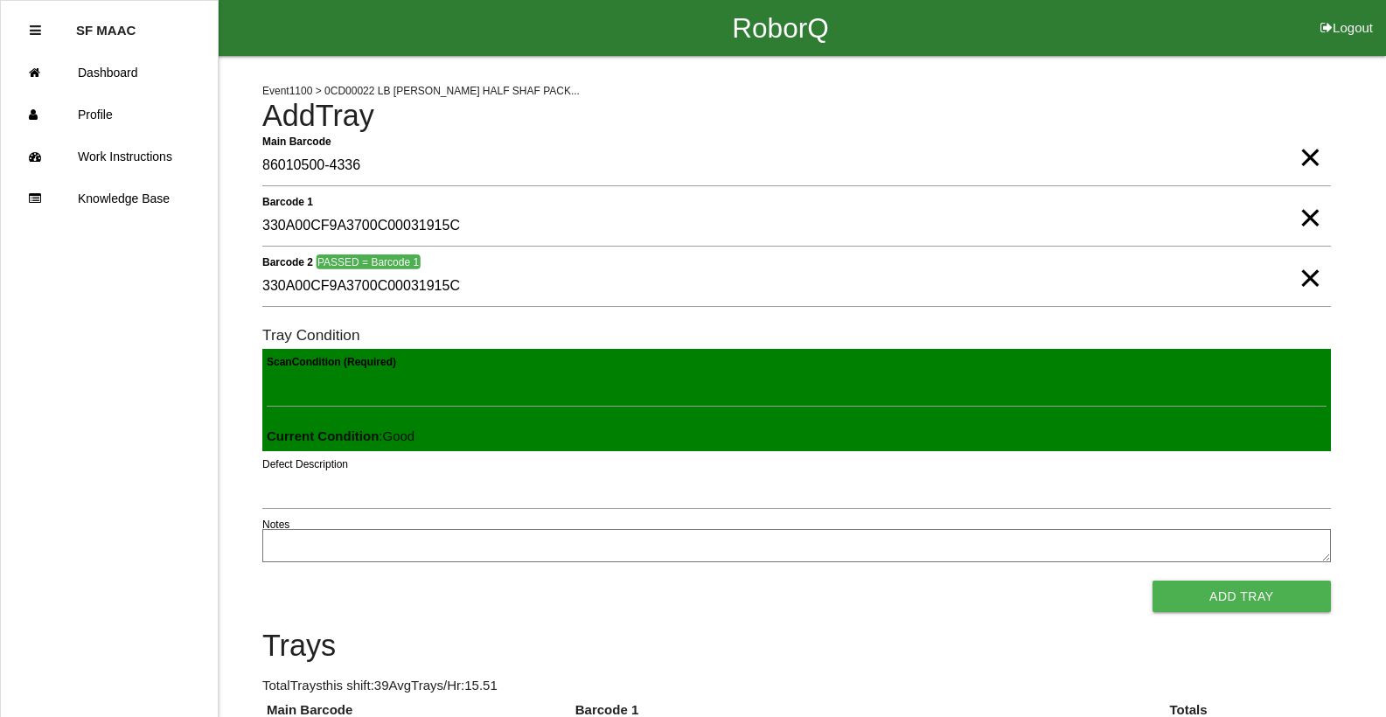
click at [1153, 581] on button "Add Tray" at bounding box center [1242, 596] width 178 height 31
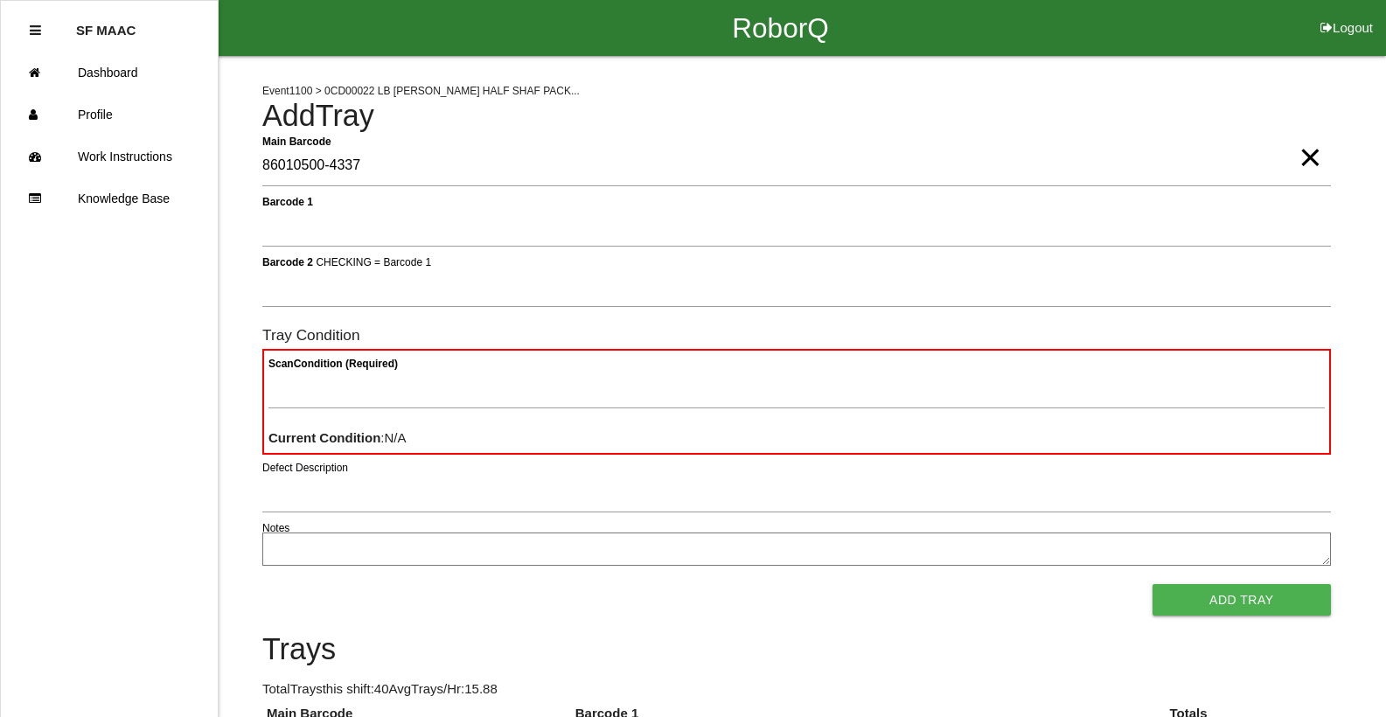
type Barcode "86010500-4337"
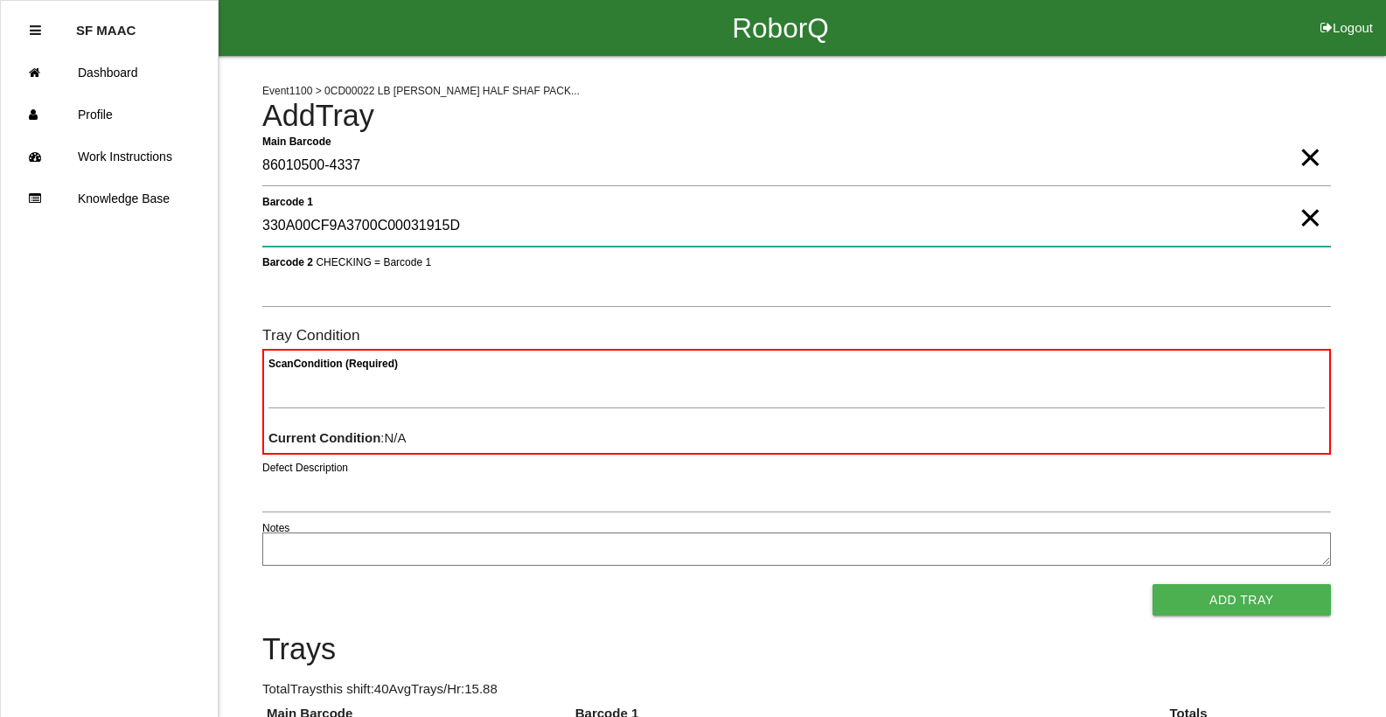
type 1 "330A00CF9A3700C00031915D"
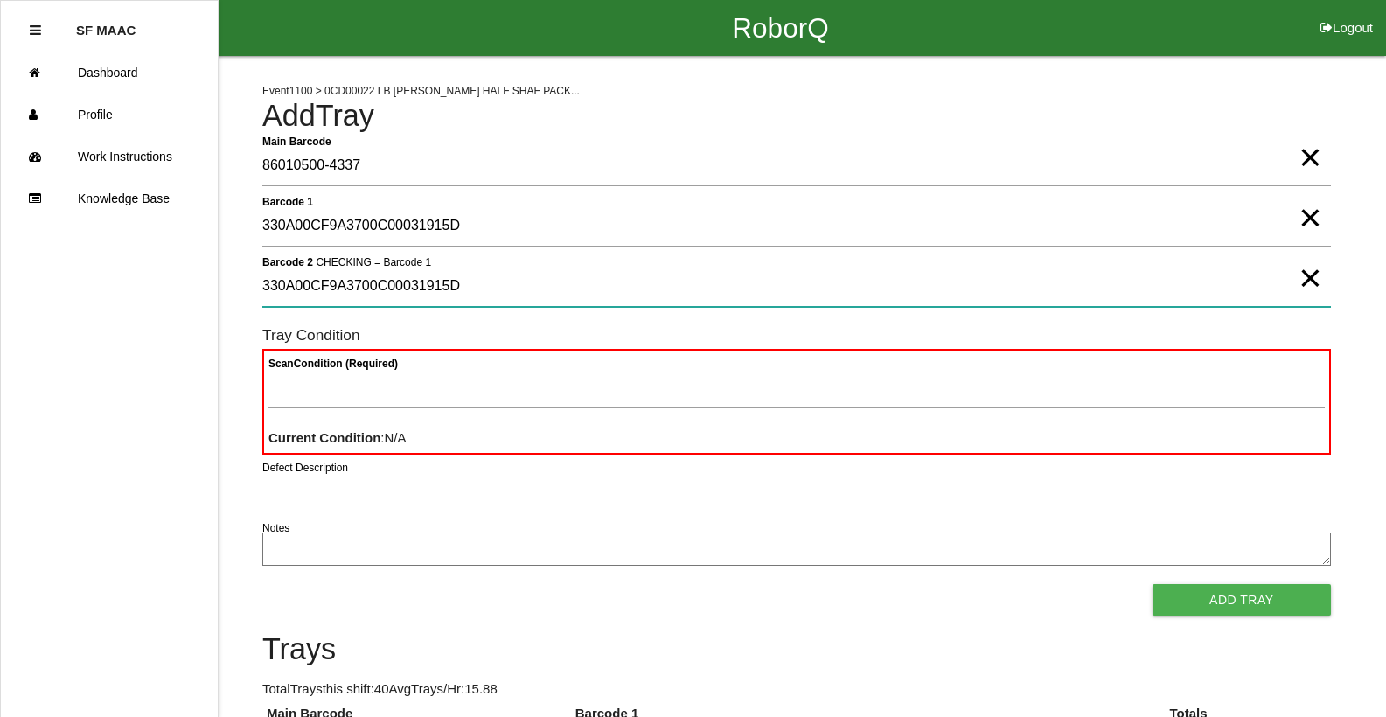
type 2 "330A00CF9A3700C00031915D"
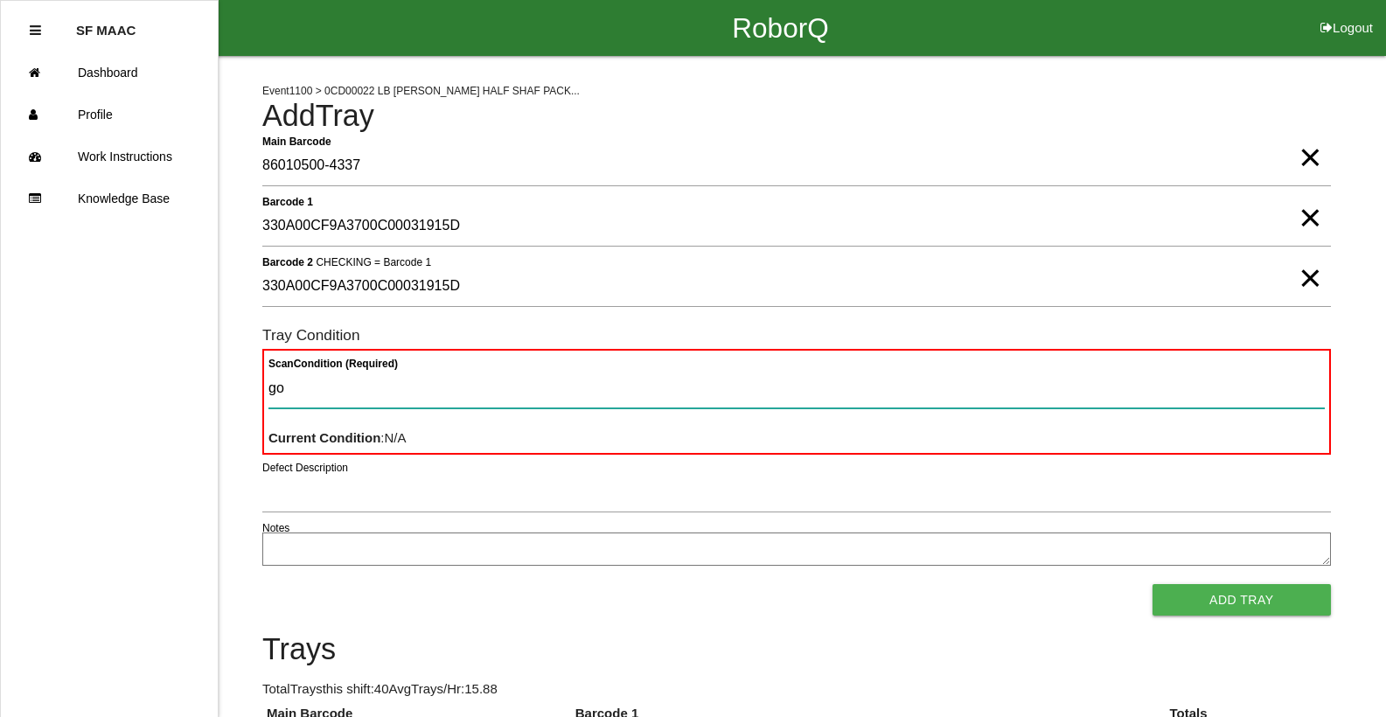
type Condition "goo"
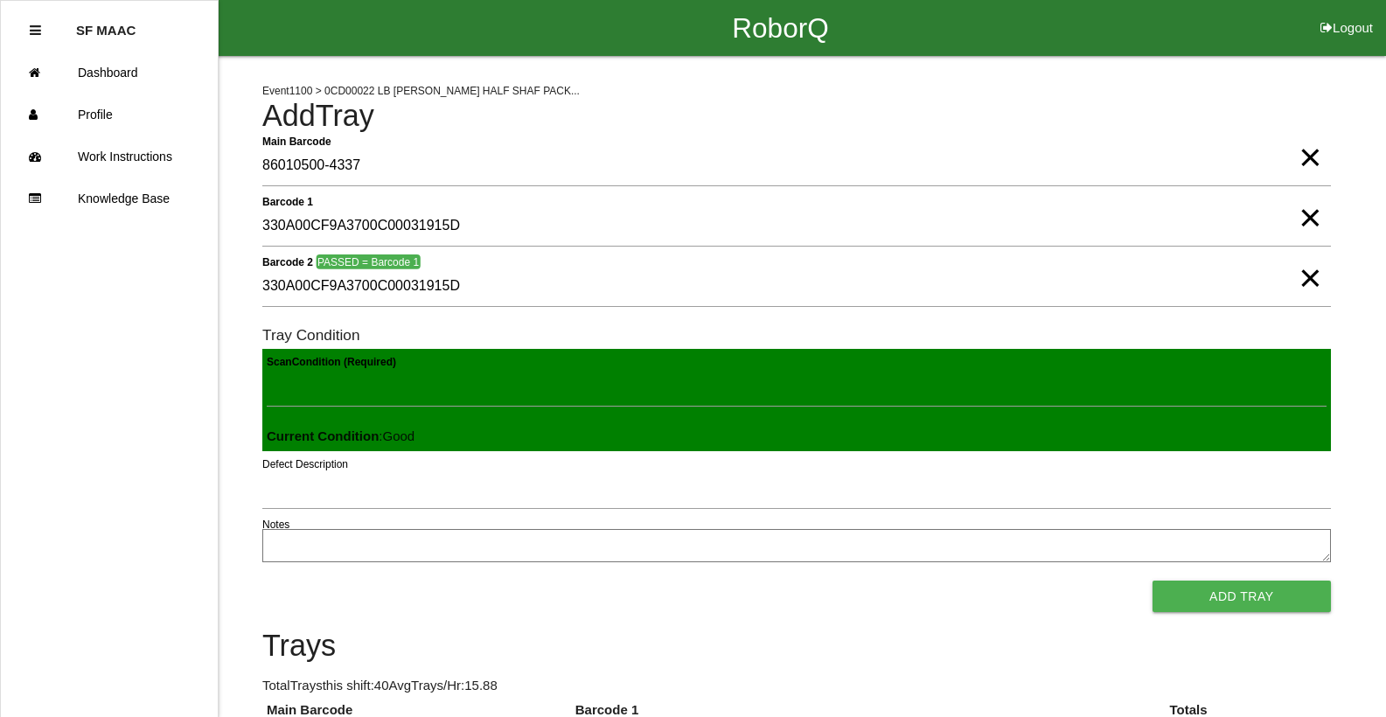
click at [1153, 581] on button "Add Tray" at bounding box center [1242, 596] width 178 height 31
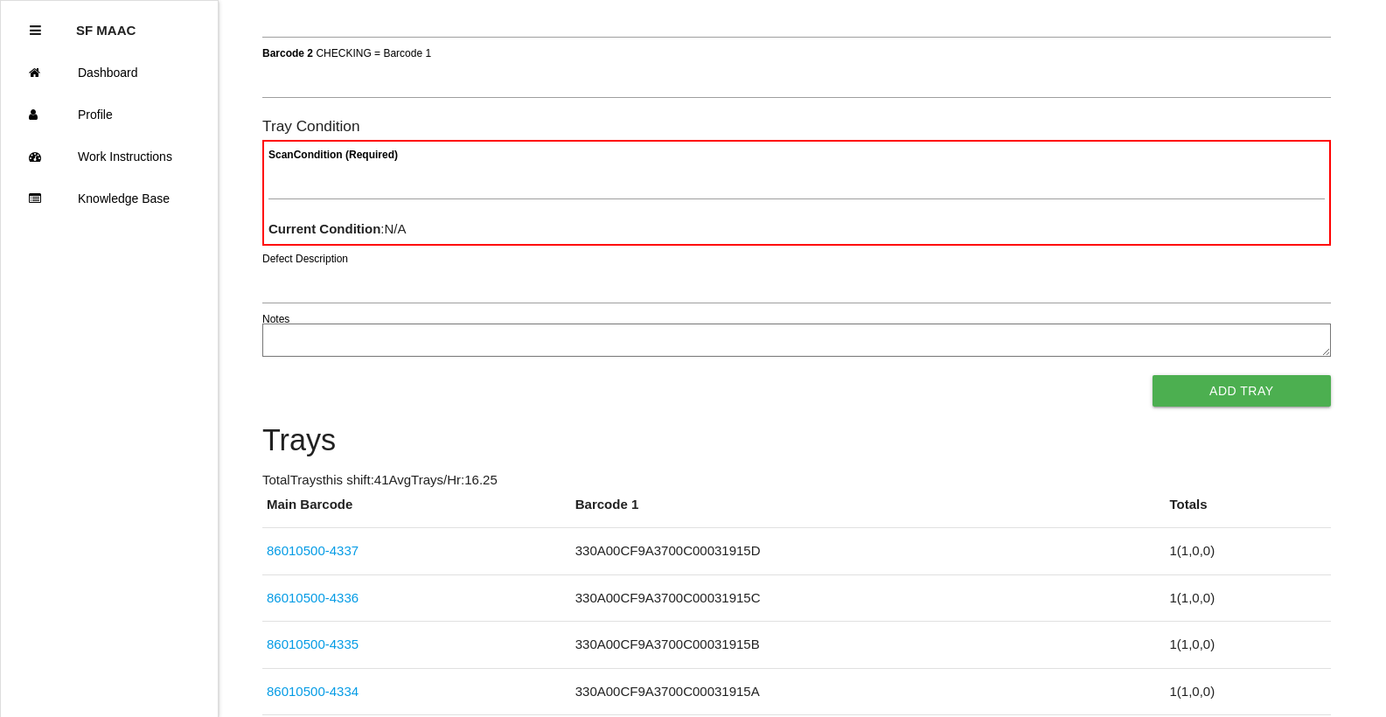
scroll to position [157, 0]
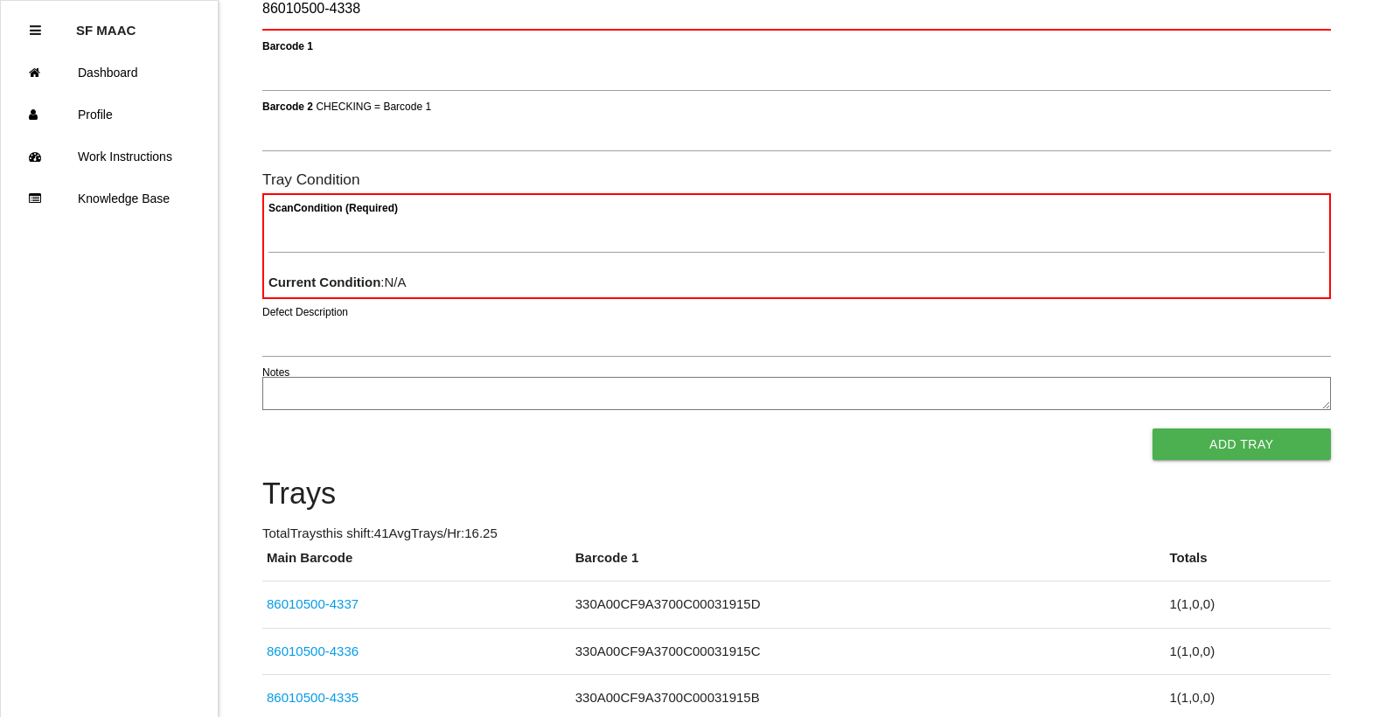
type Barcode "86010500-4338"
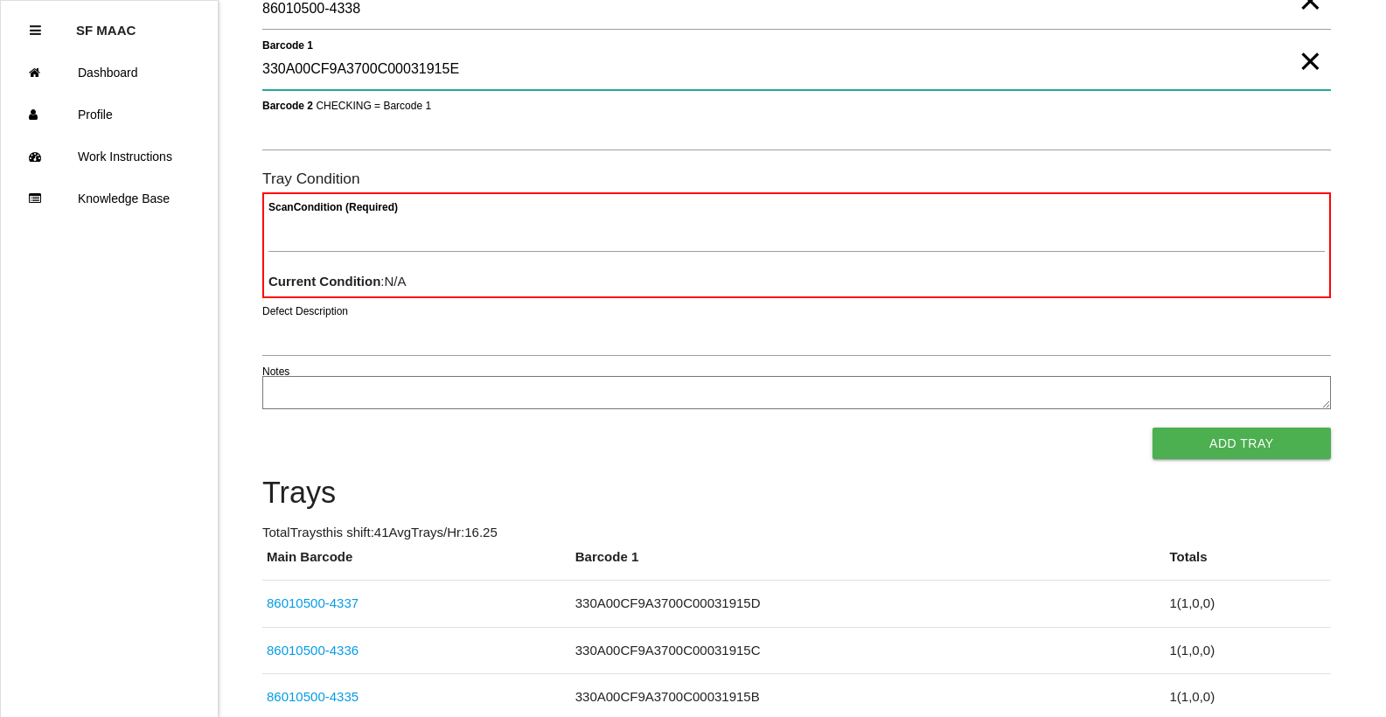
type 1 "330A00CF9A3700C00031915E"
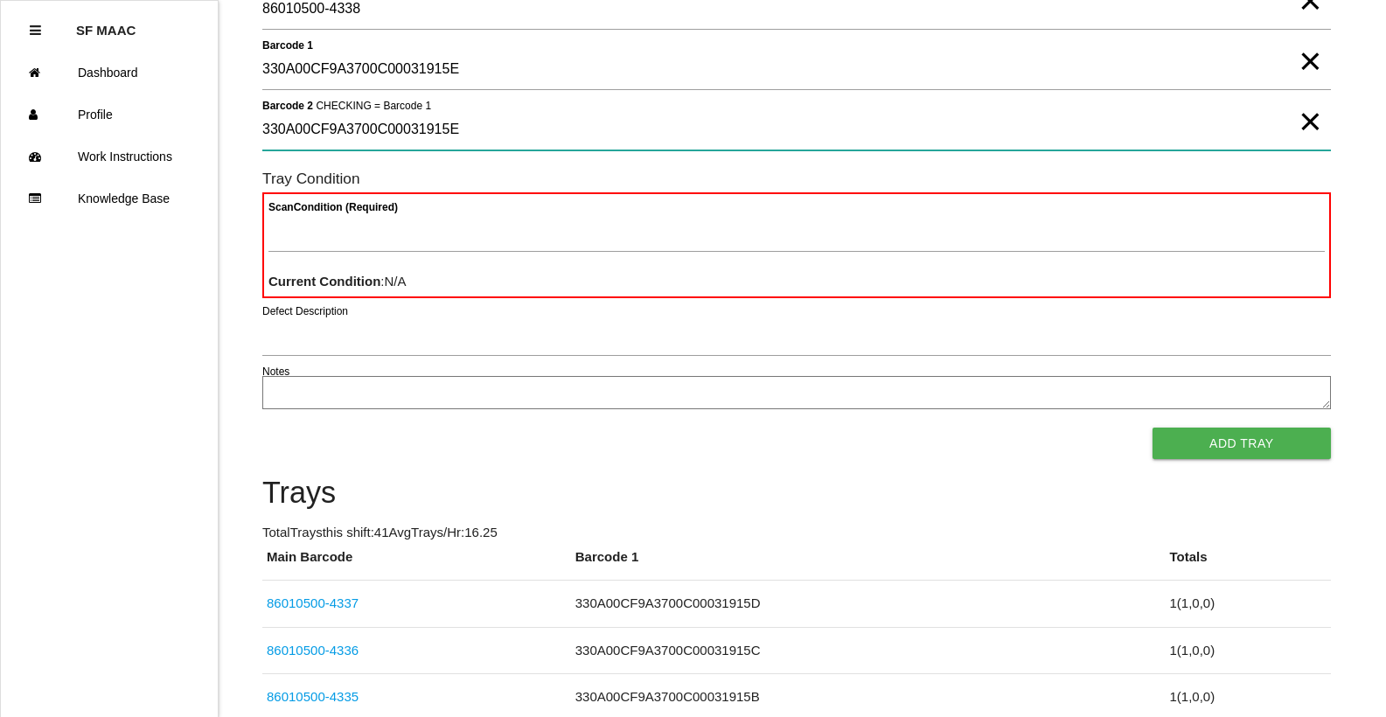
type 2 "330A00CF9A3700C00031915E"
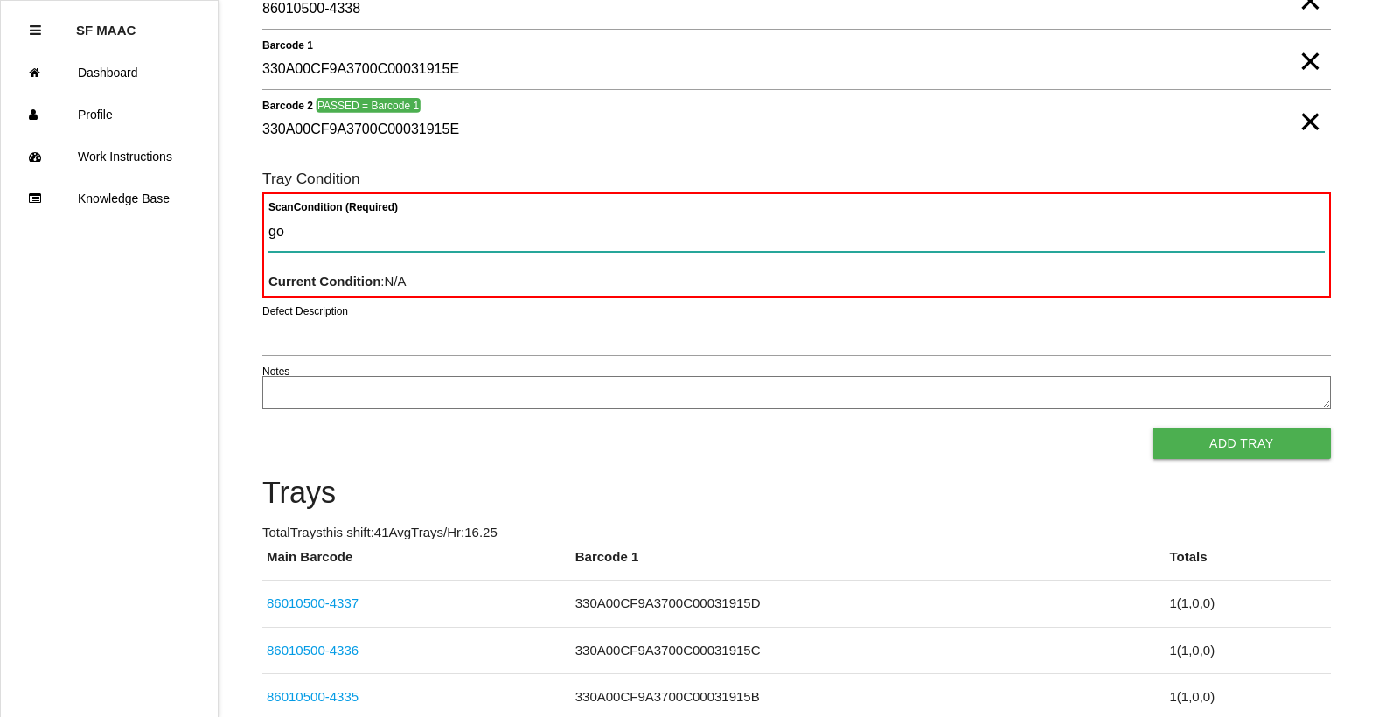
type Condition "goo"
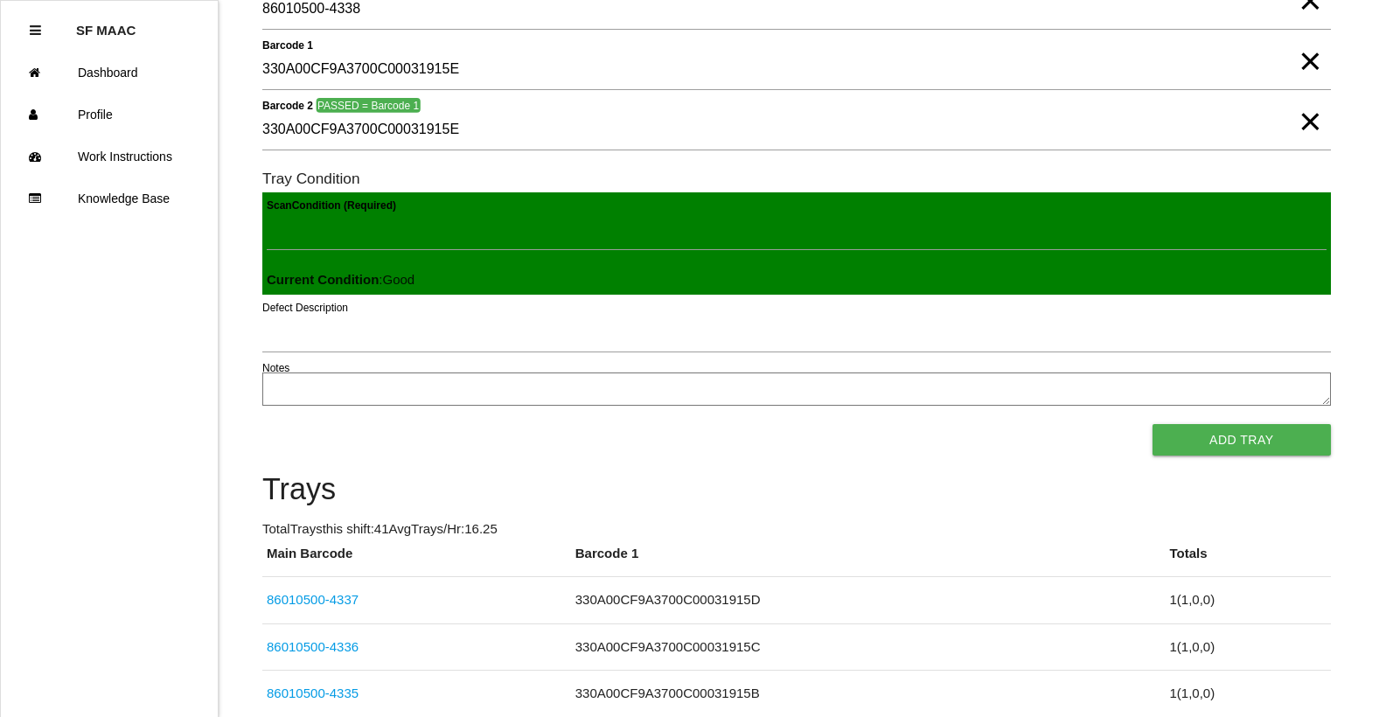
click at [1153, 424] on button "Add Tray" at bounding box center [1242, 439] width 178 height 31
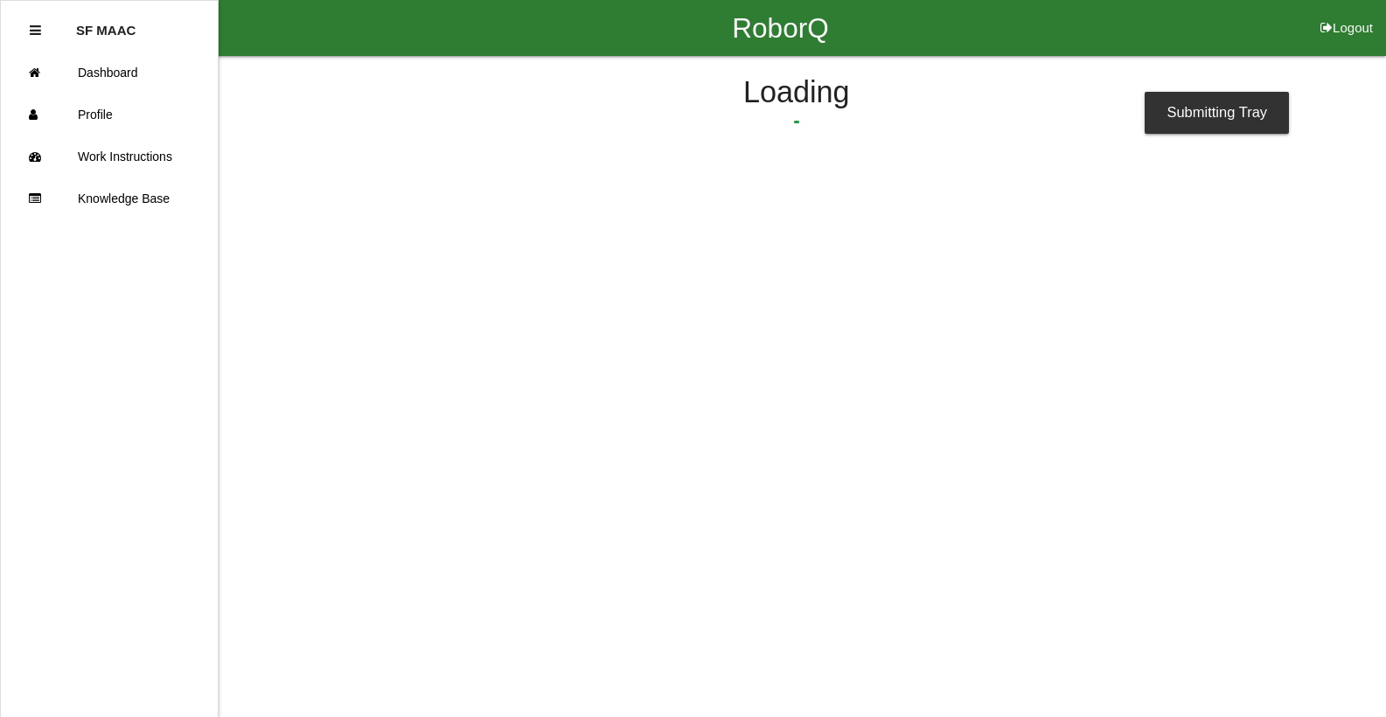
scroll to position [0, 0]
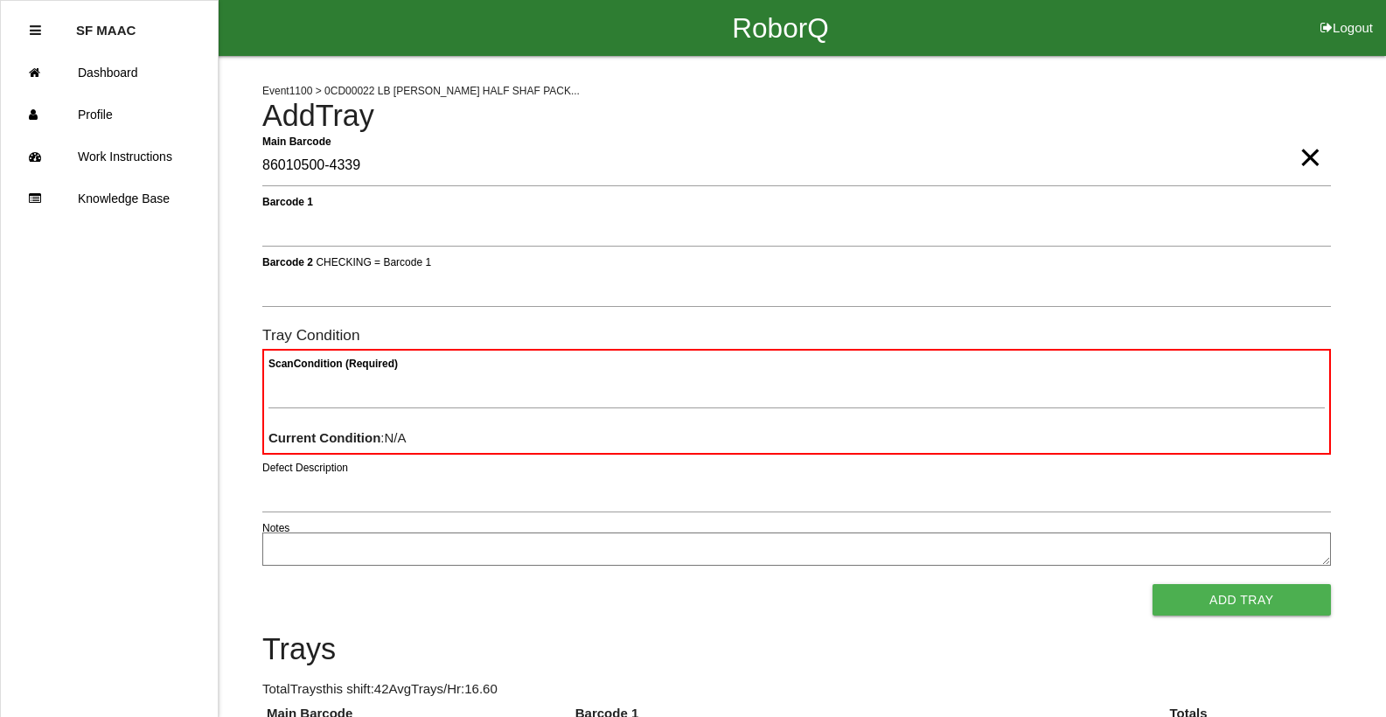
type Barcode "86010500-4339"
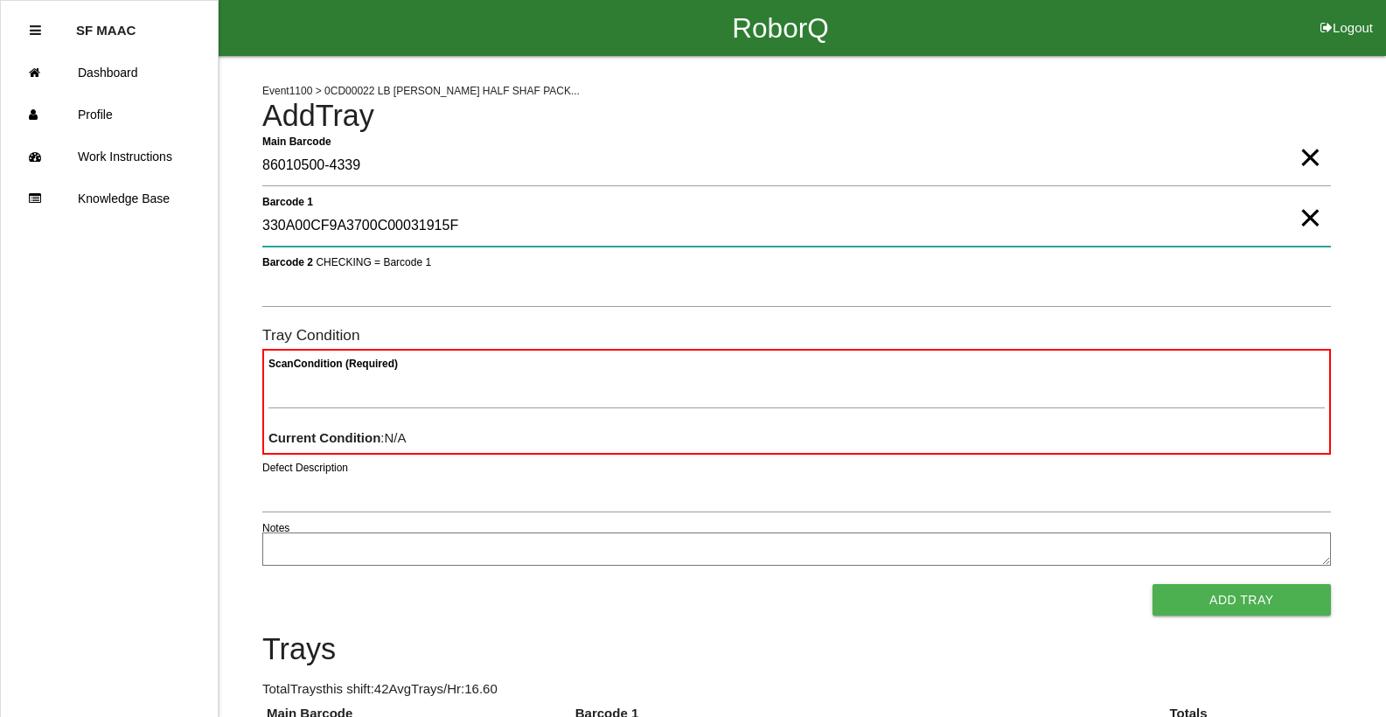
type 1 "330A00CF9A3700C00031915F"
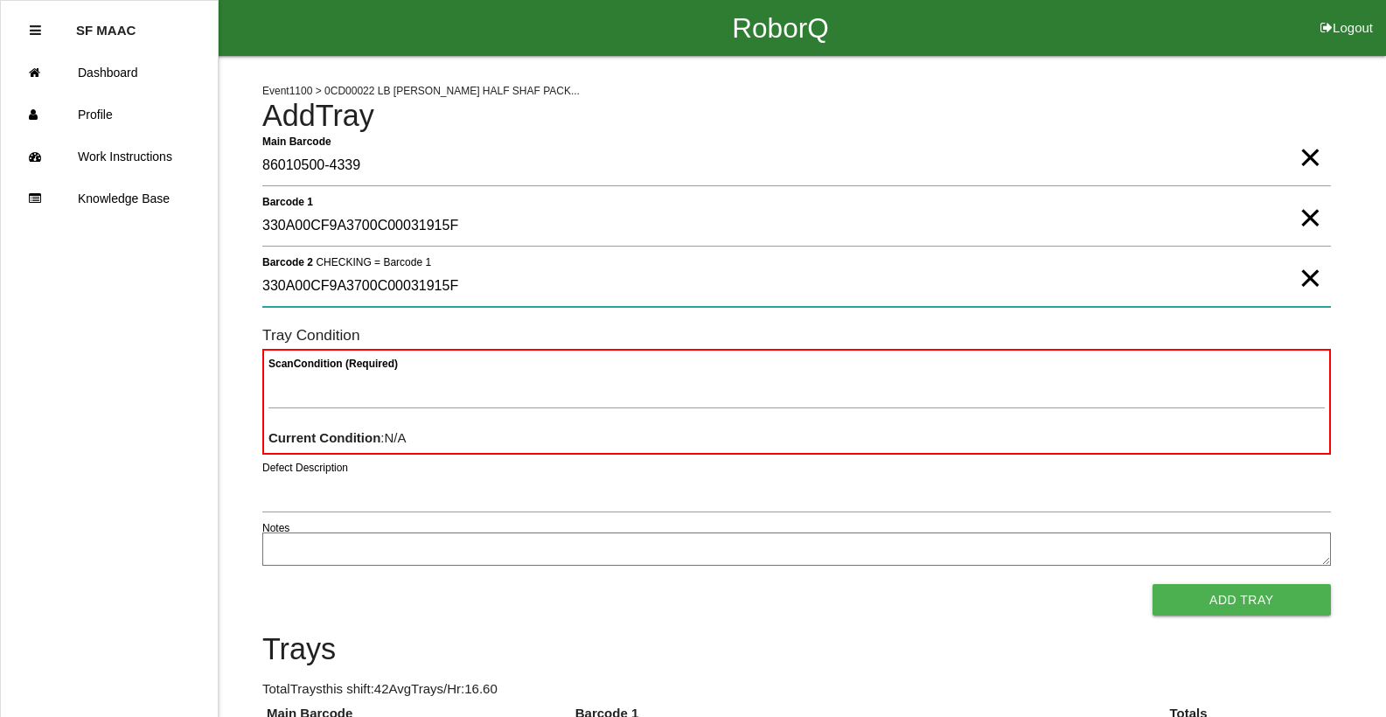
type 2 "330A00CF9A3700C00031915F"
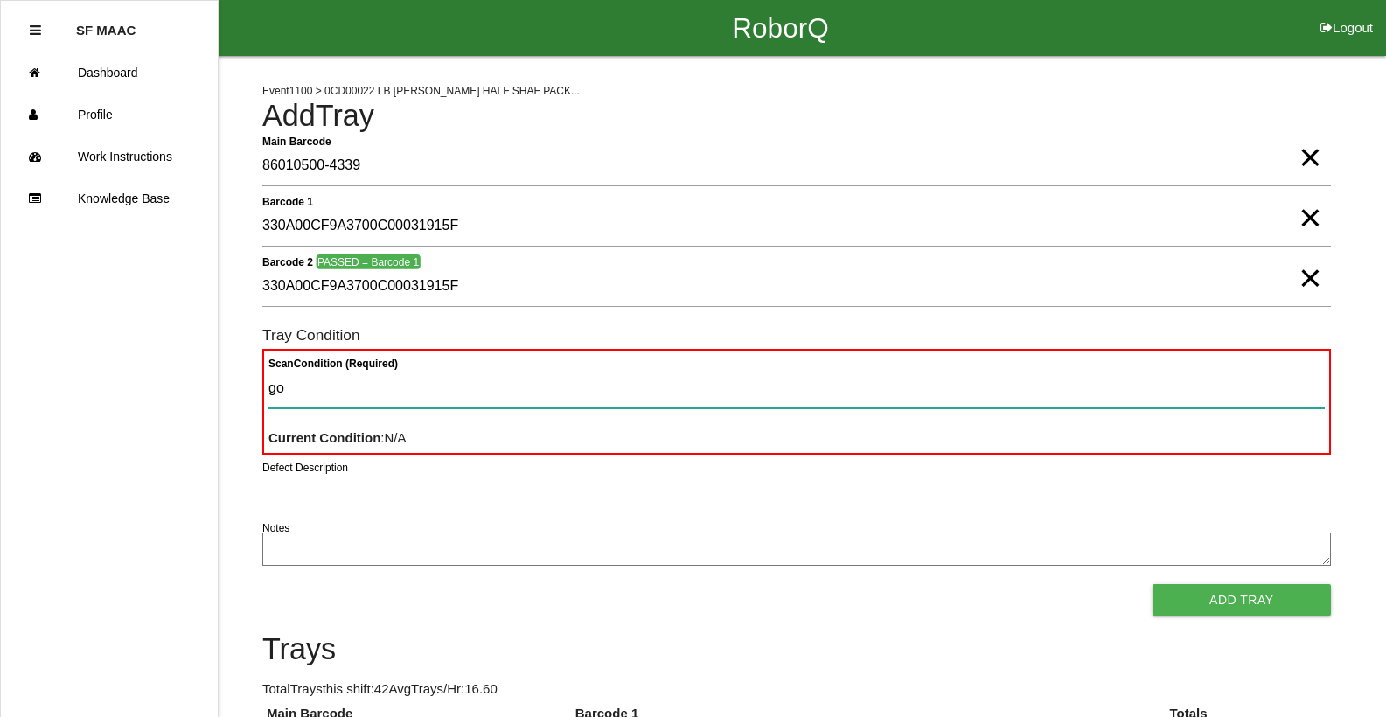
type Condition "goo"
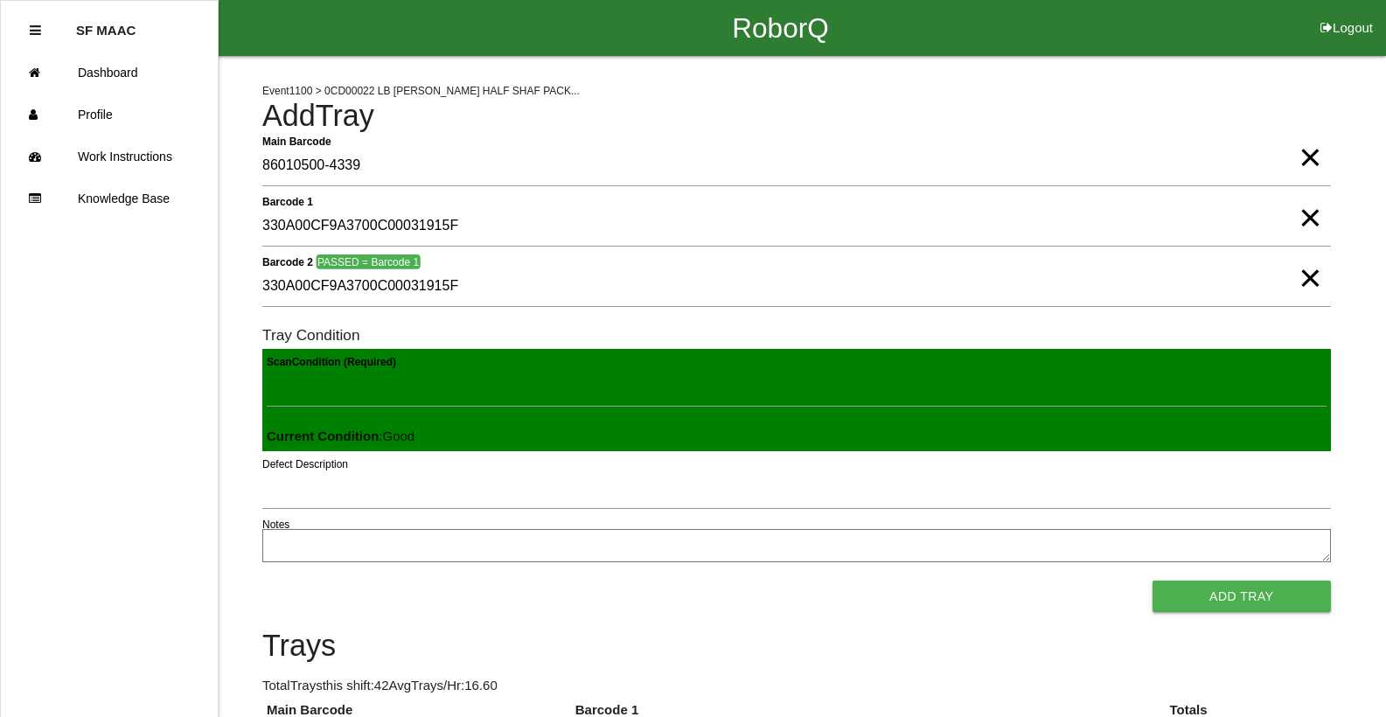
click at [1153, 581] on button "Add Tray" at bounding box center [1242, 596] width 178 height 31
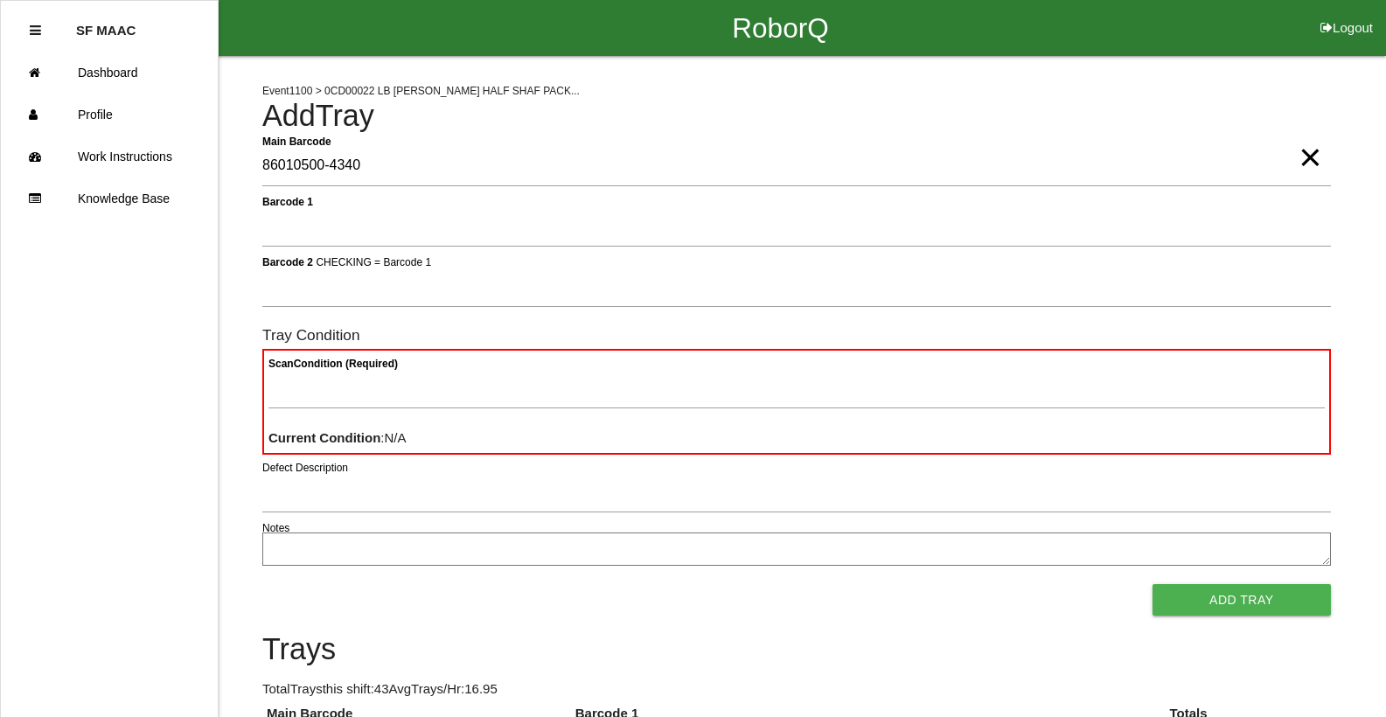
type Barcode "86010500-4340"
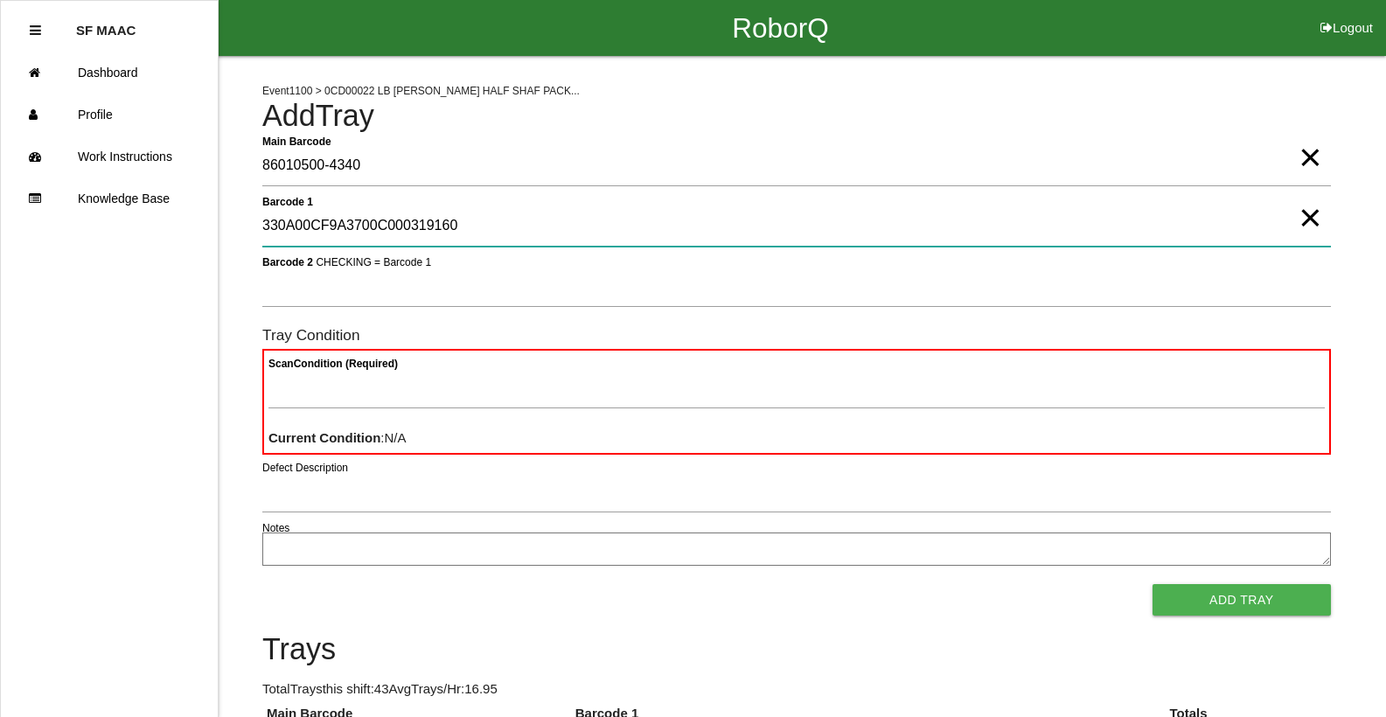
type 1 "330A00CF9A3700C000319160"
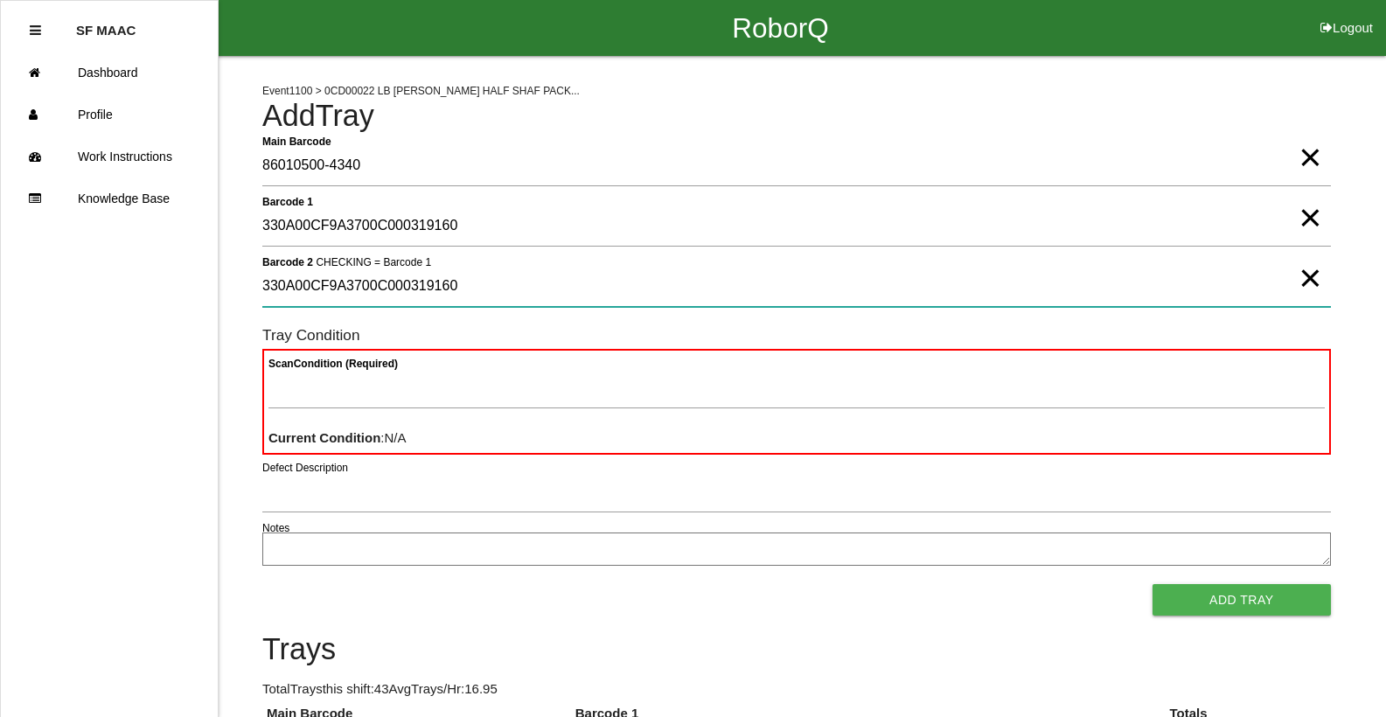
type 2 "330A00CF9A3700C000319160"
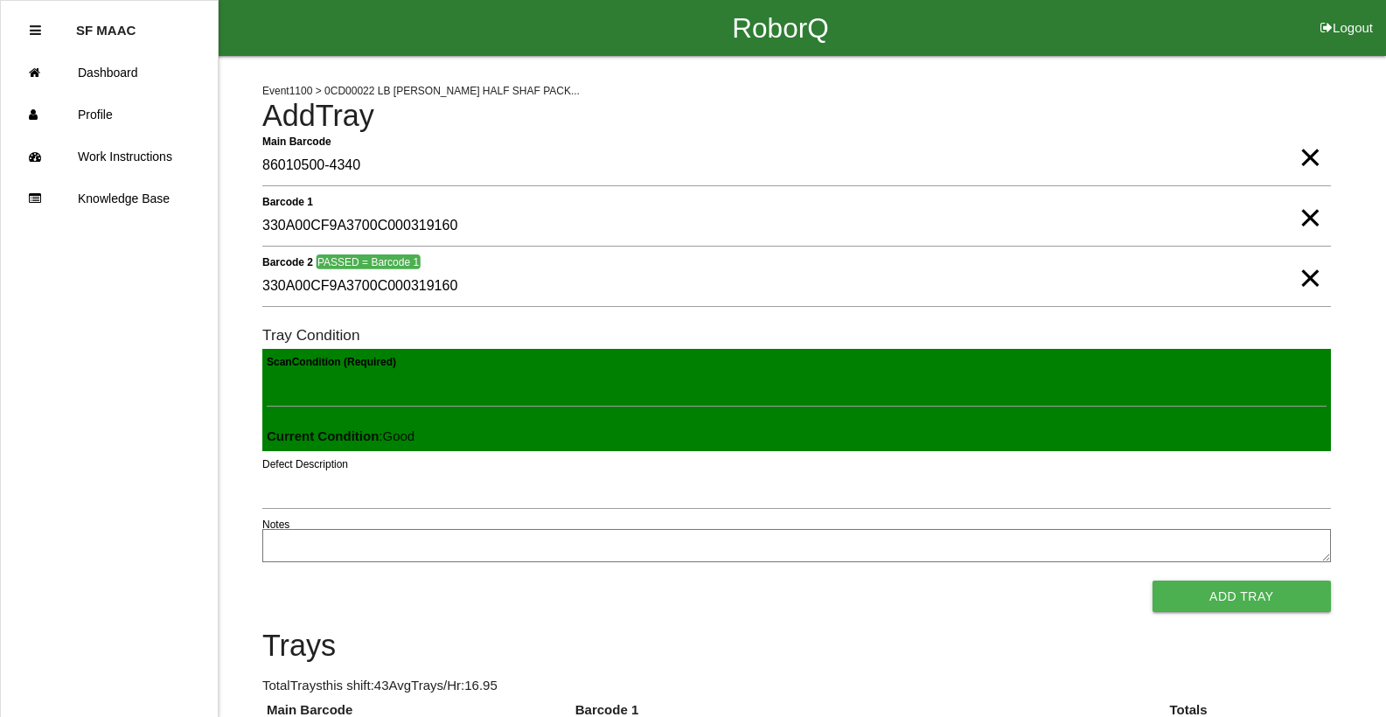
click at [1153, 581] on button "Add Tray" at bounding box center [1242, 596] width 178 height 31
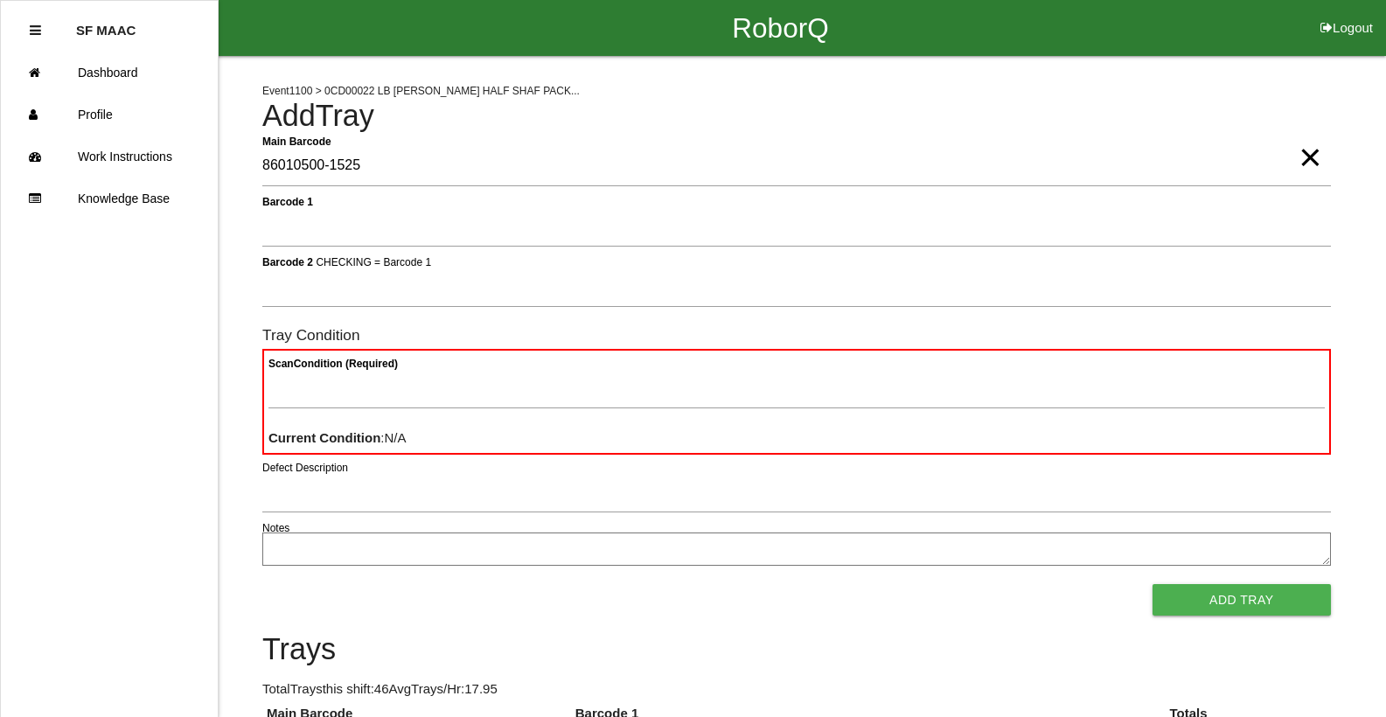
click at [1302, 157] on span "×" at bounding box center [1310, 139] width 23 height 35
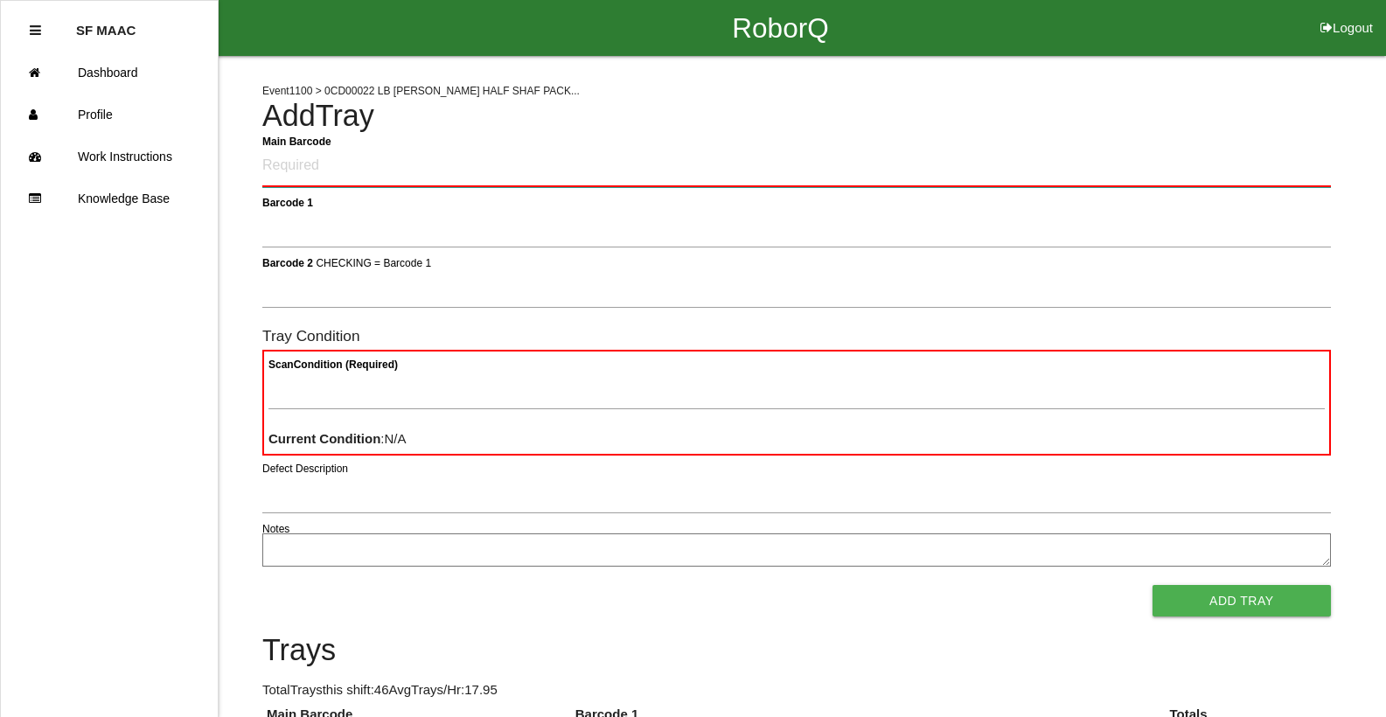
click at [1302, 157] on Barcode "Main Barcode" at bounding box center [796, 166] width 1069 height 41
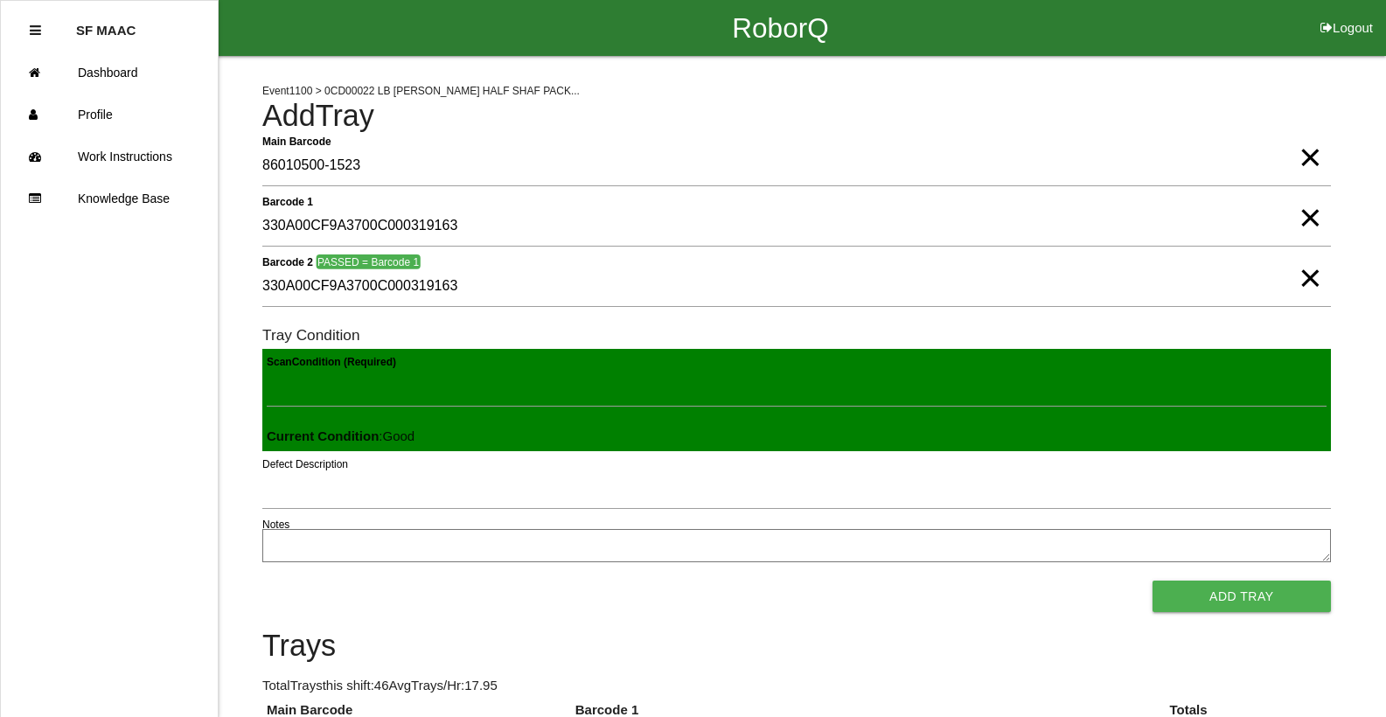
click at [1153, 581] on button "Add Tray" at bounding box center [1242, 596] width 178 height 31
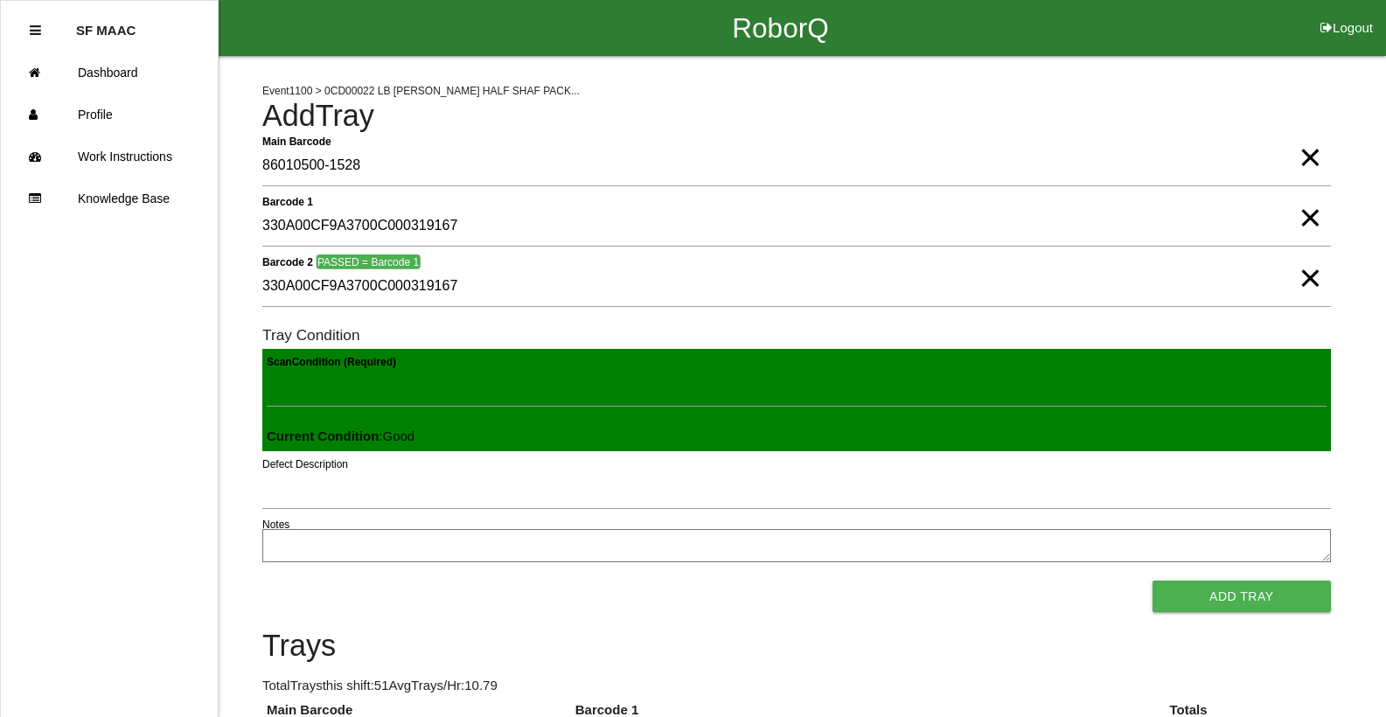
click at [1153, 581] on button "Add Tray" at bounding box center [1242, 596] width 178 height 31
